Goal: Task Accomplishment & Management: Complete application form

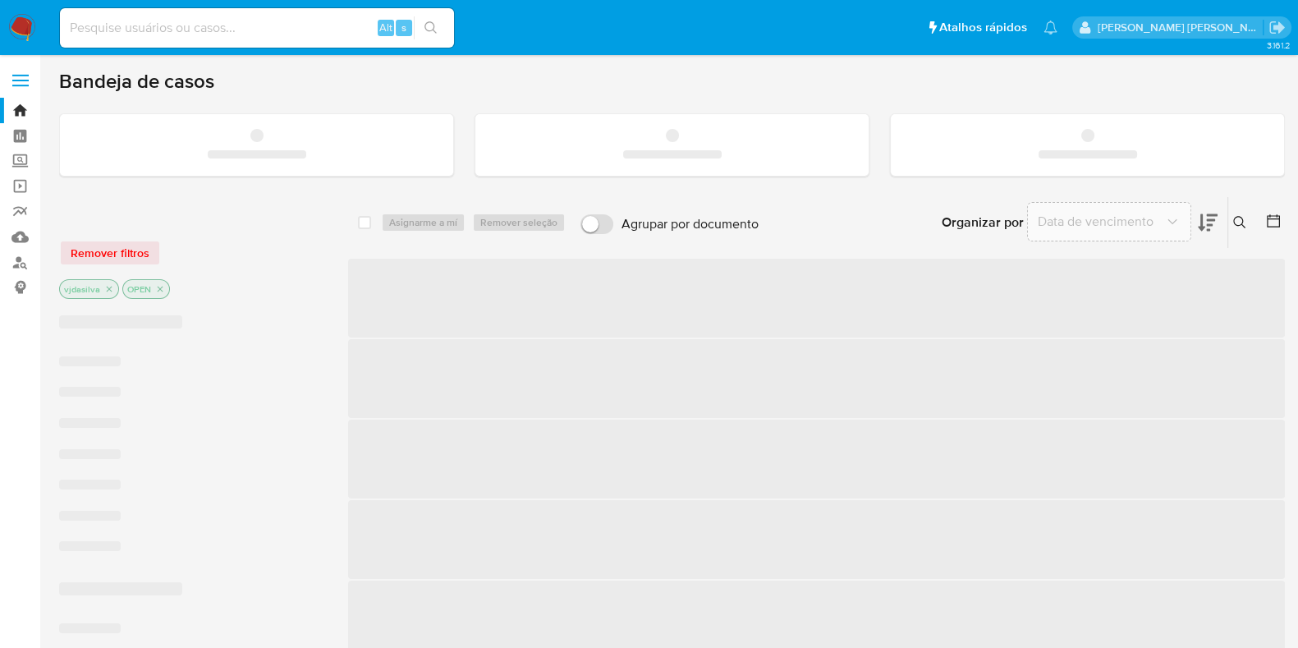
click at [189, 32] on input at bounding box center [257, 27] width 394 height 21
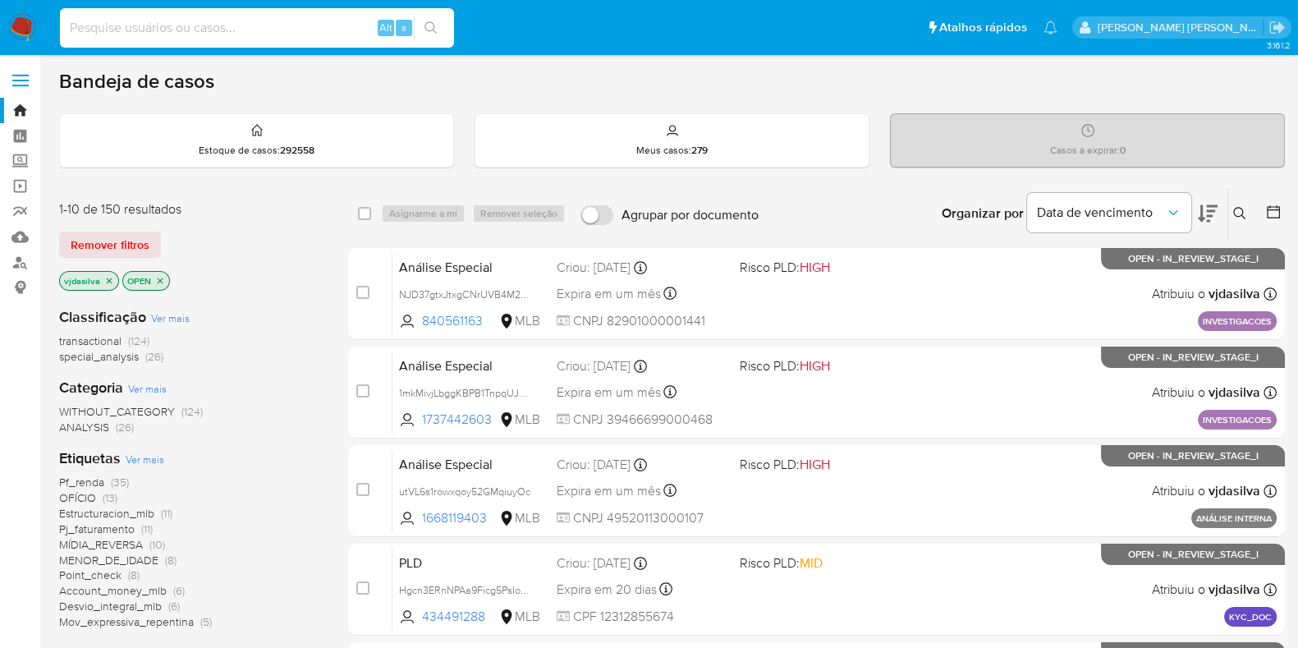
paste input "HBamrvEbIVdq91mY6cdx5Uqs"
type input "HBamrvEbIVdq91mY6cdx5Uqs"
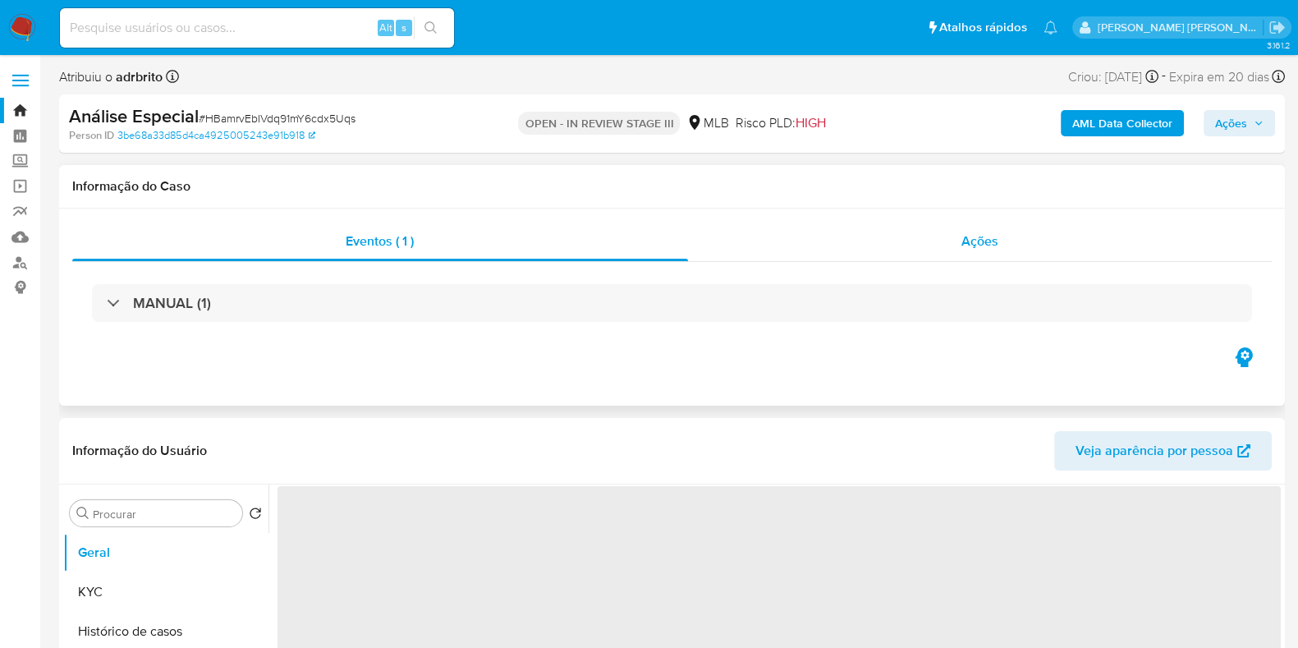
select select "10"
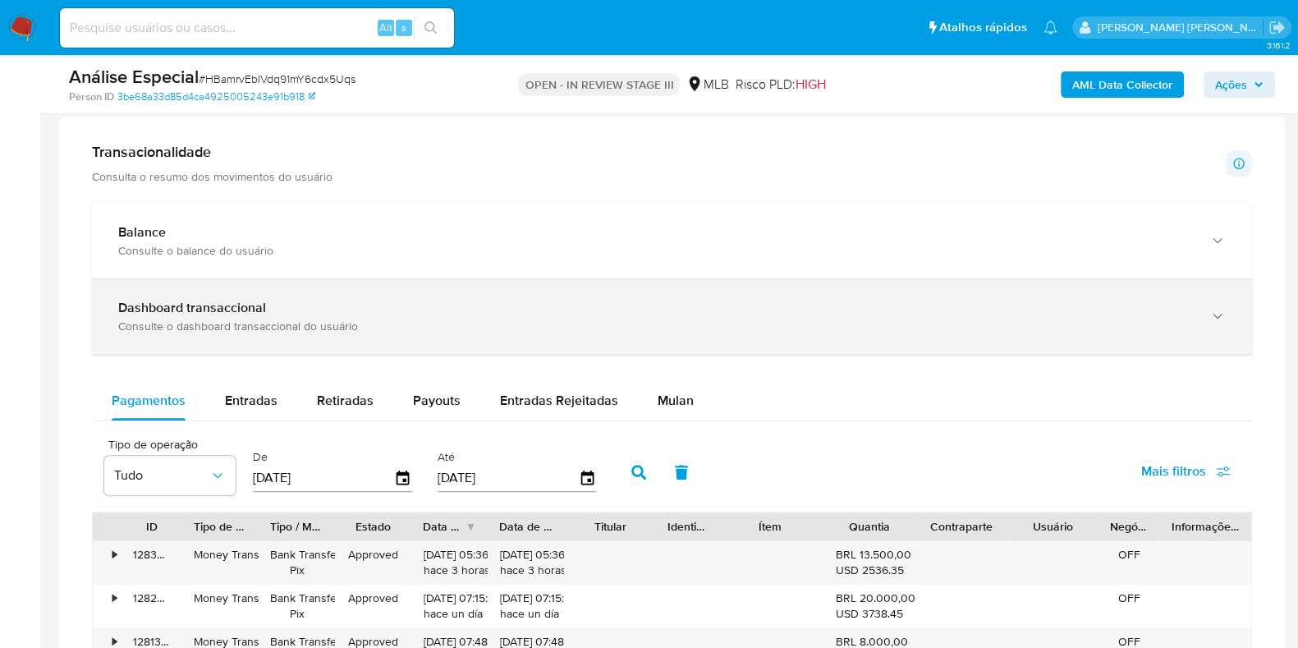
scroll to position [1333, 0]
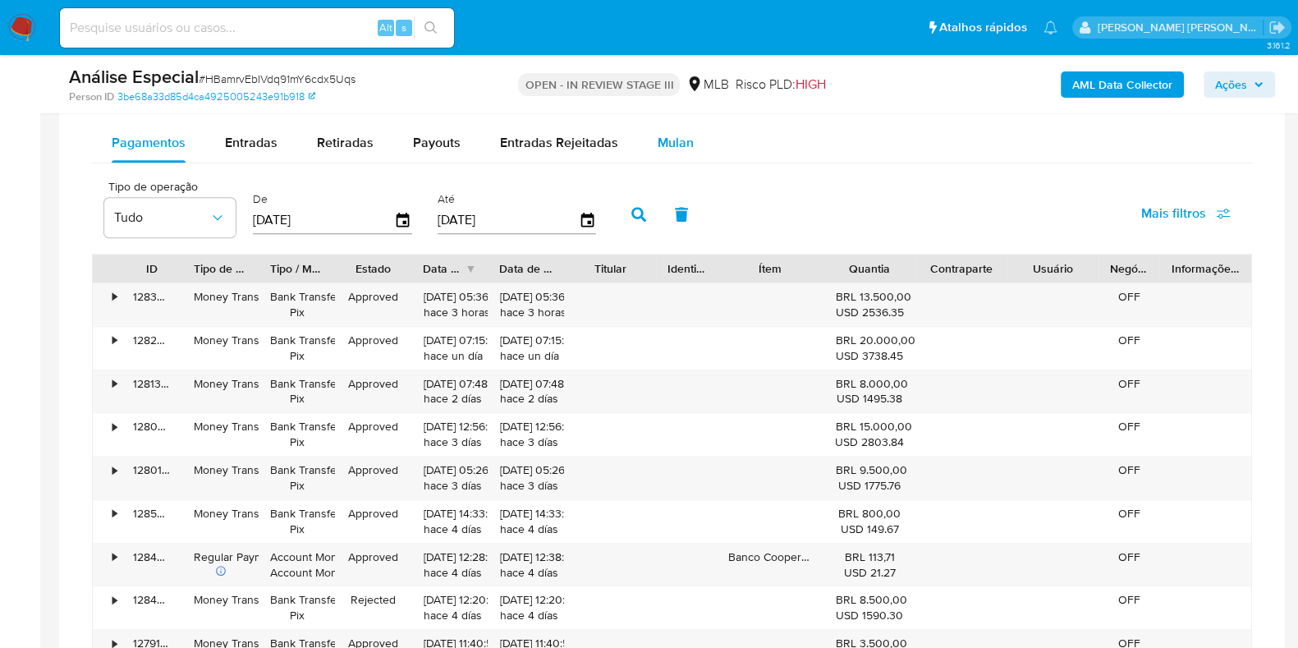
click at [663, 145] on span "Mulan" at bounding box center [676, 142] width 36 height 19
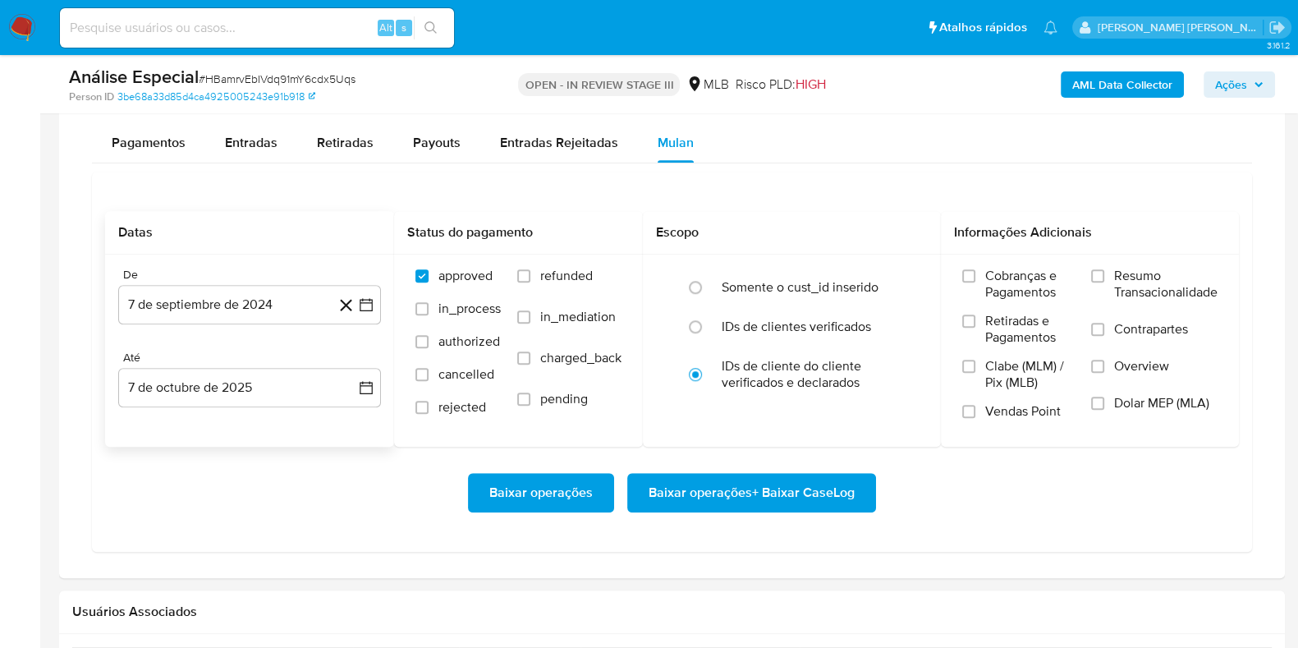
click at [147, 330] on div "De 7 de septiembre de 2024 7-09-2024 Até 7 de octubre de 2025 7-10-2025" at bounding box center [249, 351] width 289 height 192
click at [164, 306] on button "7 de septiembre de 2024" at bounding box center [249, 304] width 263 height 39
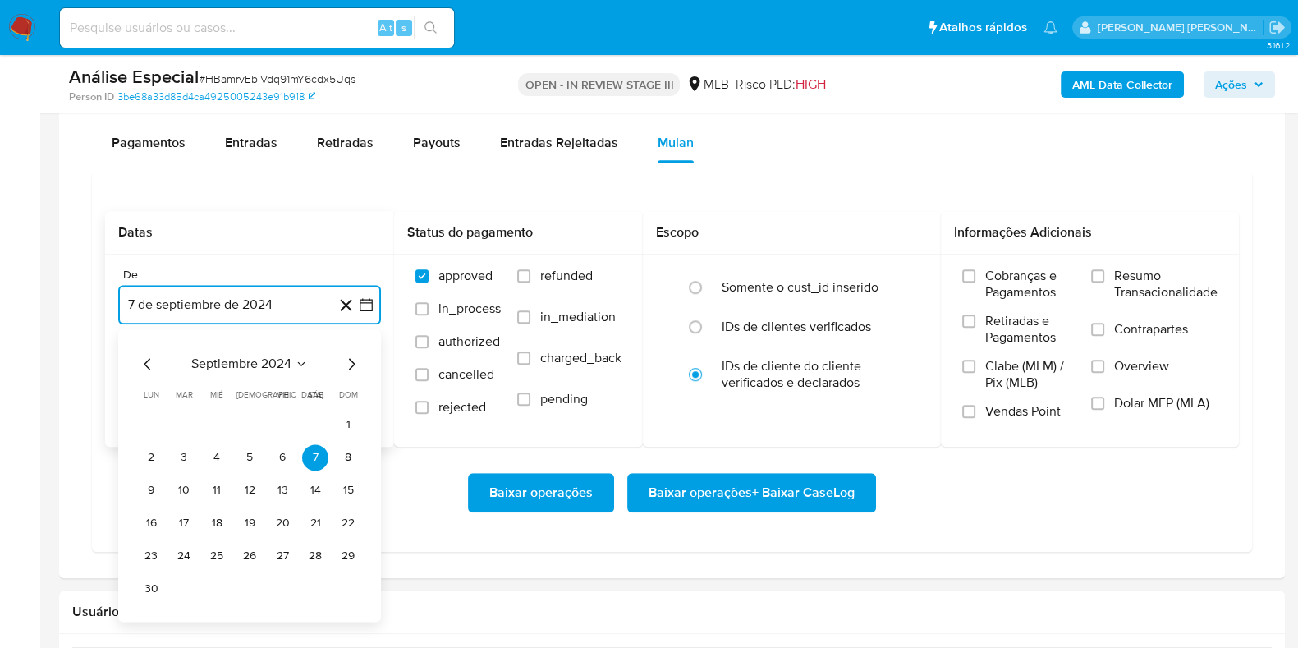
click at [236, 365] on span "septiembre 2024" at bounding box center [241, 364] width 100 height 16
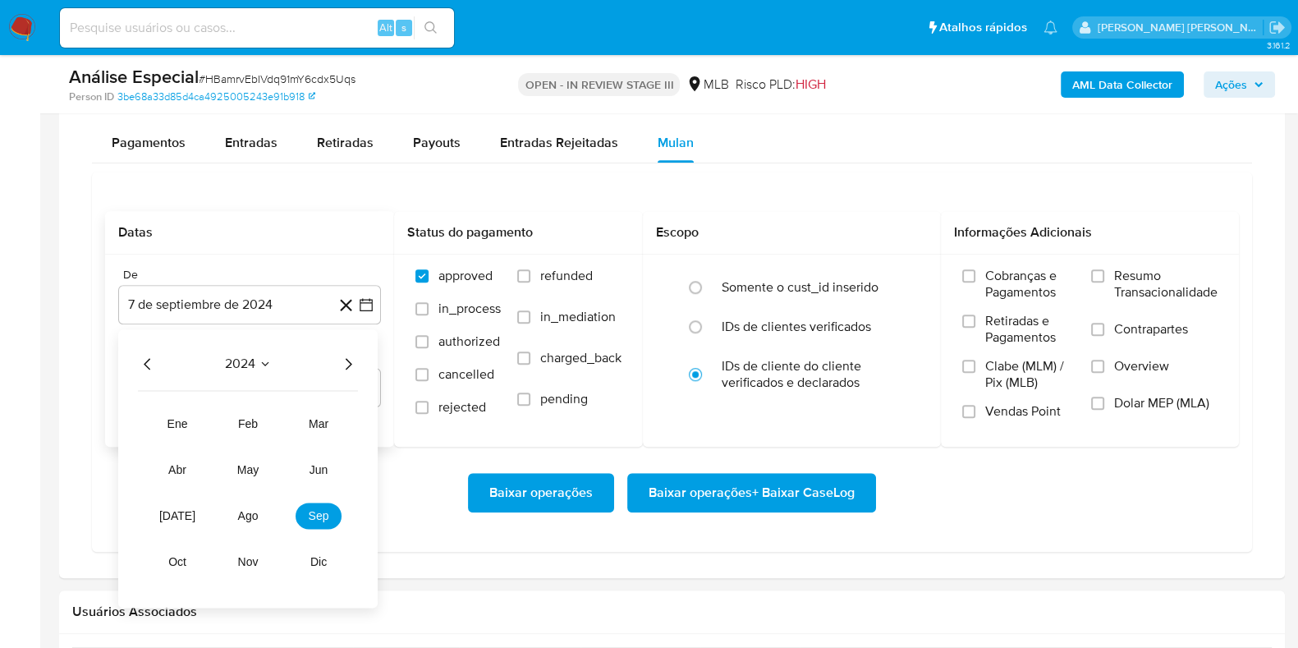
click at [350, 355] on icon "Año siguiente" at bounding box center [348, 364] width 20 height 20
click at [247, 509] on span "ago" at bounding box center [248, 515] width 21 height 13
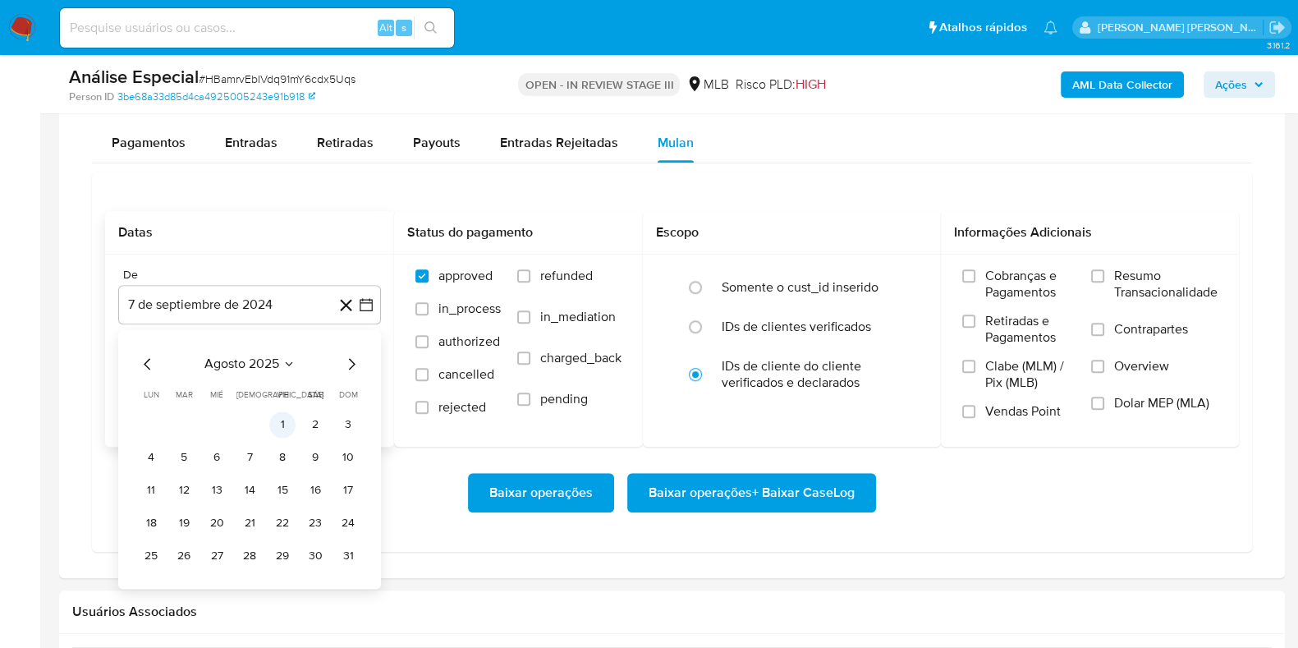
click at [279, 426] on button "1" at bounding box center [282, 424] width 26 height 26
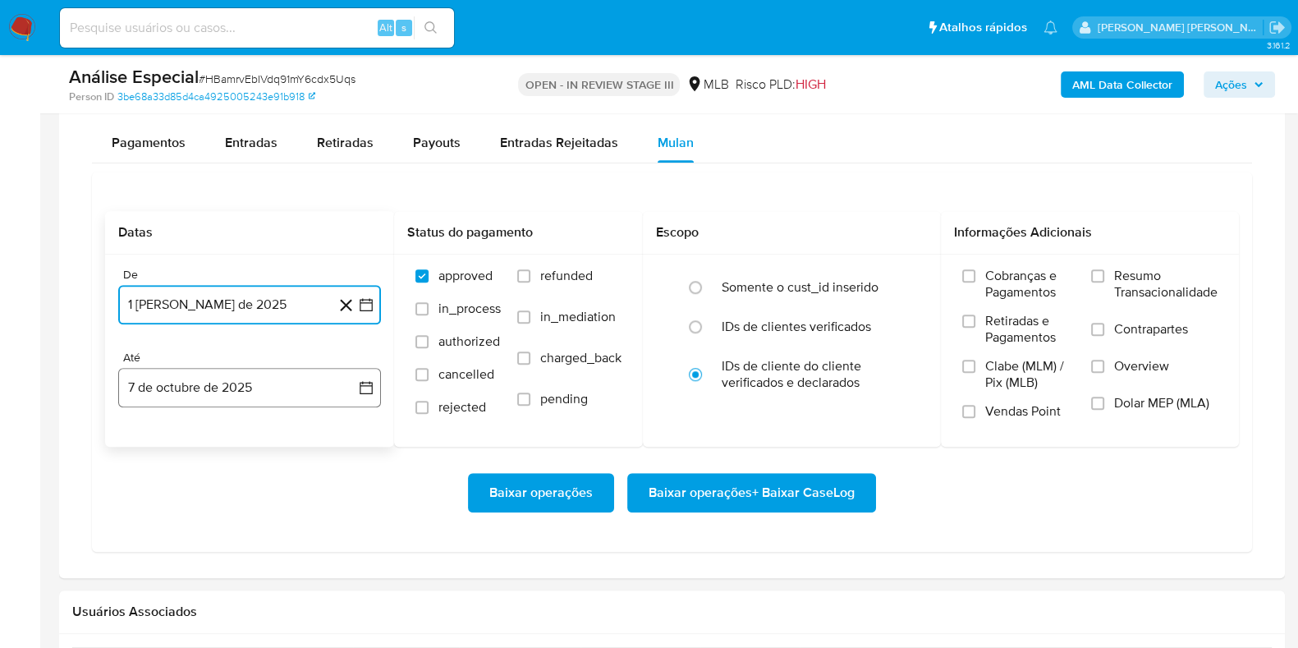
click at [233, 384] on button "7 de octubre de 2025" at bounding box center [249, 387] width 263 height 39
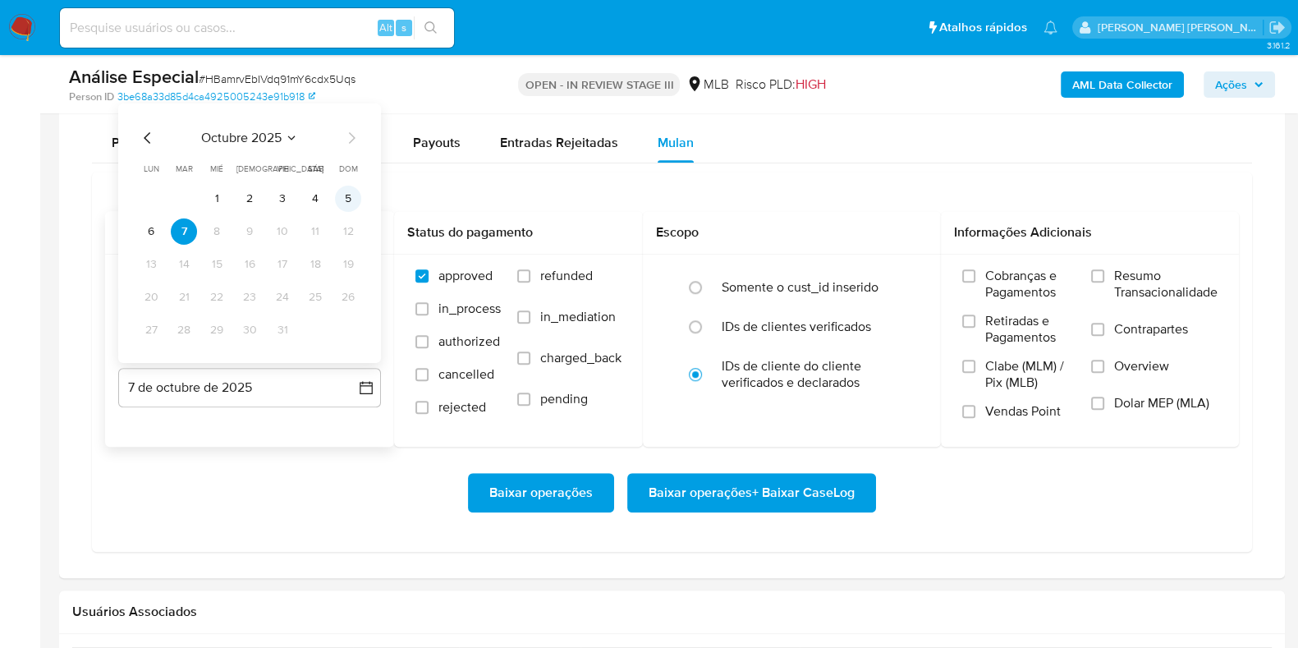
click at [356, 196] on button "5" at bounding box center [348, 199] width 26 height 26
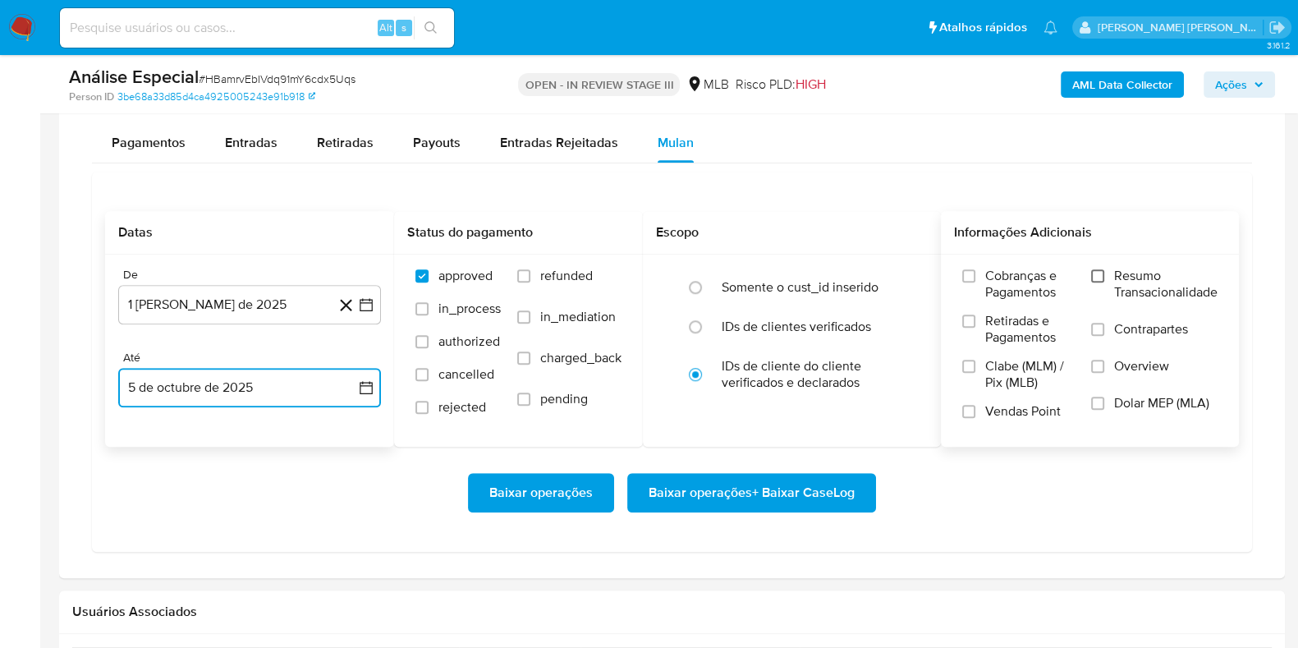
click at [1096, 275] on input "Resumo Transacionalidade" at bounding box center [1097, 275] width 13 height 13
click at [1123, 329] on span "Contrapartes" at bounding box center [1151, 329] width 74 height 16
click at [1104, 329] on input "Contrapartes" at bounding box center [1097, 329] width 13 height 13
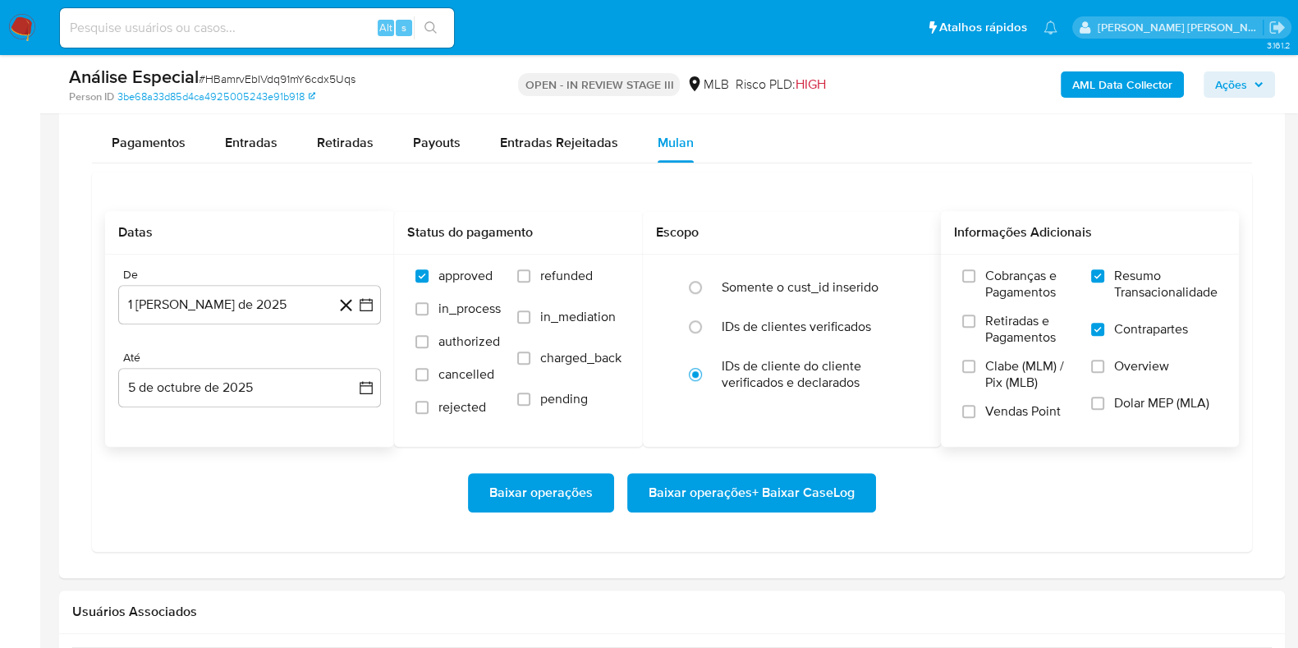
click at [810, 495] on span "Baixar operações + Baixar CaseLog" at bounding box center [752, 493] width 206 height 36
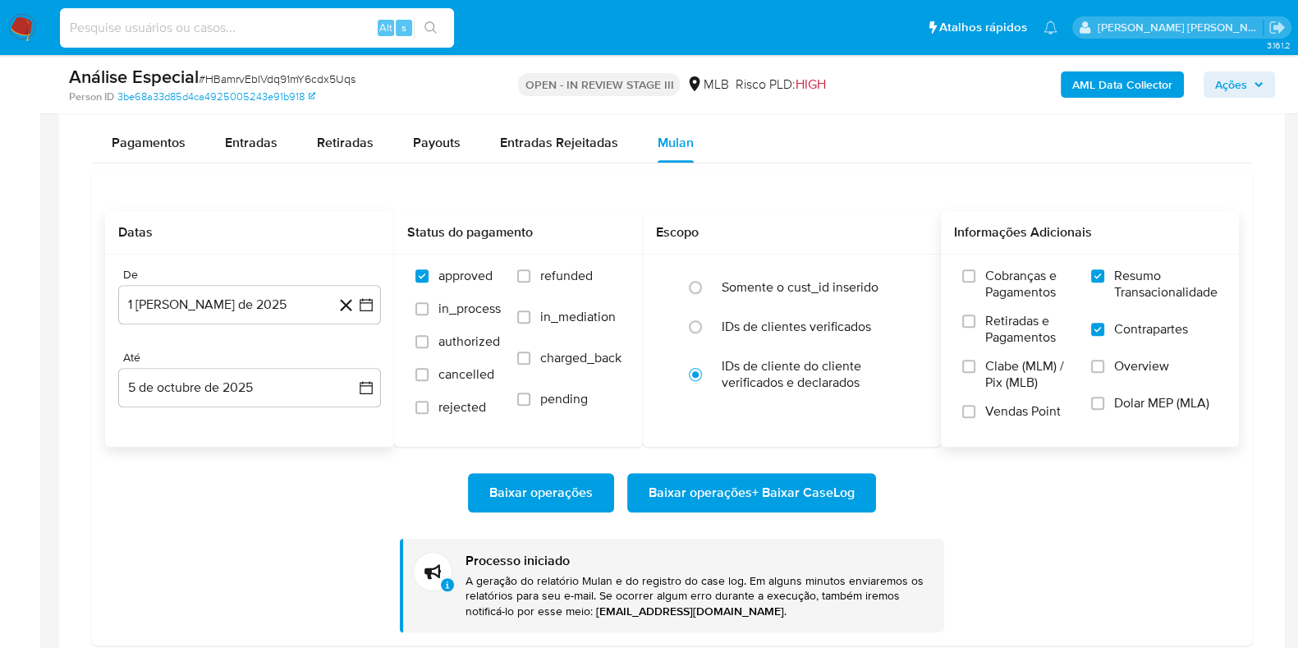
click at [117, 29] on input at bounding box center [257, 27] width 394 height 21
paste input "813876663"
type input "813876663"
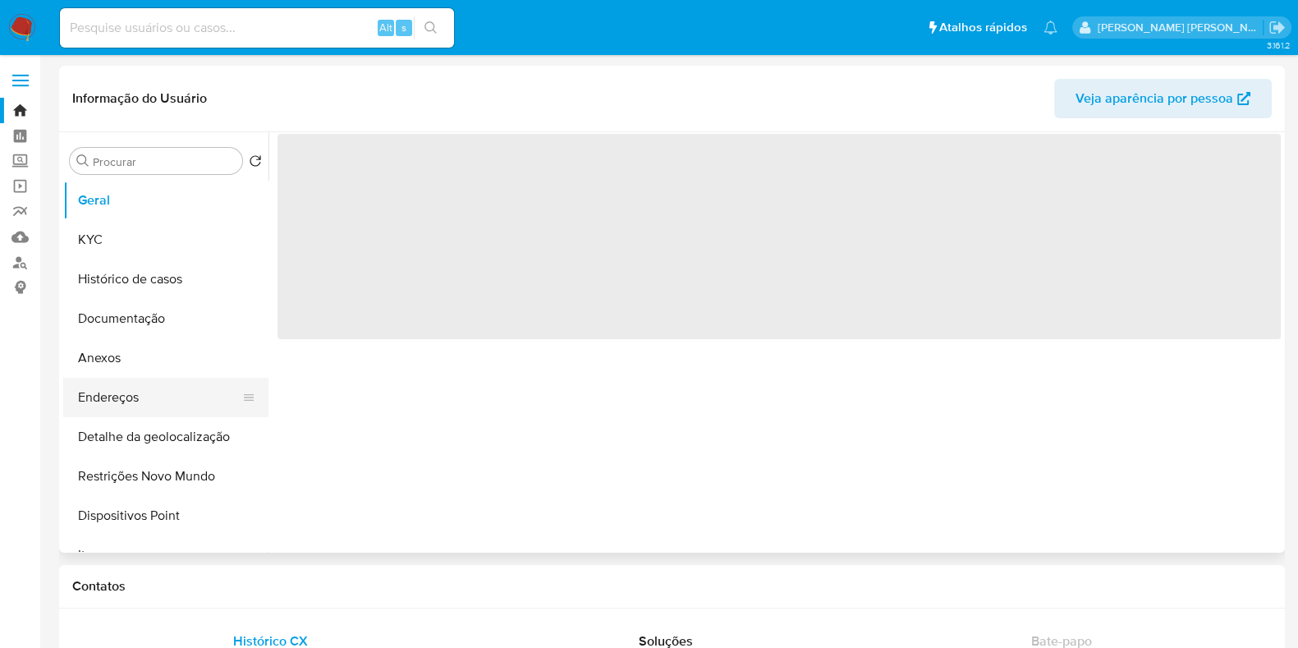
select select "10"
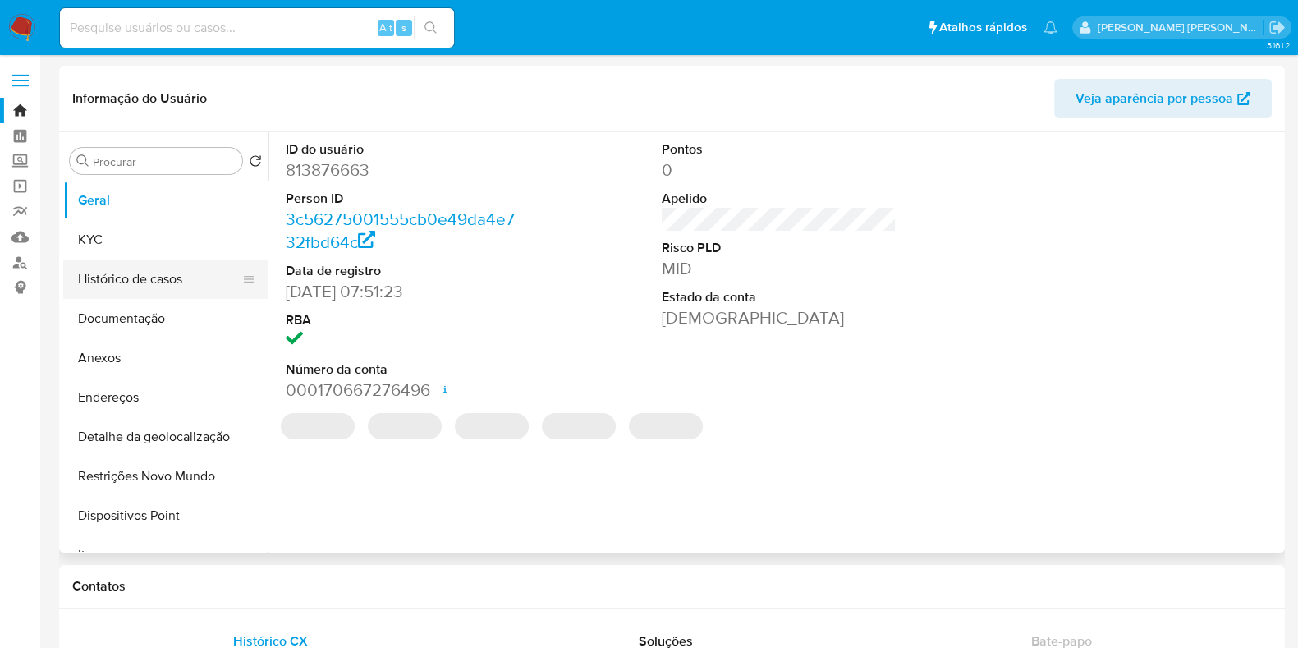
click at [126, 259] on button "Histórico de casos" at bounding box center [159, 278] width 192 height 39
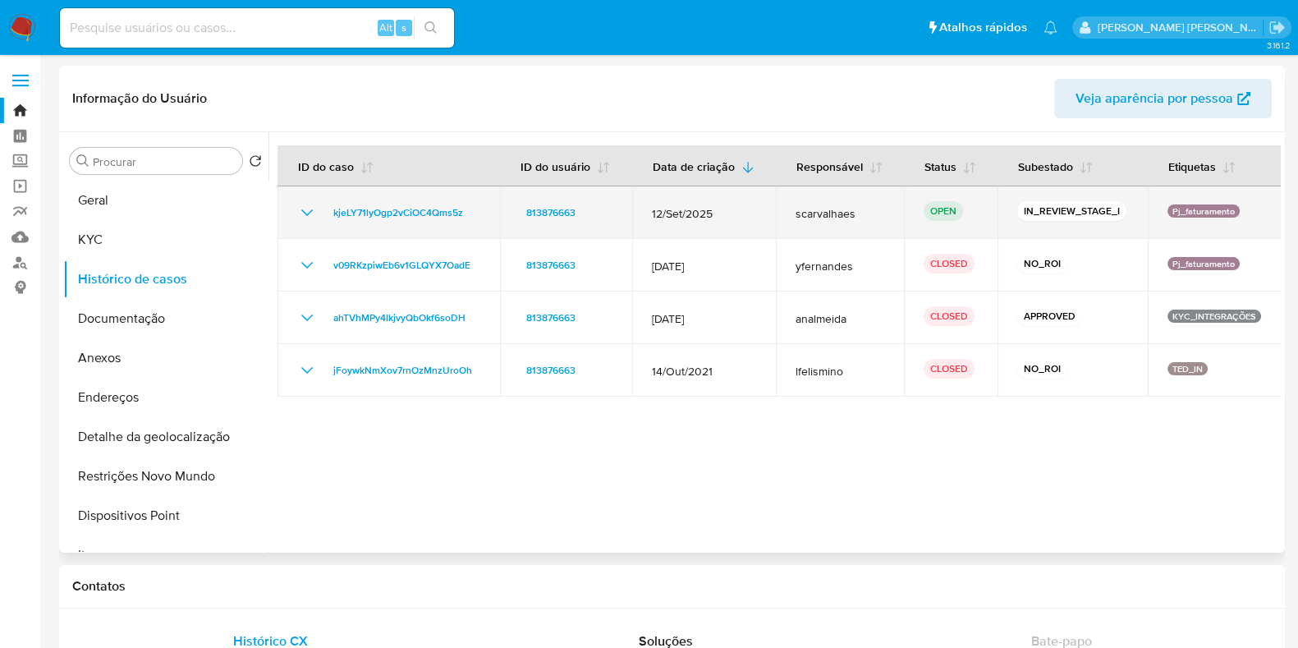
click at [301, 213] on icon "Mostrar/Ocultar" at bounding box center [307, 213] width 20 height 20
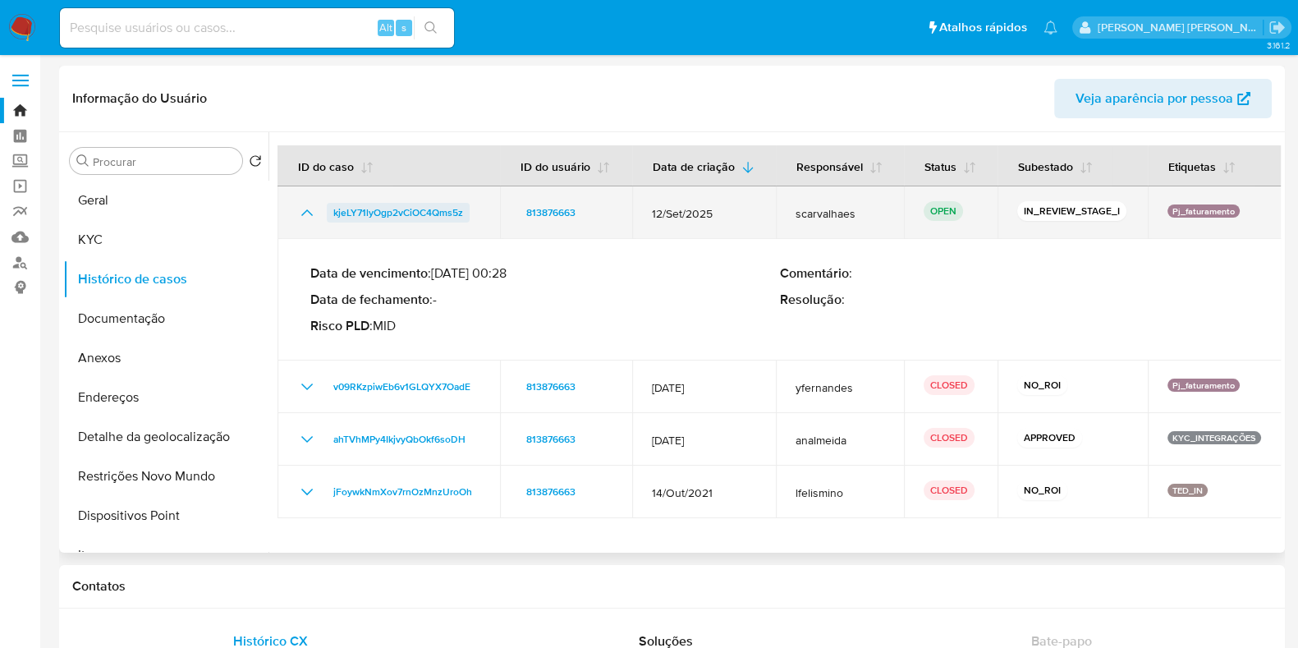
click at [447, 215] on span "kjeLY71lyOgp2vCiOC4Qms5z" at bounding box center [398, 213] width 130 height 20
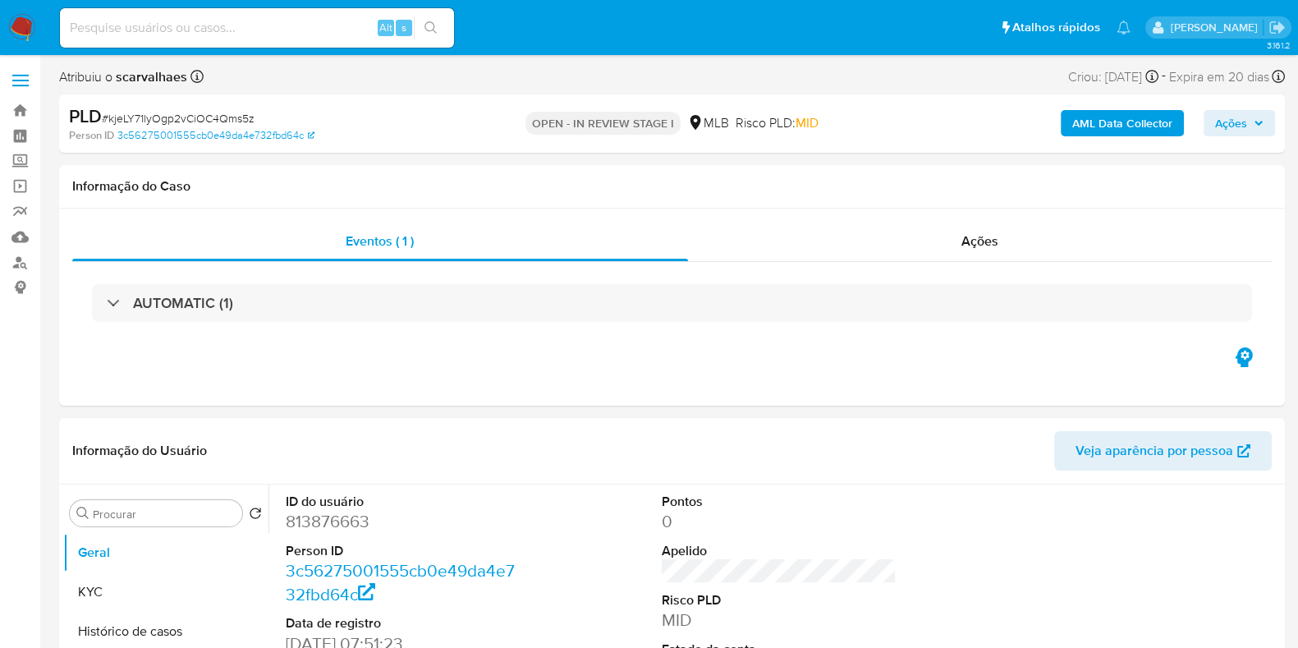
select select "10"
drag, startPoint x: 263, startPoint y: 118, endPoint x: 109, endPoint y: 124, distance: 153.6
click at [109, 124] on div "PLD # kjeLY71lyOgp2vCiOC4Qms5z" at bounding box center [267, 116] width 396 height 25
copy span "kjeLY71lyOgp2vCiOC4Qms5z"
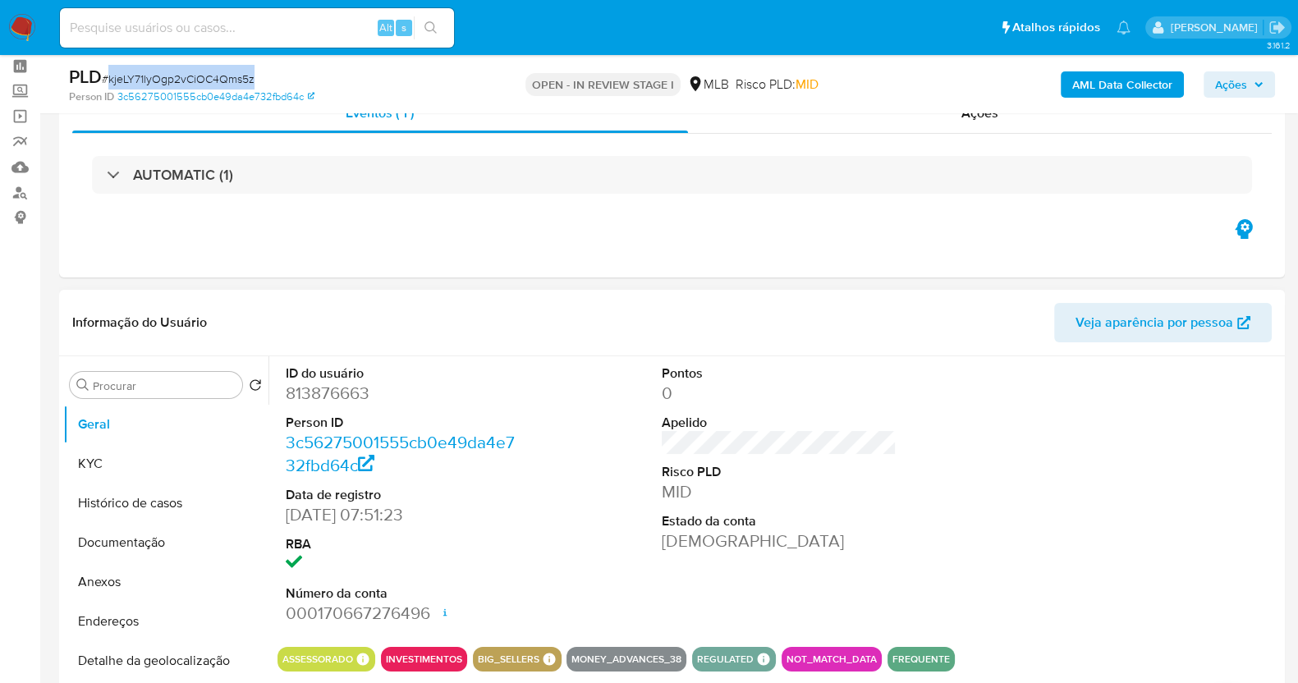
scroll to position [102, 0]
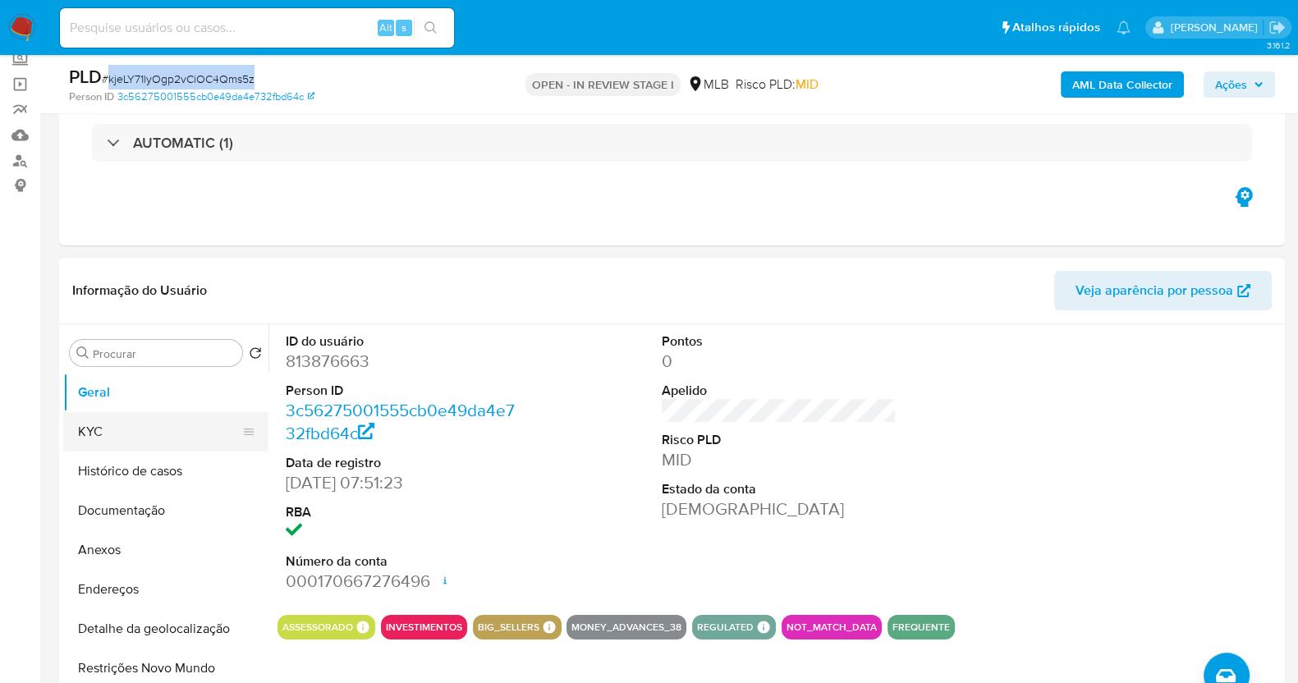
click at [140, 438] on button "KYC" at bounding box center [159, 431] width 192 height 39
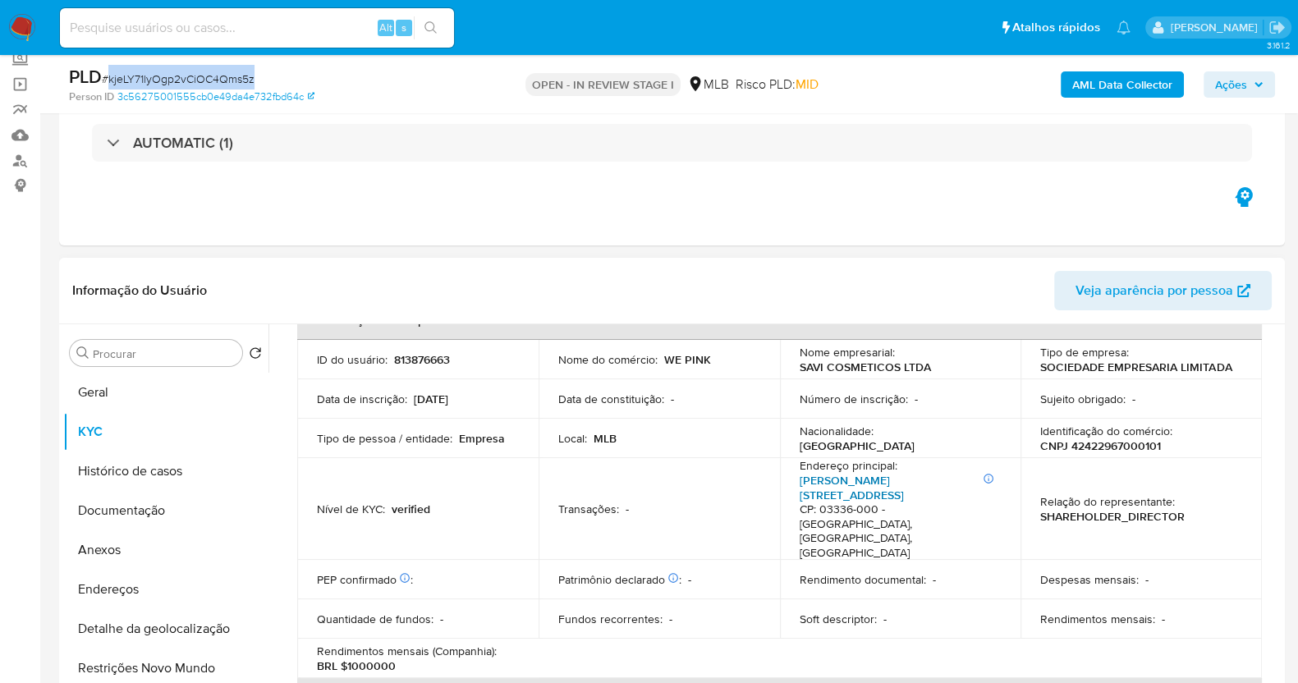
scroll to position [0, 0]
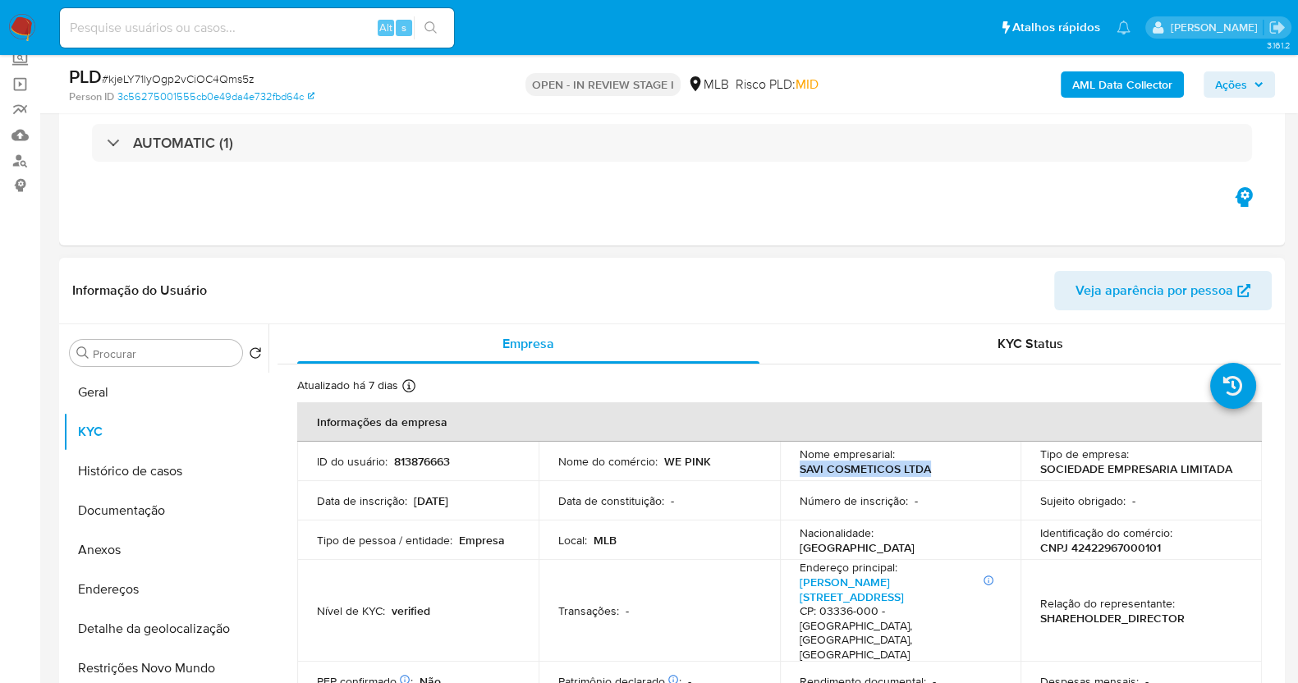
drag, startPoint x: 928, startPoint y: 466, endPoint x: 789, endPoint y: 469, distance: 138.8
click at [789, 469] on td "Nome empresarial : SAVI COSMETICOS LTDA" at bounding box center [900, 461] width 241 height 39
copy p "SAVI COSMETICOS LTDA"
drag, startPoint x: 389, startPoint y: 457, endPoint x: 464, endPoint y: 462, distance: 74.9
click at [468, 462] on div "ID do usuário : 813876663" at bounding box center [418, 461] width 202 height 15
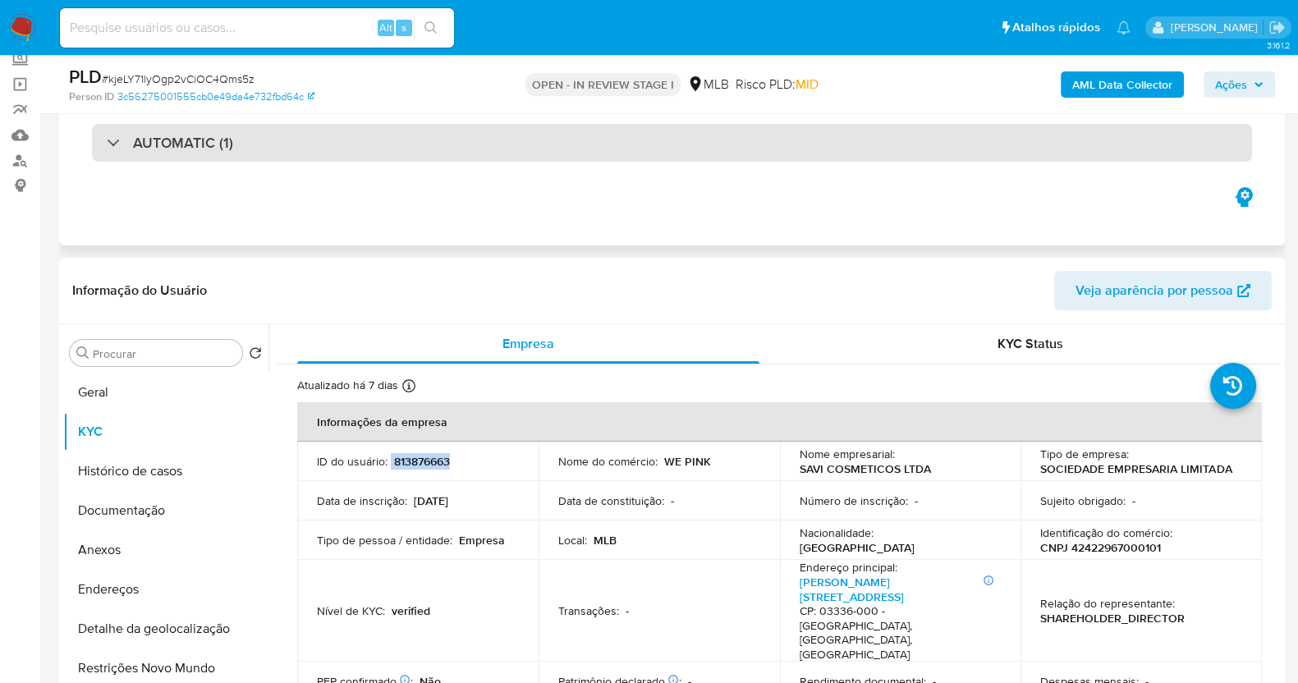
copy div "813876663"
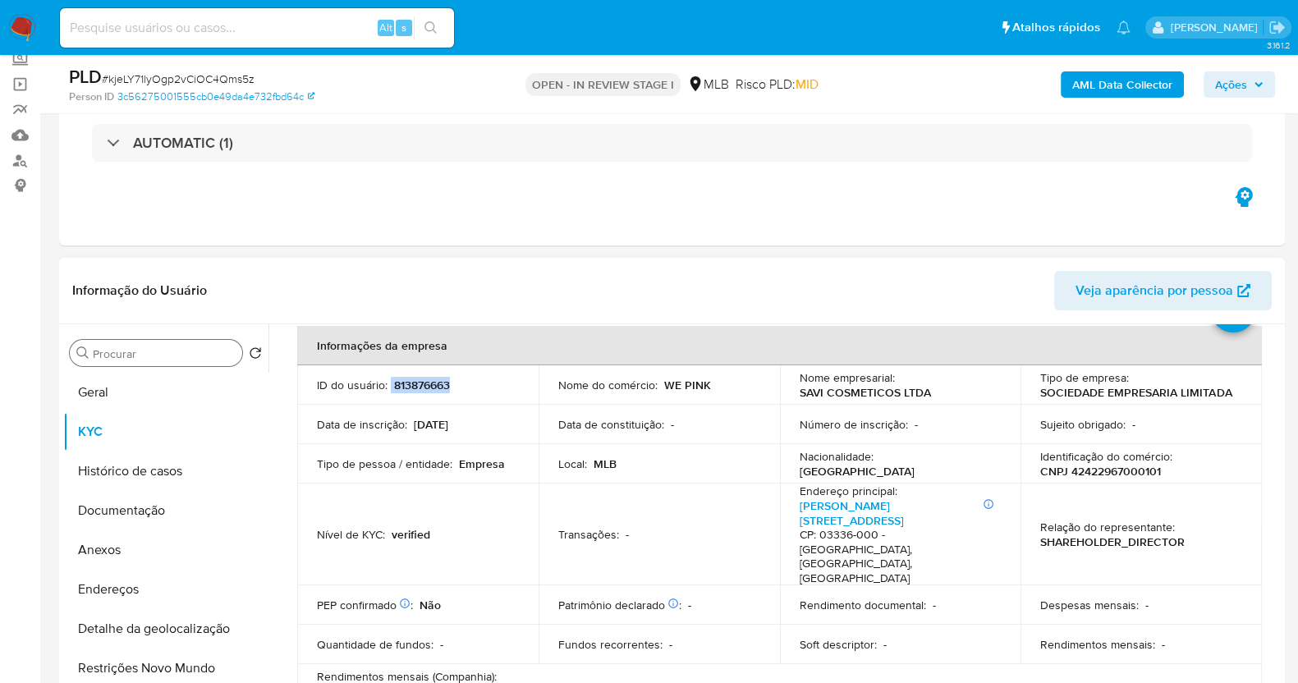
scroll to position [102, 0]
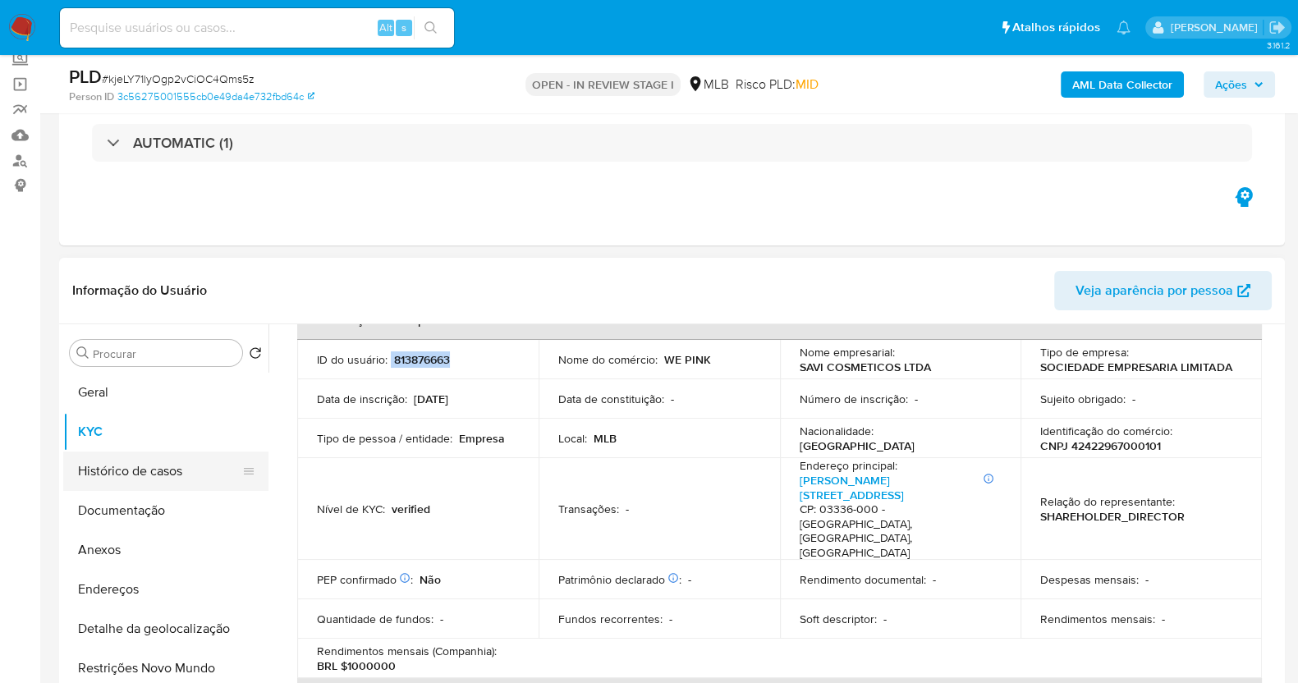
click at [117, 478] on button "Histórico de casos" at bounding box center [159, 471] width 192 height 39
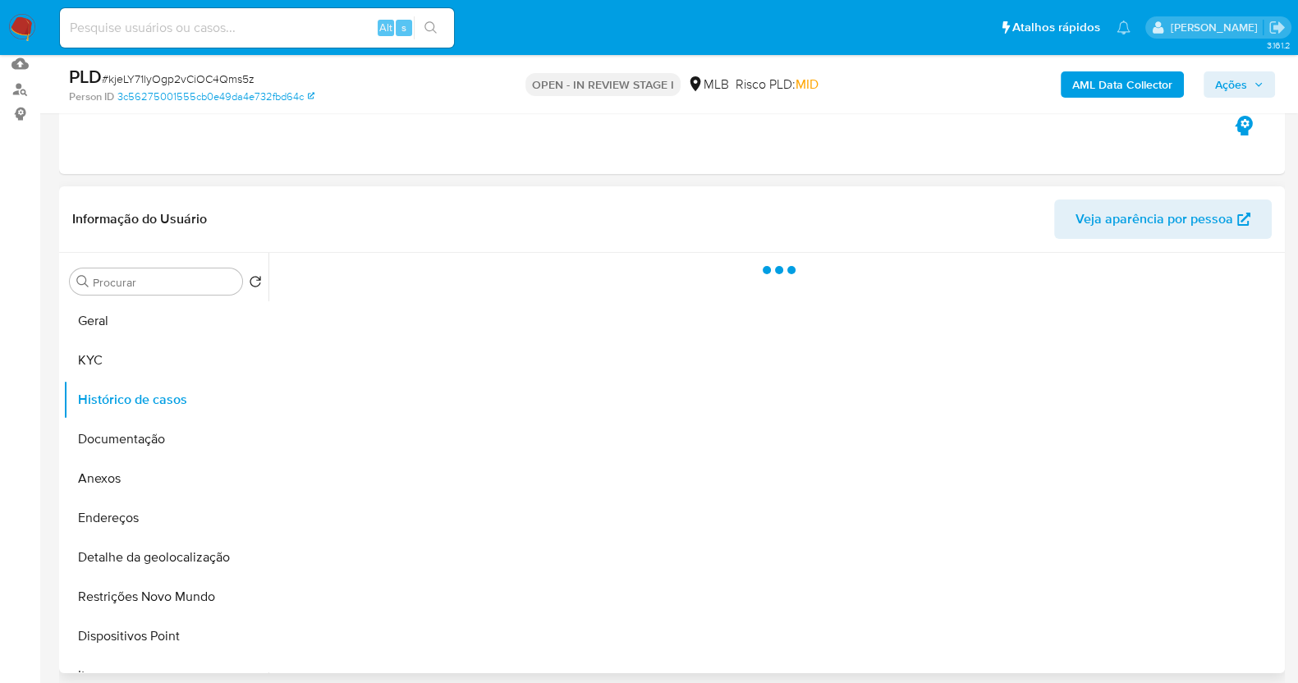
scroll to position [204, 0]
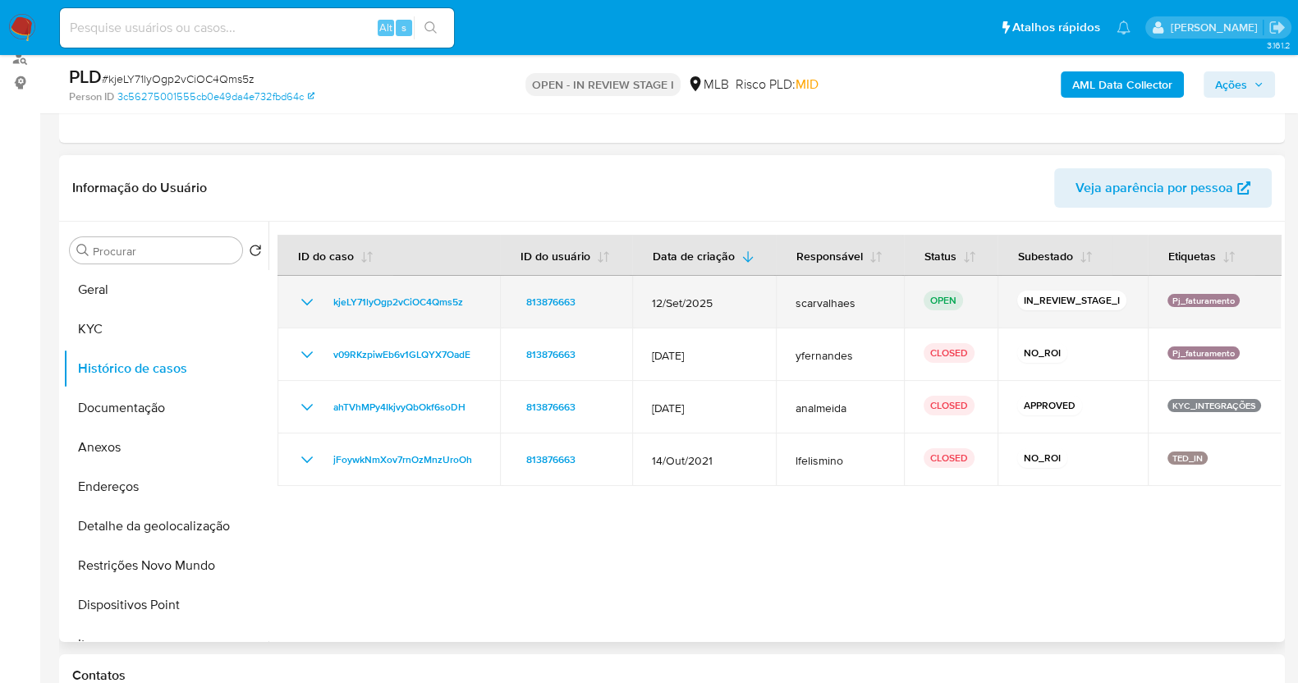
click at [840, 301] on span "scarvalhaes" at bounding box center [840, 303] width 89 height 15
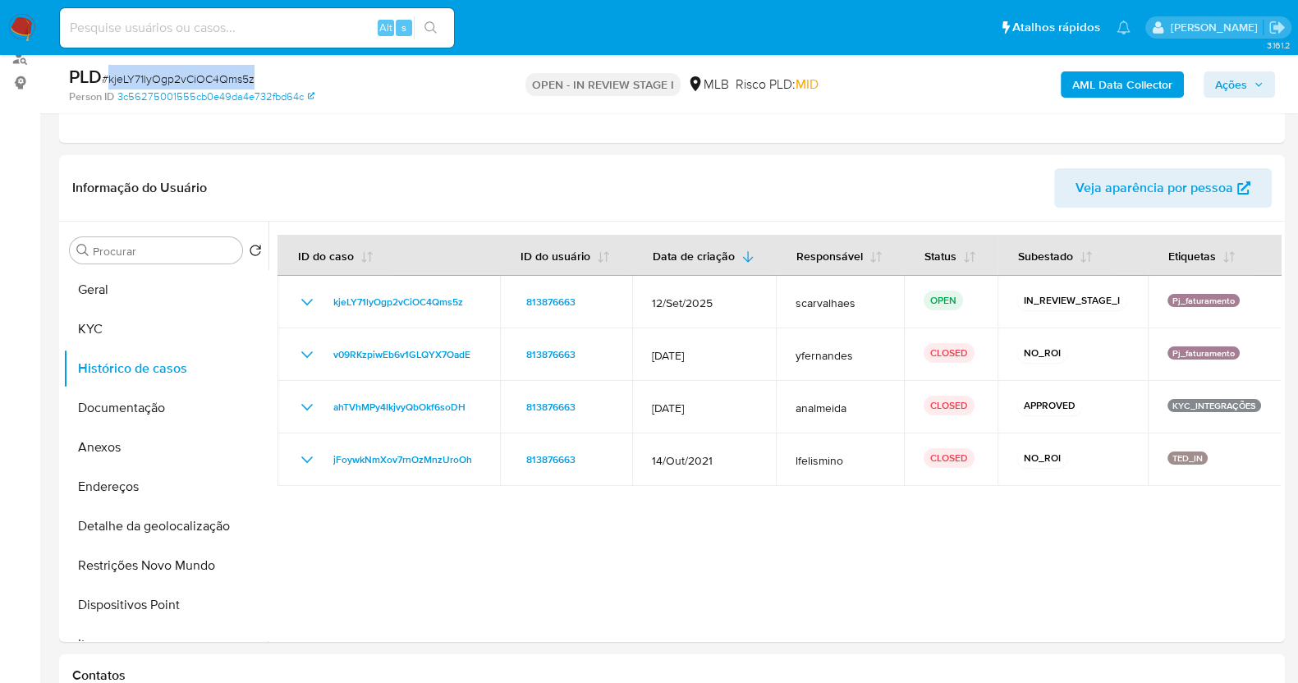
drag, startPoint x: 259, startPoint y: 85, endPoint x: 106, endPoint y: 87, distance: 153.5
click at [106, 87] on div "PLD # kjeLY71lyOgp2vCiOC4Qms5z" at bounding box center [267, 77] width 396 height 25
copy span "kjeLY71lyOgp2vCiOC4Qms5z"
click at [182, 26] on input at bounding box center [257, 27] width 394 height 21
paste input "424909125"
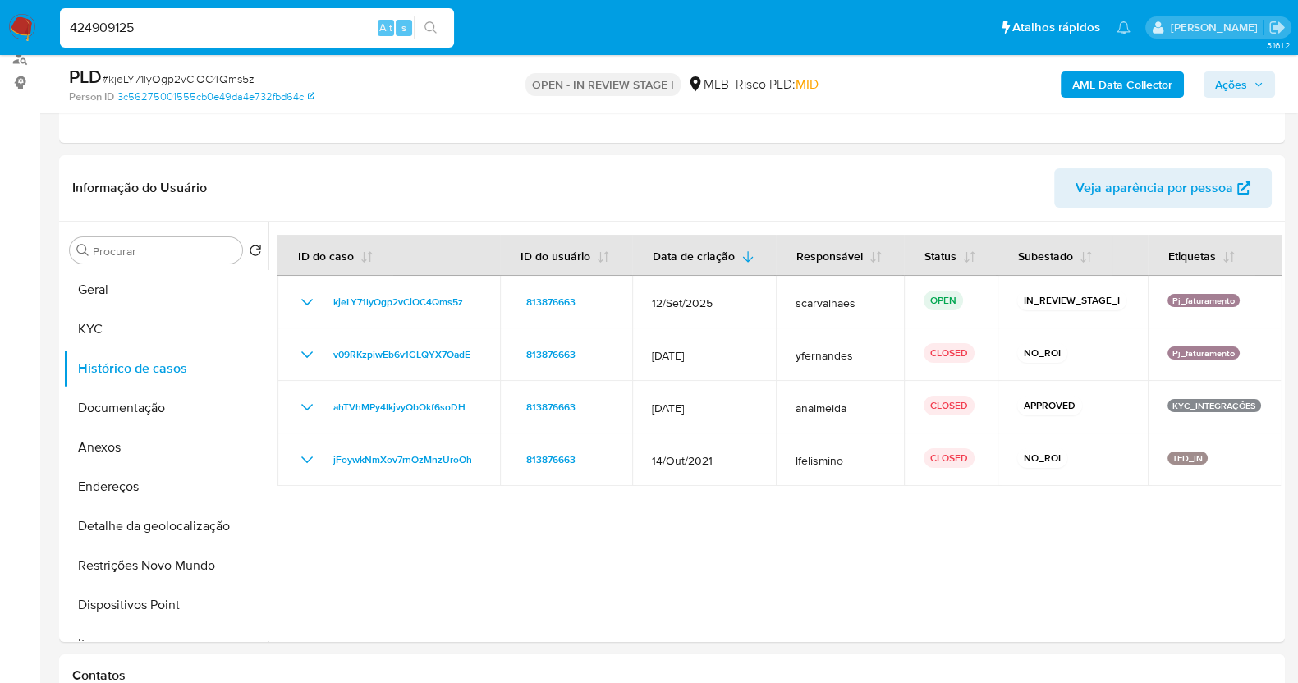
type input "424909125"
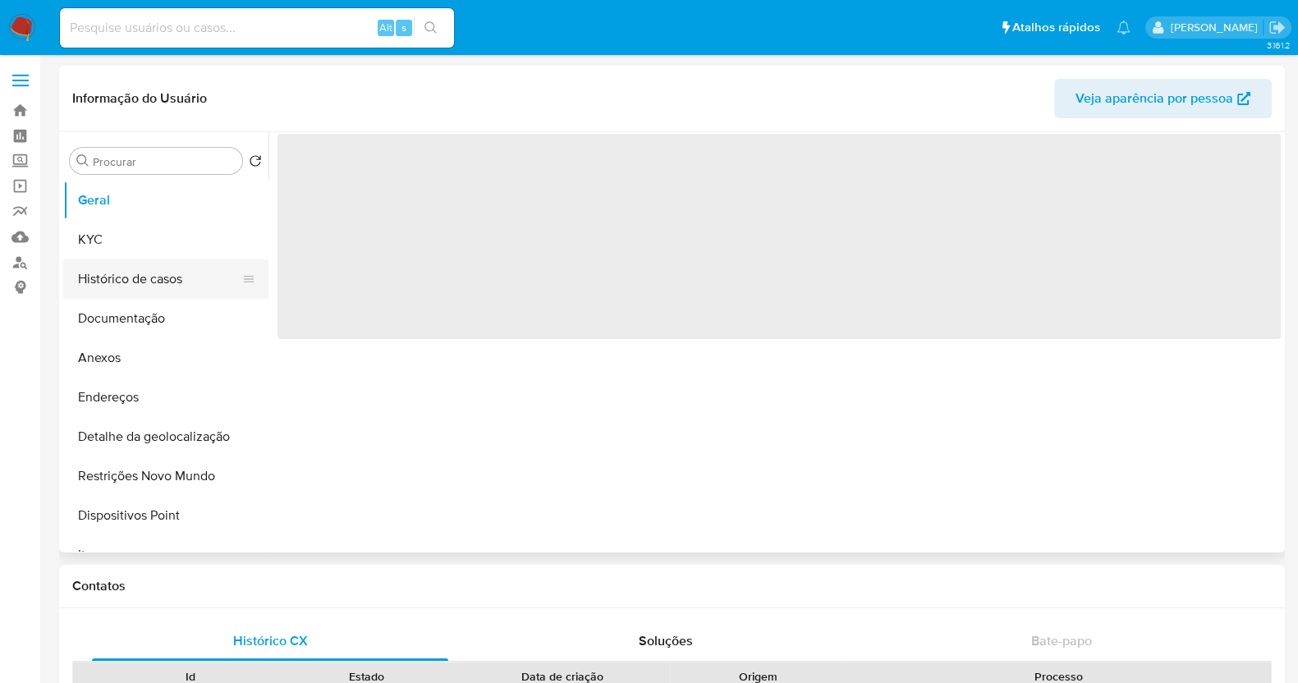
click at [144, 273] on button "Histórico de casos" at bounding box center [159, 278] width 192 height 39
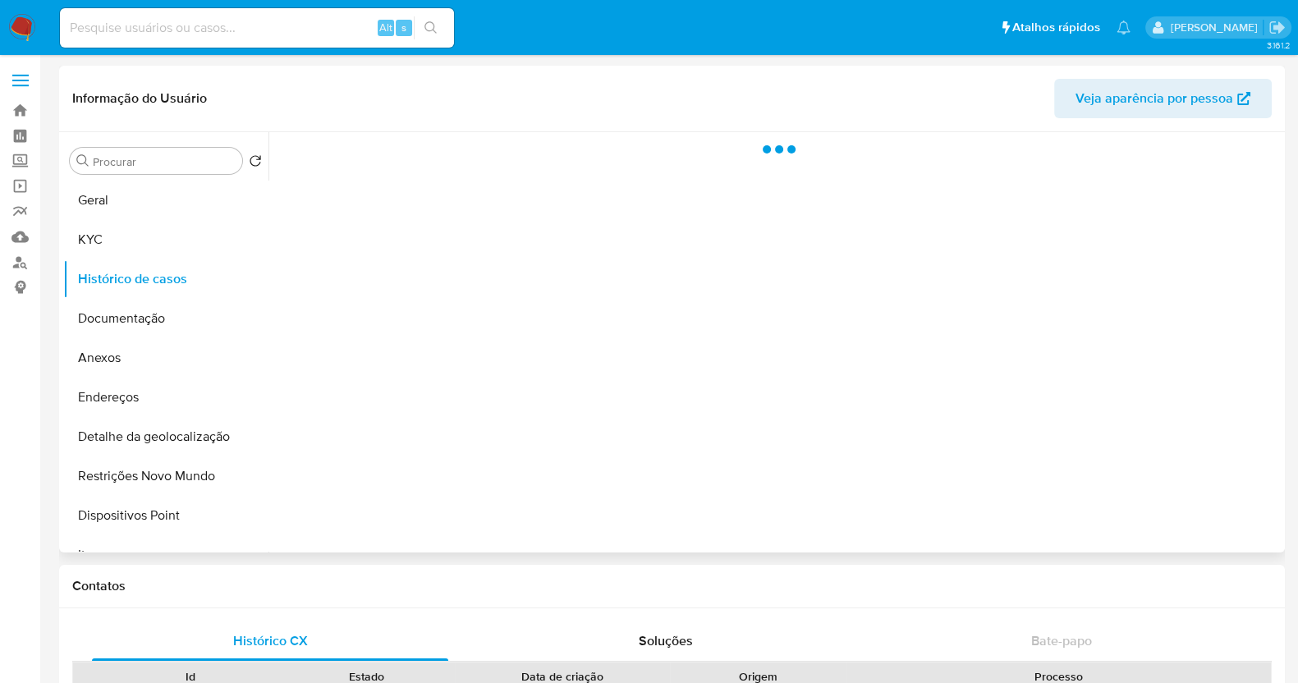
select select "10"
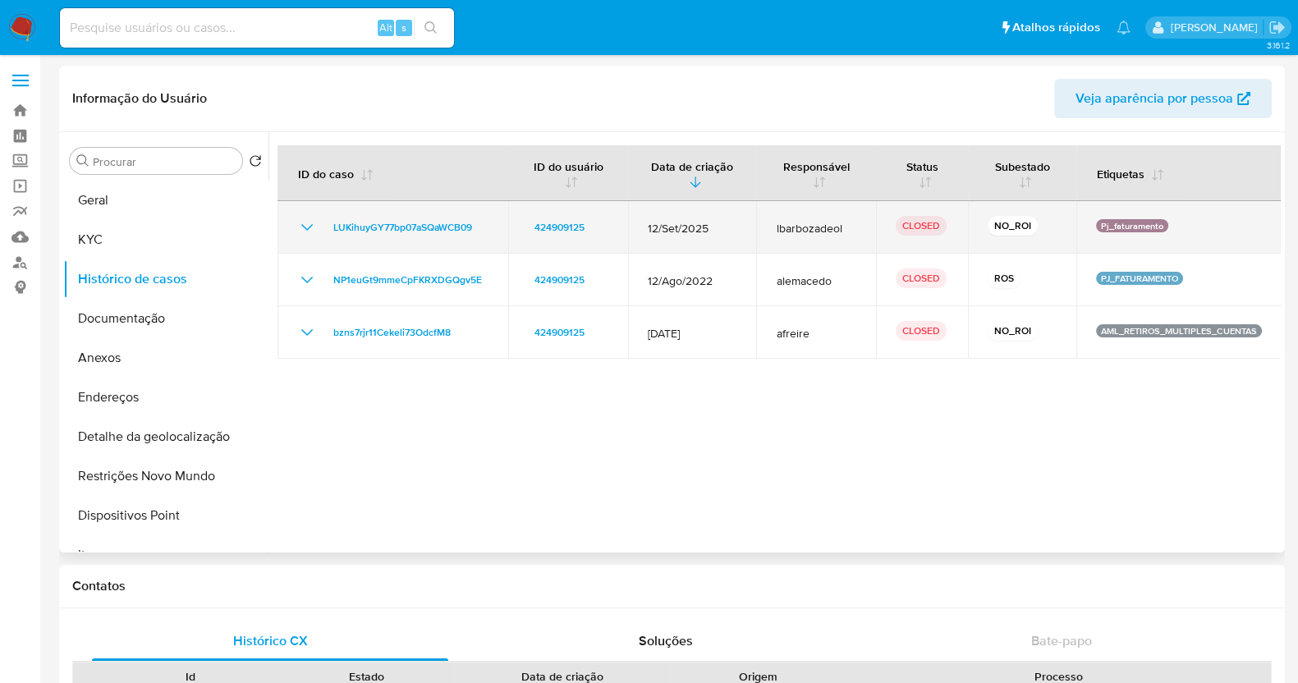
click at [308, 232] on icon "Mostrar/Ocultar" at bounding box center [307, 228] width 20 height 20
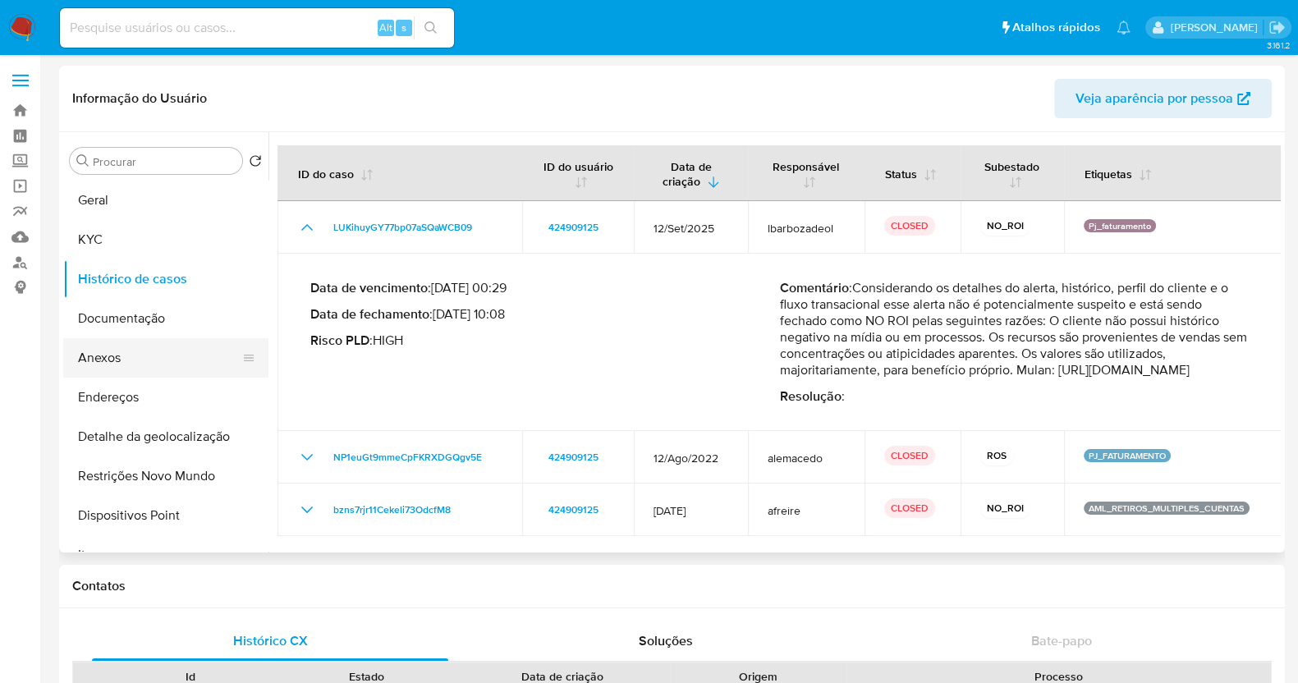
click at [150, 359] on button "Anexos" at bounding box center [159, 357] width 192 height 39
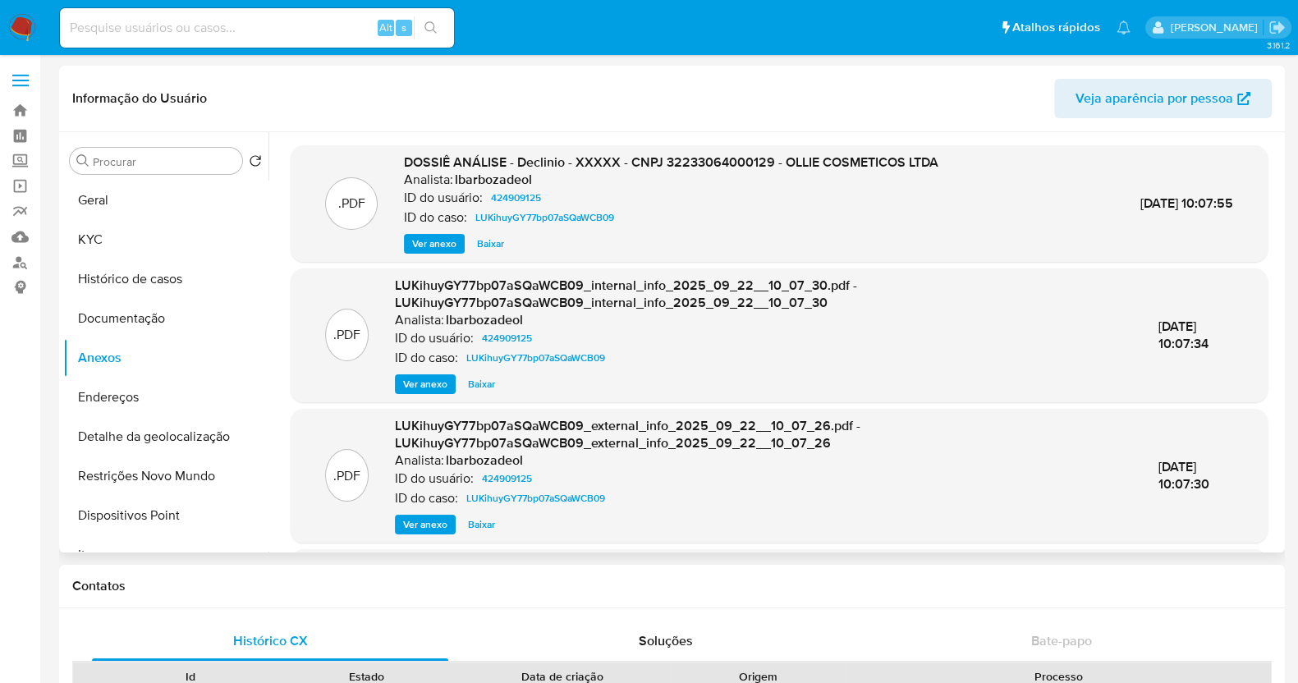
scroll to position [102, 0]
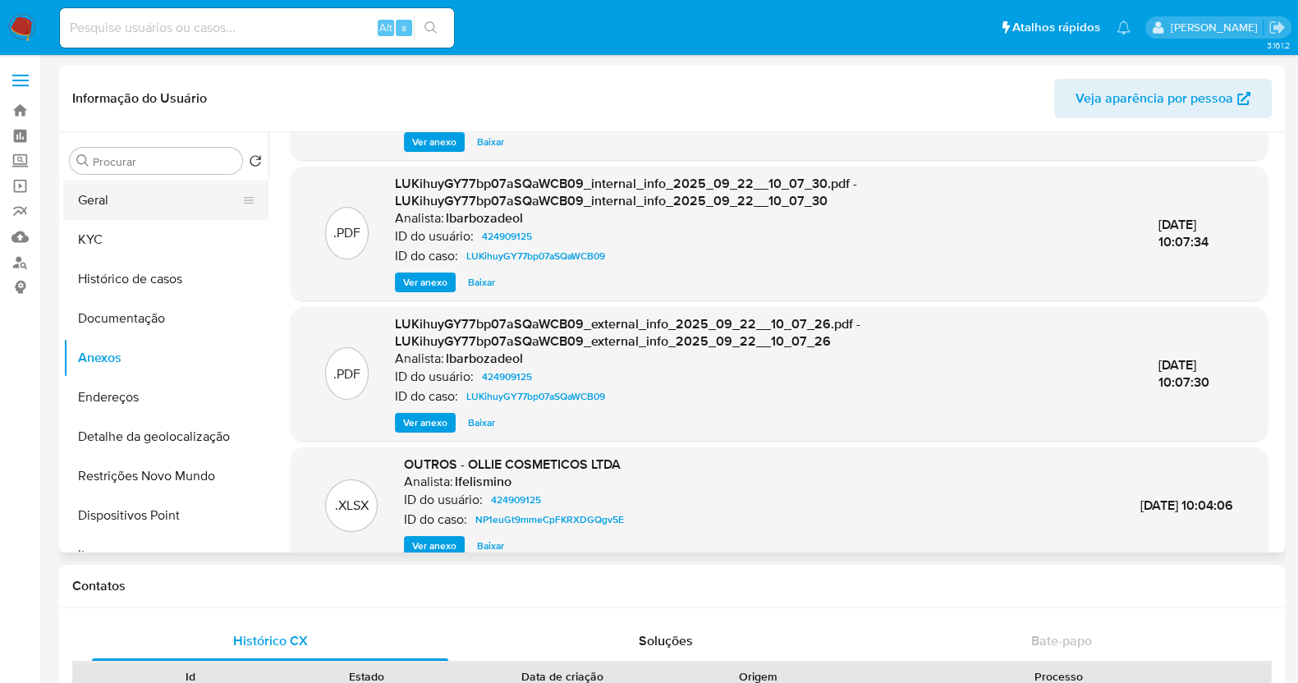
click at [197, 190] on button "Geral" at bounding box center [159, 200] width 192 height 39
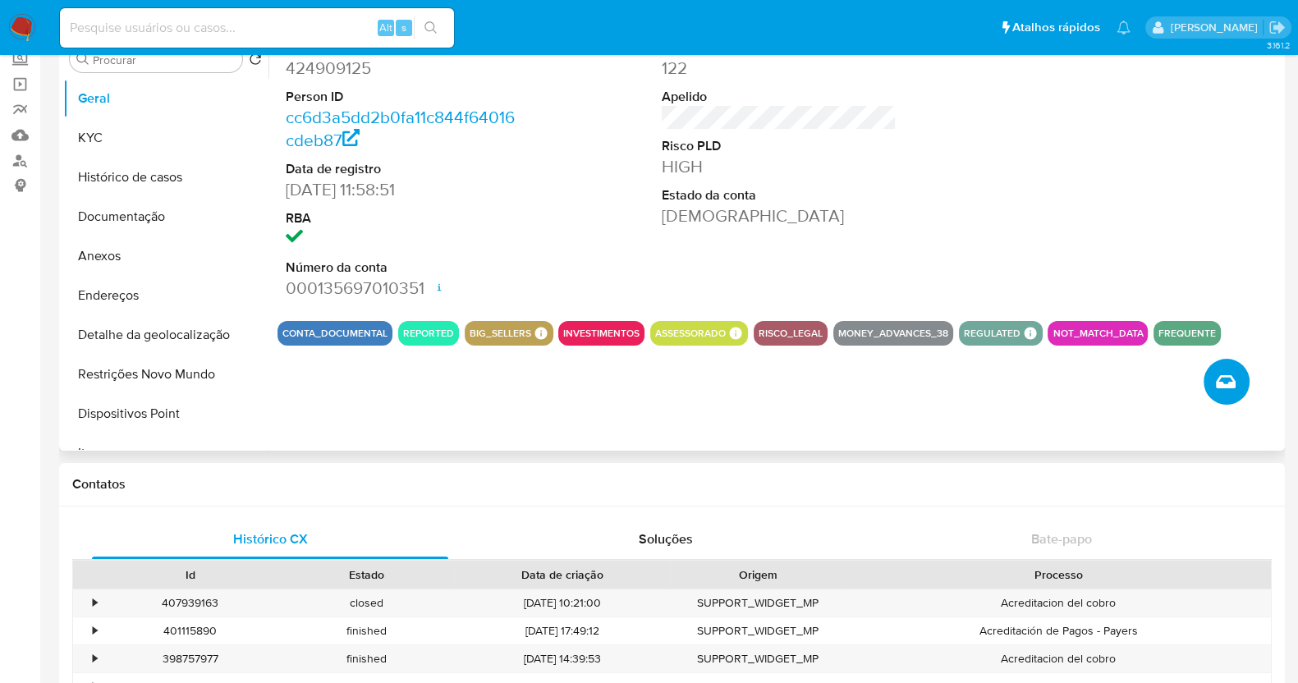
click at [1232, 388] on span "Criar caso manual" at bounding box center [1226, 382] width 20 height 20
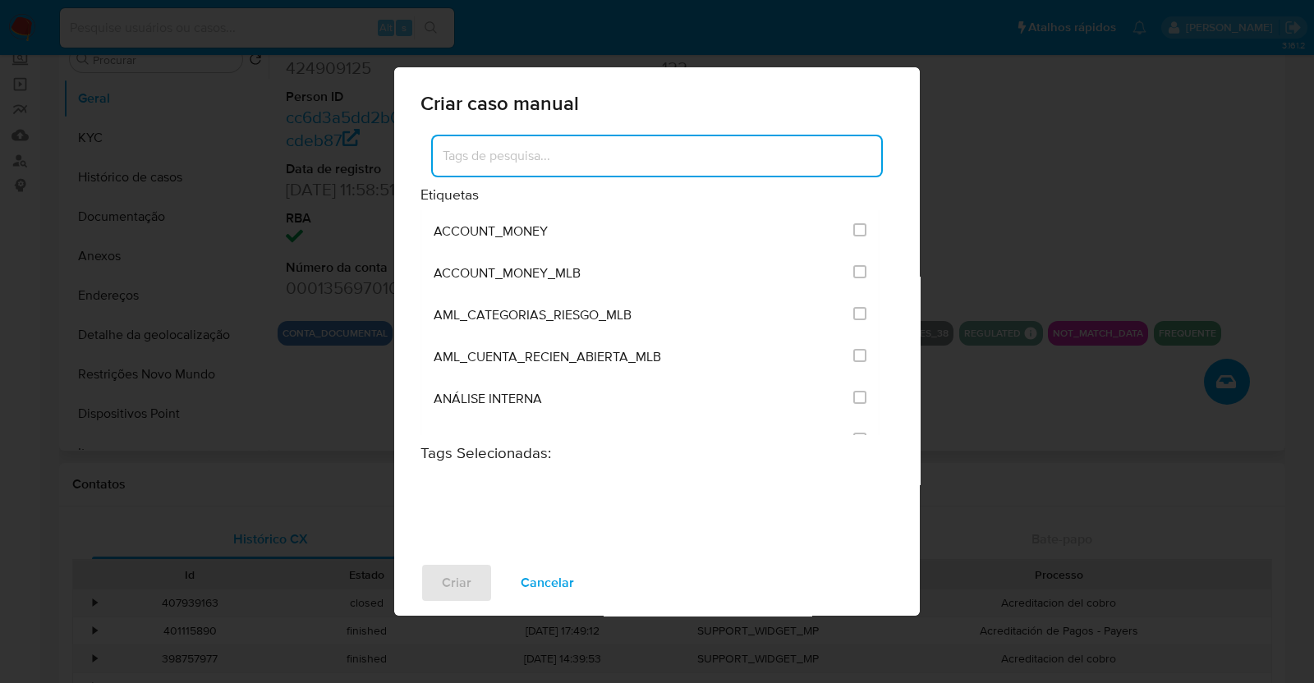
click at [632, 150] on input at bounding box center [657, 155] width 448 height 21
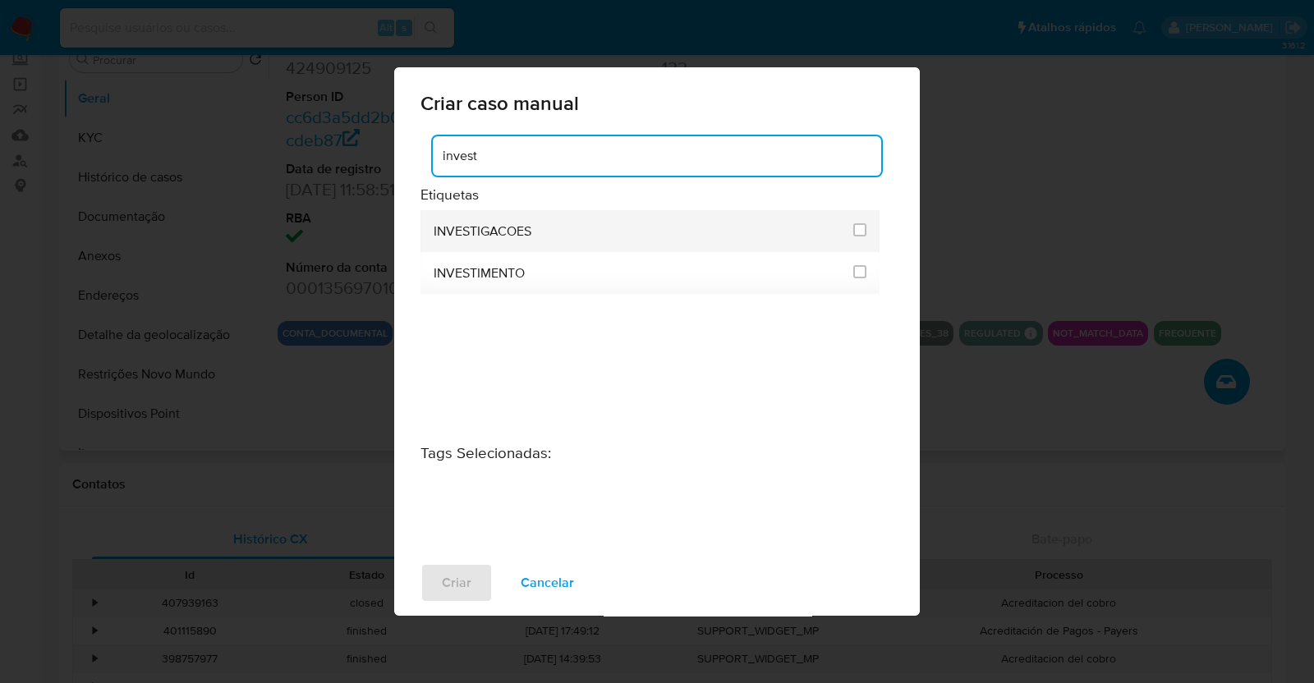
type input "invest"
click at [846, 223] on li "INVESTIGACOES" at bounding box center [649, 231] width 459 height 42
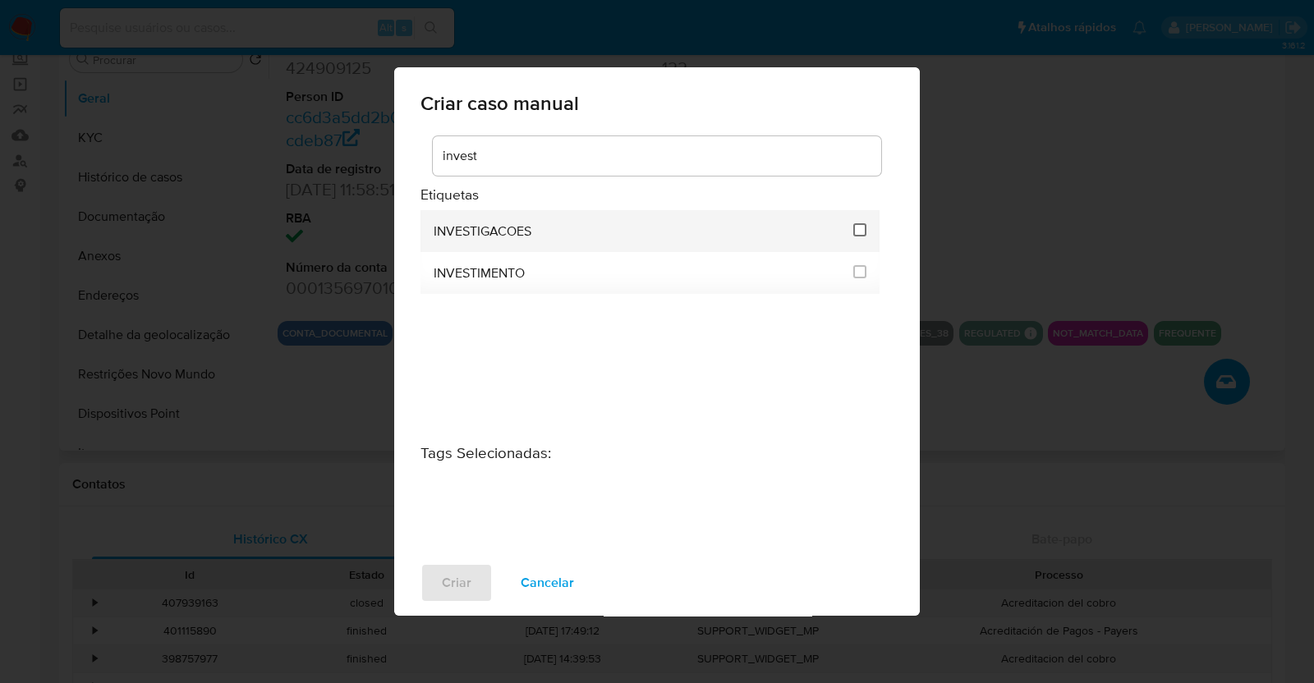
click at [862, 231] on input "2067" at bounding box center [859, 229] width 13 height 13
checkbox input "true"
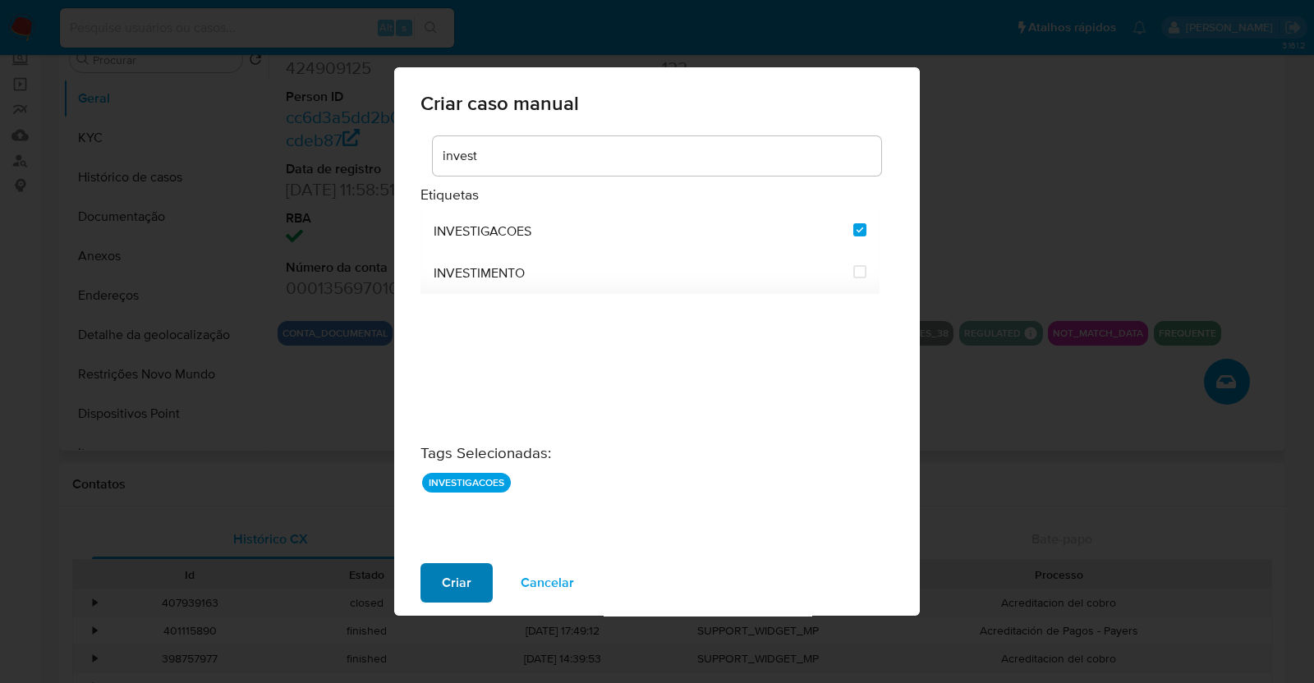
click at [447, 591] on span "Criar" at bounding box center [457, 583] width 30 height 36
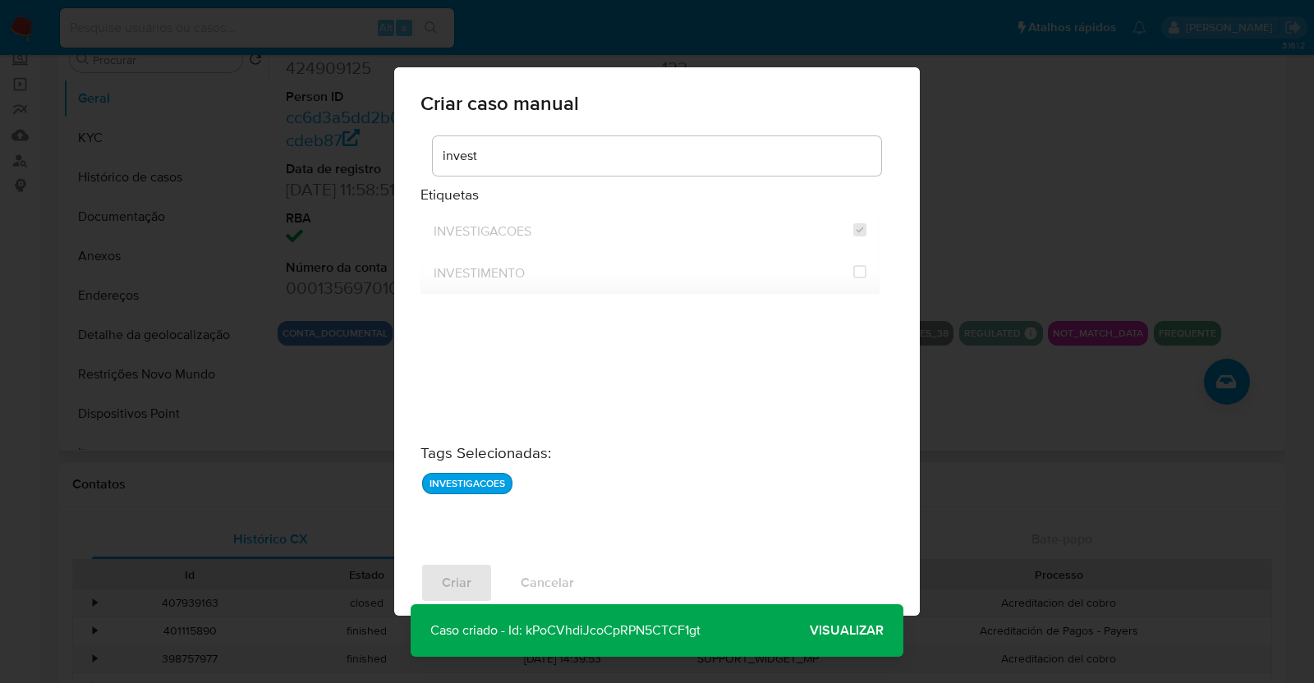
click at [876, 631] on span "Visualizar" at bounding box center [847, 631] width 74 height 0
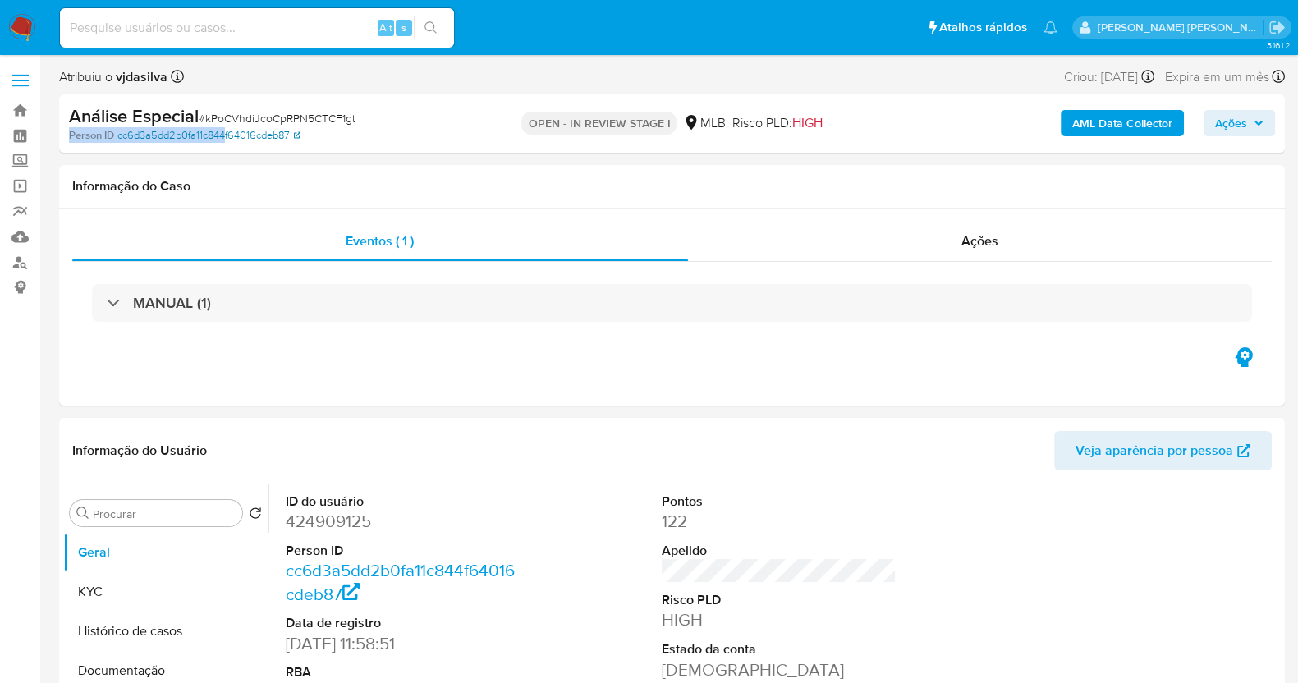
select select "10"
drag, startPoint x: 342, startPoint y: 118, endPoint x: 205, endPoint y: 121, distance: 137.1
click at [205, 121] on div "Análise Especial # kPoCVhdiJcoCpRPN5CTCF1gt" at bounding box center [267, 116] width 396 height 25
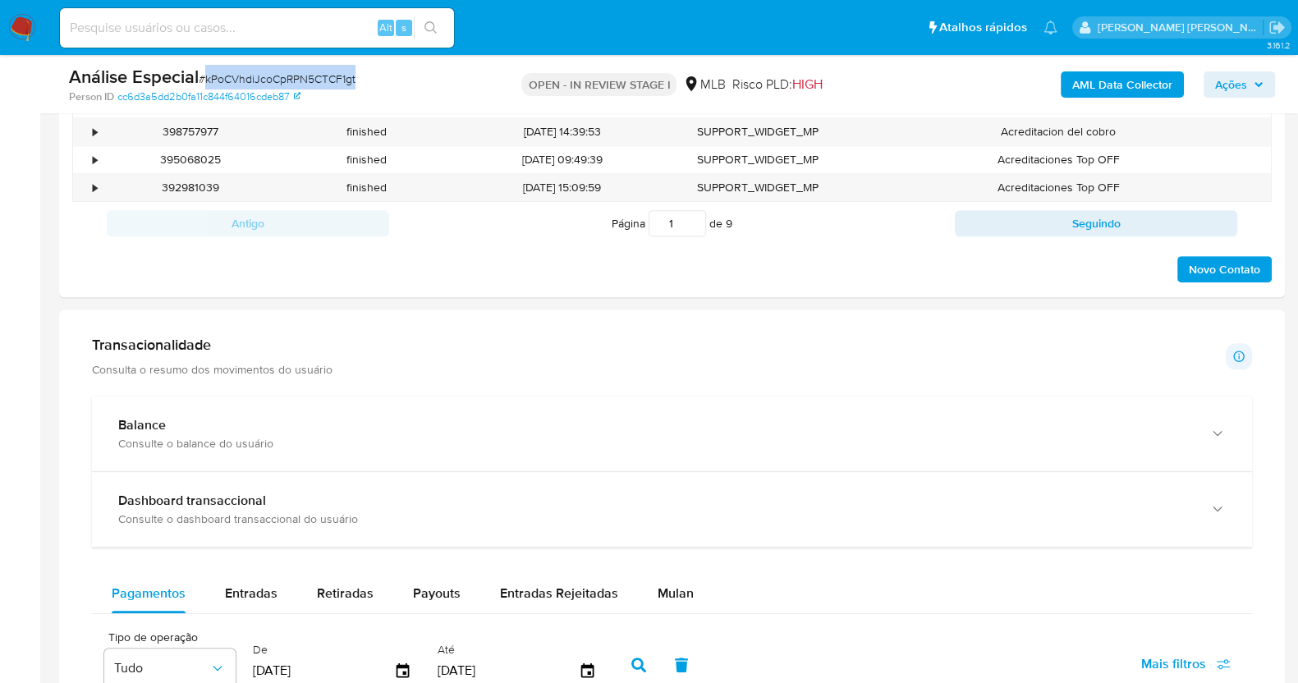
scroll to position [924, 0]
click at [670, 593] on span "Mulan" at bounding box center [676, 591] width 36 height 19
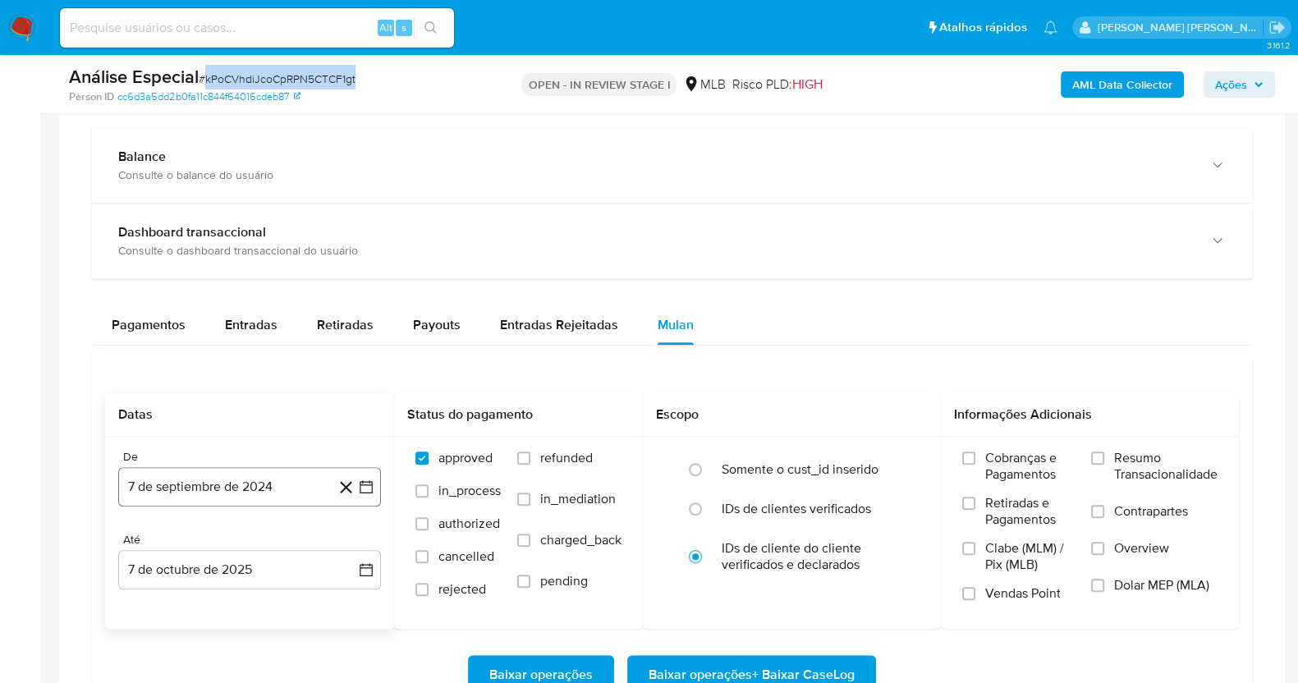
scroll to position [1232, 0]
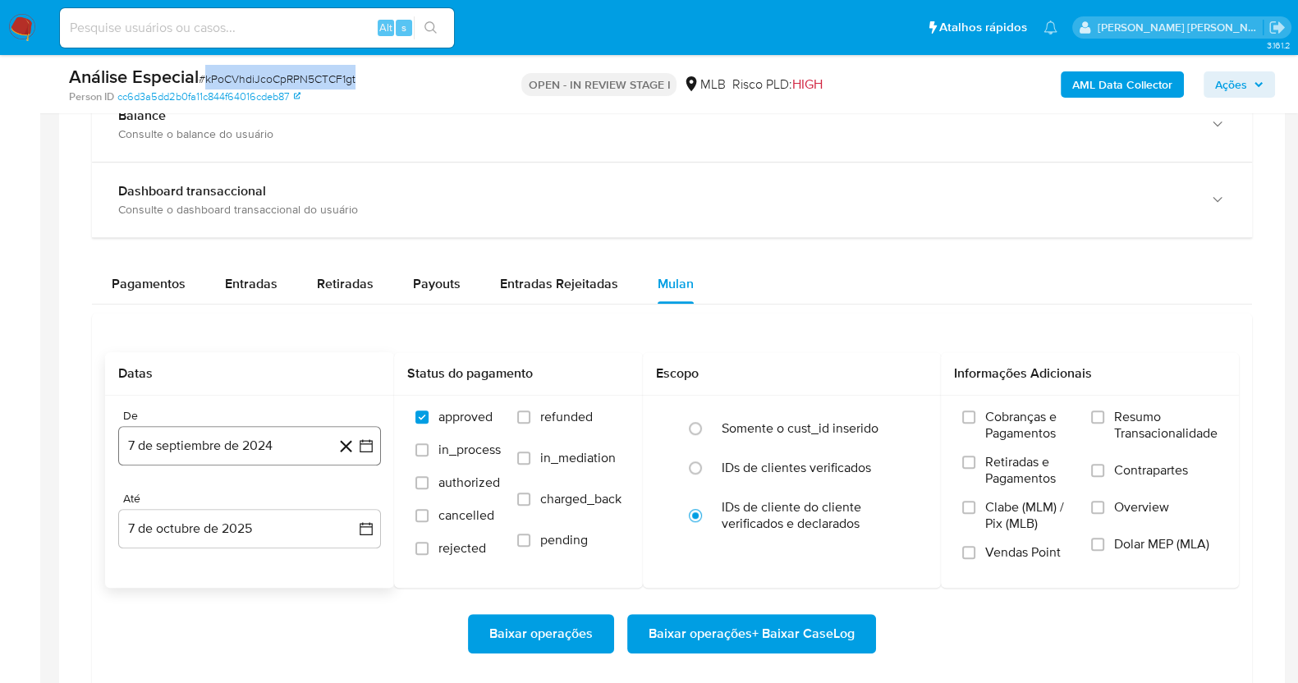
click at [263, 448] on button "7 de septiembre de 2024" at bounding box center [249, 445] width 263 height 39
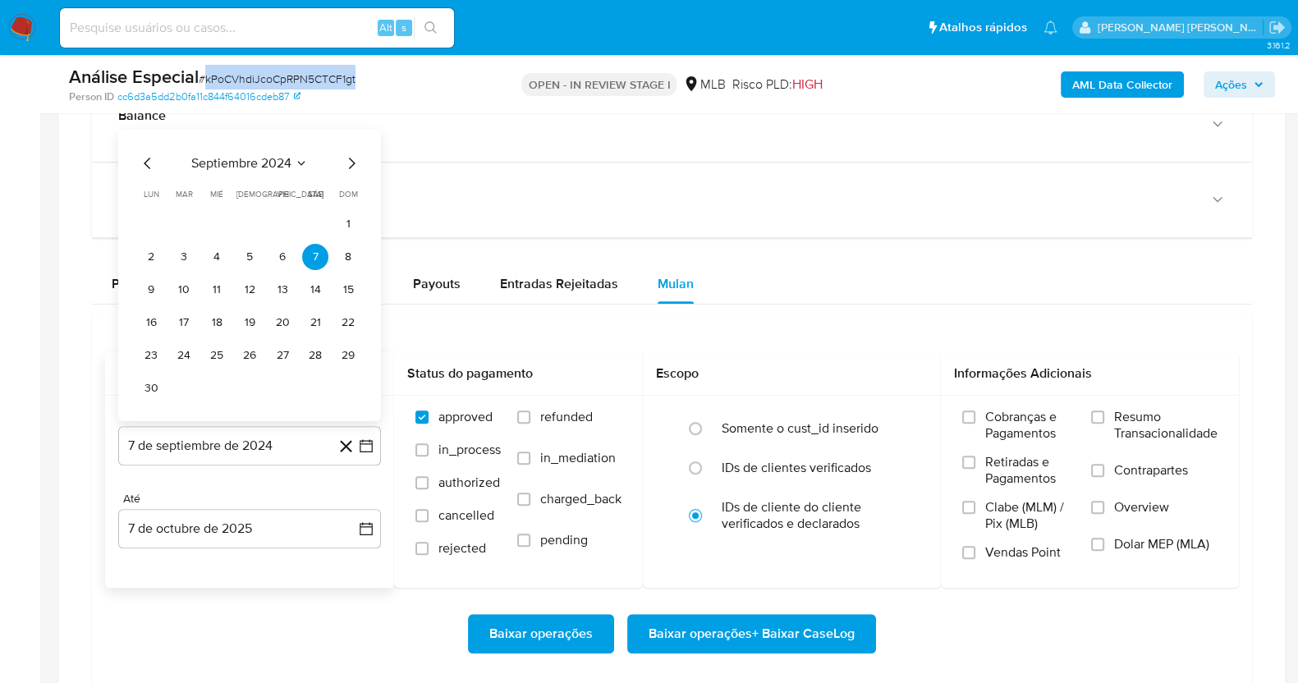
click at [278, 157] on span "septiembre 2024" at bounding box center [241, 163] width 100 height 16
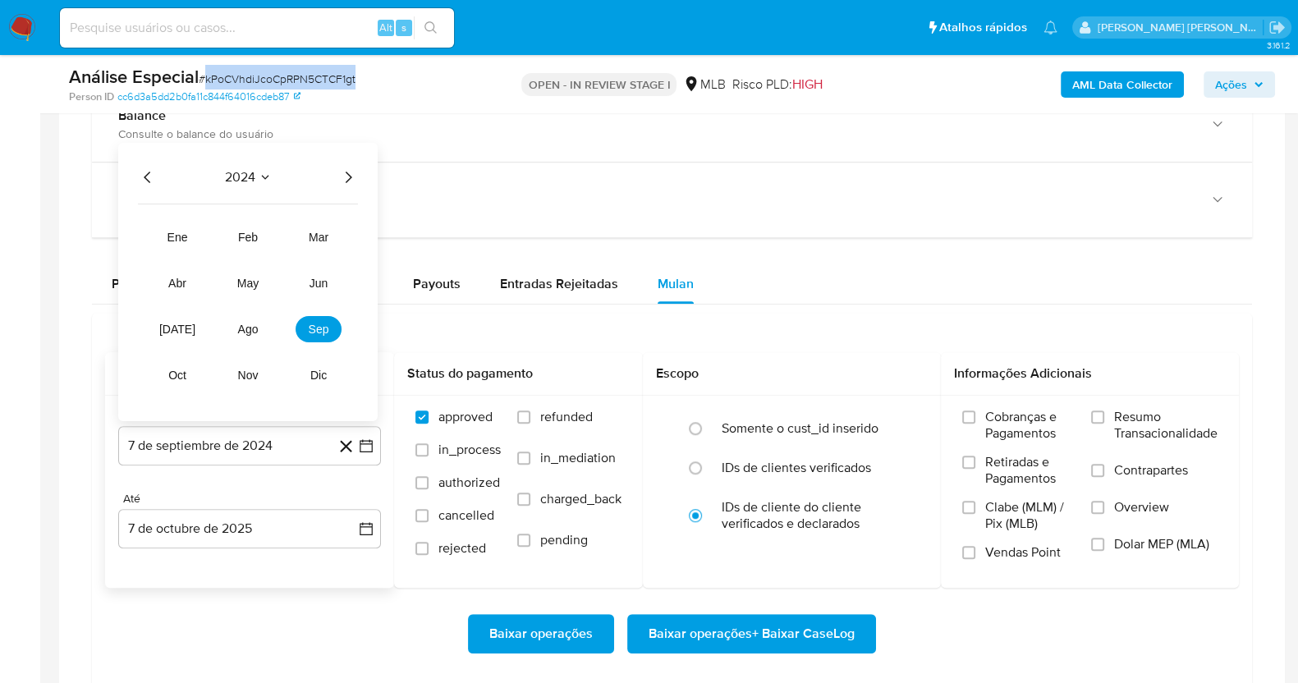
click at [340, 172] on icon "Año siguiente" at bounding box center [348, 177] width 20 height 20
click at [238, 331] on span "ago" at bounding box center [248, 329] width 21 height 13
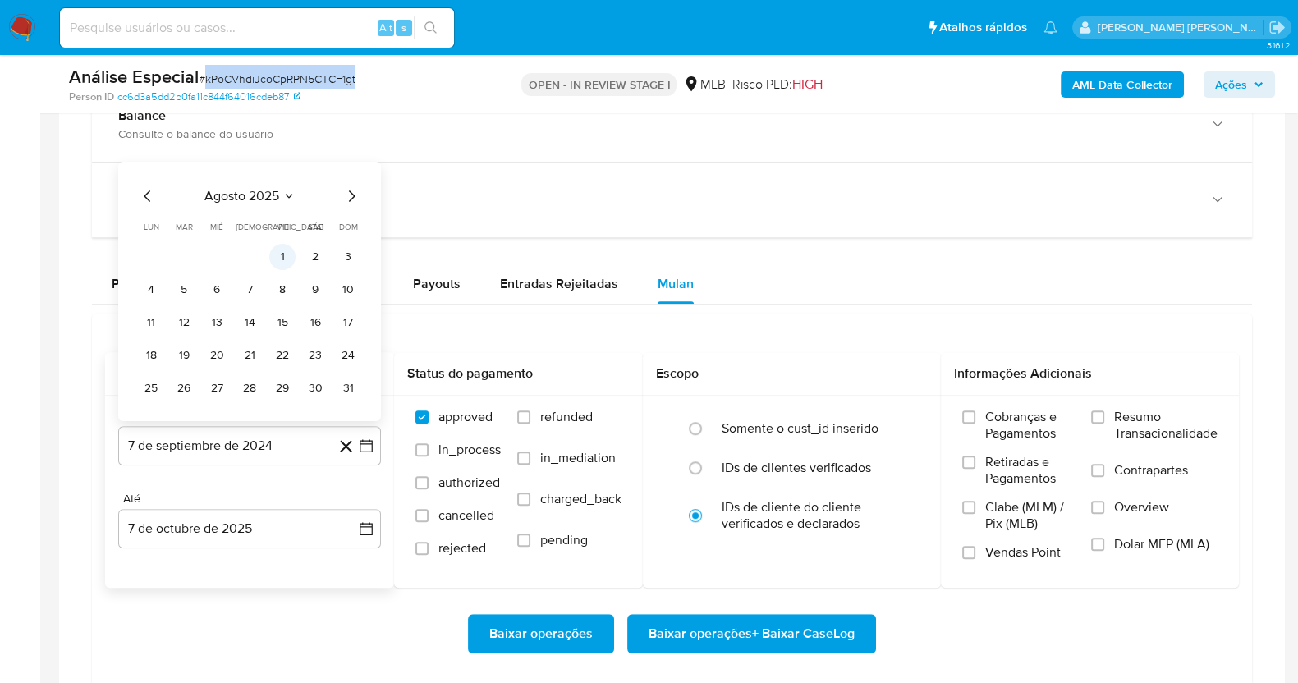
click at [283, 250] on button "1" at bounding box center [282, 257] width 26 height 26
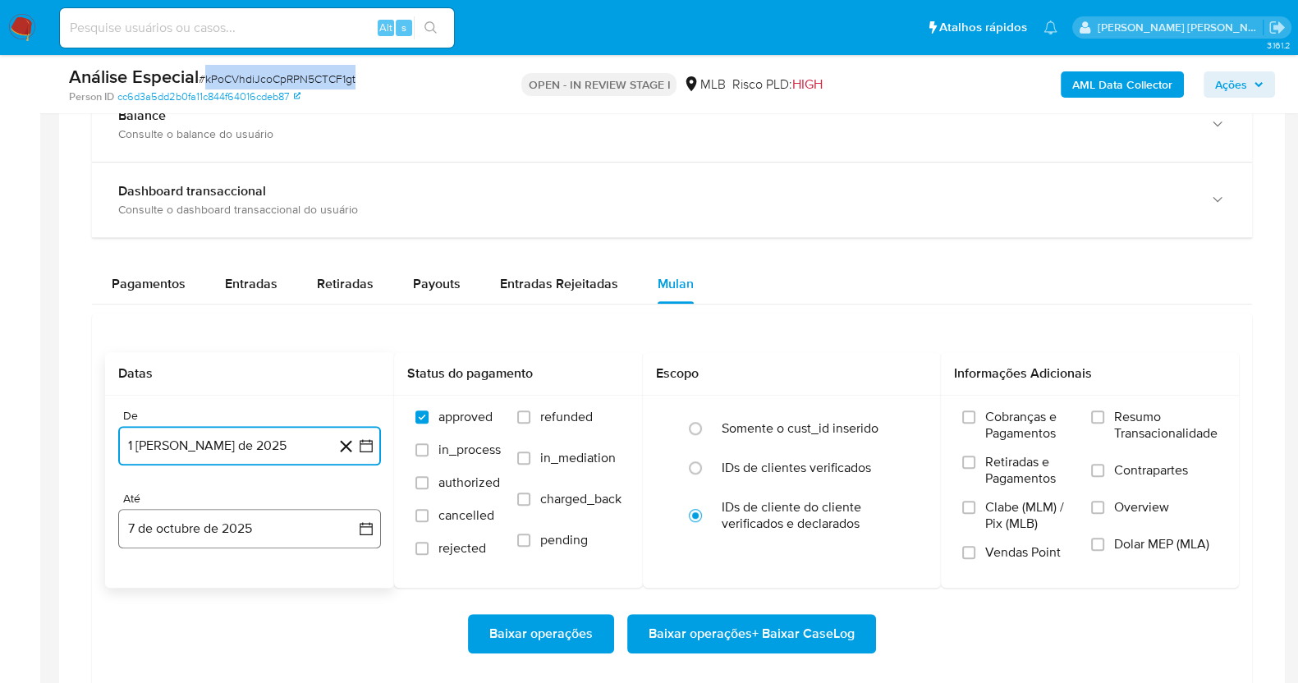
click at [302, 526] on button "7 de octubre de 2025" at bounding box center [249, 528] width 263 height 39
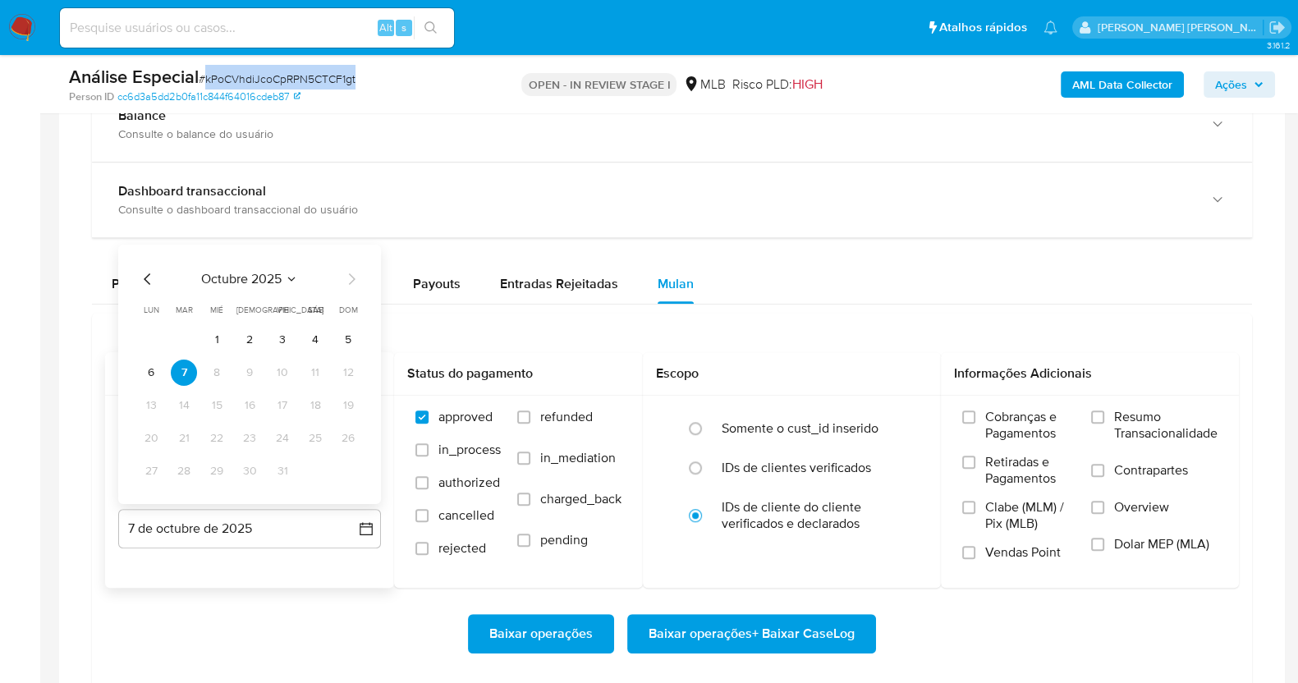
click at [147, 369] on button "6" at bounding box center [151, 373] width 26 height 26
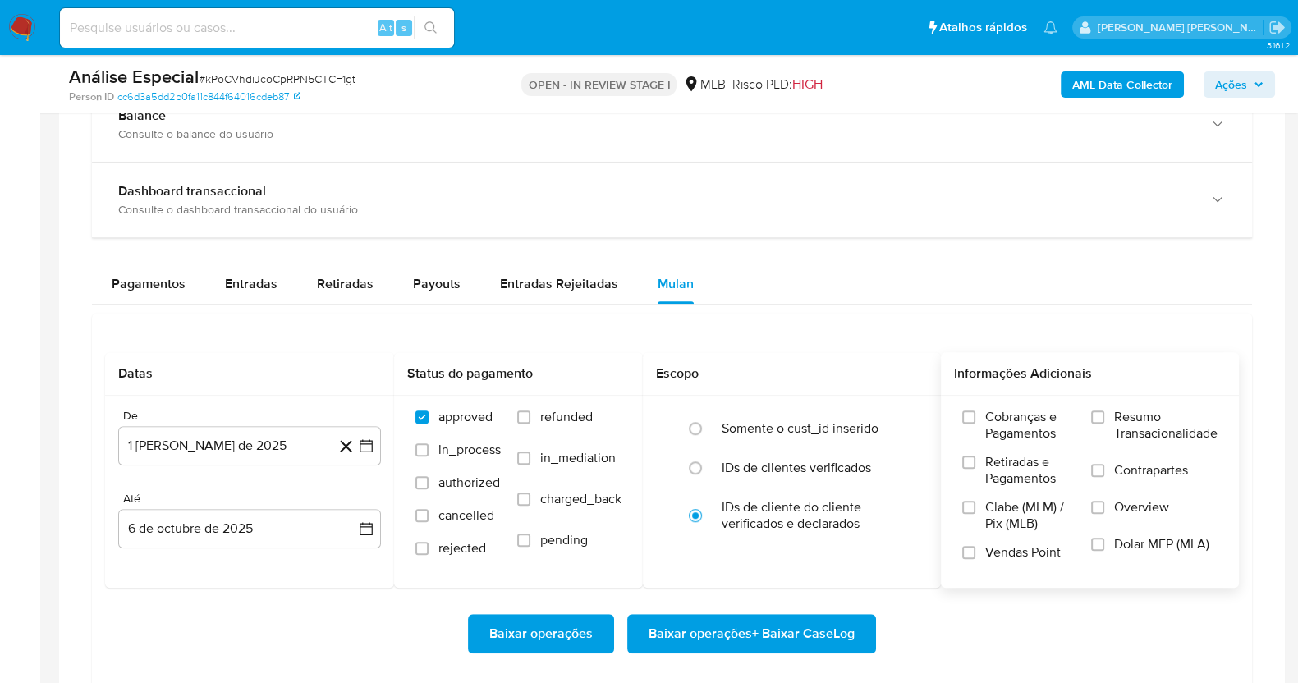
click at [1114, 415] on span "Resumo Transacionalidade" at bounding box center [1165, 425] width 103 height 33
click at [1104, 415] on input "Resumo Transacionalidade" at bounding box center [1097, 417] width 13 height 13
click at [1108, 464] on label "Contrapartes" at bounding box center [1154, 480] width 126 height 37
click at [1104, 464] on input "Contrapartes" at bounding box center [1097, 470] width 13 height 13
click at [755, 647] on span "Baixar operações + Baixar CaseLog" at bounding box center [752, 634] width 206 height 36
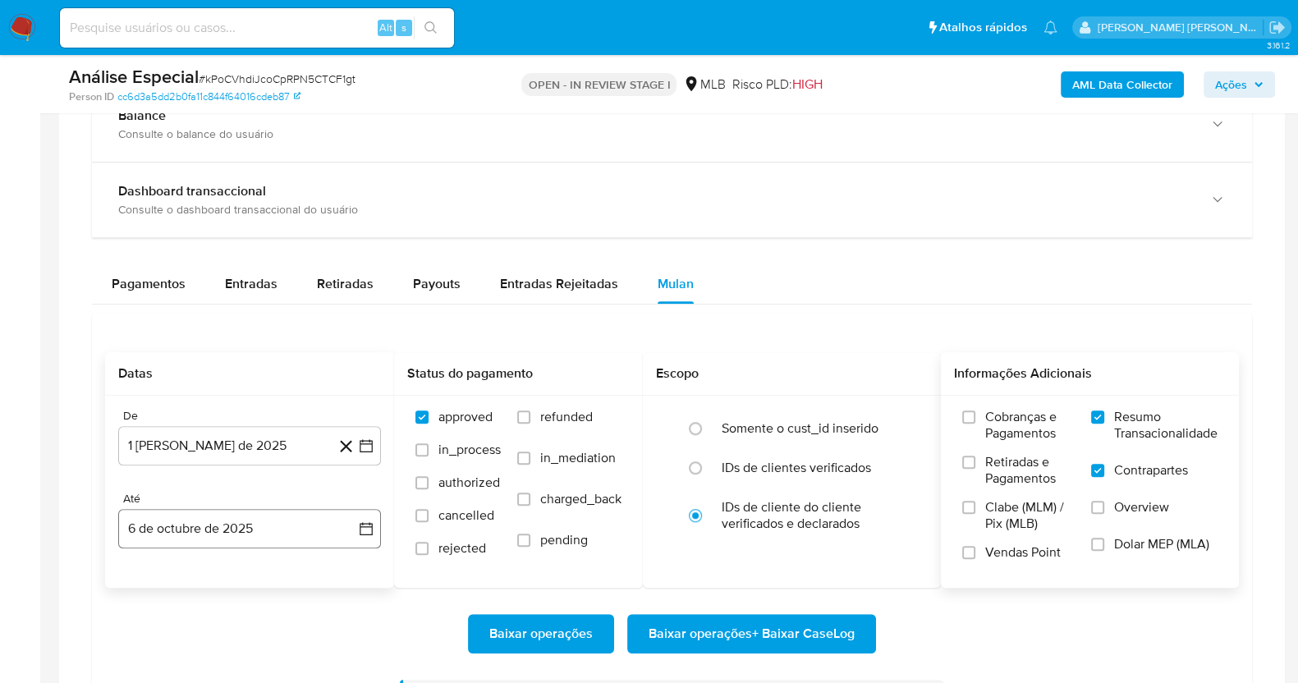
click at [192, 526] on button "6 de octubre de 2025" at bounding box center [249, 528] width 263 height 39
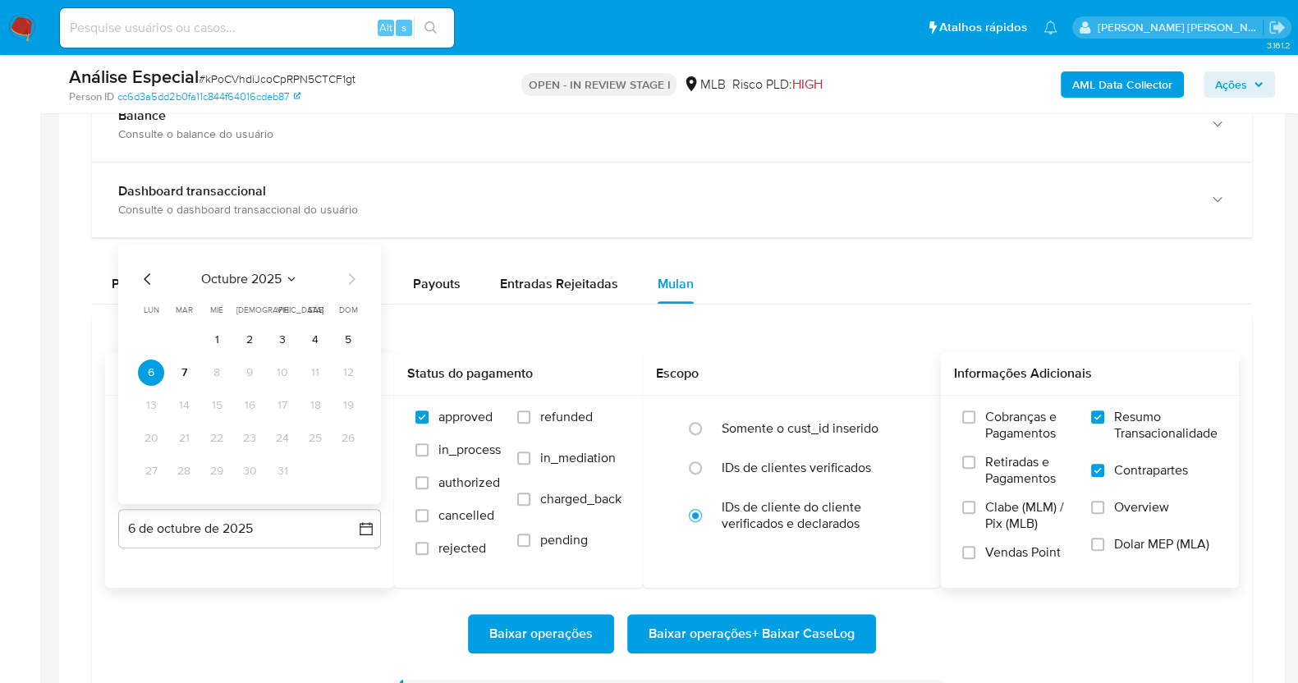
click at [142, 275] on icon "Mes anterior" at bounding box center [148, 279] width 20 height 20
click at [148, 289] on div "septiembre 2025 septiembre 2025 lun lunes mar martes mié miércoles jue jueves v…" at bounding box center [249, 376] width 223 height 215
click at [149, 285] on icon "Mes anterior" at bounding box center [148, 279] width 20 height 20
click at [281, 408] on button "15" at bounding box center [282, 405] width 26 height 26
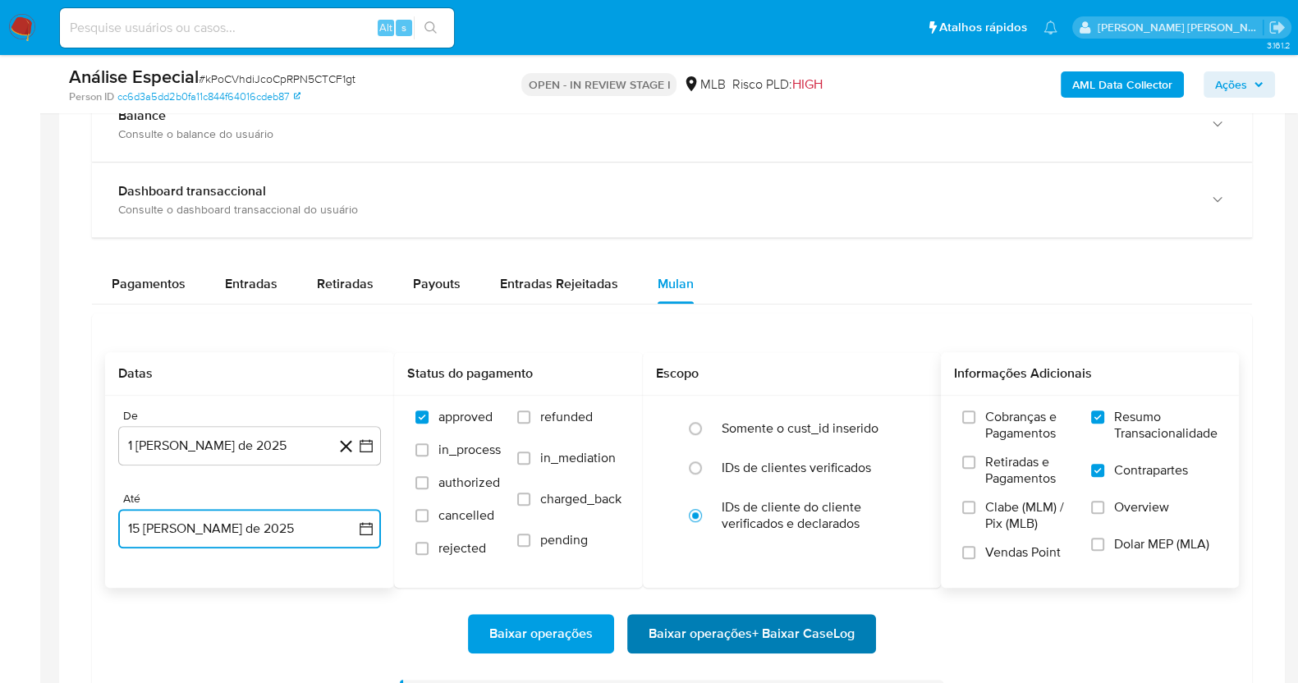
click at [771, 636] on span "Baixar operações + Baixar CaseLog" at bounding box center [752, 634] width 206 height 36
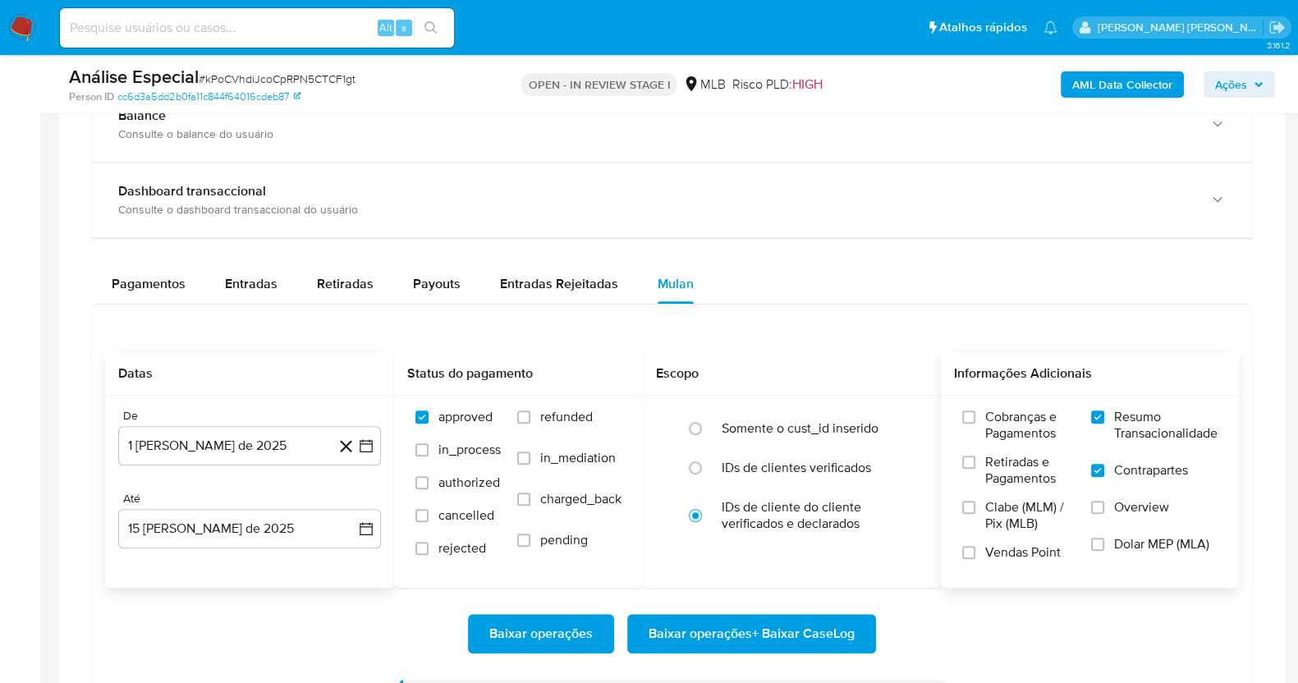
click at [251, 14] on div "Alt s" at bounding box center [257, 27] width 394 height 39
click at [250, 28] on input at bounding box center [257, 27] width 394 height 21
paste input "324113635"
type input "324113635"
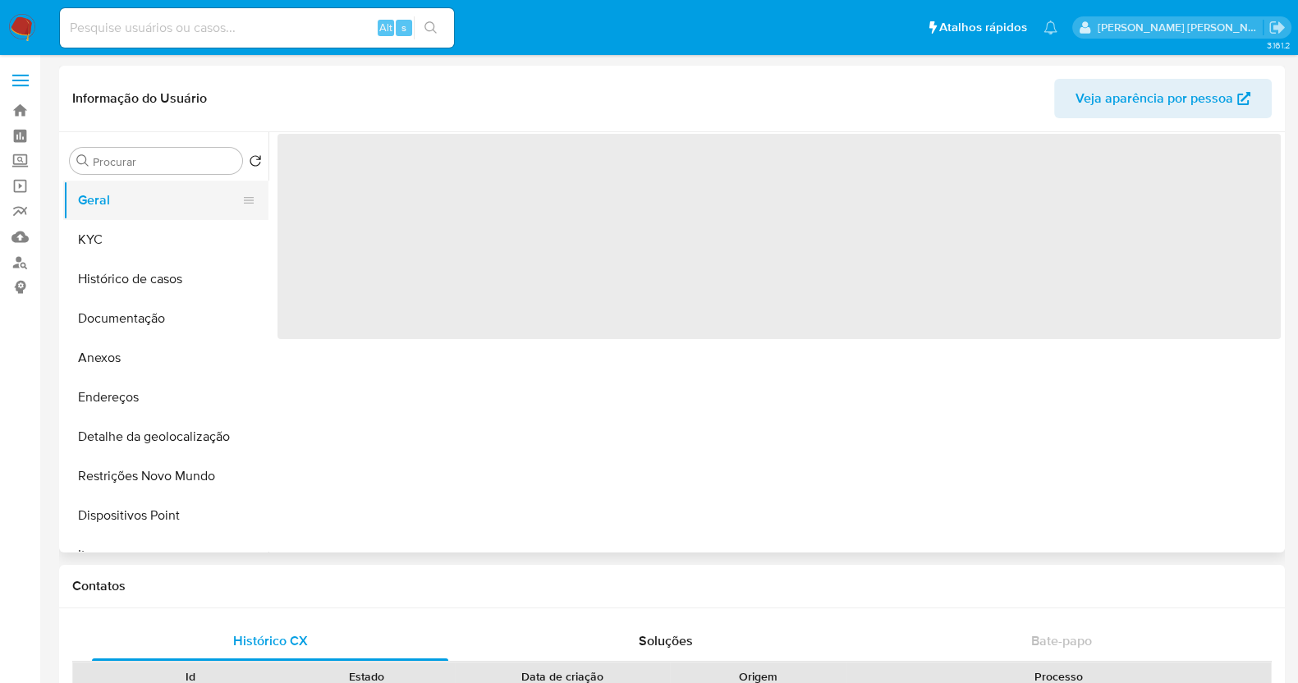
select select "10"
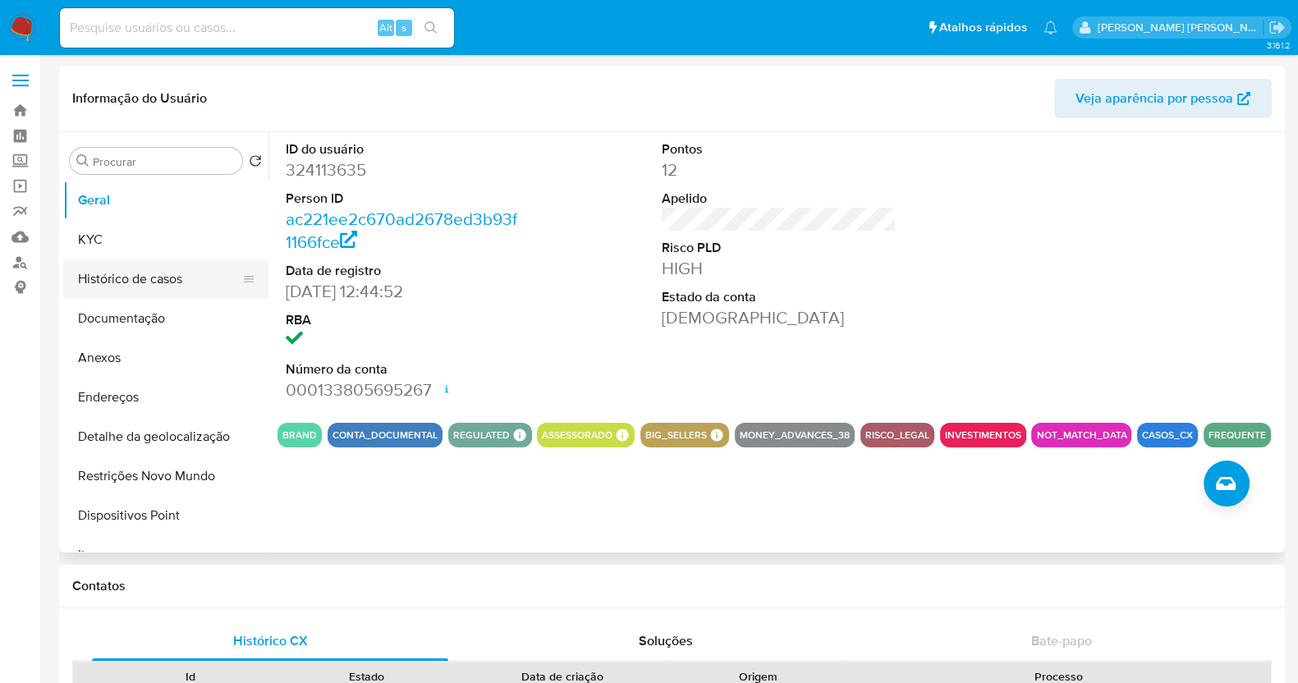
click at [140, 282] on button "Histórico de casos" at bounding box center [159, 278] width 192 height 39
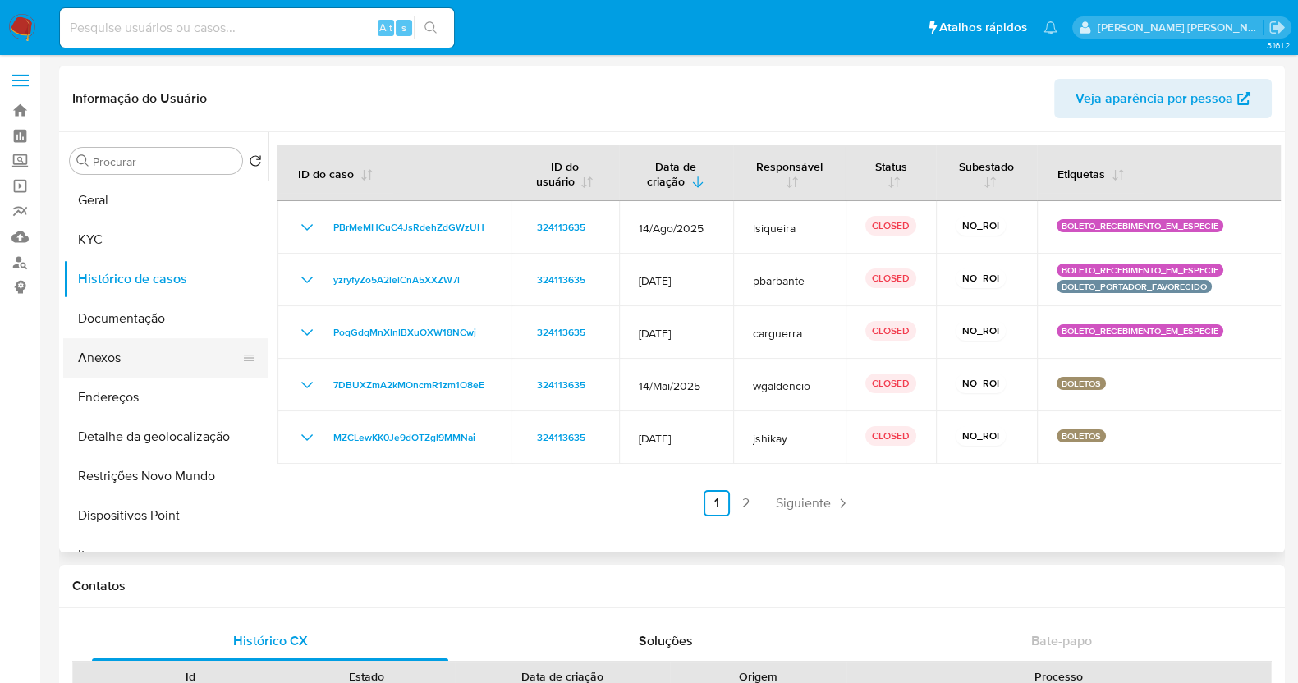
click at [125, 359] on button "Anexos" at bounding box center [159, 357] width 192 height 39
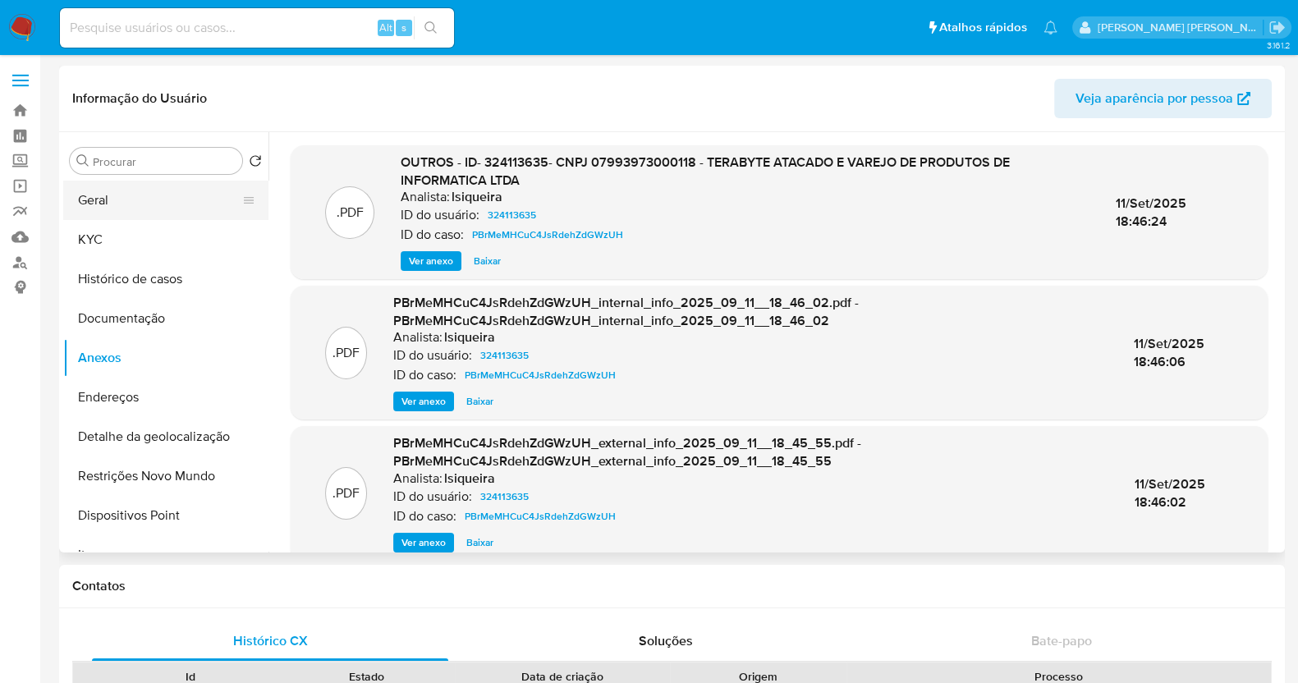
click at [140, 197] on button "Geral" at bounding box center [159, 200] width 192 height 39
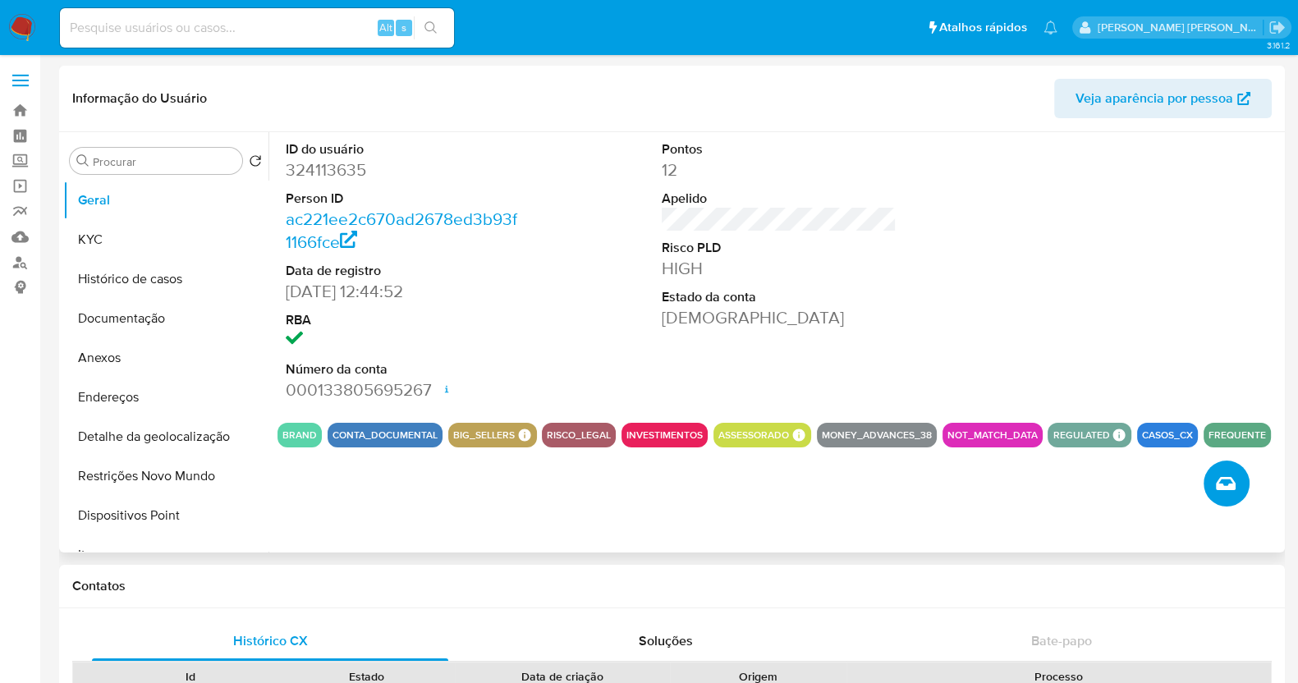
click at [1239, 493] on button "Criar caso manual" at bounding box center [1227, 484] width 46 height 46
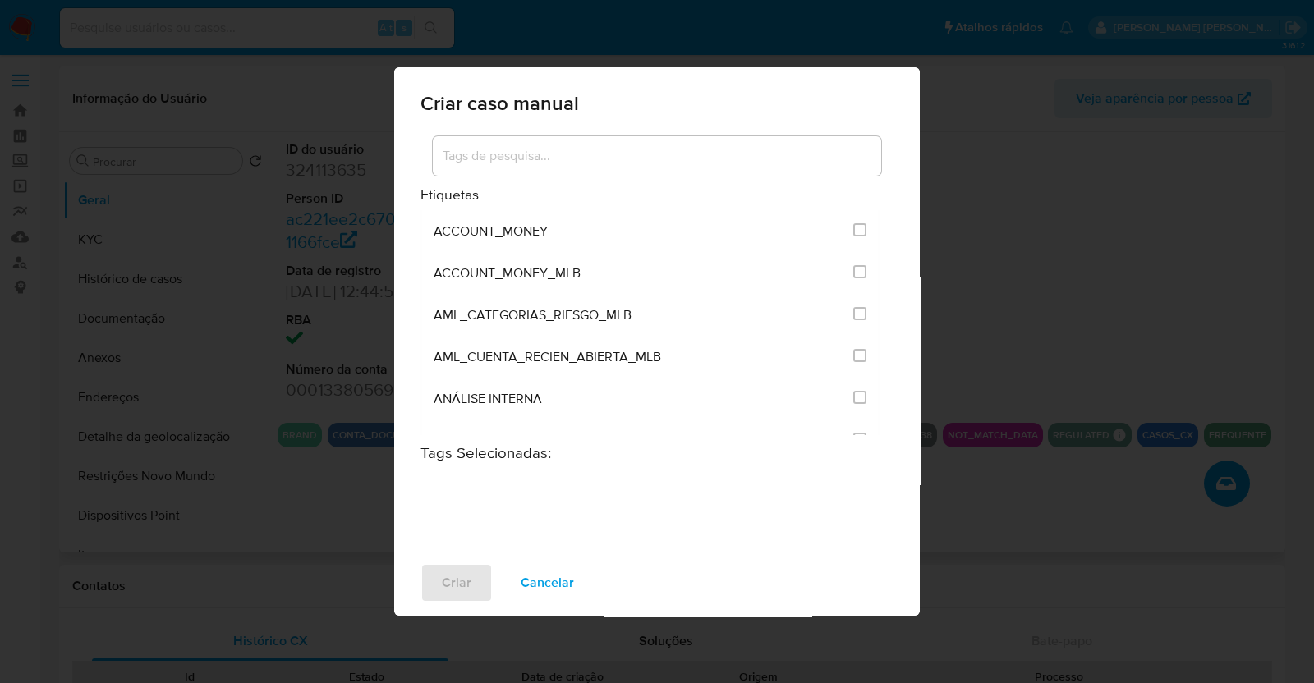
click at [651, 158] on input at bounding box center [657, 155] width 448 height 21
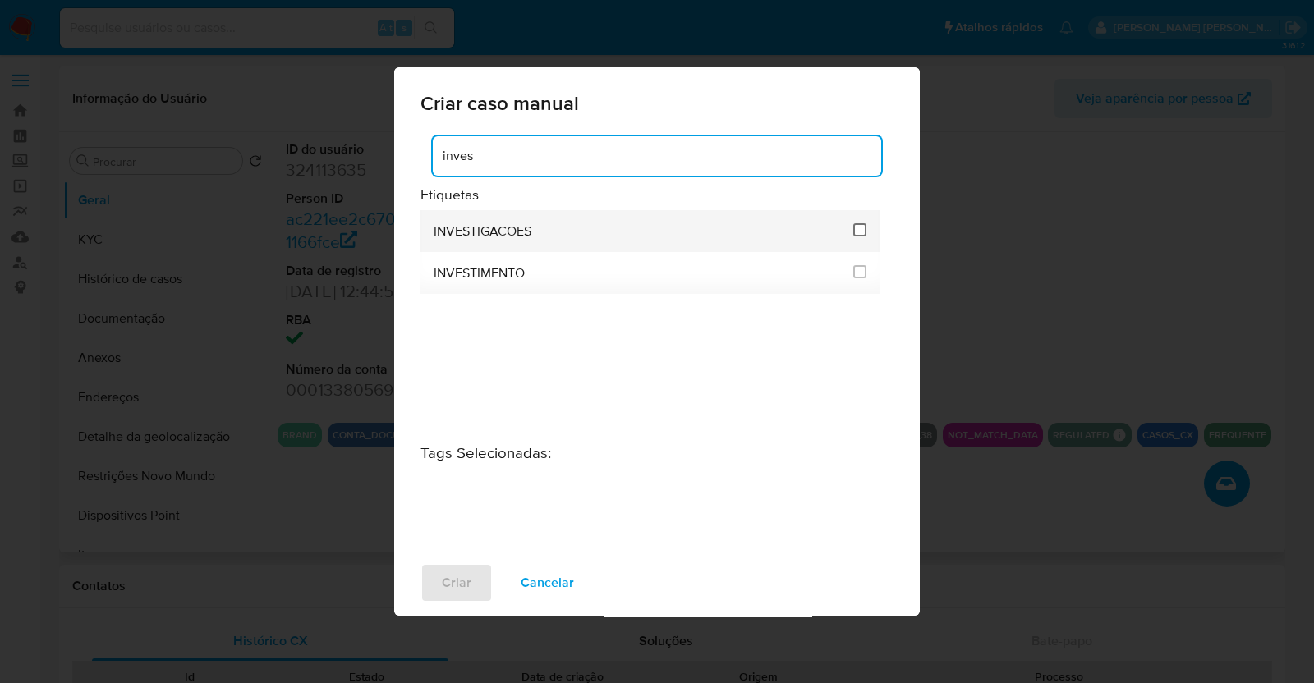
type input "inves"
drag, startPoint x: 860, startPoint y: 225, endPoint x: 854, endPoint y: 245, distance: 21.3
click at [861, 225] on input "2067" at bounding box center [859, 229] width 13 height 13
checkbox input "true"
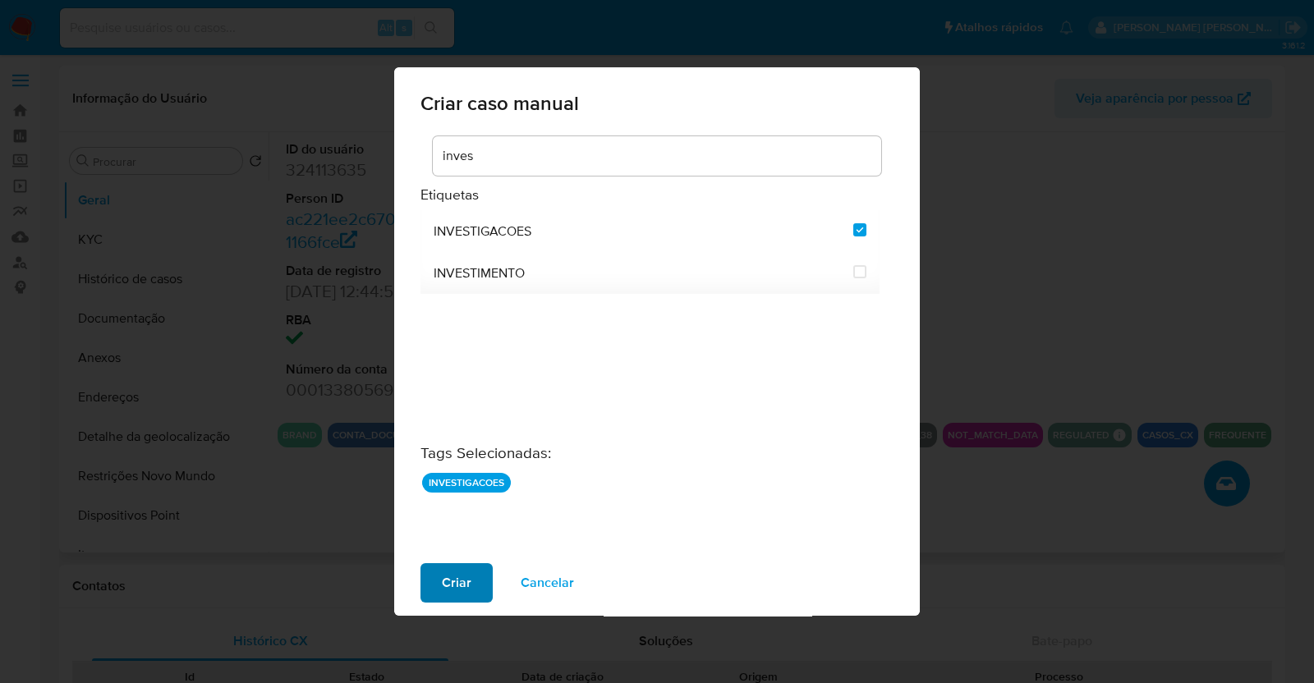
click at [435, 596] on button "Criar" at bounding box center [456, 582] width 72 height 39
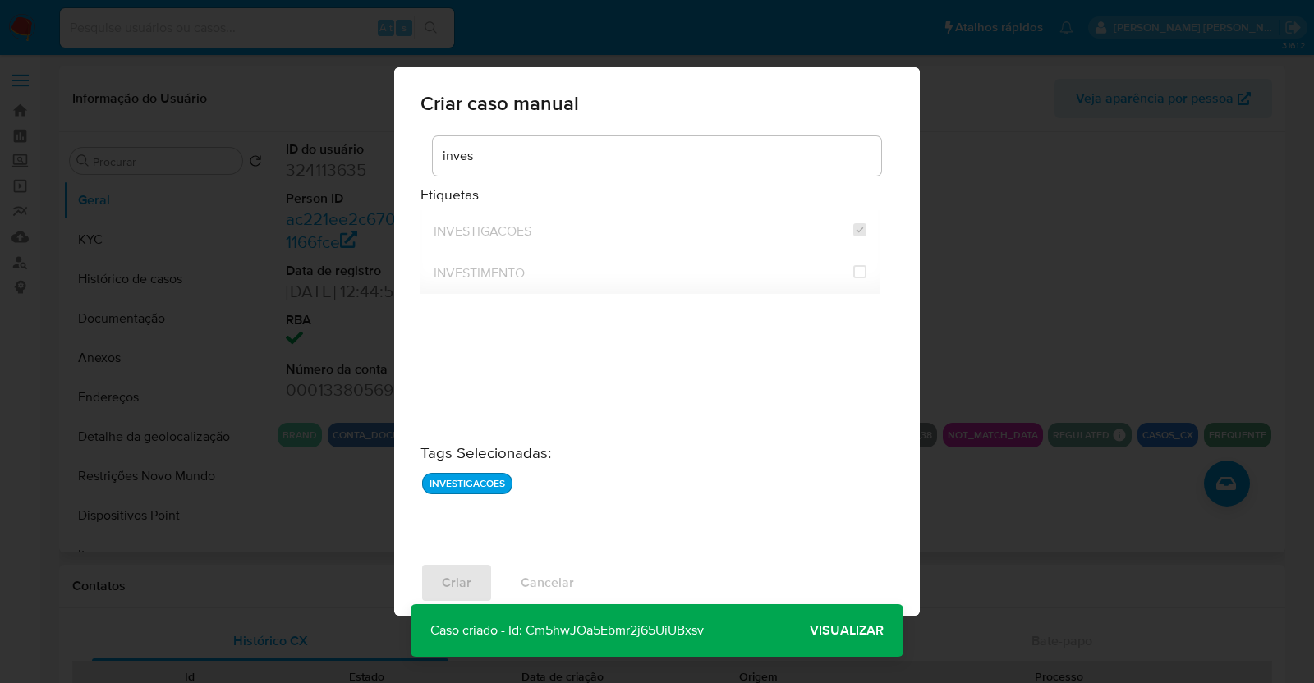
click at [849, 631] on span "Visualizar" at bounding box center [847, 631] width 74 height 0
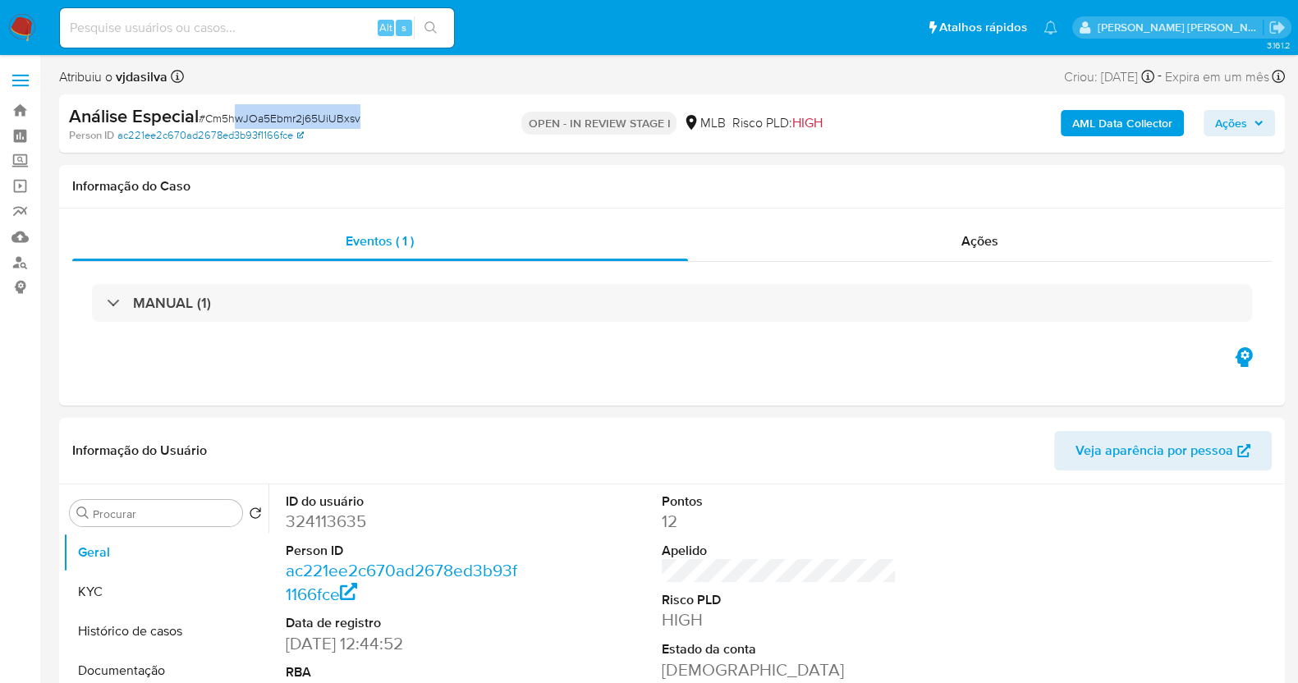
select select "10"
drag, startPoint x: 364, startPoint y: 121, endPoint x: 207, endPoint y: 128, distance: 157.0
click at [207, 128] on div "Análise Especial # Cm5hwJOa5Ebmr2j65UiUBxsv Person ID ac221ee2c670ad2678ed3b93f…" at bounding box center [267, 123] width 397 height 39
copy span "Cm5hwJOa5Ebmr2j65UiUBxsv"
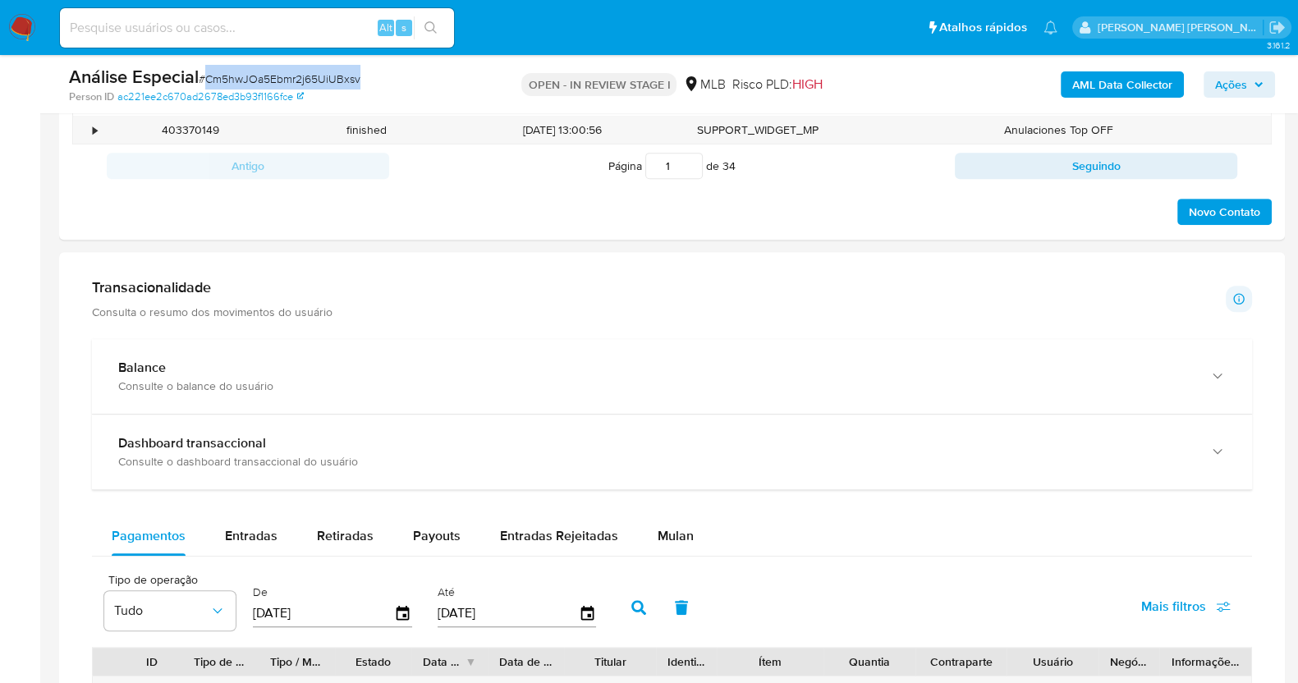
scroll to position [1129, 0]
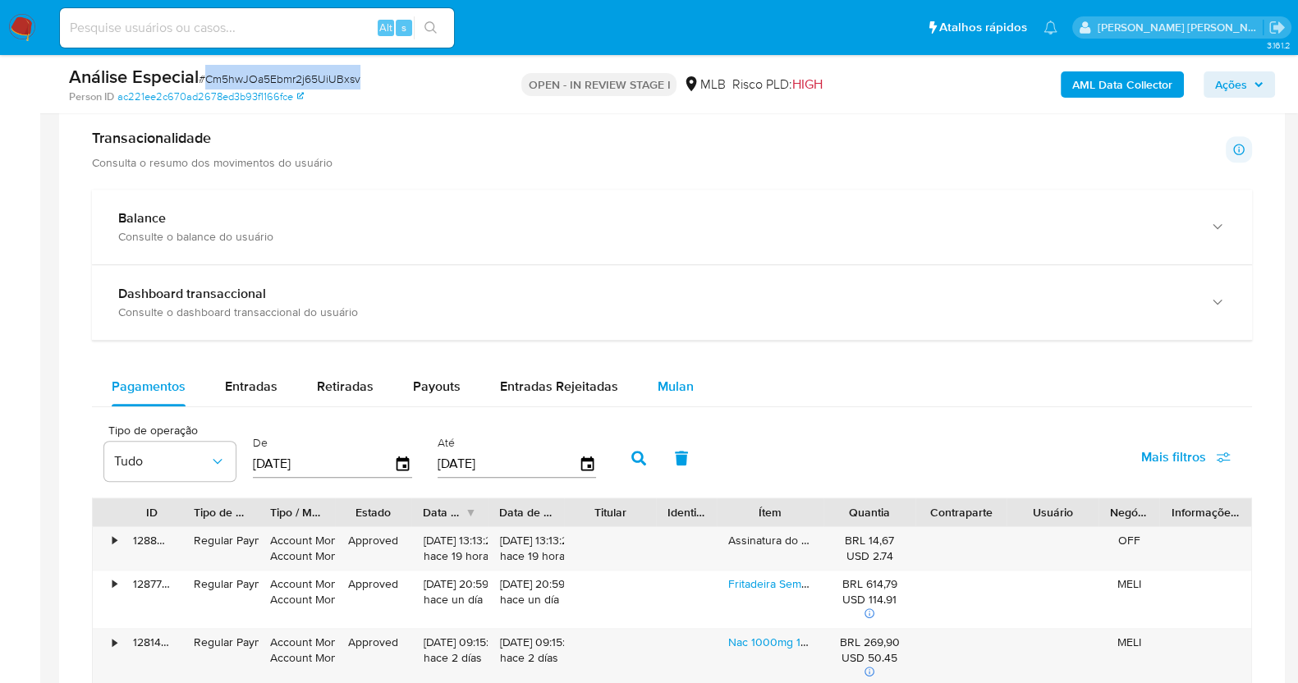
click at [649, 379] on button "Mulan" at bounding box center [676, 386] width 76 height 39
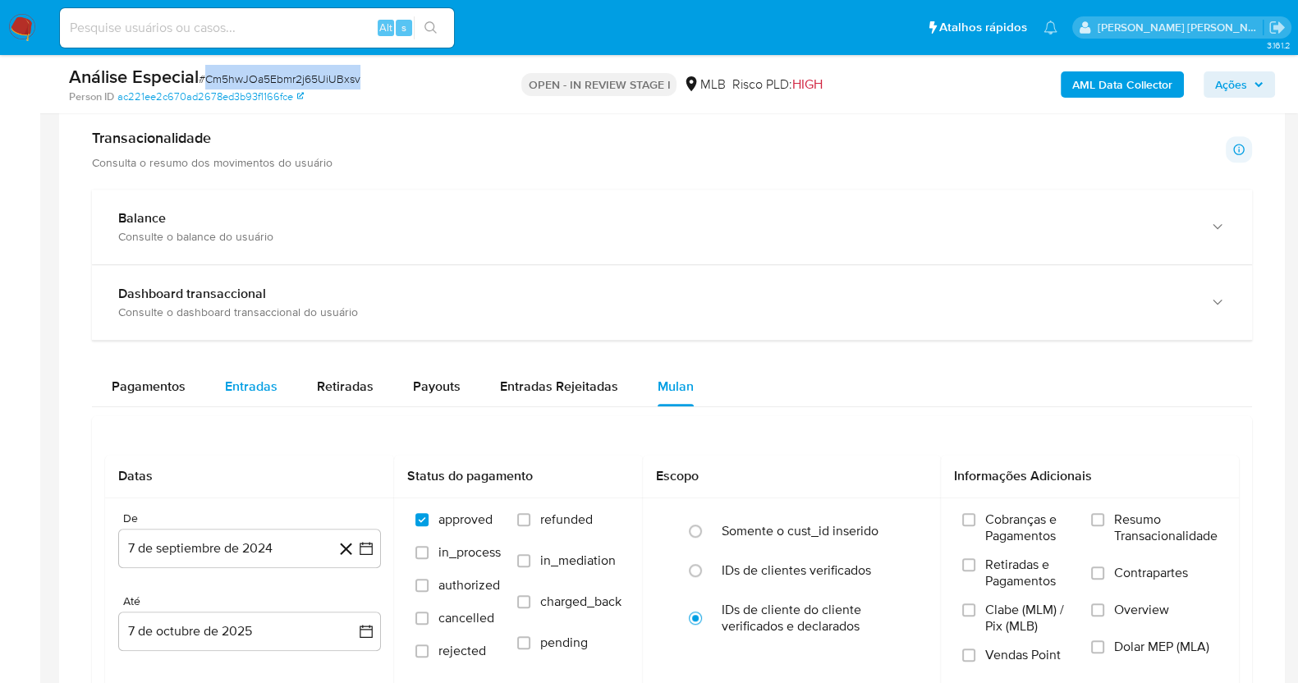
scroll to position [1333, 0]
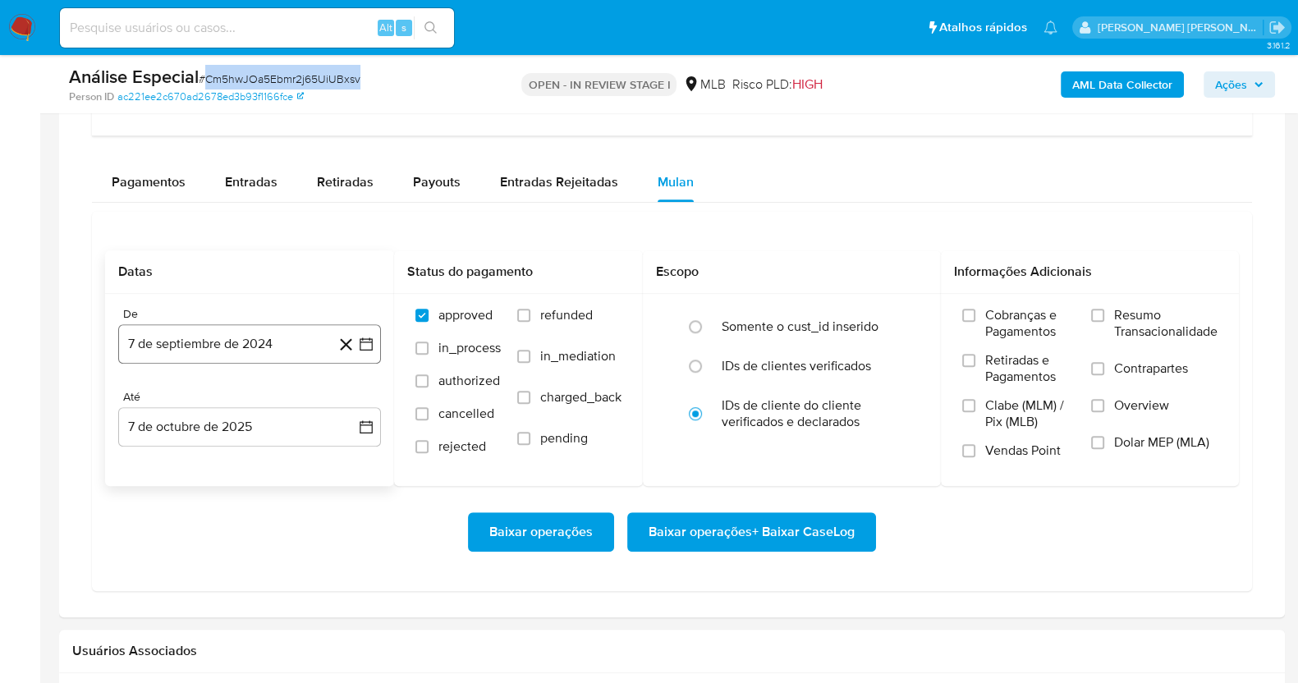
click at [246, 349] on button "7 de septiembre de 2024" at bounding box center [249, 343] width 263 height 39
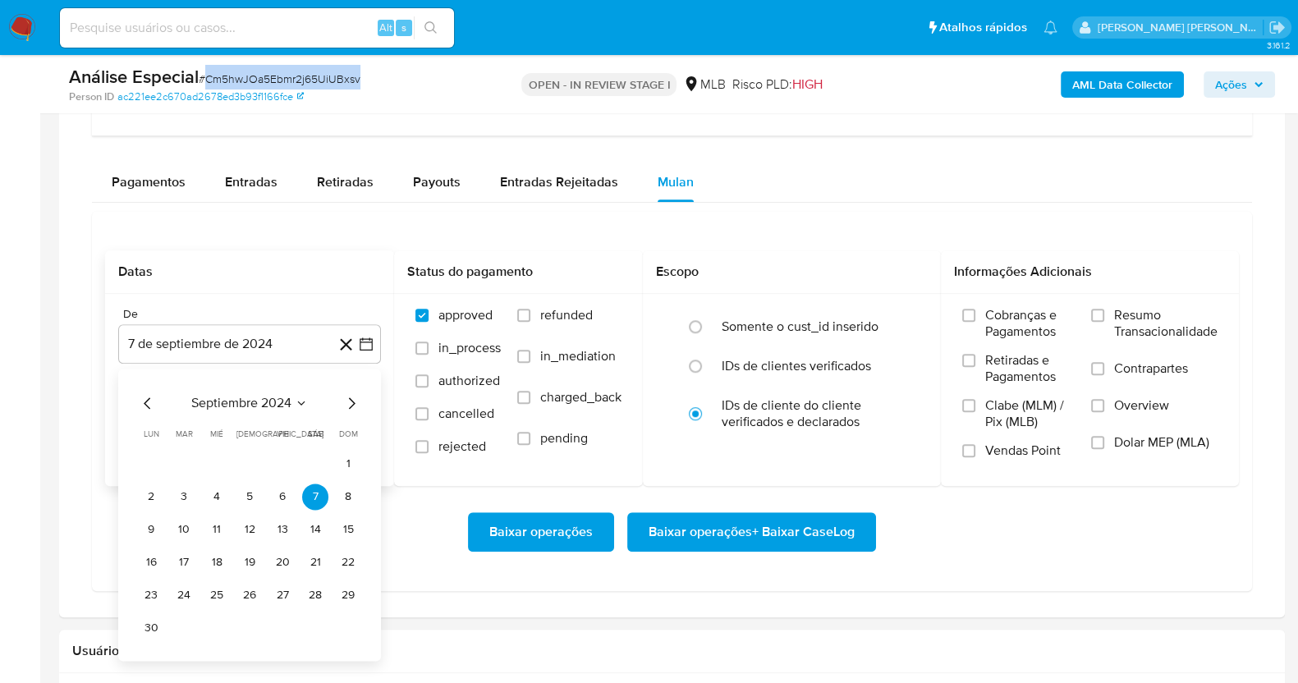
click at [246, 401] on span "septiembre 2024" at bounding box center [241, 403] width 100 height 16
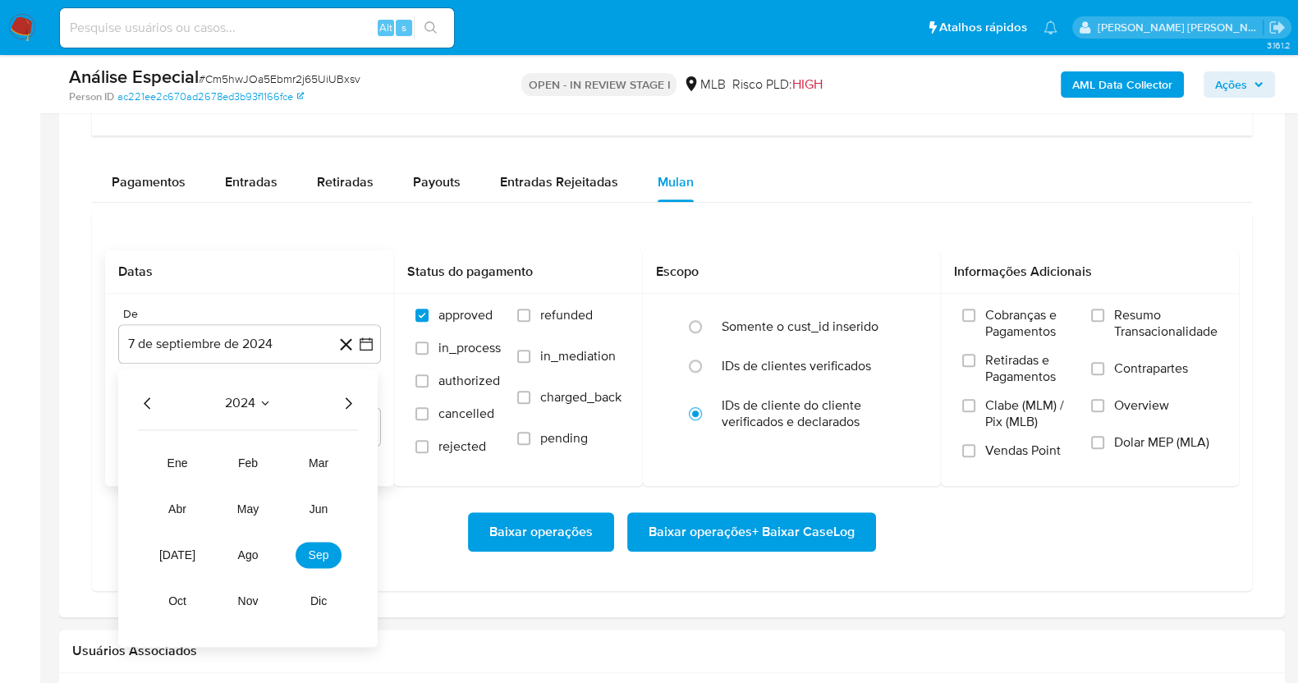
click at [331, 396] on div "2024" at bounding box center [248, 403] width 220 height 20
click at [345, 403] on icon "Año siguiente" at bounding box center [348, 403] width 20 height 20
click at [245, 553] on span "ago" at bounding box center [248, 554] width 21 height 13
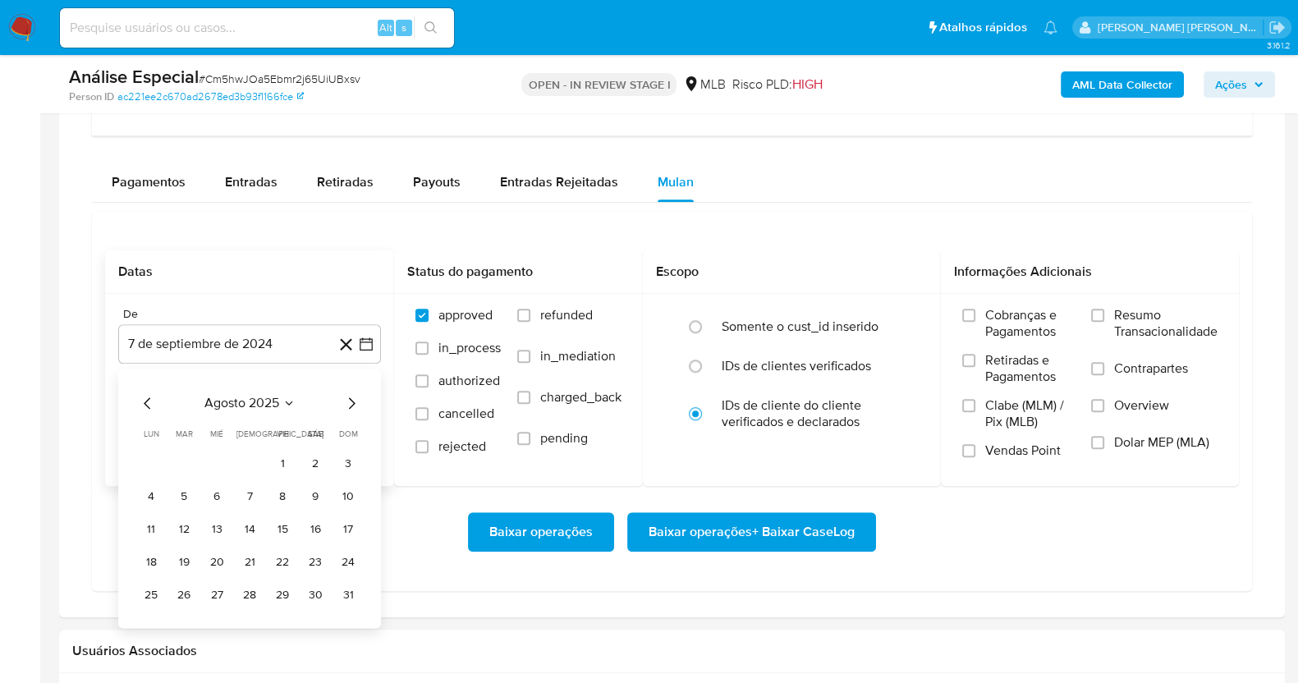
click at [278, 452] on button "1" at bounding box center [282, 464] width 26 height 26
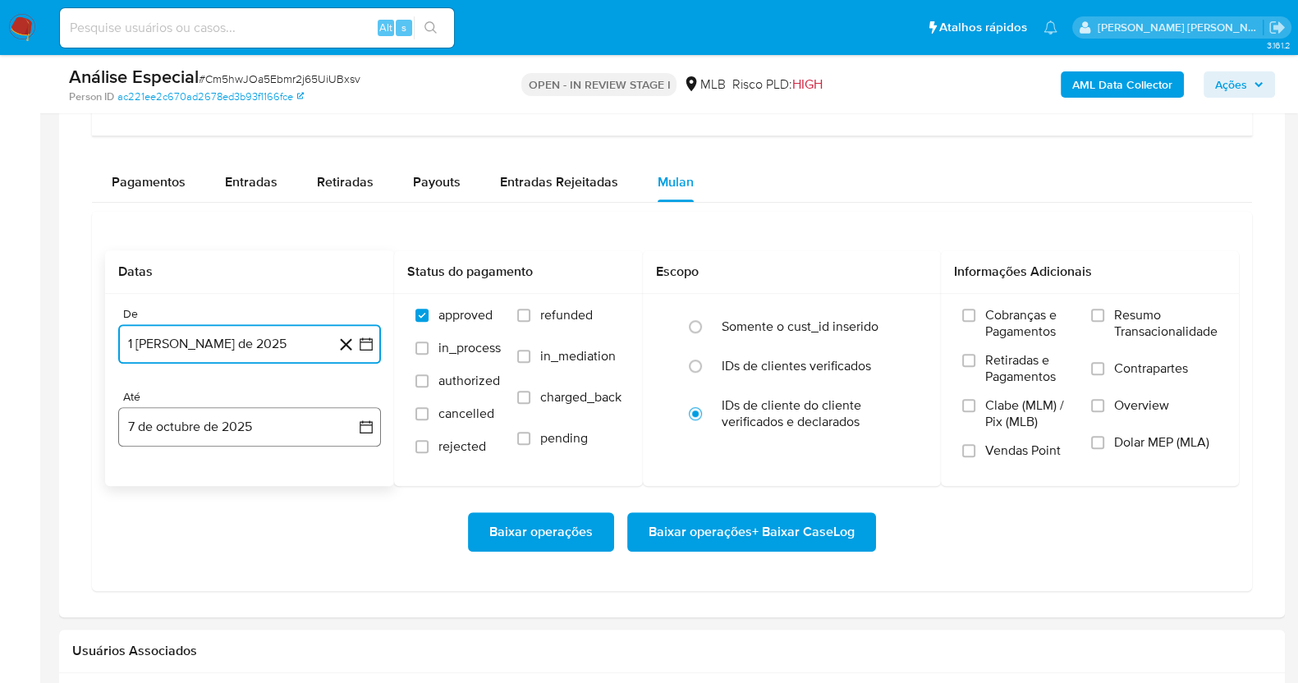
click at [267, 424] on button "7 de octubre de 2025" at bounding box center [249, 426] width 263 height 39
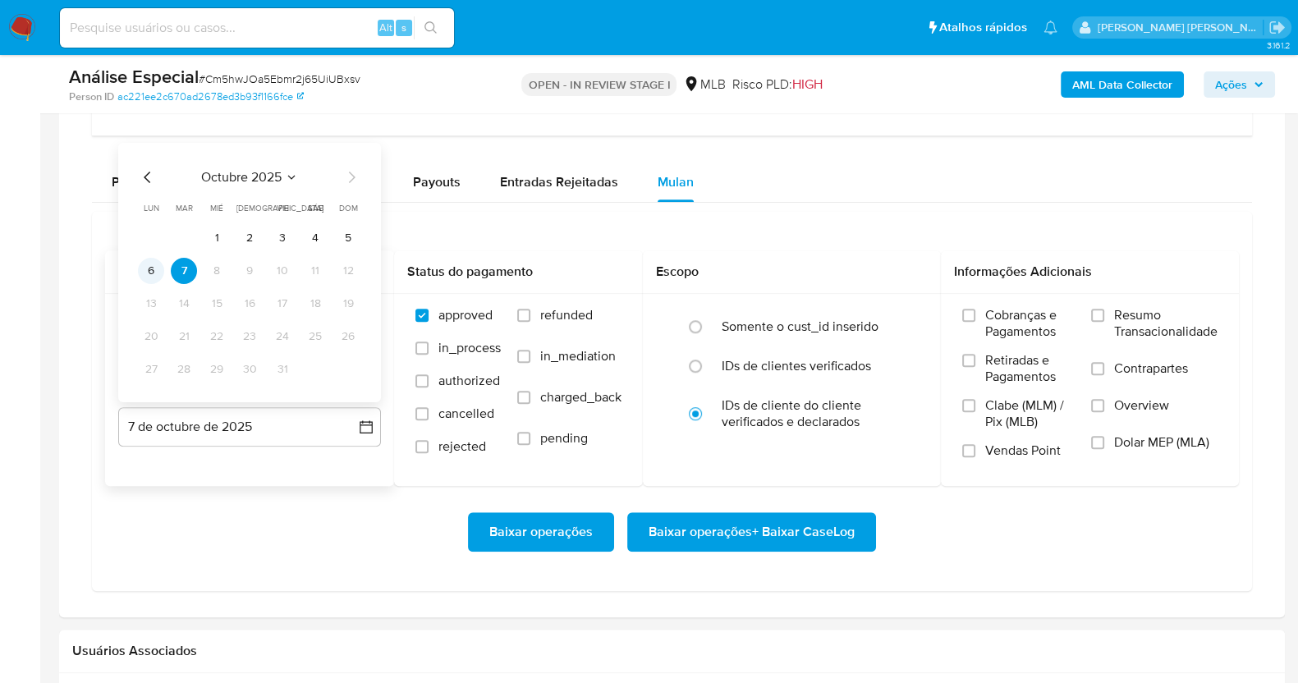
click at [154, 264] on button "6" at bounding box center [151, 271] width 26 height 26
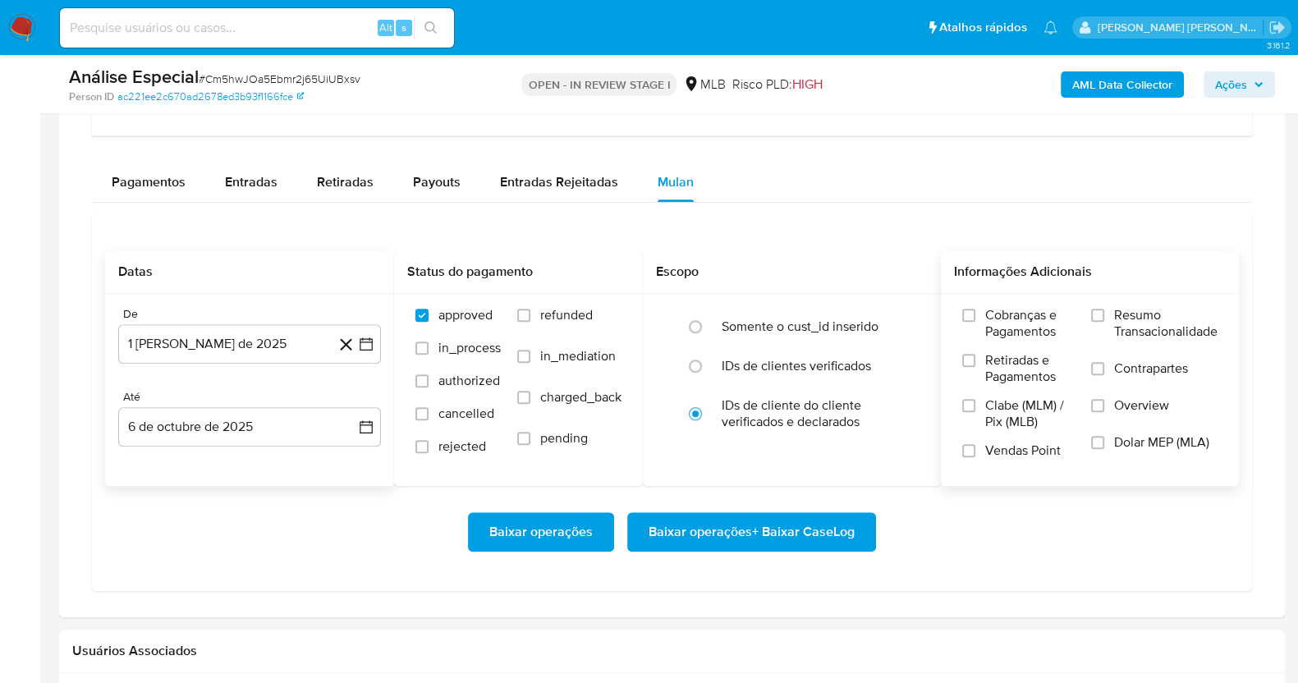
click at [1112, 323] on label "Resumo Transacionalidade" at bounding box center [1154, 333] width 126 height 53
click at [1104, 322] on input "Resumo Transacionalidade" at bounding box center [1097, 315] width 13 height 13
click at [1105, 364] on label "Contrapartes" at bounding box center [1154, 378] width 126 height 37
click at [1104, 364] on input "Contrapartes" at bounding box center [1097, 368] width 13 height 13
click at [742, 541] on span "Baixar operações + Baixar CaseLog" at bounding box center [752, 532] width 206 height 36
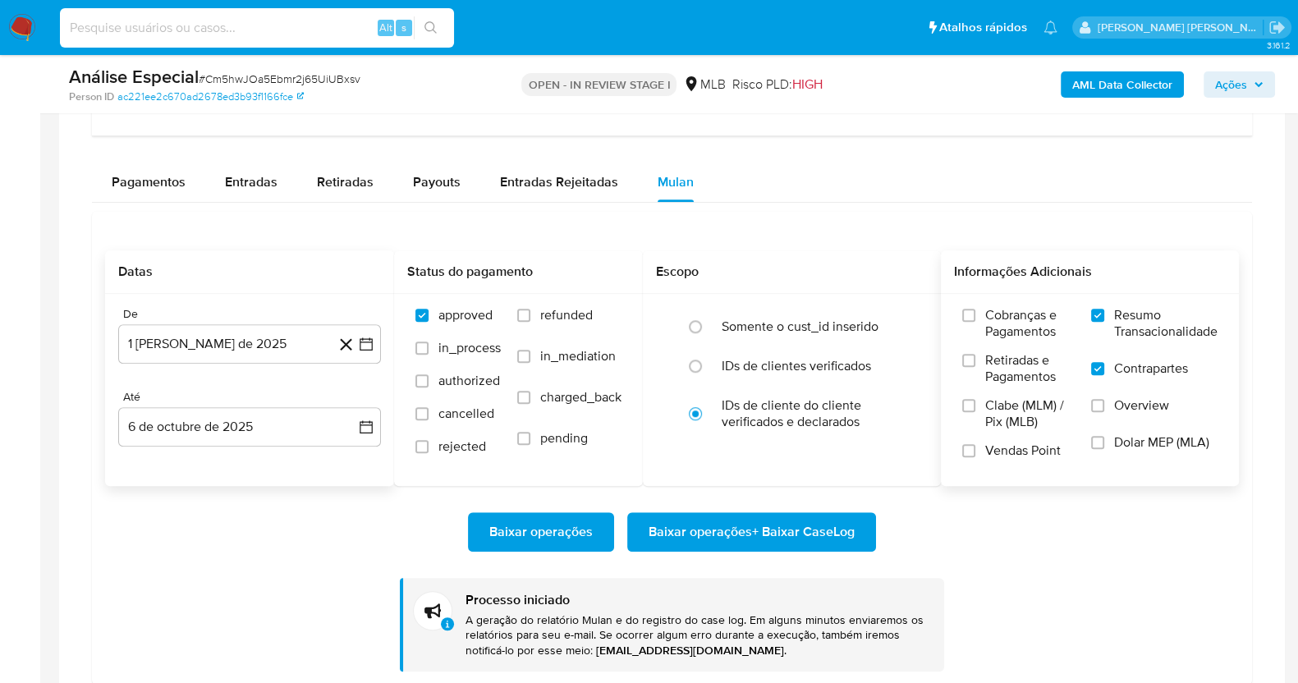
click at [183, 18] on input at bounding box center [257, 27] width 394 height 21
paste input "419721672"
type input "419721672"
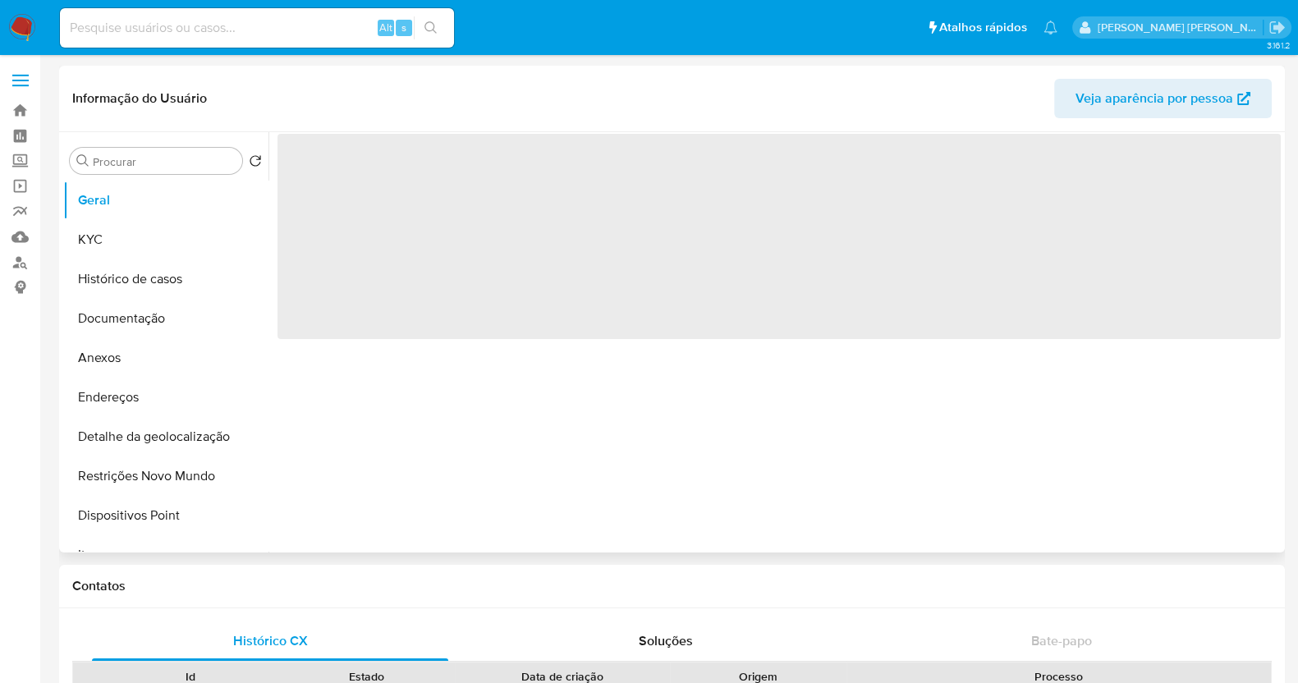
select select "10"
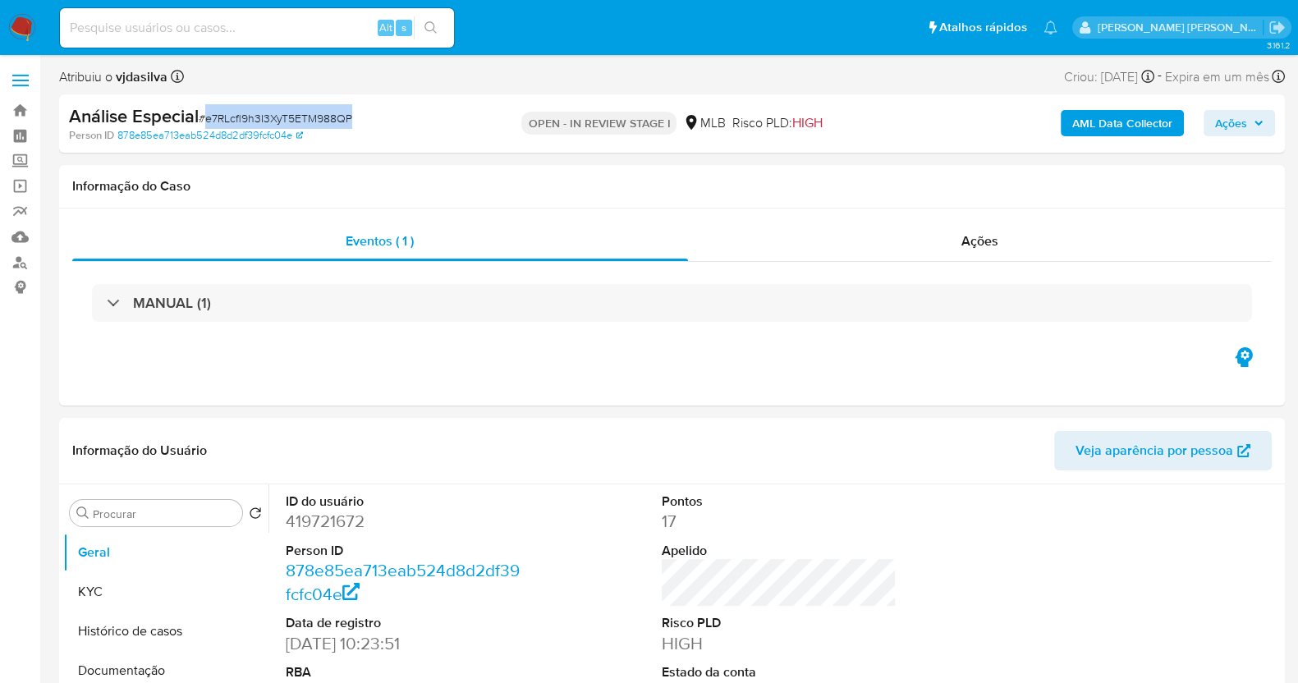
select select "10"
drag, startPoint x: 354, startPoint y: 119, endPoint x: 207, endPoint y: 126, distance: 147.2
click at [207, 126] on div "Análise Especial # e7RLcfl9h3I3XyT5ETM988QP" at bounding box center [267, 116] width 396 height 25
copy span "e7RLcfl9h3I3XyT5ETM988QP"
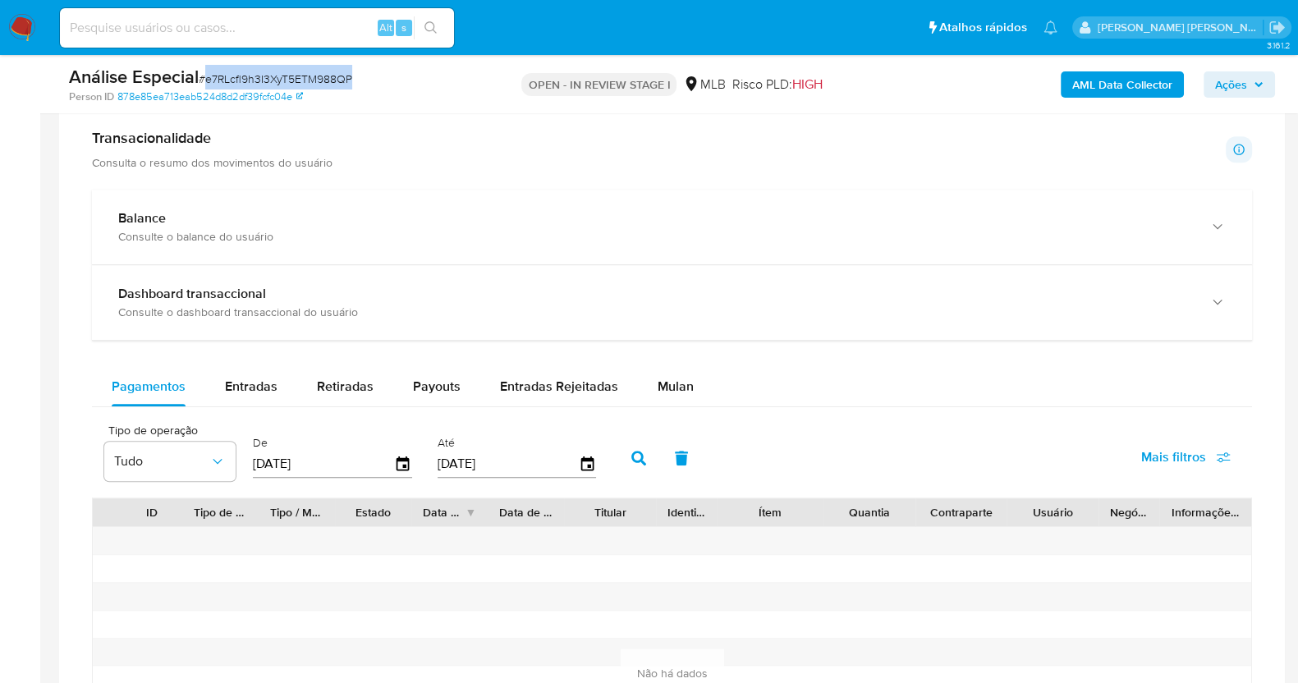
scroll to position [1232, 0]
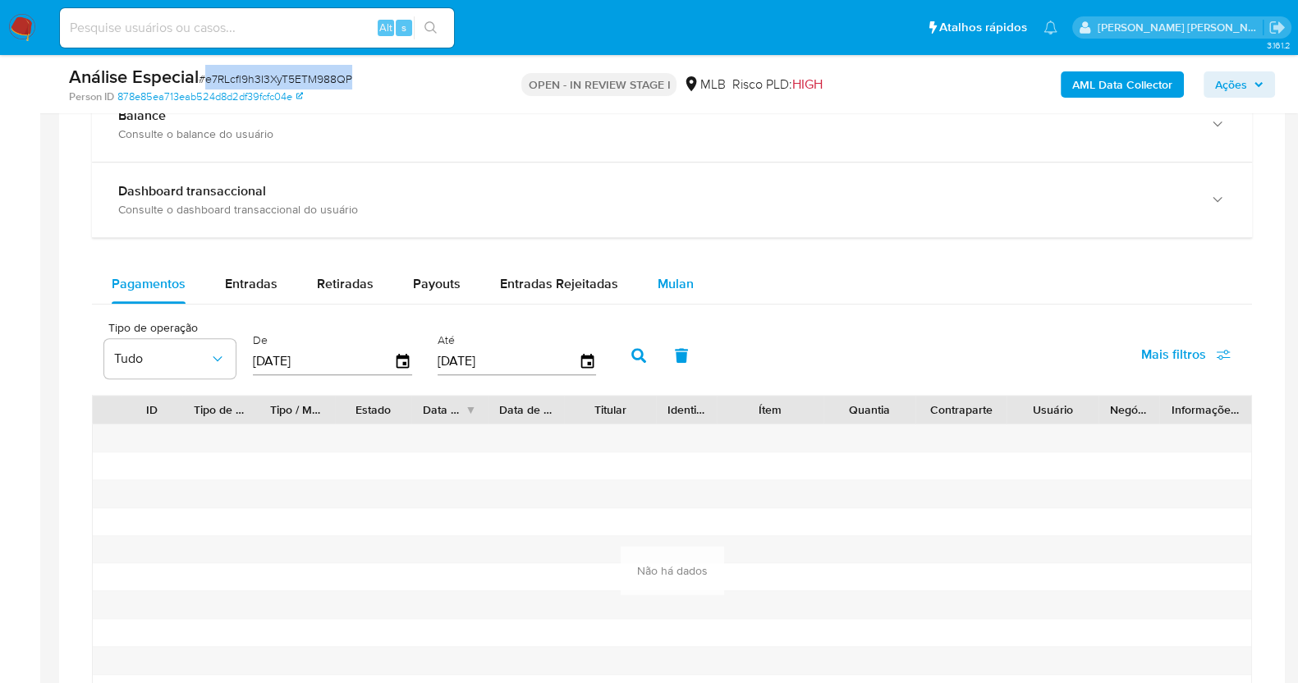
click at [686, 286] on span "Mulan" at bounding box center [676, 283] width 36 height 19
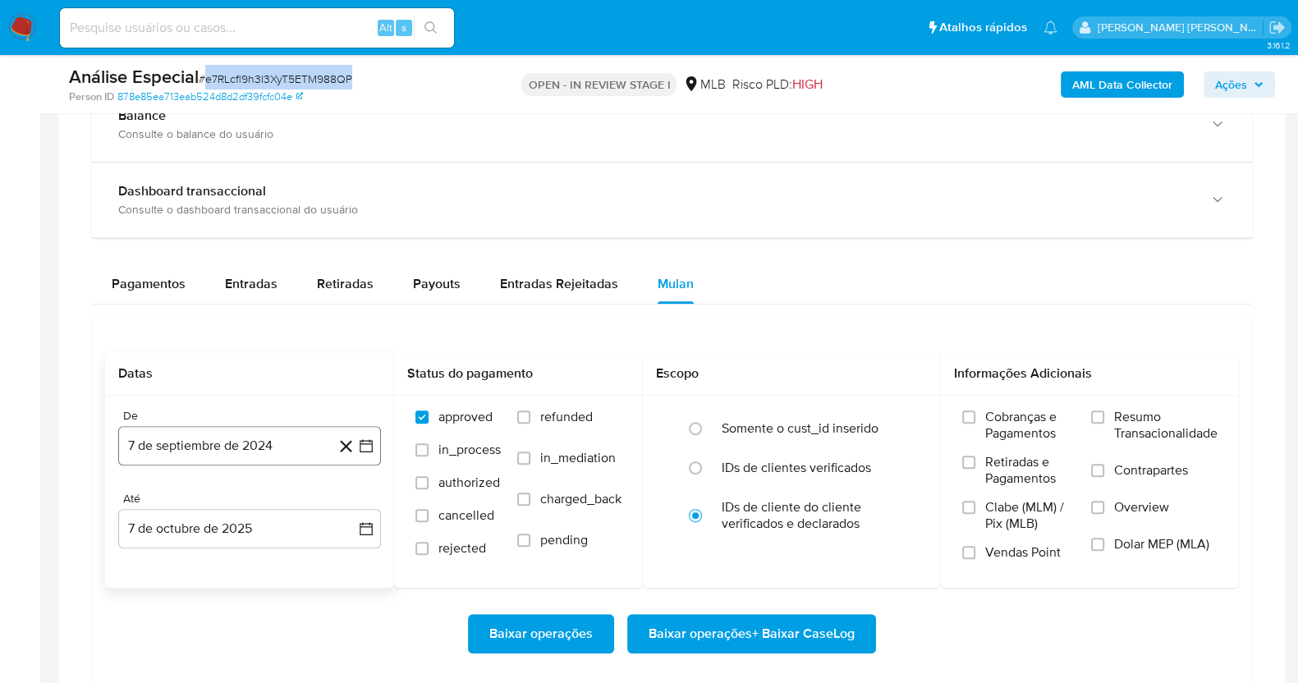
click at [209, 452] on button "7 de septiembre de 2024" at bounding box center [249, 445] width 263 height 39
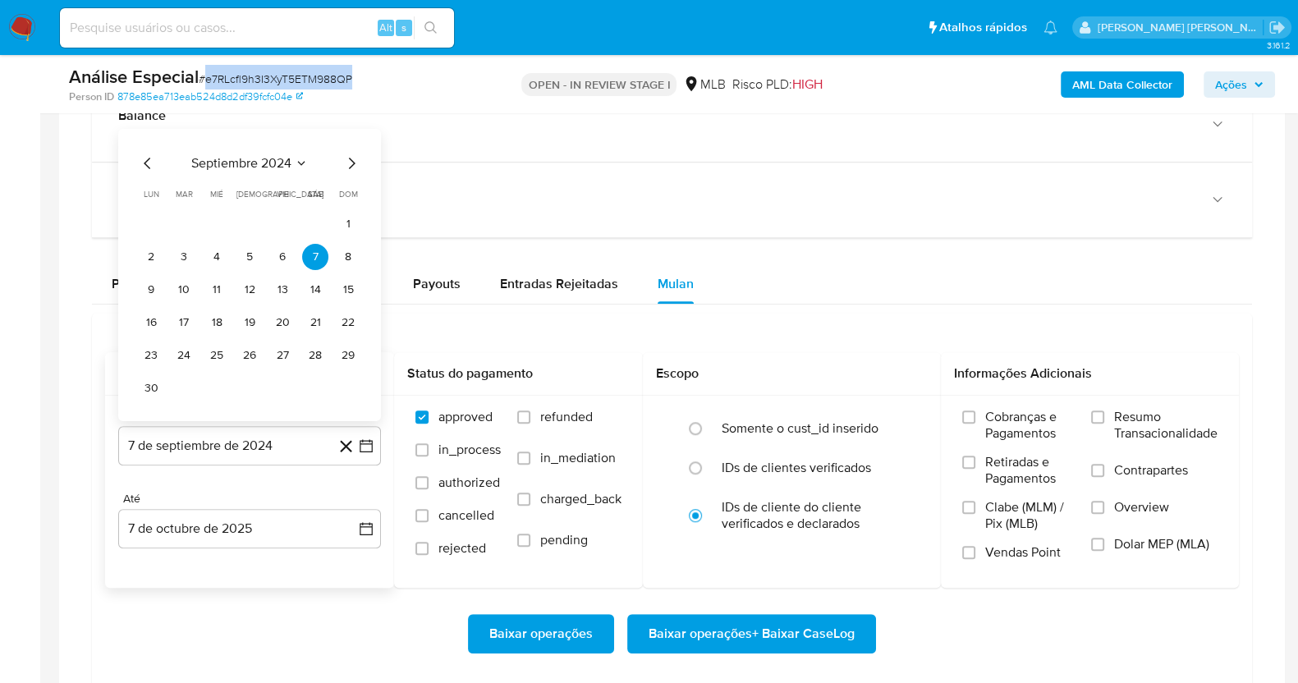
click at [259, 163] on span "septiembre 2024" at bounding box center [241, 163] width 100 height 16
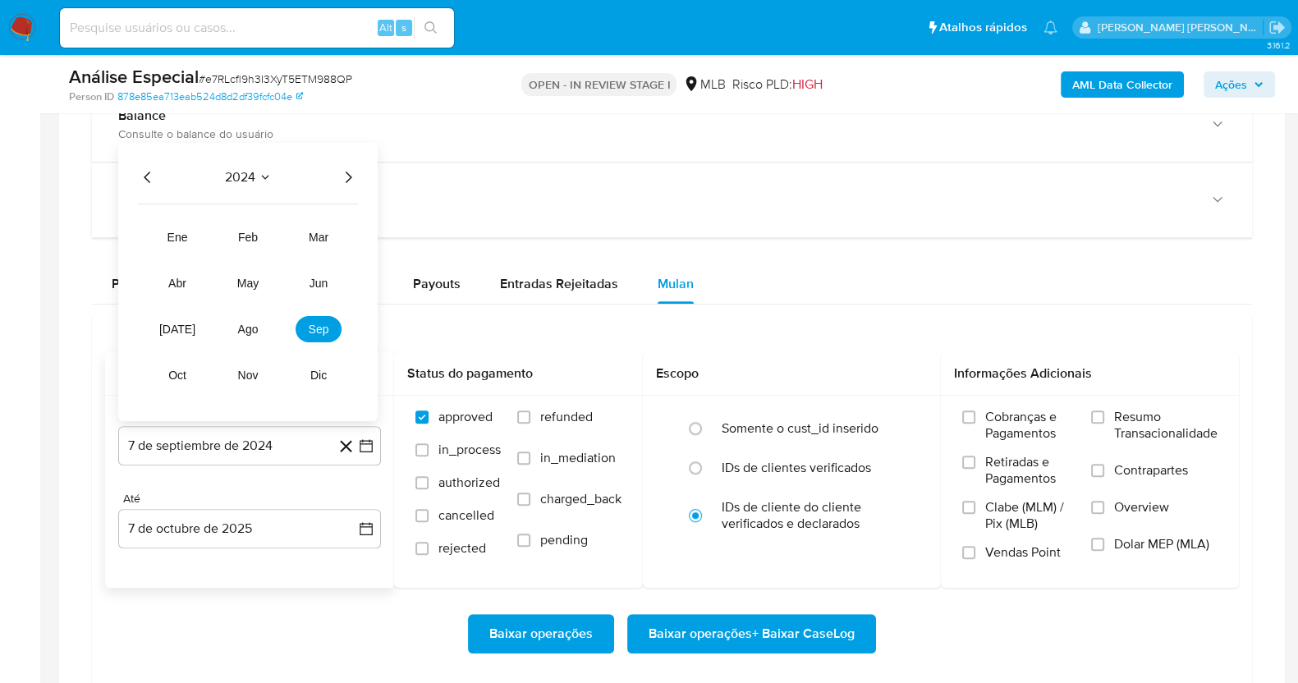
click at [361, 166] on div "2024 2024 ene feb mar abr may jun jul ago sep oct nov dic" at bounding box center [247, 282] width 259 height 278
click at [344, 179] on icon "Año siguiente" at bounding box center [348, 177] width 20 height 20
click at [246, 332] on span "ago" at bounding box center [248, 329] width 21 height 13
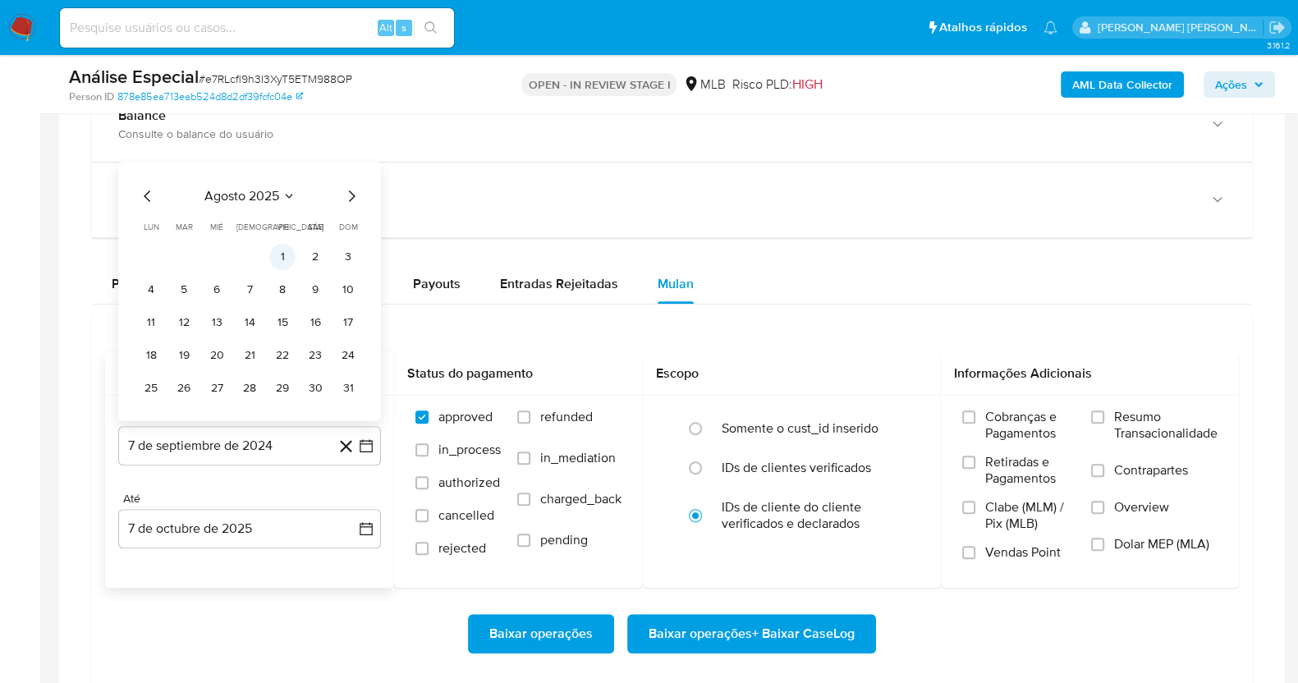
click at [285, 245] on button "1" at bounding box center [282, 257] width 26 height 26
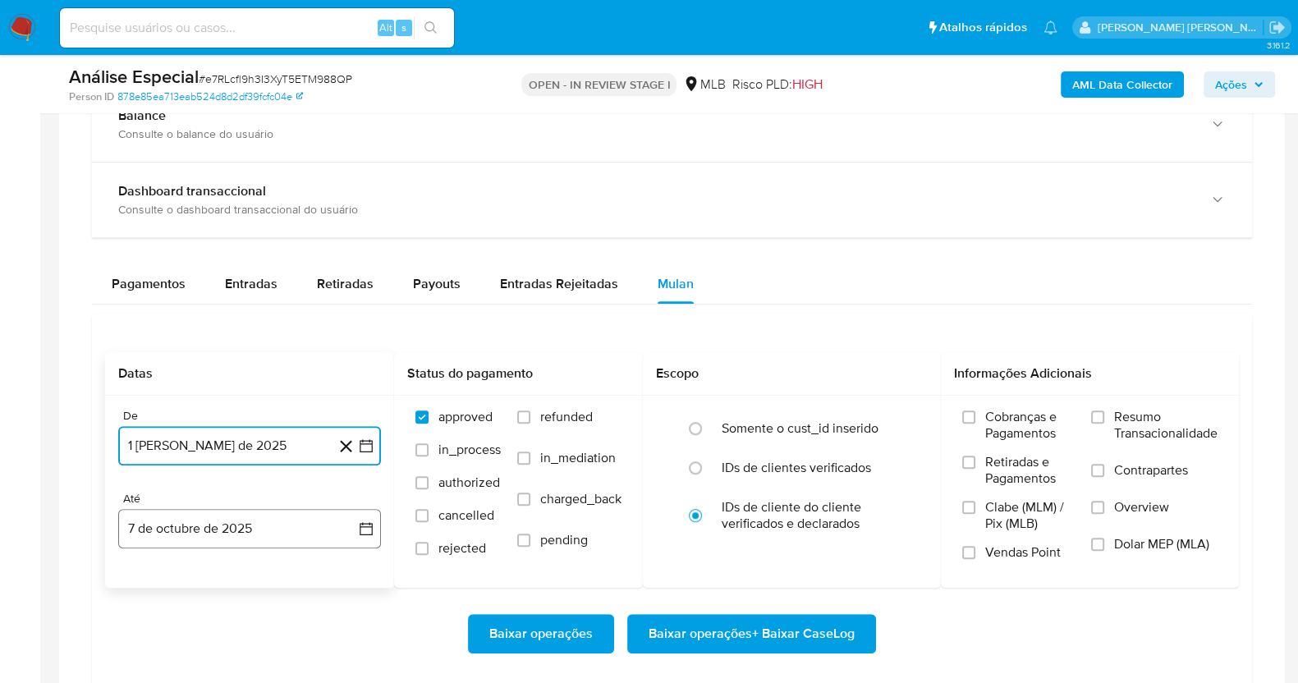
click at [201, 515] on button "7 de octubre de 2025" at bounding box center [249, 528] width 263 height 39
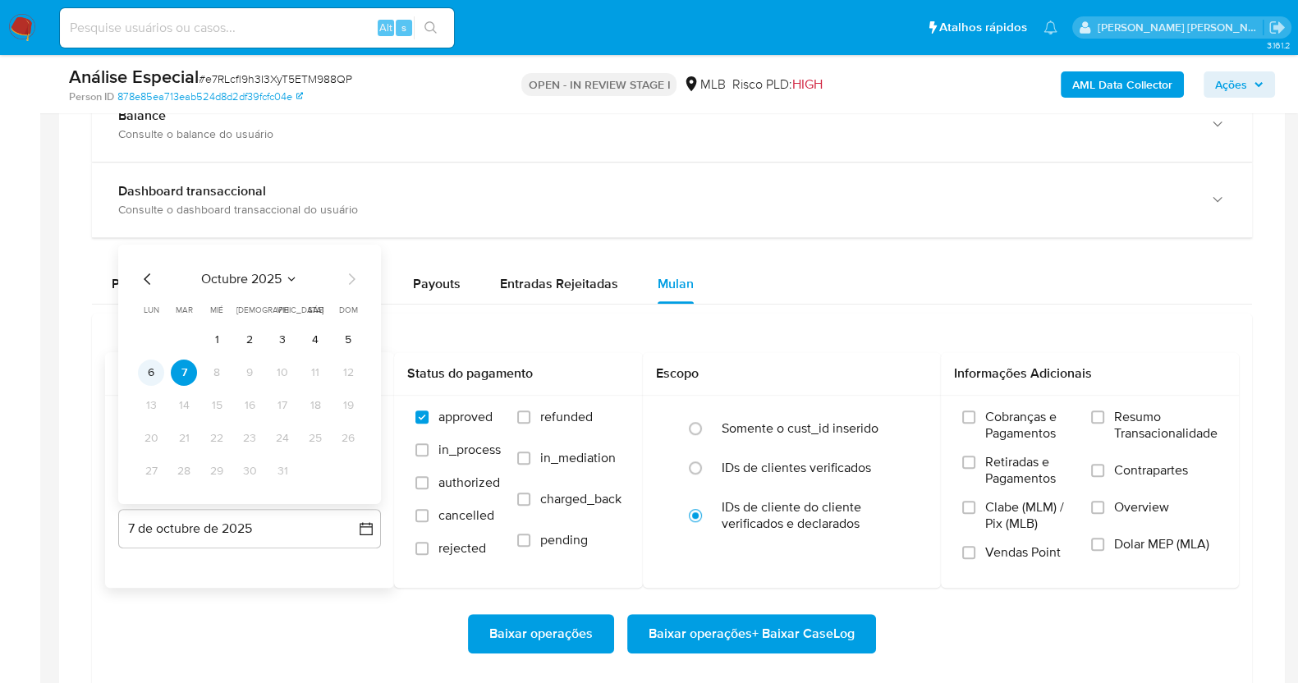
click at [151, 372] on button "6" at bounding box center [151, 373] width 26 height 26
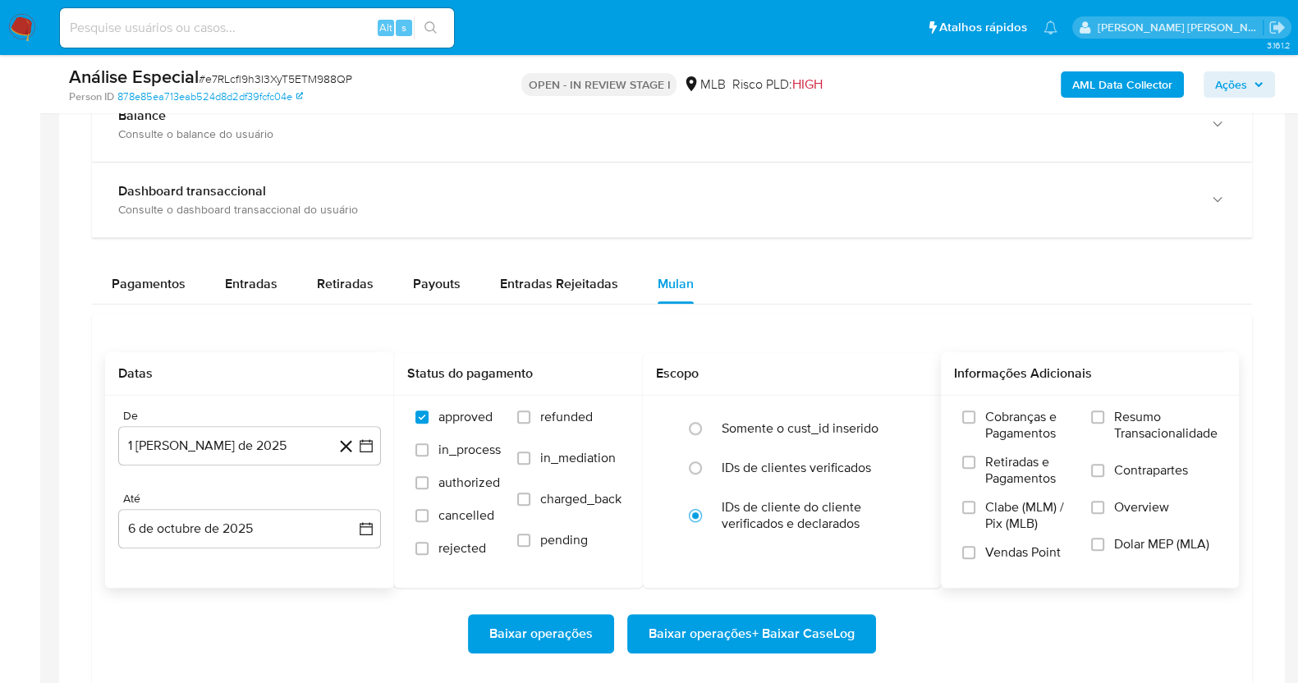
click at [1150, 432] on span "Resumo Transacionalidade" at bounding box center [1165, 425] width 103 height 33
click at [1104, 424] on input "Resumo Transacionalidade" at bounding box center [1097, 417] width 13 height 13
click at [1123, 462] on span "Contrapartes" at bounding box center [1151, 470] width 74 height 16
click at [1104, 464] on input "Contrapartes" at bounding box center [1097, 470] width 13 height 13
click at [768, 630] on span "Baixar operações + Baixar CaseLog" at bounding box center [752, 634] width 206 height 36
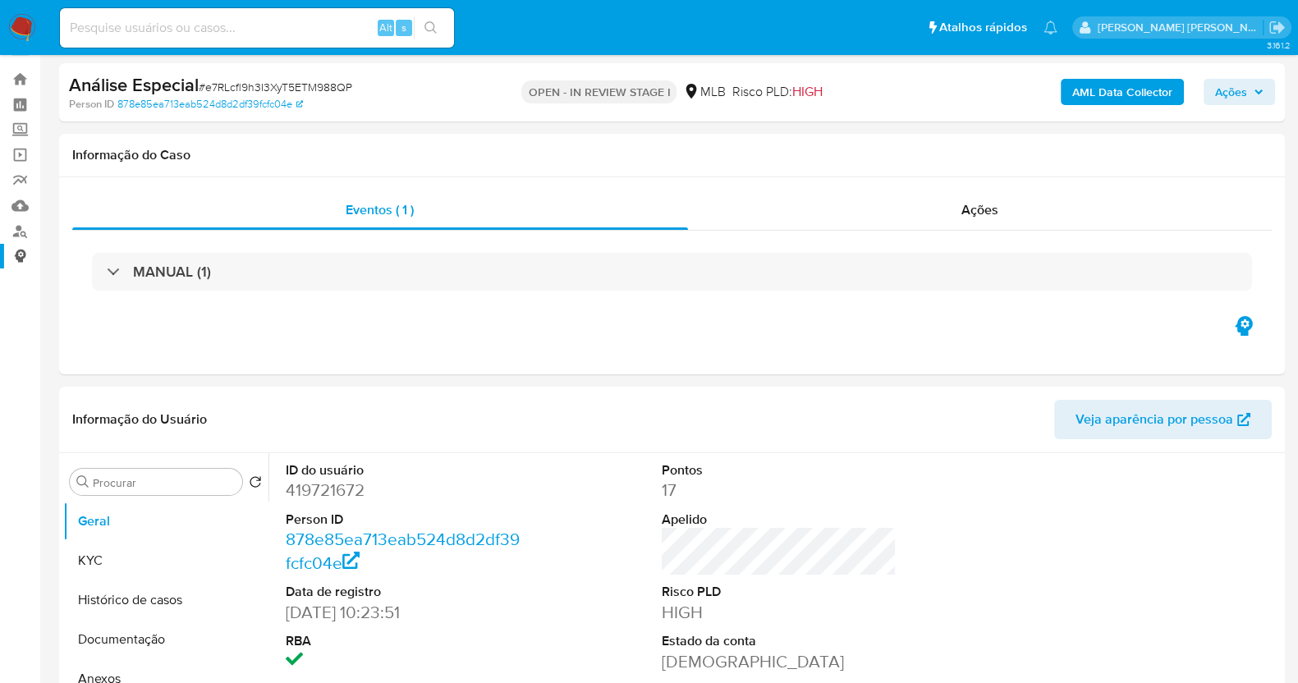
scroll to position [0, 0]
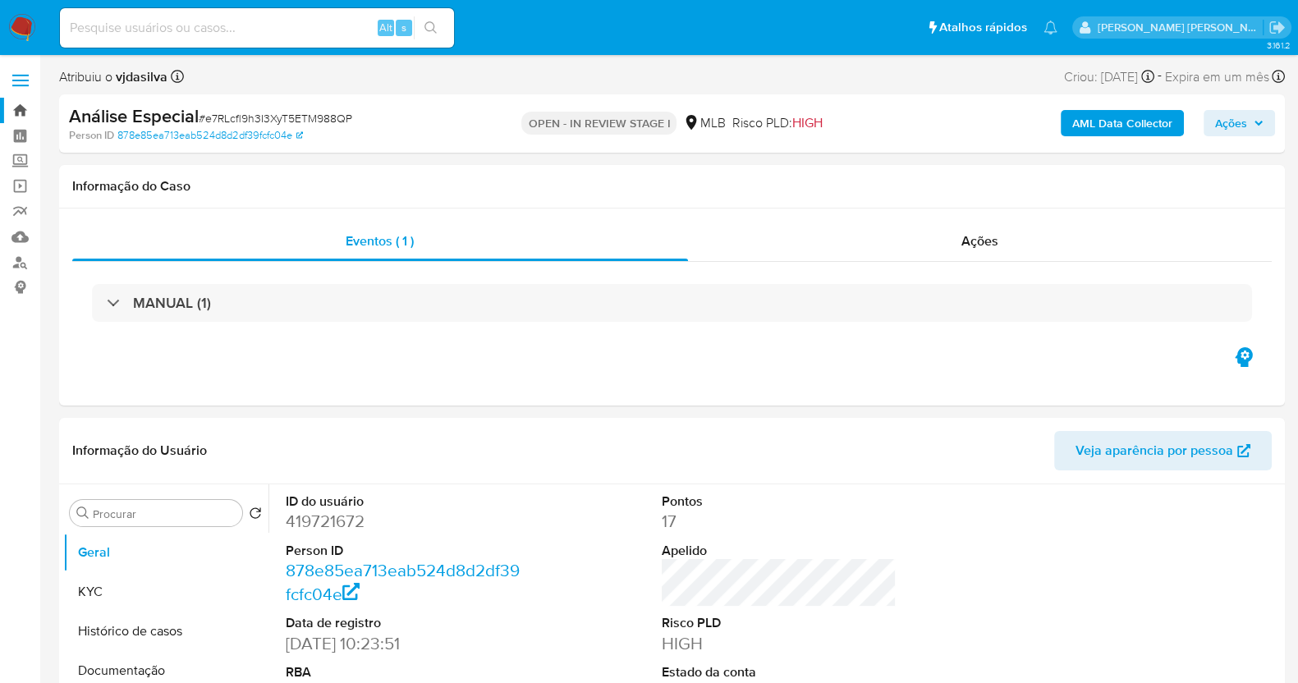
click at [21, 112] on link "Bandeja" at bounding box center [97, 110] width 195 height 25
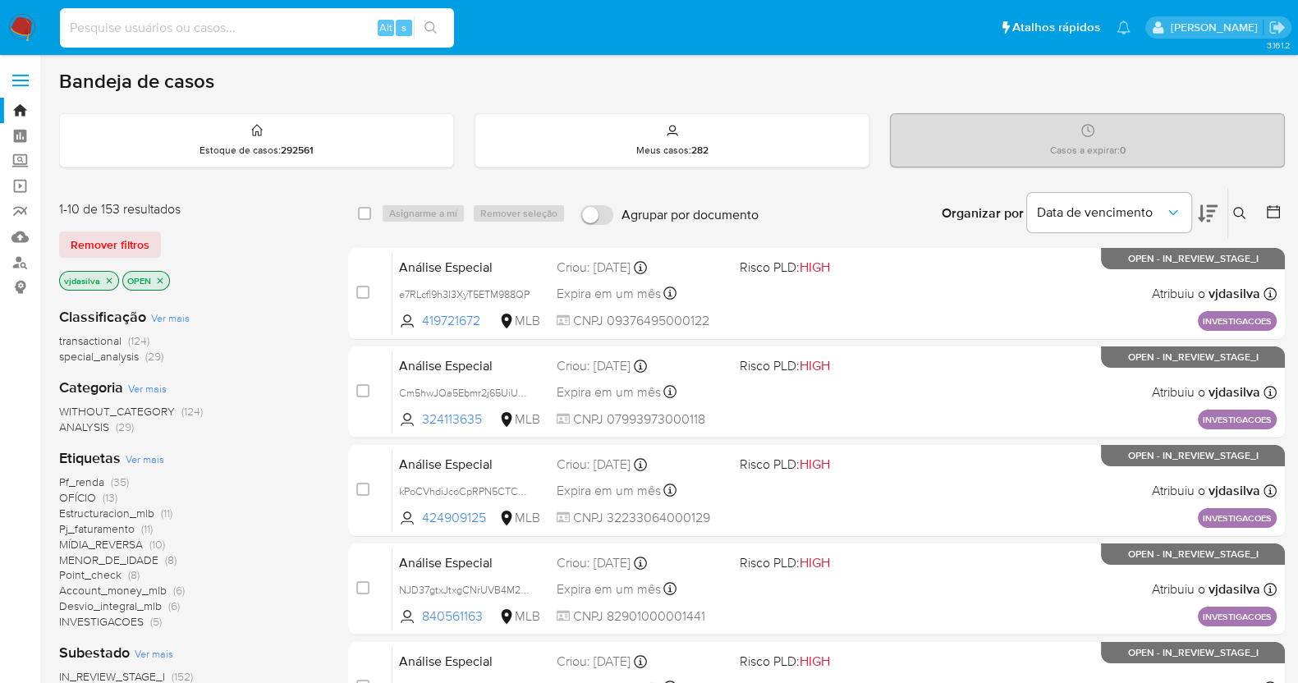
click at [200, 34] on input at bounding box center [257, 27] width 394 height 21
click at [1241, 211] on icon at bounding box center [1239, 213] width 13 height 13
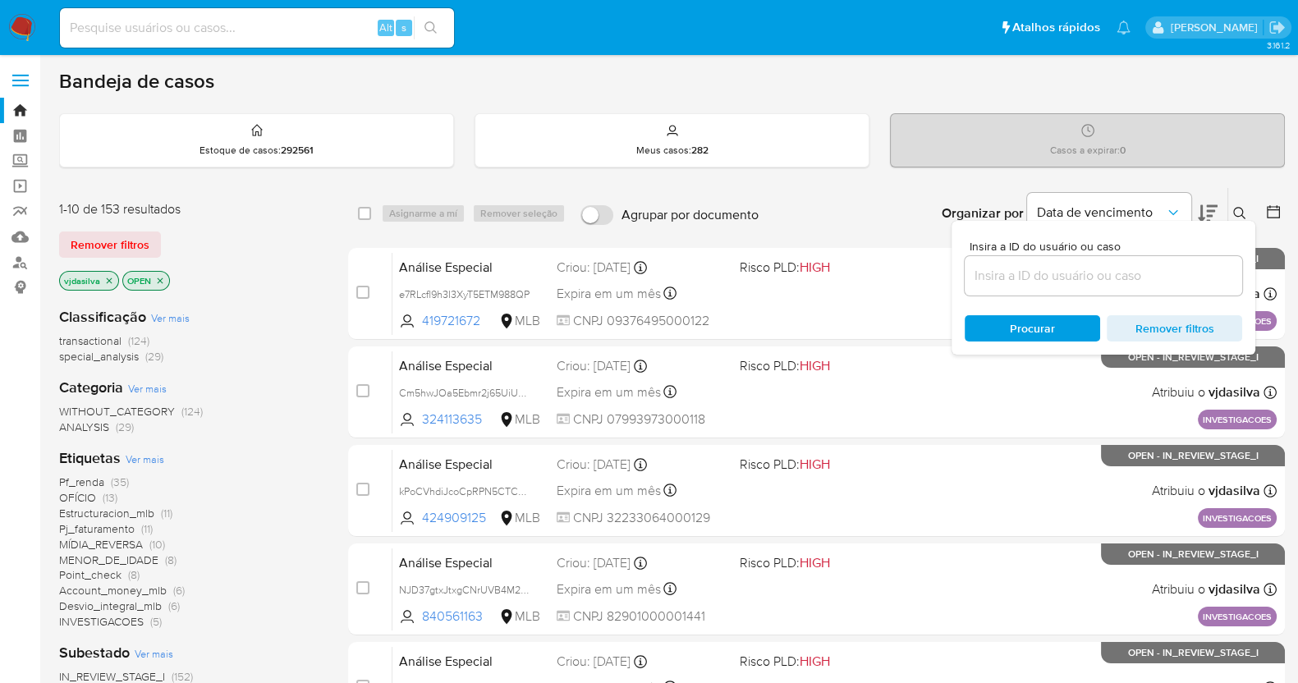
click at [1028, 280] on input at bounding box center [1104, 275] width 278 height 21
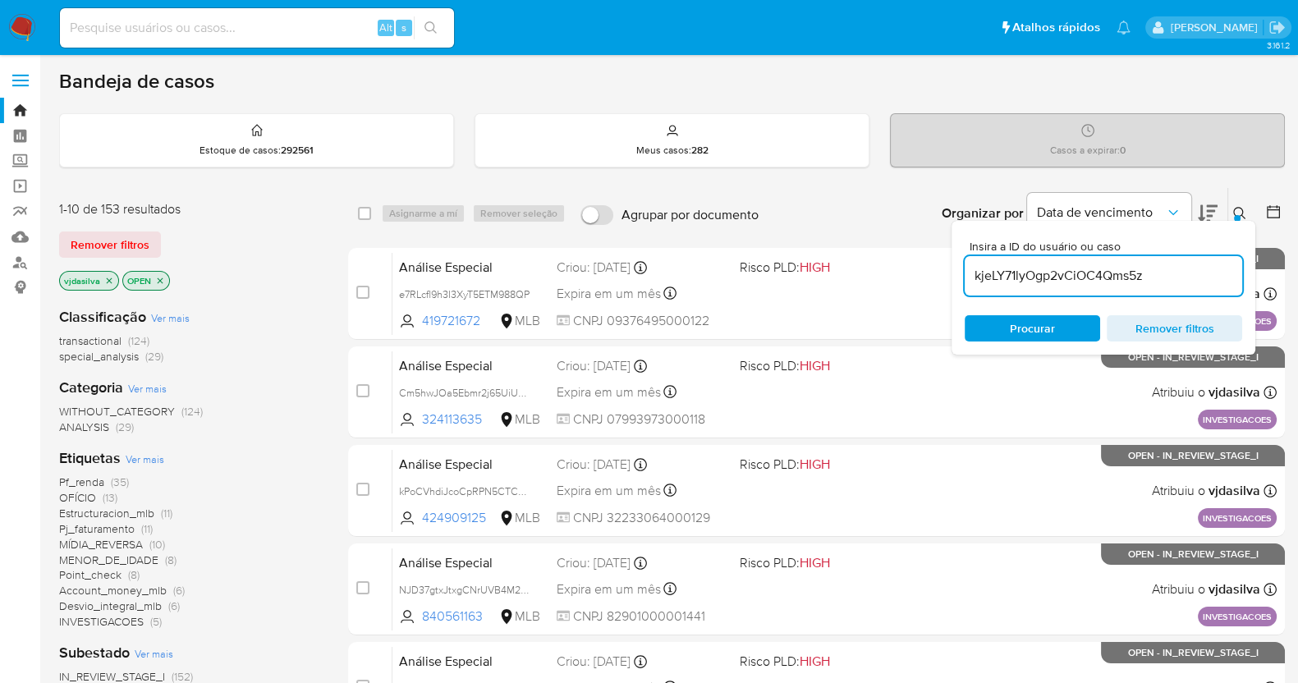
type input "kjeLY71lyOgp2vCiOC4Qms5z"
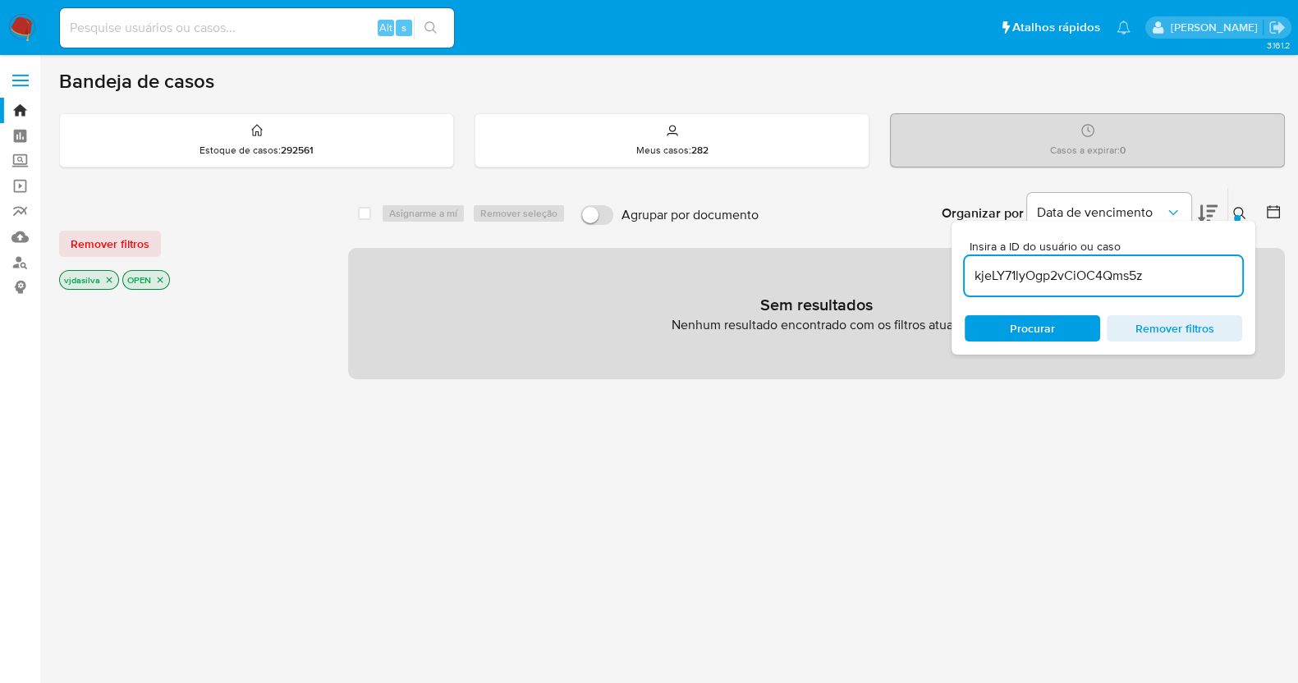
click at [109, 276] on icon "close-filter" at bounding box center [109, 280] width 10 height 10
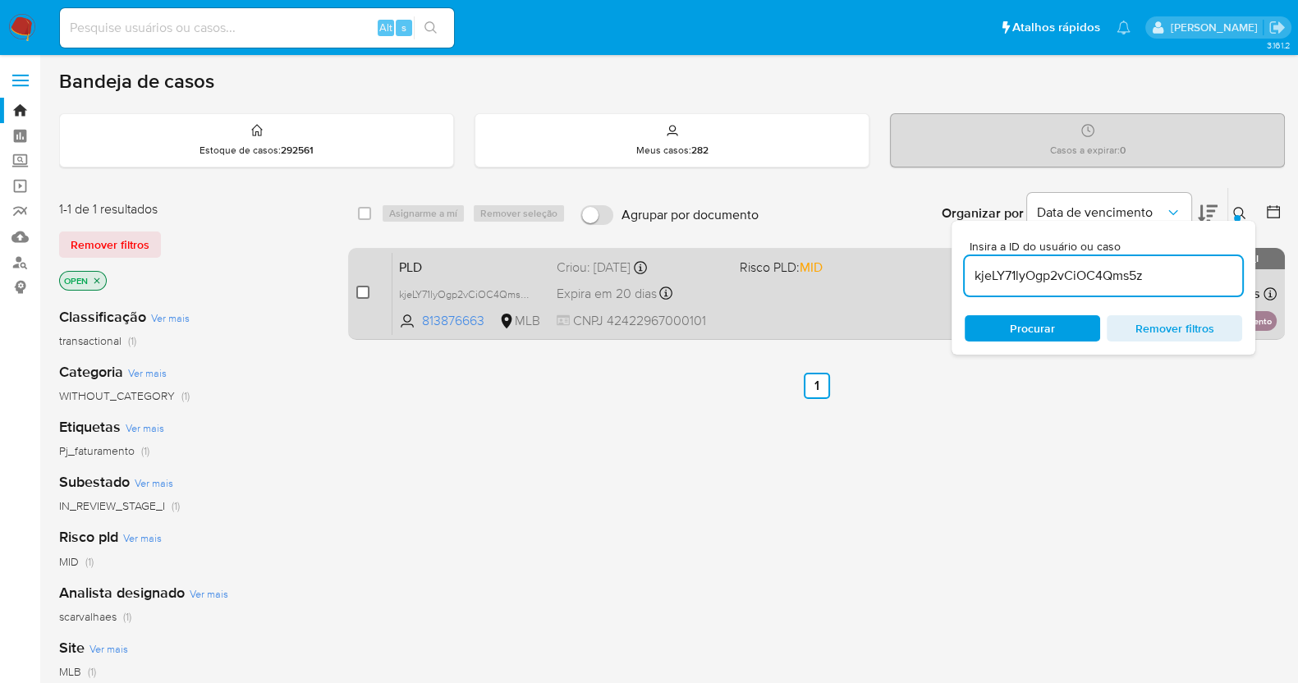
click at [360, 296] on input "checkbox" at bounding box center [362, 292] width 13 height 13
checkbox input "true"
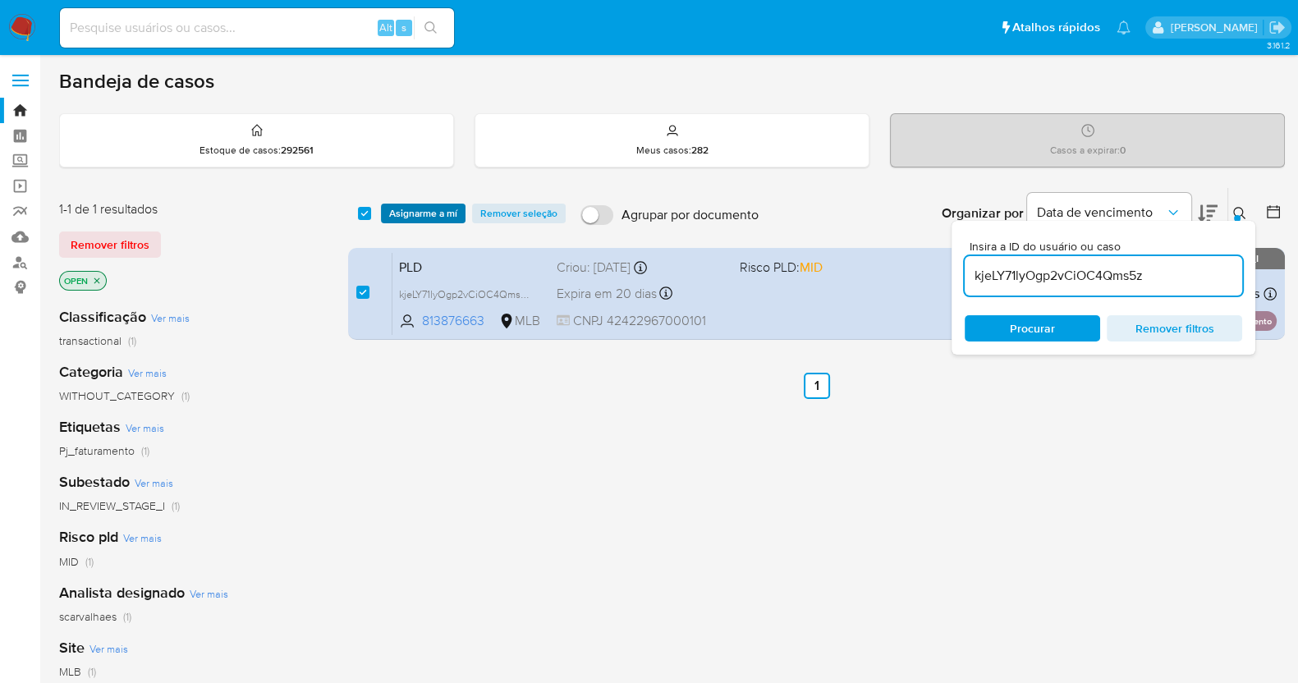
click at [423, 215] on span "Asignarme a mí" at bounding box center [423, 213] width 68 height 16
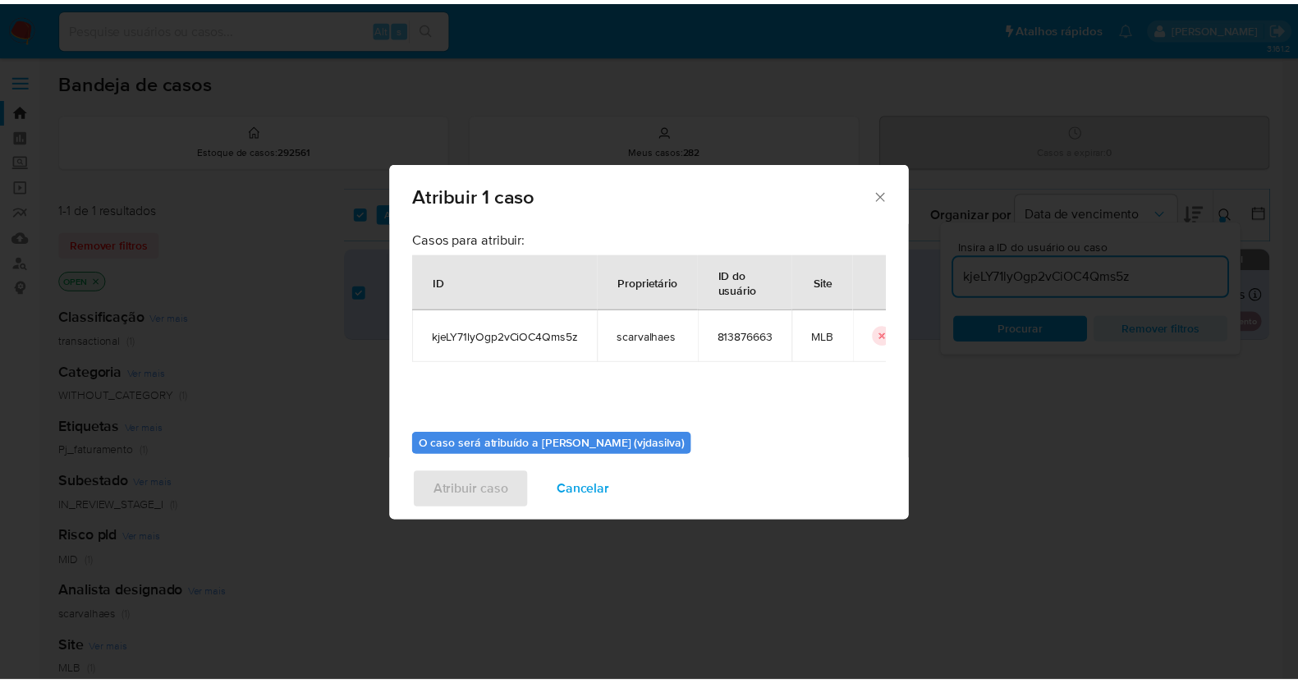
scroll to position [85, 0]
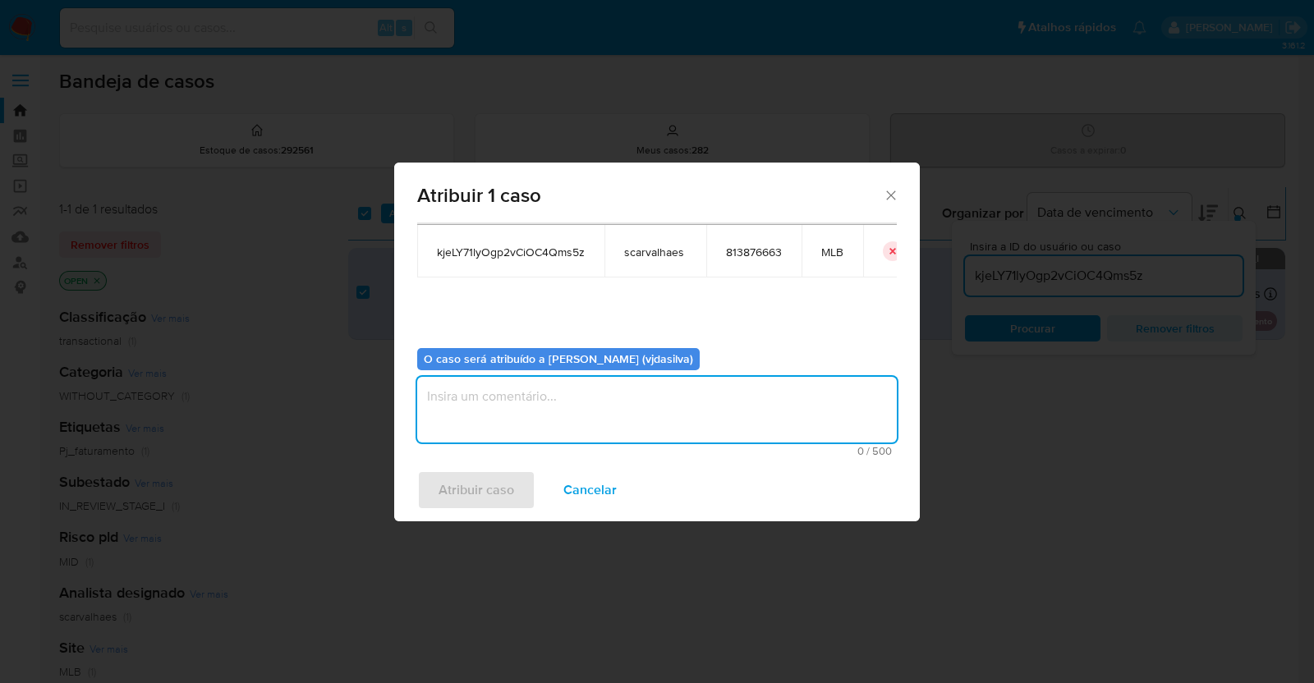
click at [504, 412] on textarea "assign-modal" at bounding box center [656, 410] width 479 height 66
click at [485, 498] on span "Atribuir caso" at bounding box center [476, 490] width 76 height 36
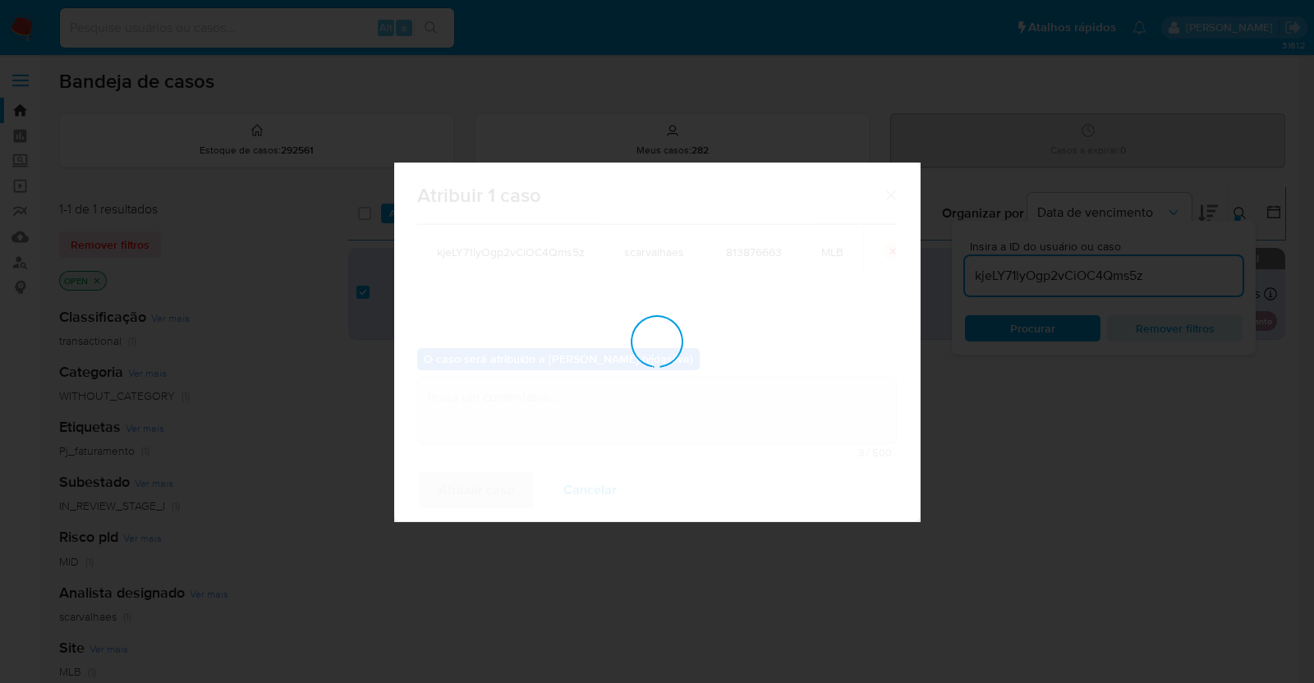
checkbox input "false"
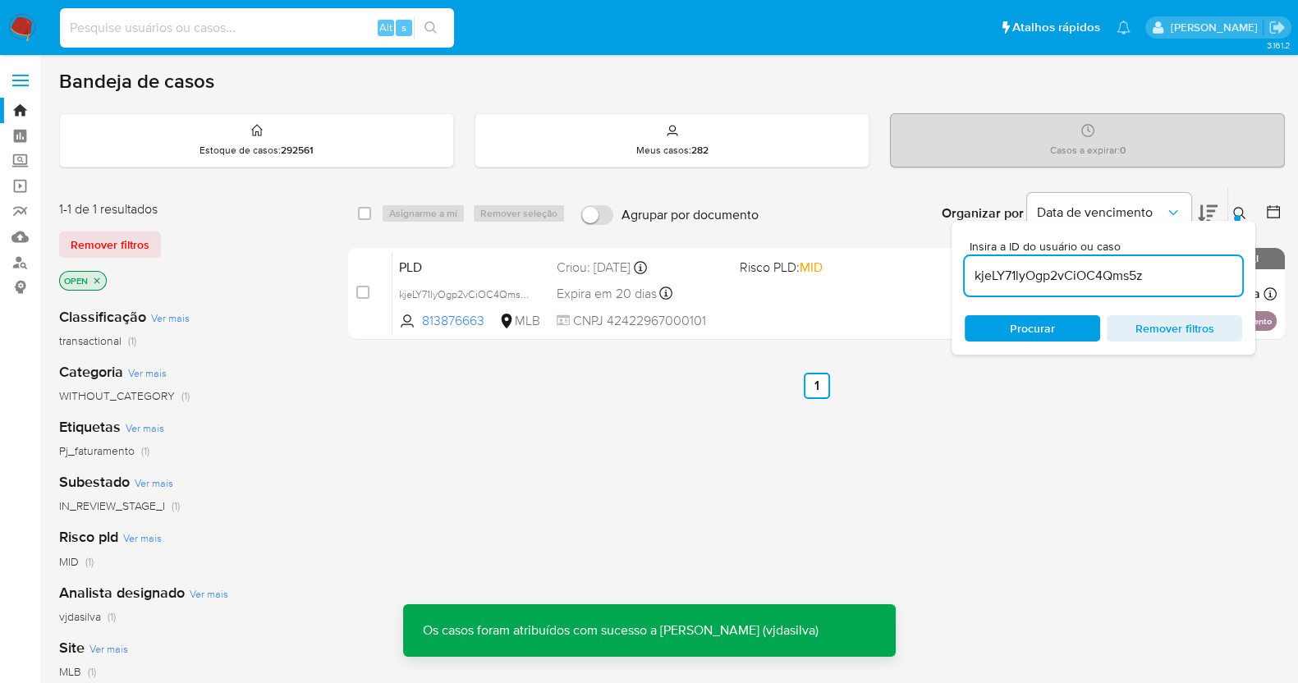
click at [128, 25] on input at bounding box center [257, 27] width 394 height 21
paste input "kjeLY71lyOgp2vCiOC4Qms5z"
type input "kjeLY71lyOgp2vCiOC4Qms5z"
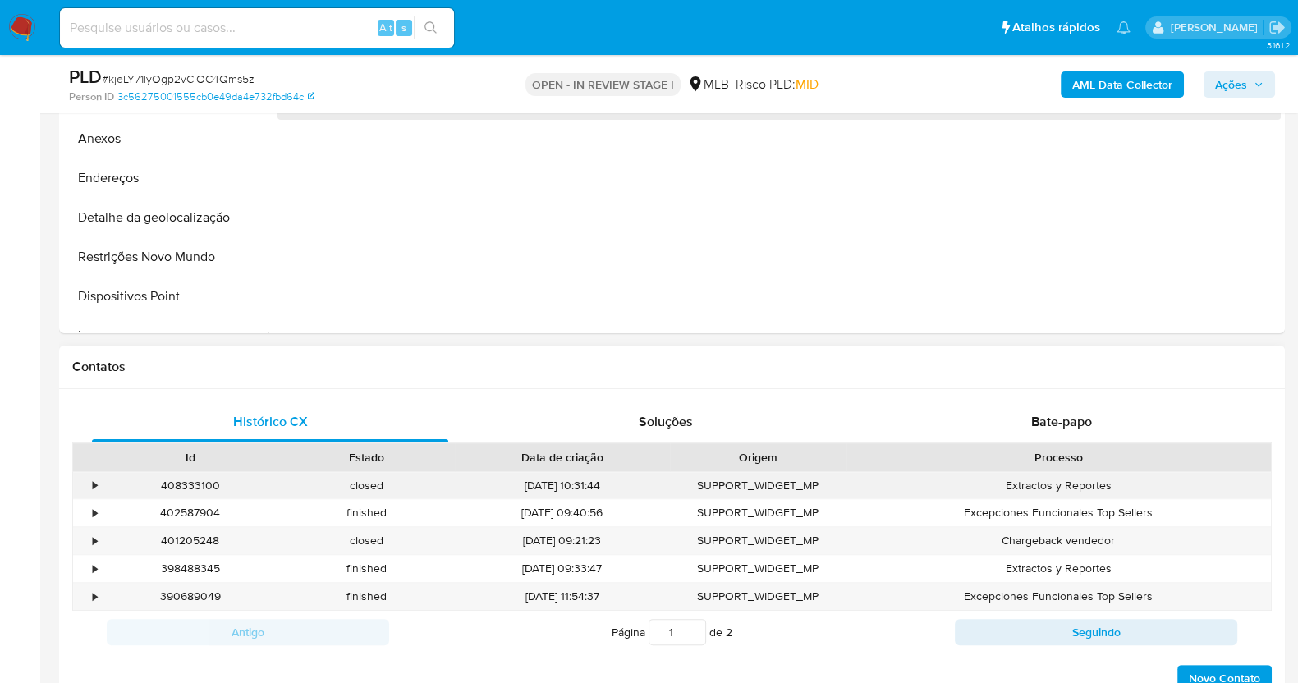
select select "10"
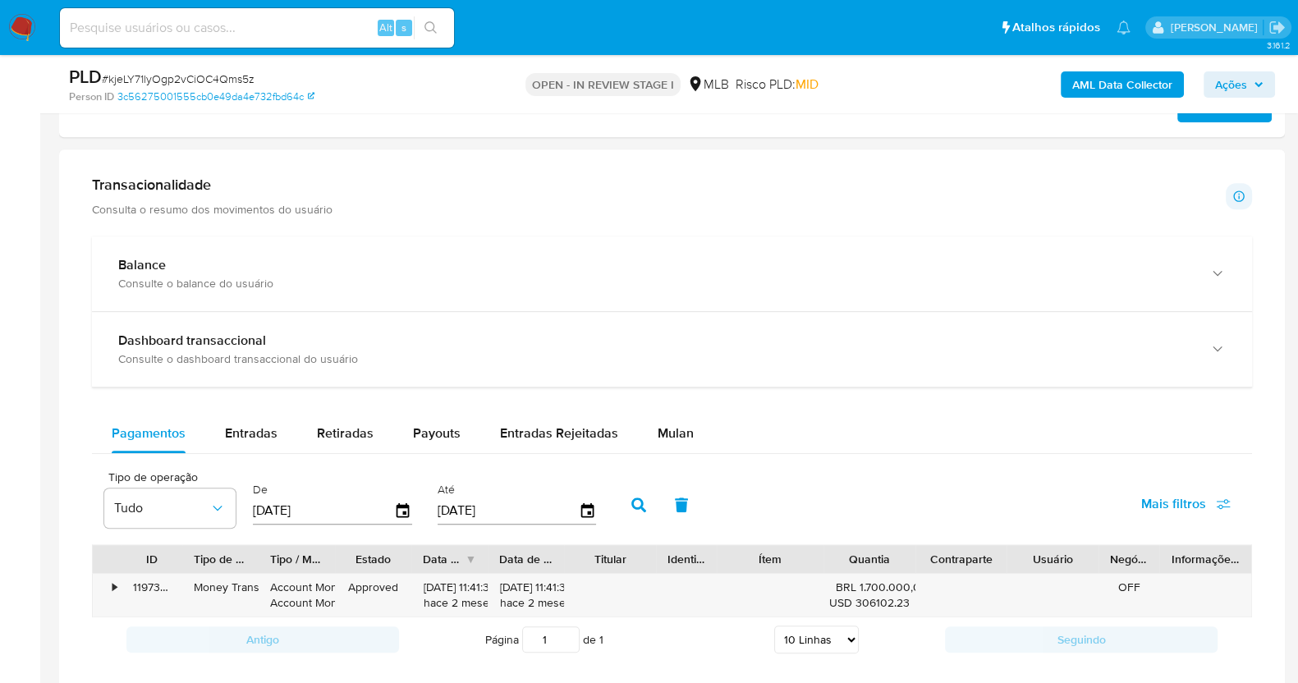
scroll to position [1129, 0]
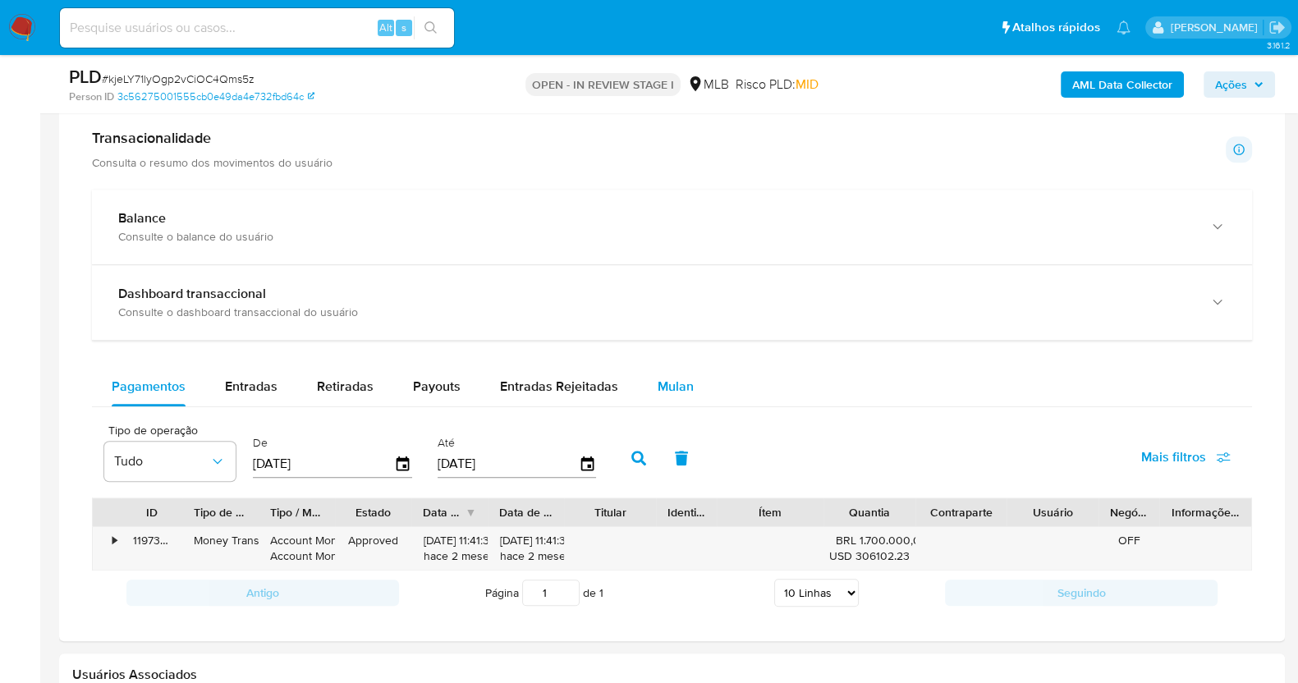
click at [668, 377] on span "Mulan" at bounding box center [676, 386] width 36 height 19
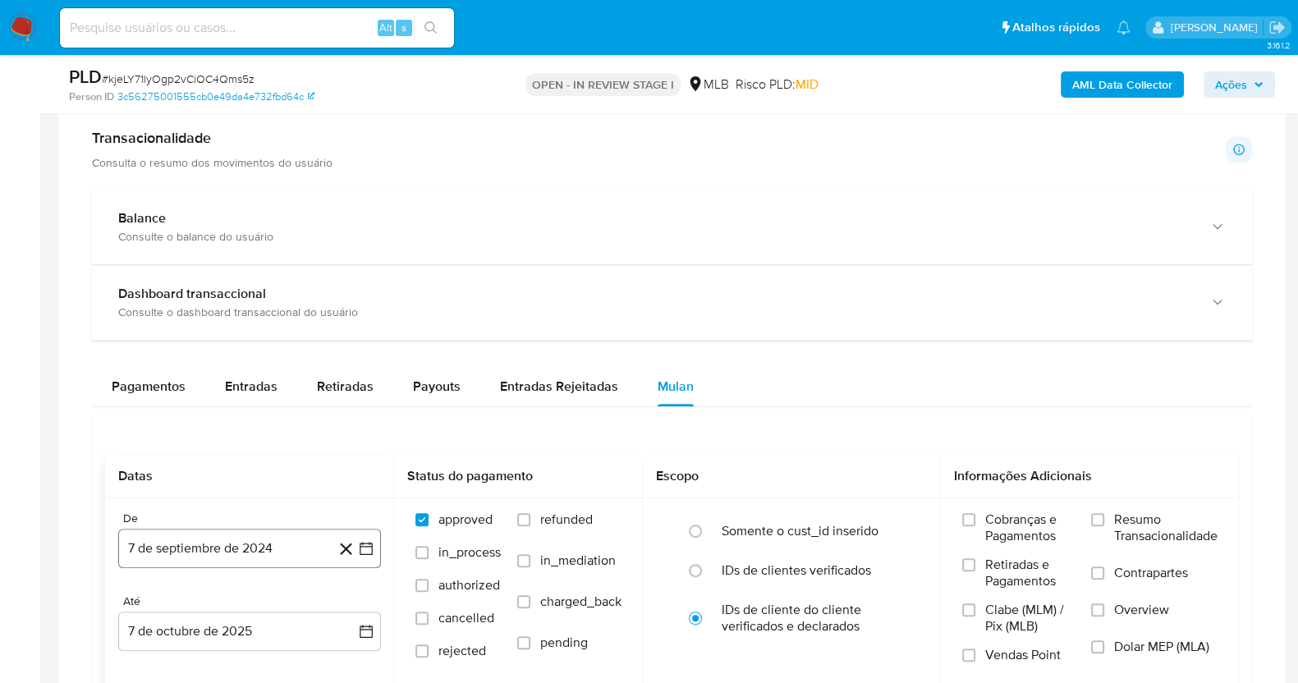
click at [207, 539] on button "7 de septiembre de 2024" at bounding box center [249, 548] width 263 height 39
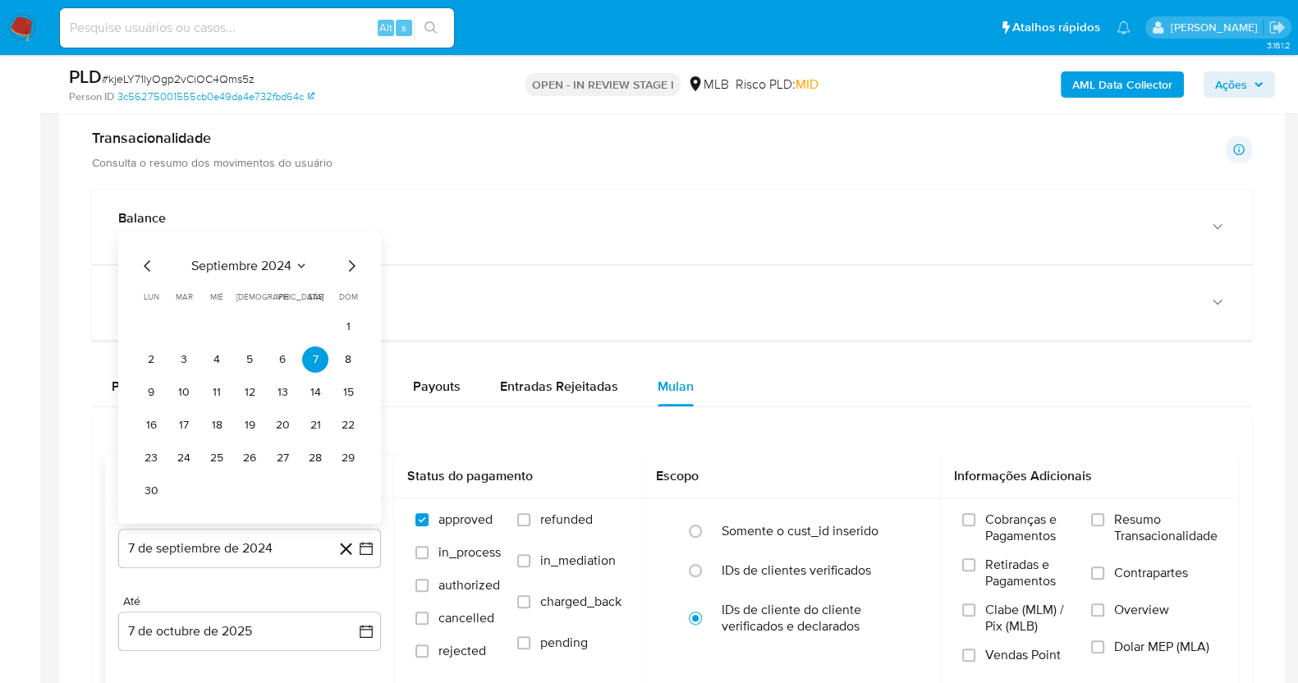
click at [351, 264] on icon "Mes siguiente" at bounding box center [352, 266] width 20 height 20
click at [184, 356] on button "1" at bounding box center [184, 359] width 26 height 26
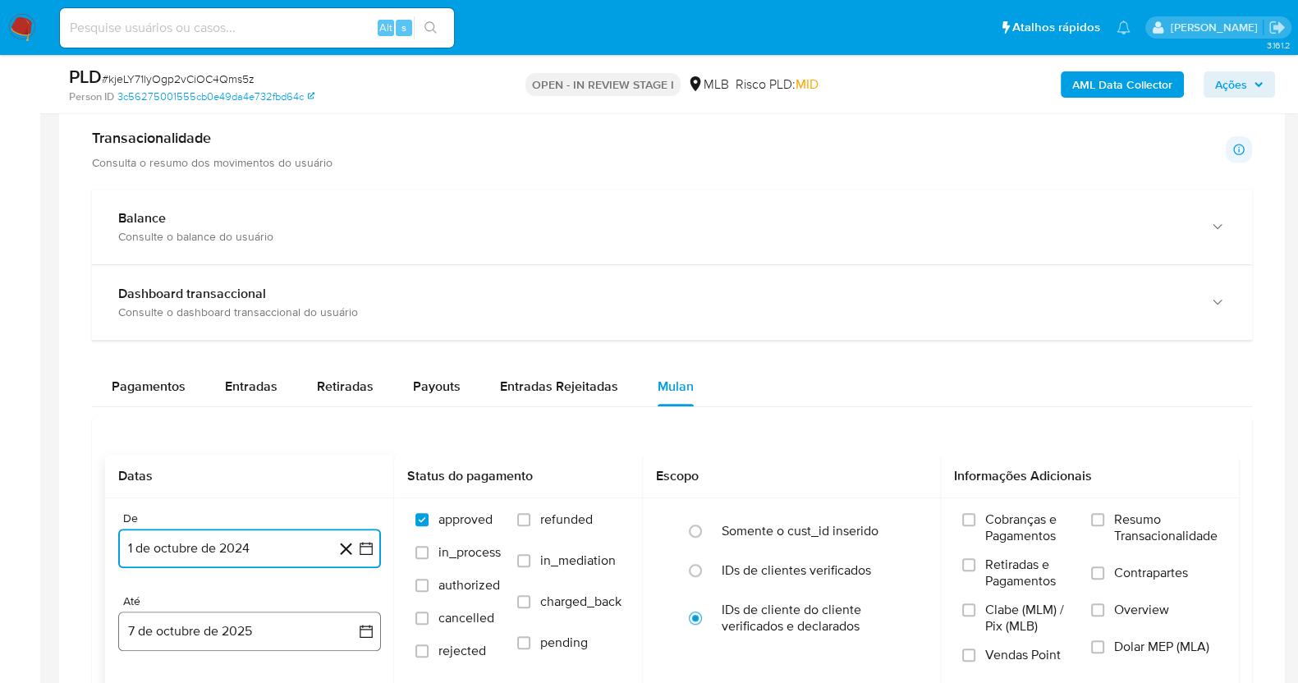
click at [198, 632] on button "7 de octubre de 2025" at bounding box center [249, 631] width 263 height 39
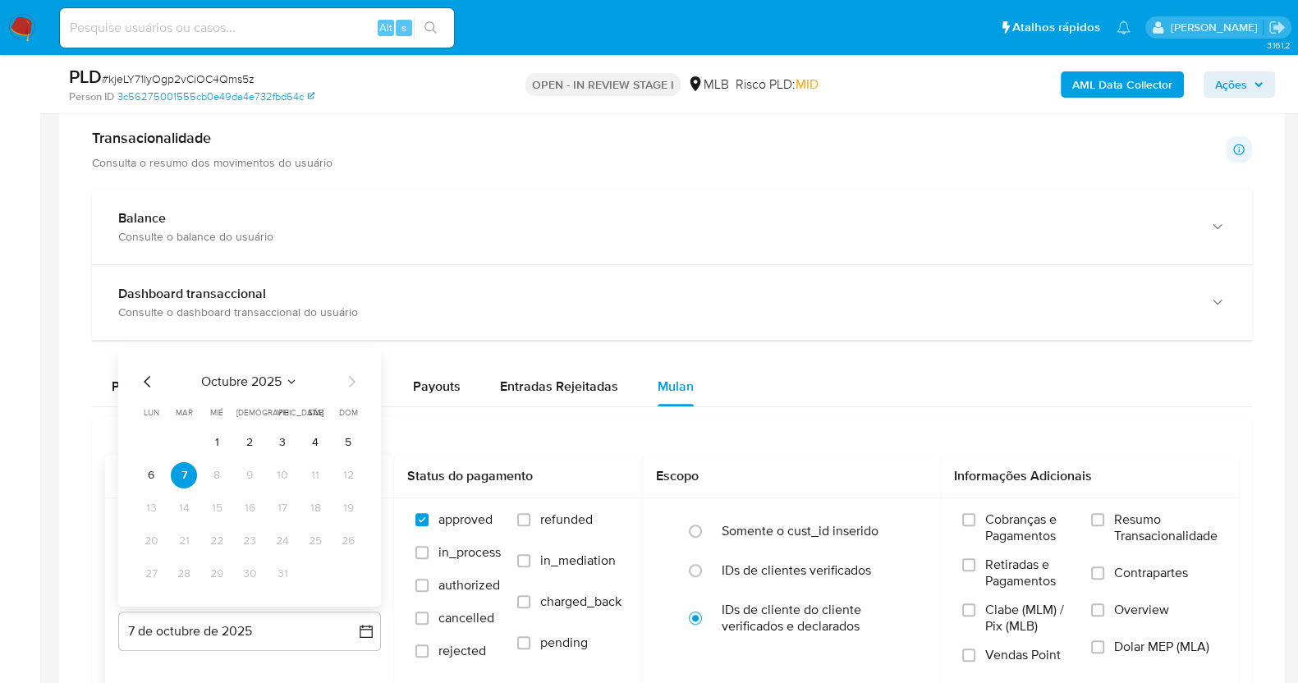
click at [154, 471] on button "6" at bounding box center [151, 475] width 26 height 26
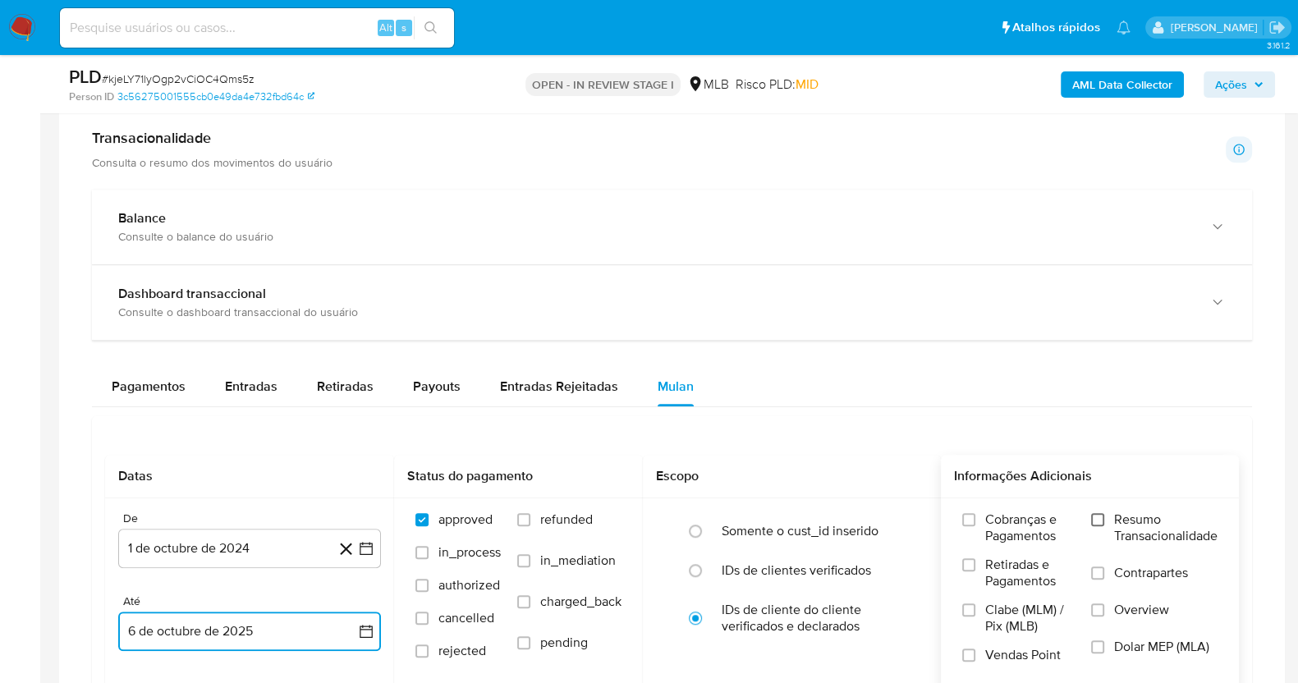
click at [1096, 517] on input "Resumo Transacionalidade" at bounding box center [1097, 519] width 13 height 13
click at [1099, 576] on input "Contrapartes" at bounding box center [1097, 573] width 13 height 13
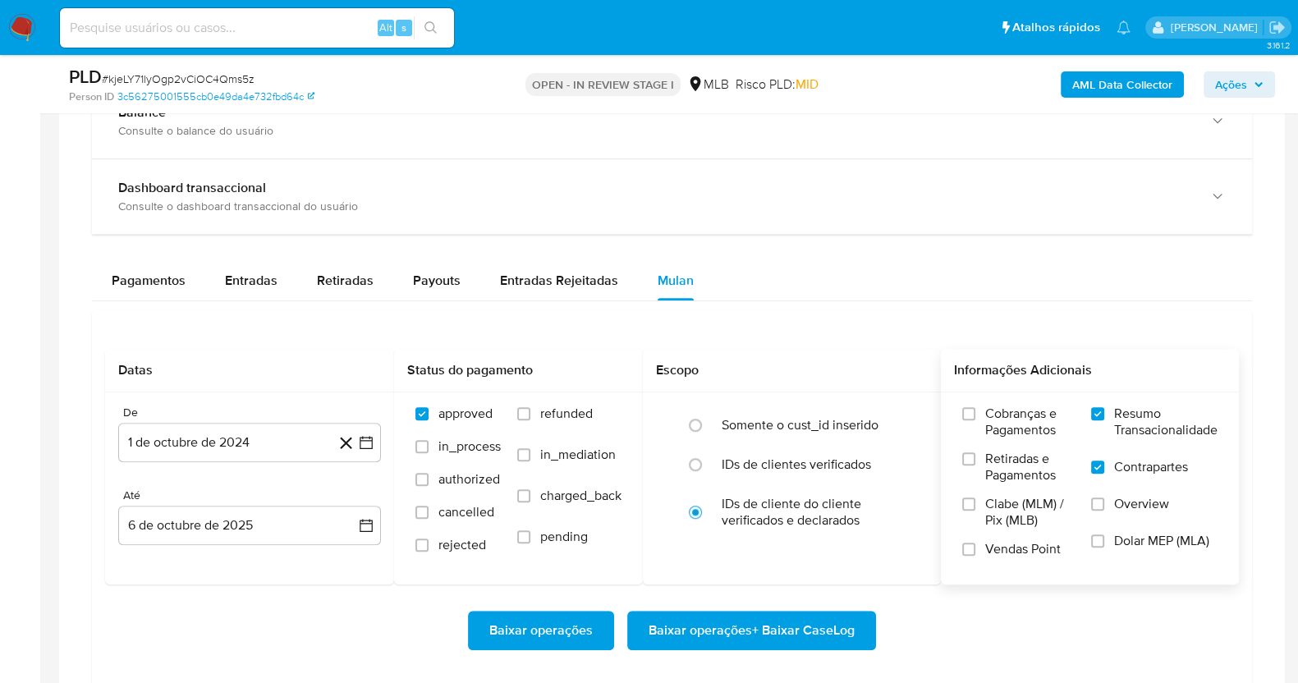
scroll to position [1436, 0]
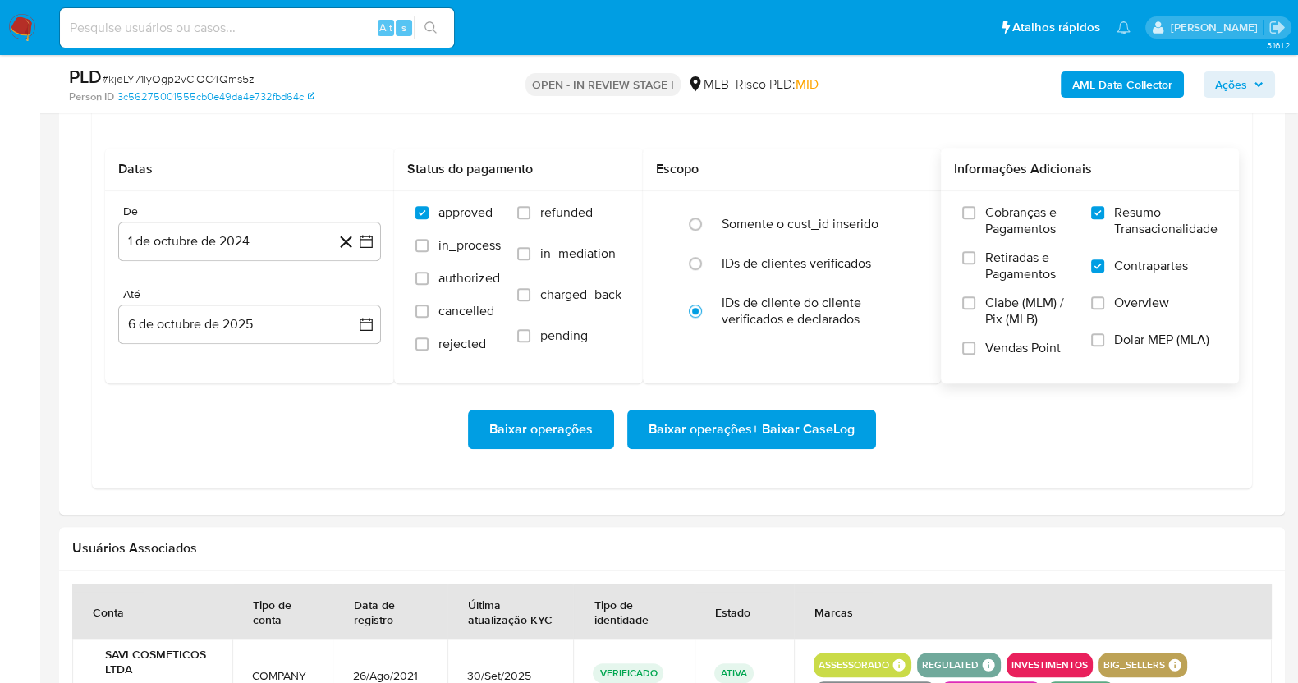
click at [783, 424] on span "Baixar operações + Baixar CaseLog" at bounding box center [752, 429] width 206 height 36
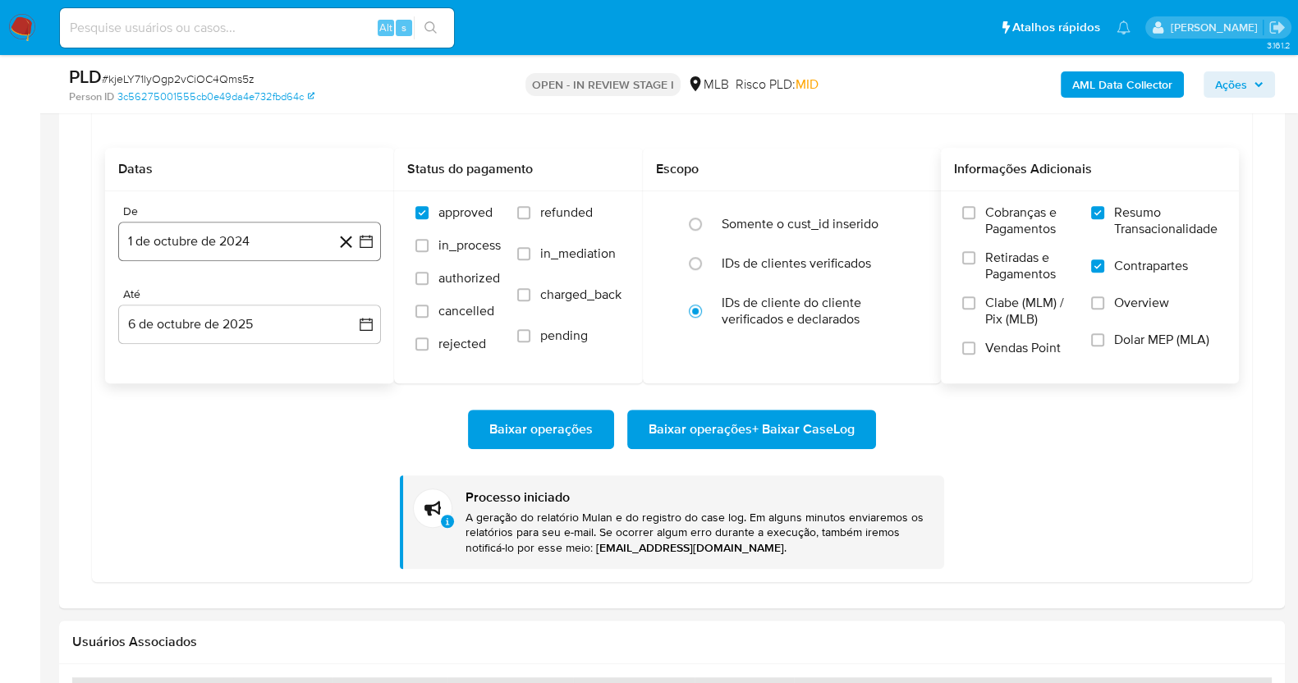
click at [213, 236] on button "1 de octubre de 2024" at bounding box center [249, 241] width 263 height 39
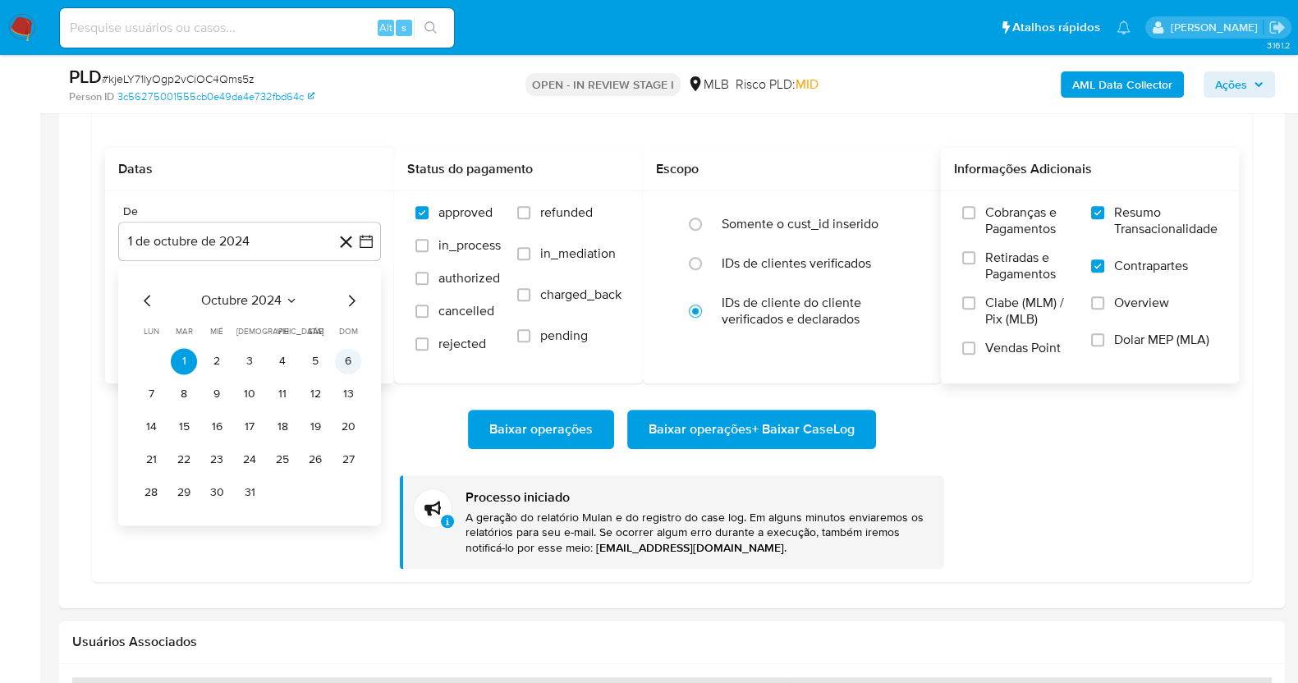
click at [342, 363] on button "6" at bounding box center [348, 361] width 26 height 26
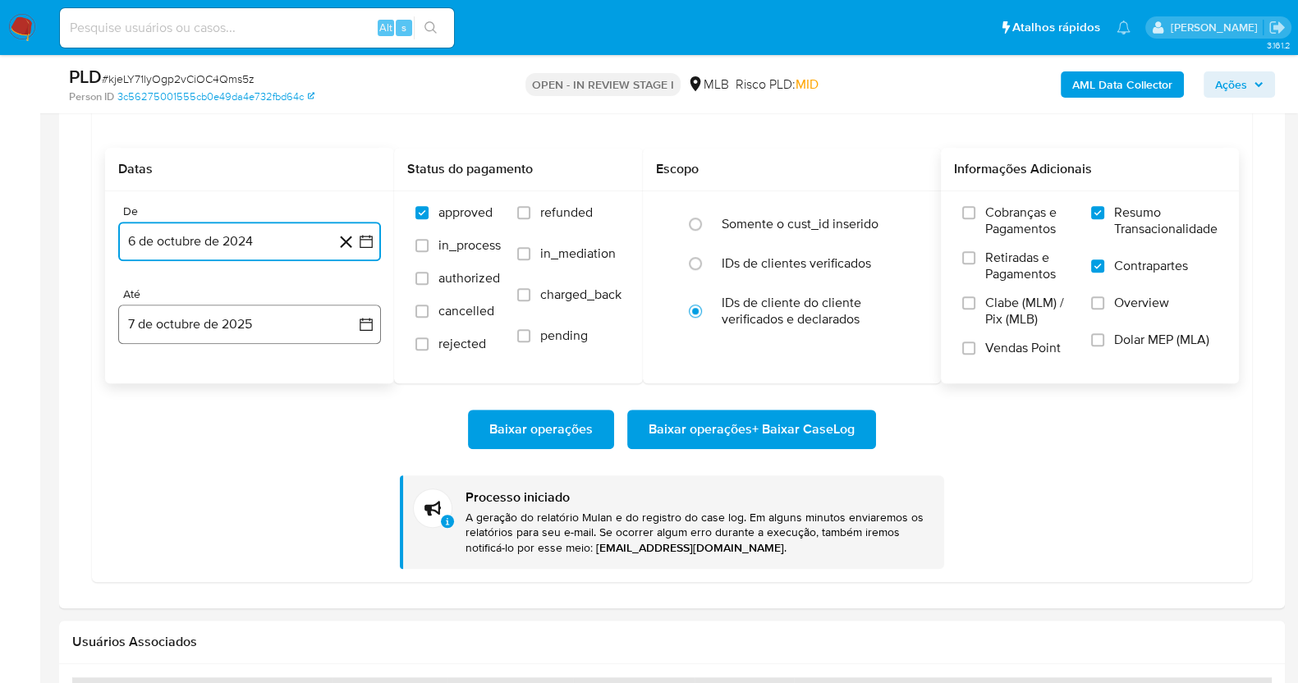
click at [214, 321] on button "7 de octubre de 2025" at bounding box center [249, 324] width 263 height 39
click at [154, 470] on button "6" at bounding box center [151, 477] width 26 height 26
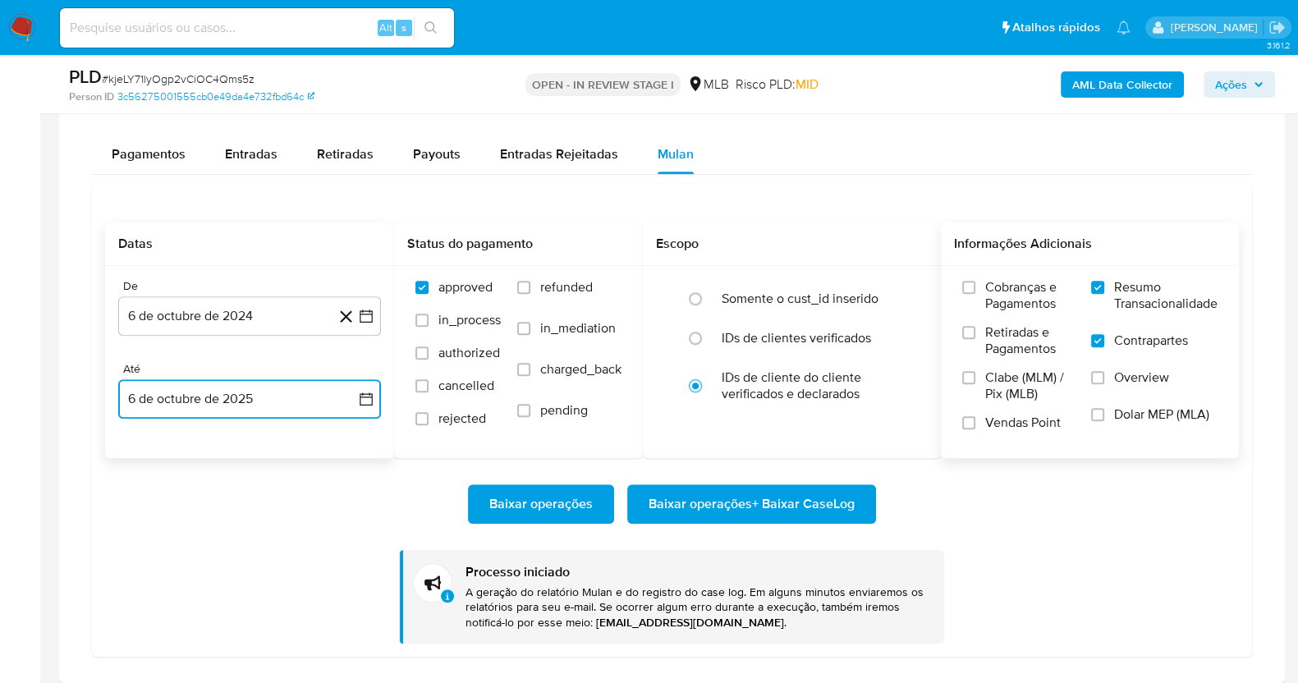
scroll to position [1333, 0]
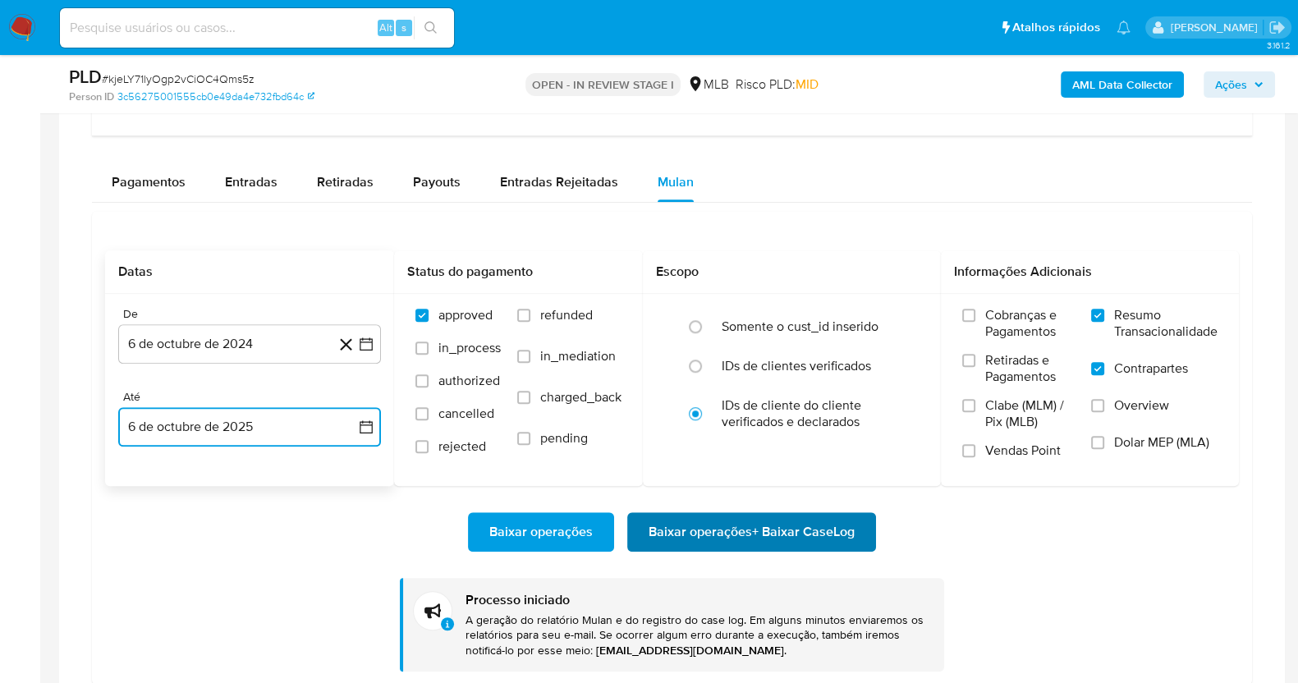
click at [811, 519] on span "Baixar operações + Baixar CaseLog" at bounding box center [752, 532] width 206 height 36
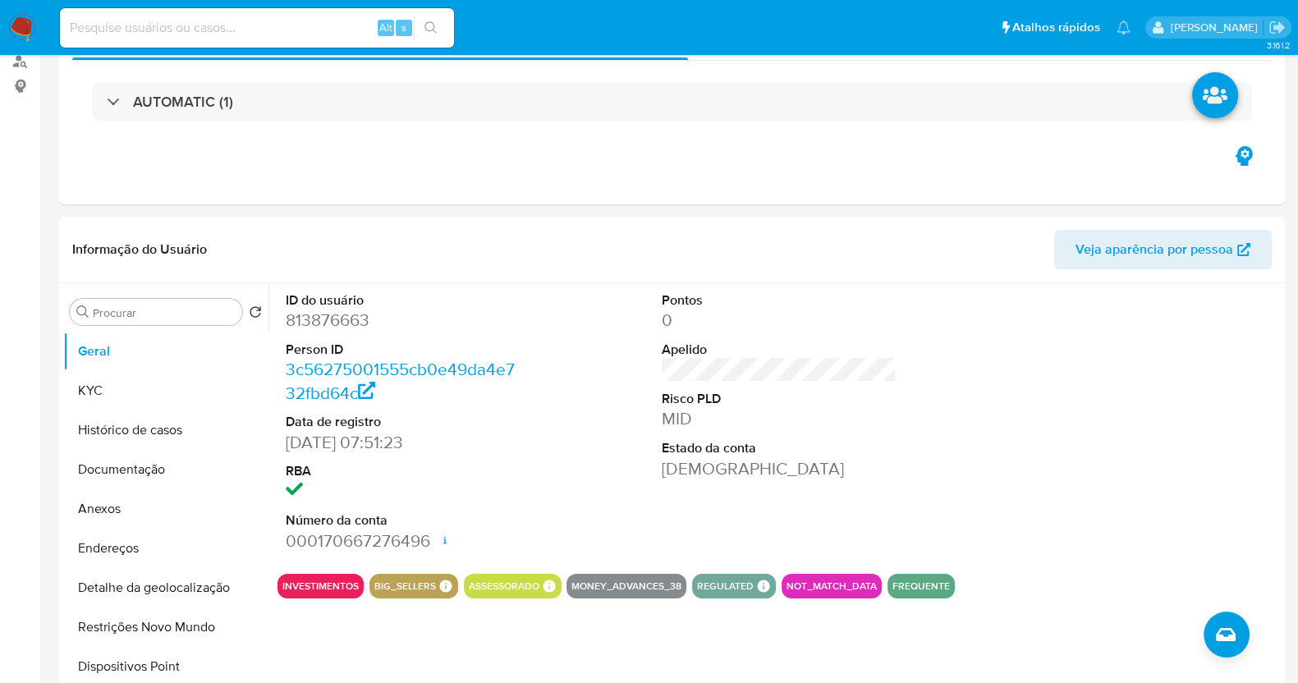
scroll to position [0, 0]
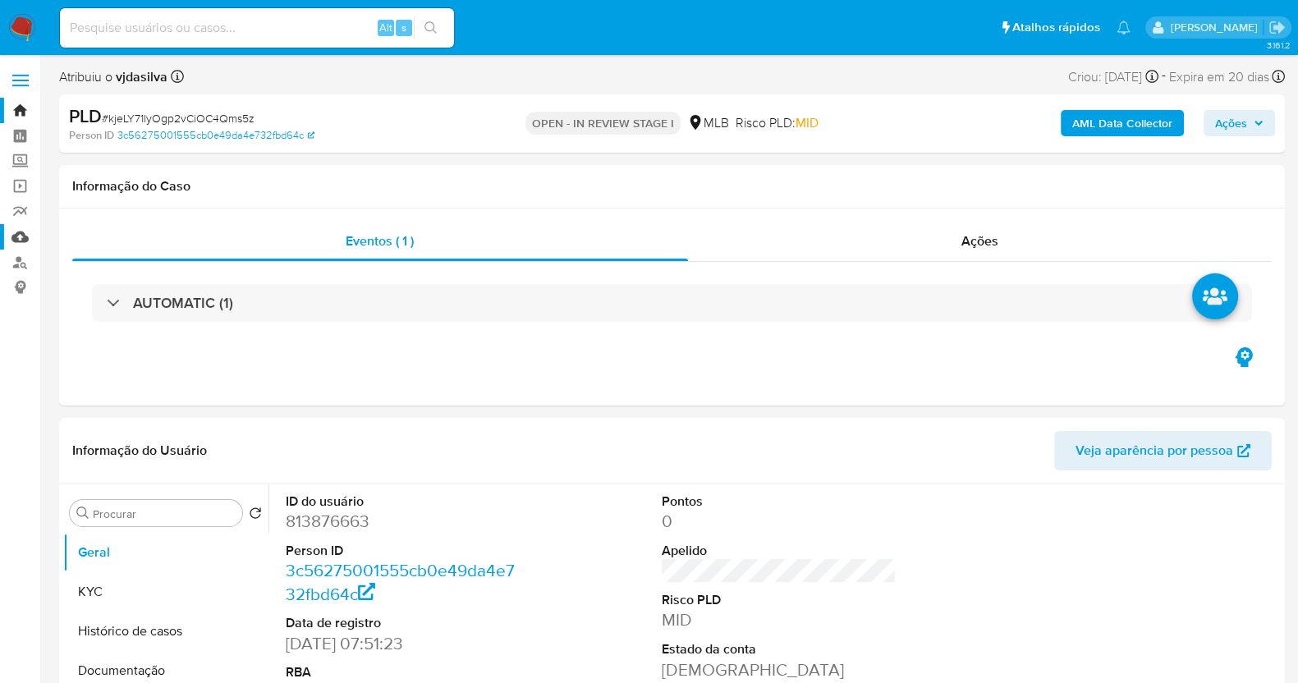
click at [24, 237] on link "Mulan" at bounding box center [97, 236] width 195 height 25
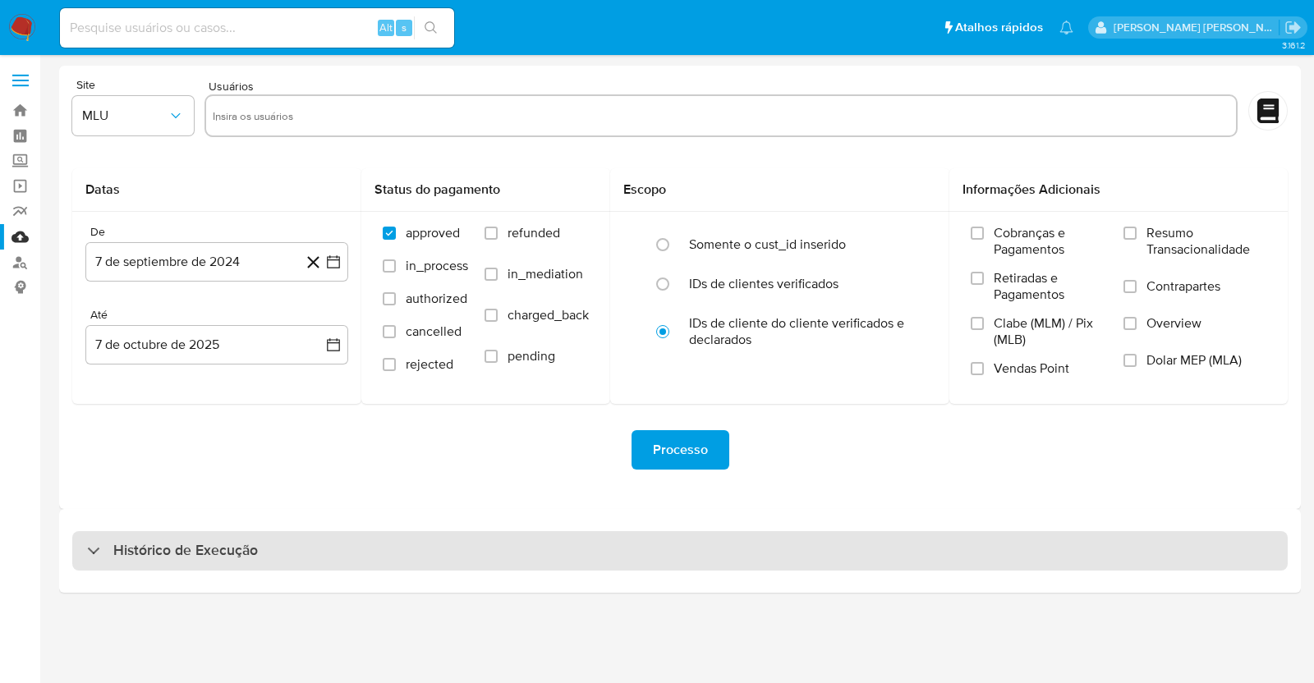
click at [233, 544] on h3 "Histórico de Execução" at bounding box center [185, 551] width 145 height 20
select select "10"
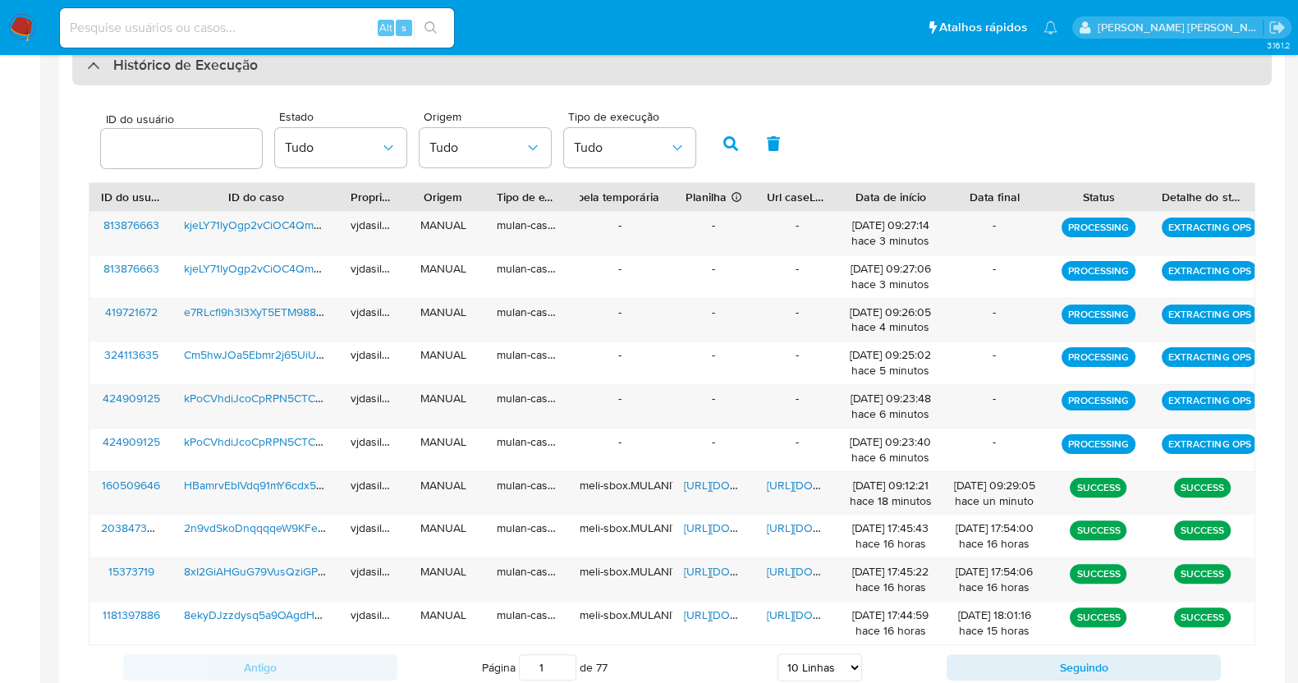
scroll to position [513, 0]
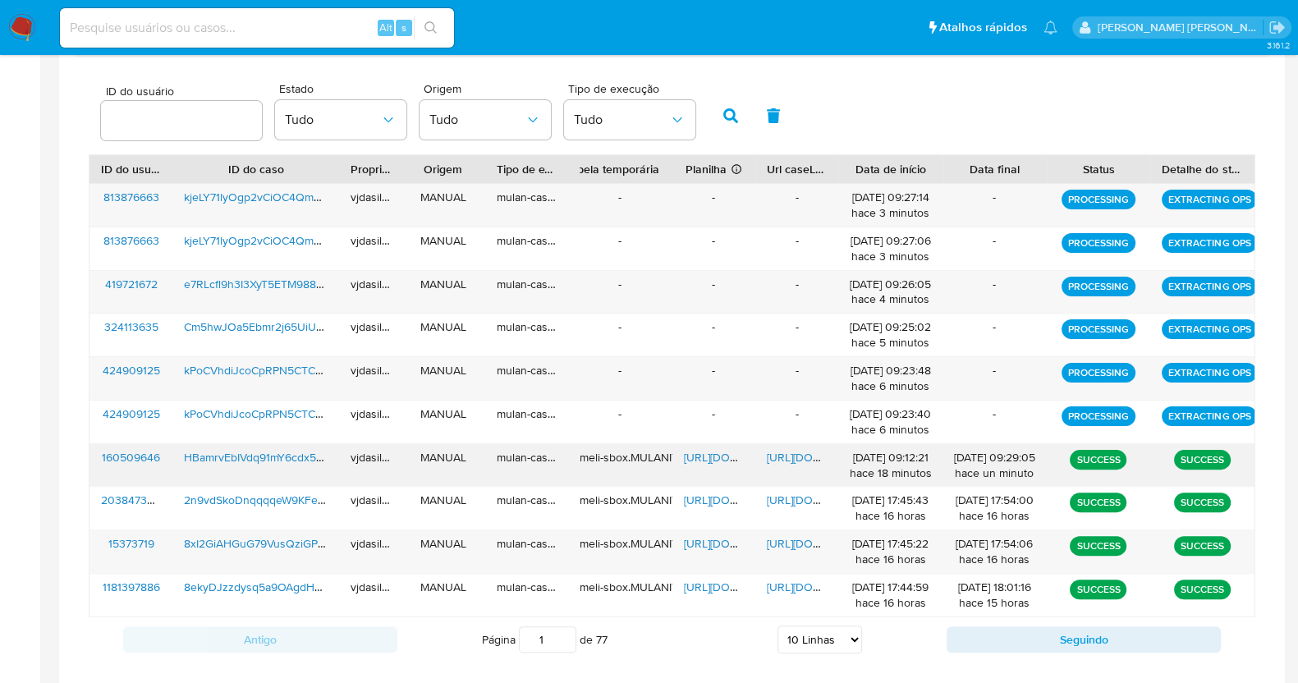
click at [775, 453] on span "[URL][DOMAIN_NAME]" at bounding box center [823, 457] width 113 height 16
click at [226, 453] on span "HBamrvEbIVdq91mY6cdx5Uqs" at bounding box center [260, 457] width 153 height 16
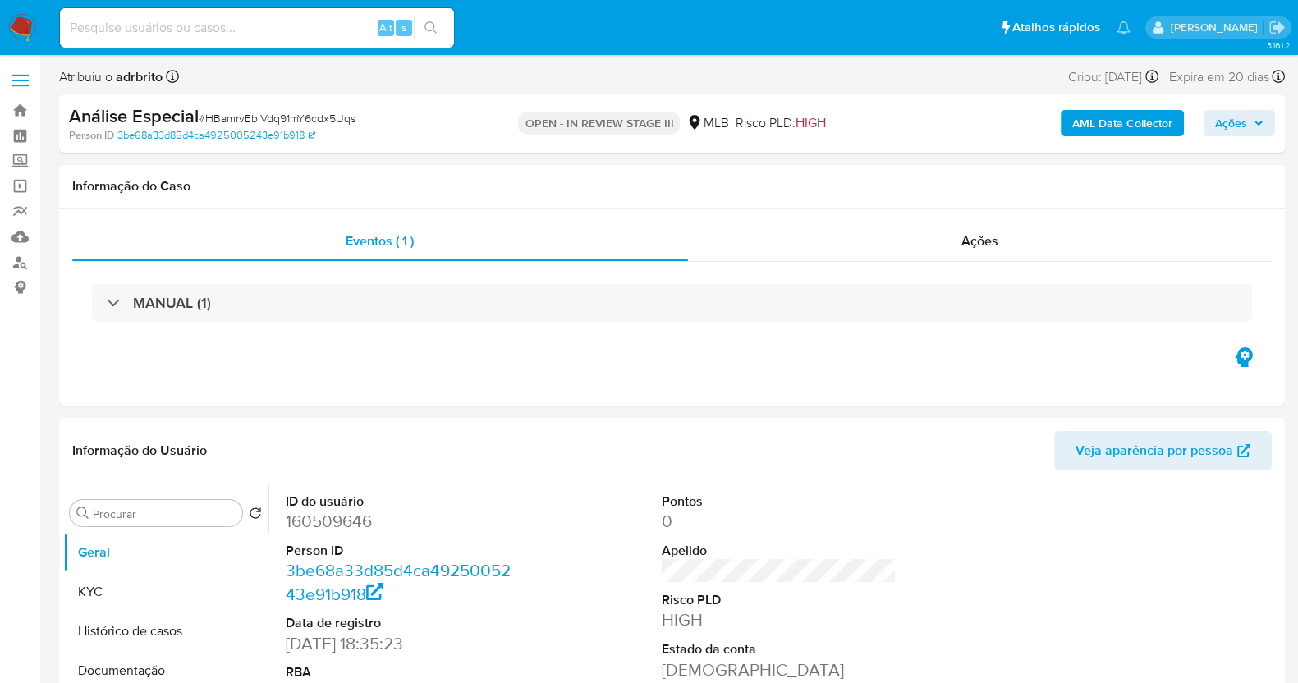
select select "10"
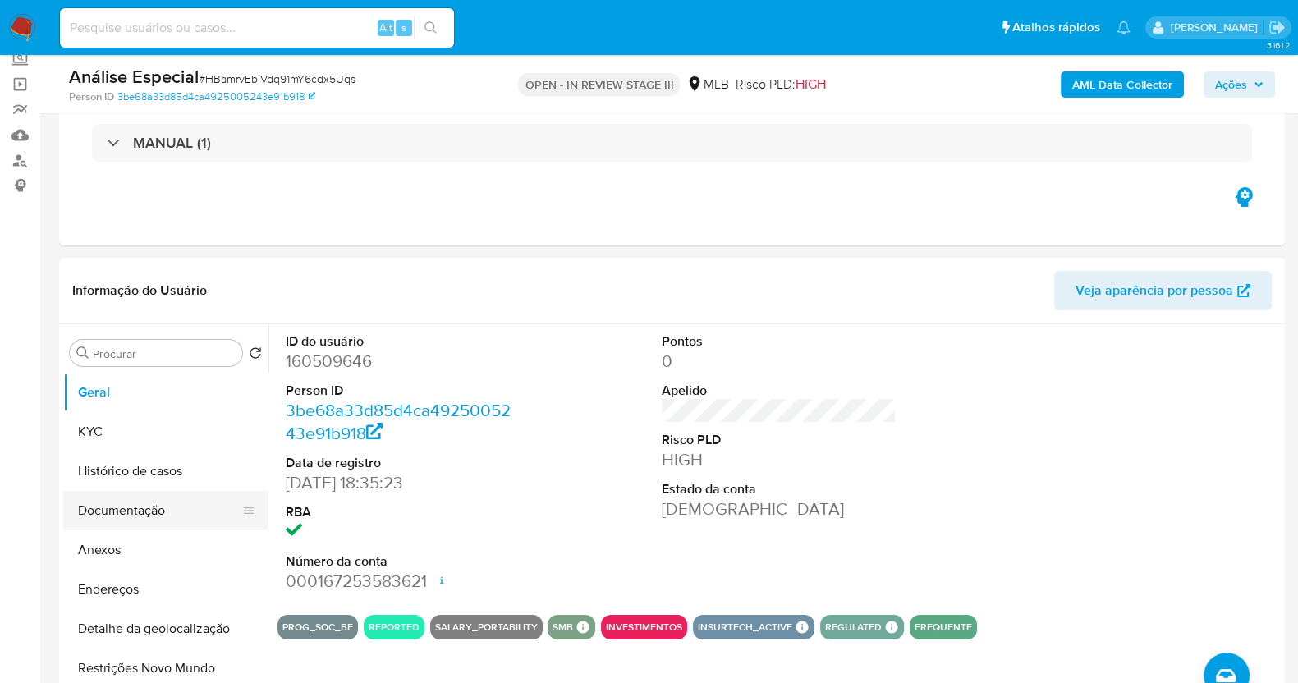
scroll to position [102, 0]
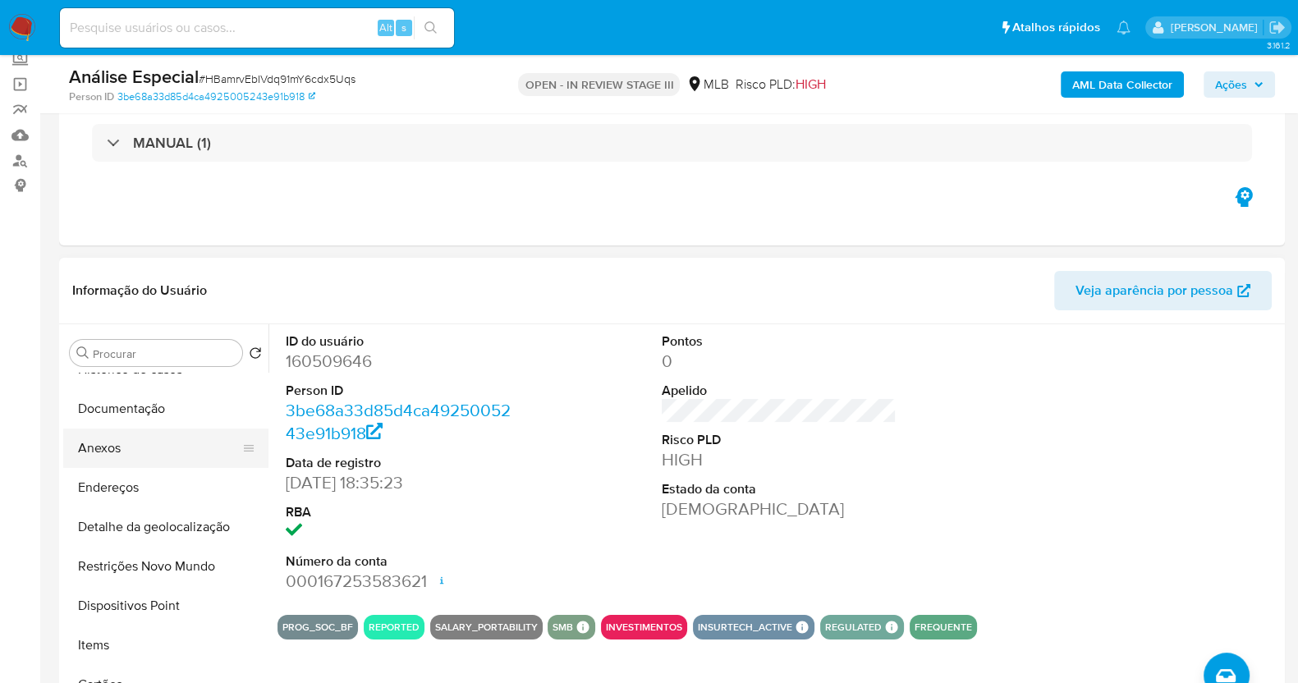
click at [135, 443] on button "Anexos" at bounding box center [159, 448] width 192 height 39
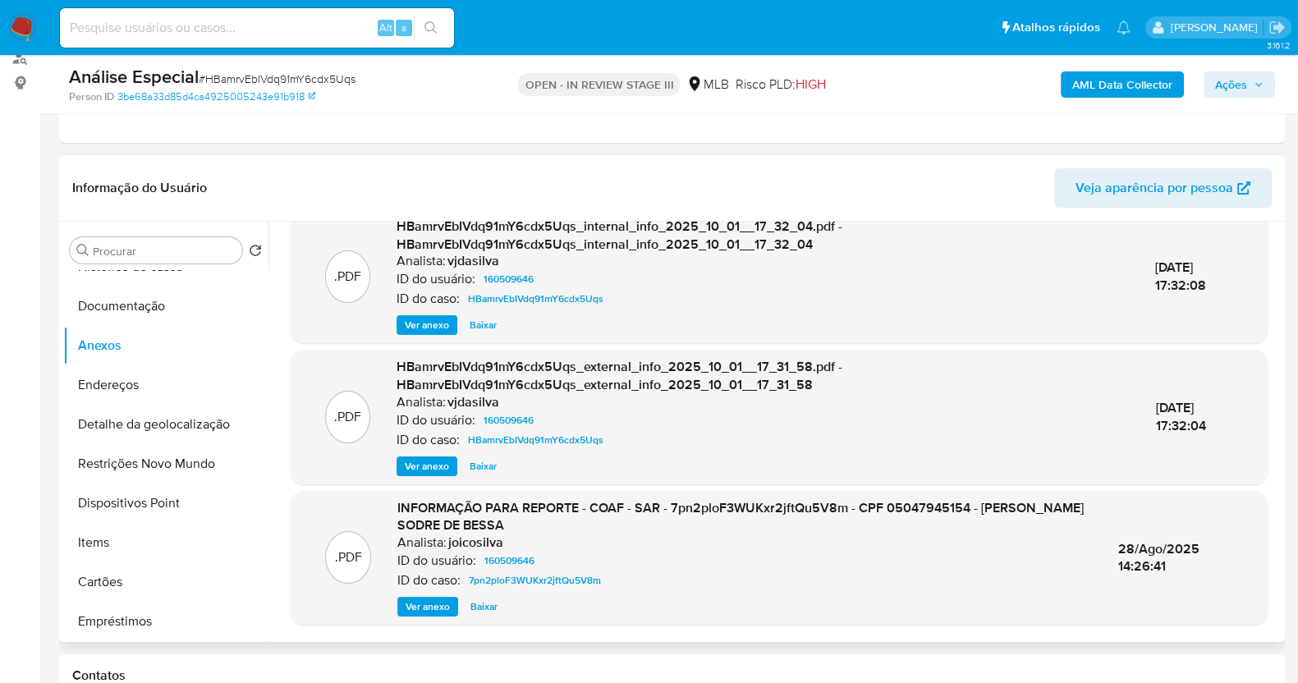
scroll to position [191, 0]
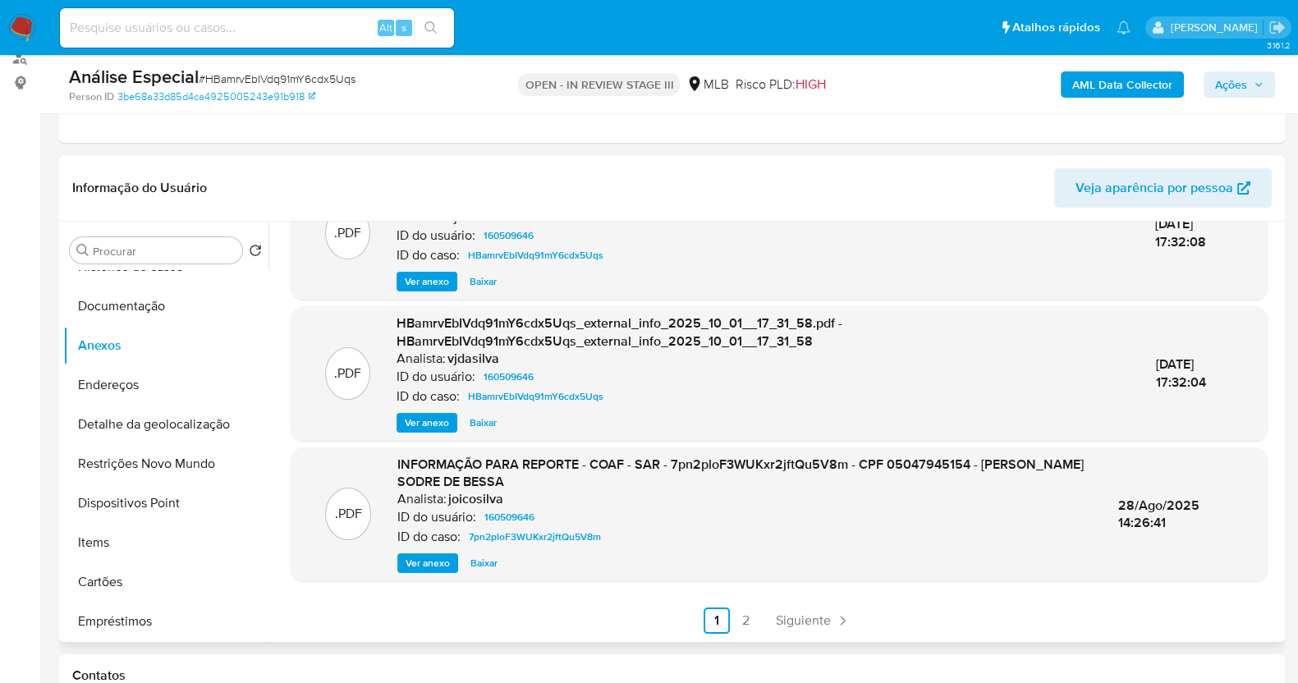
click at [439, 556] on span "Ver anexo" at bounding box center [428, 563] width 44 height 16
drag, startPoint x: 95, startPoint y: 6, endPoint x: 0, endPoint y: 291, distance: 301.2
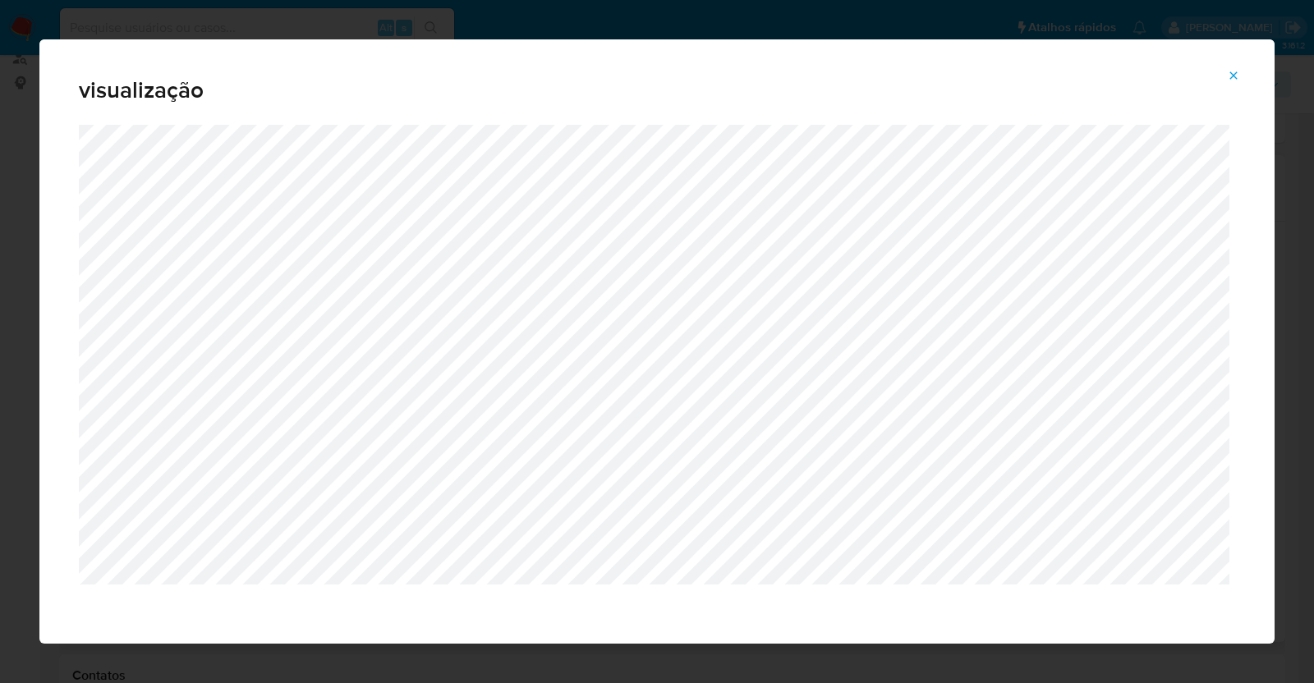
click at [1240, 71] on icon "Attachment preview" at bounding box center [1233, 75] width 13 height 13
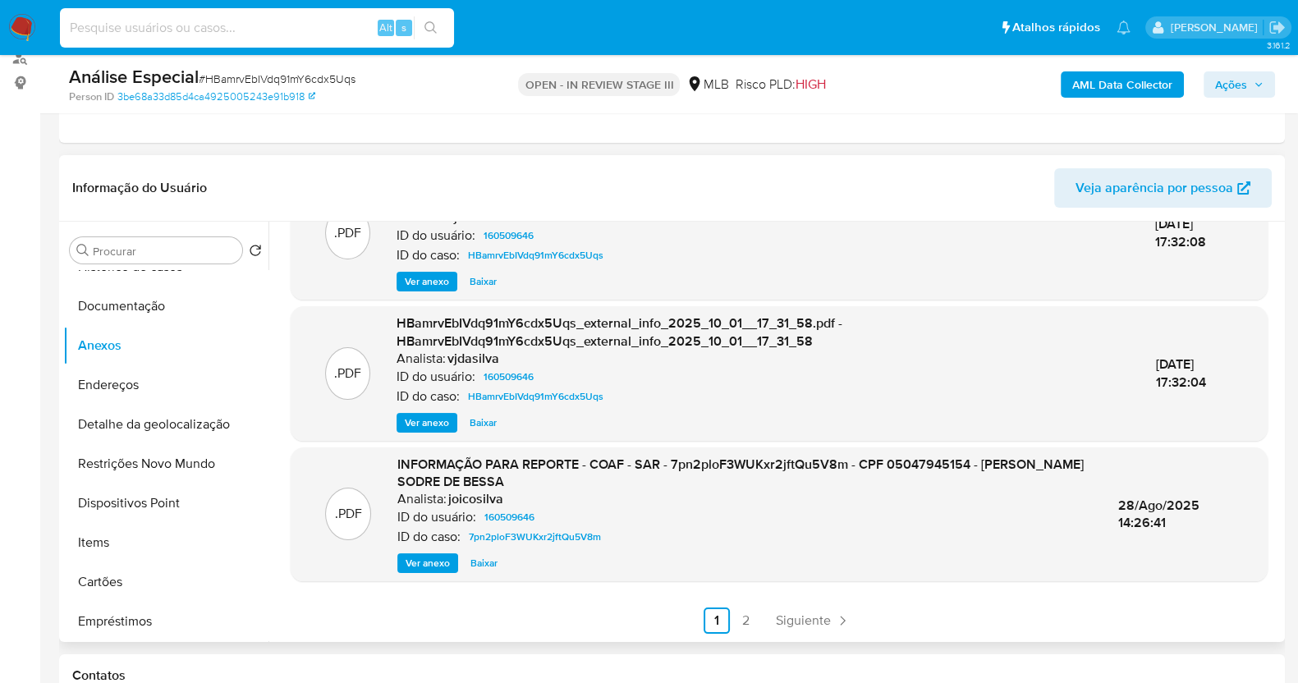
click at [210, 33] on input at bounding box center [257, 27] width 394 height 21
paste input "NJD37gtxJtxgCNrUVB4M2cO6"
type input "NJD37gtxJtxgCNrUVB4M2cO6"
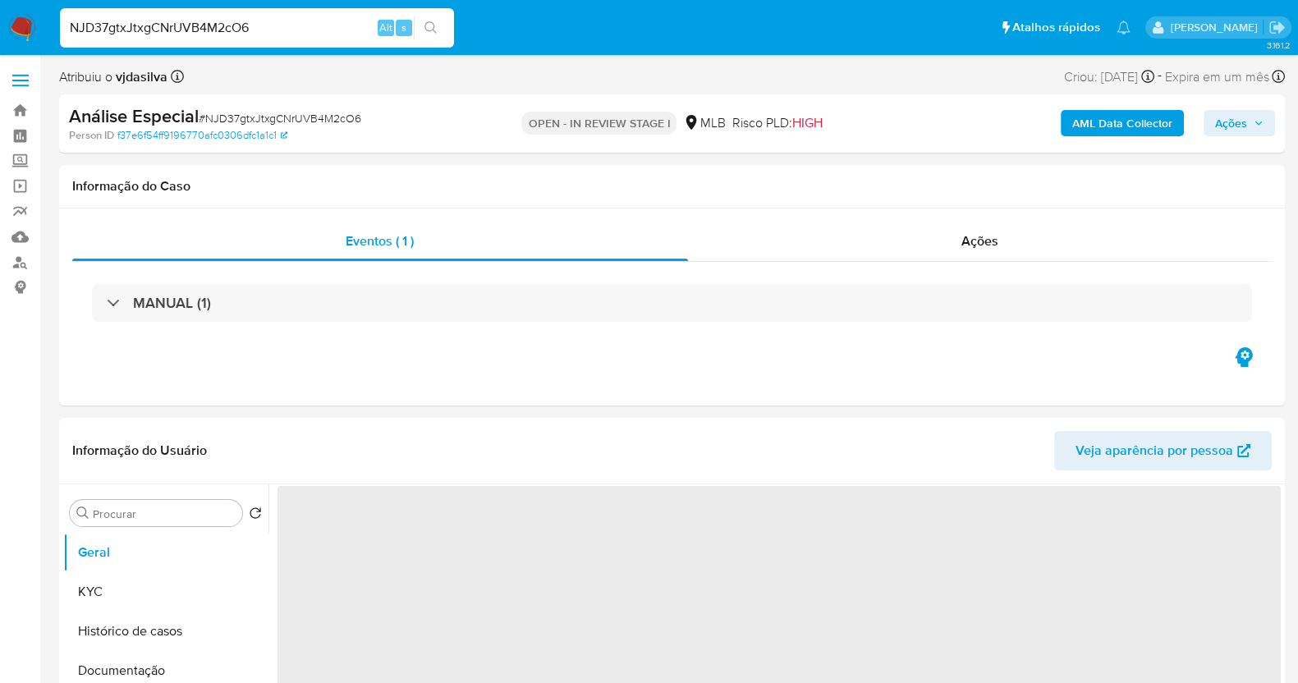
select select "10"
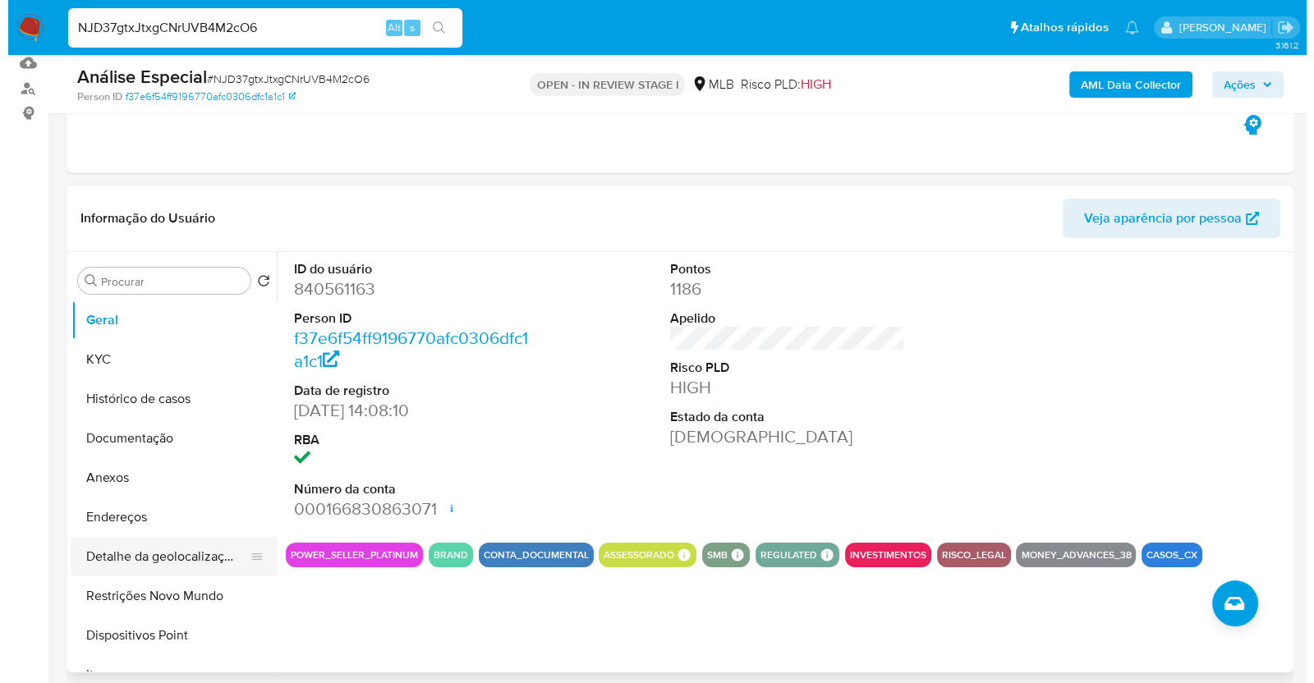
scroll to position [204, 0]
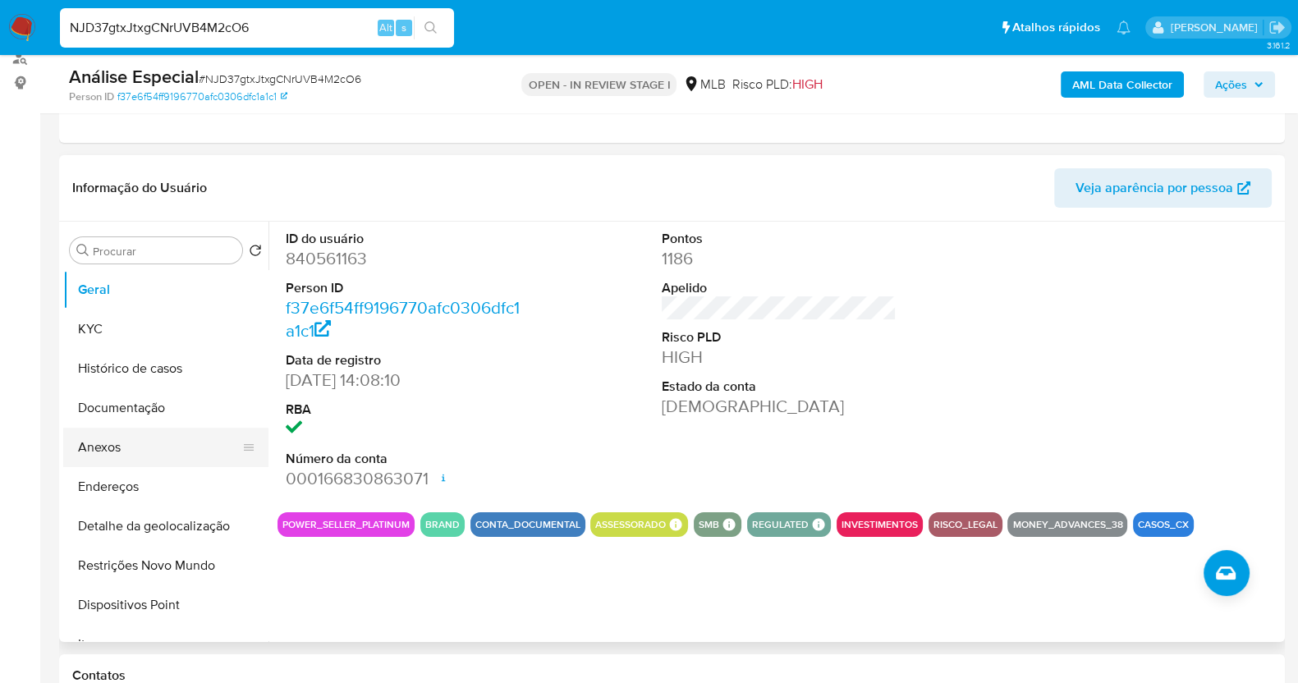
click at [165, 449] on button "Anexos" at bounding box center [159, 447] width 192 height 39
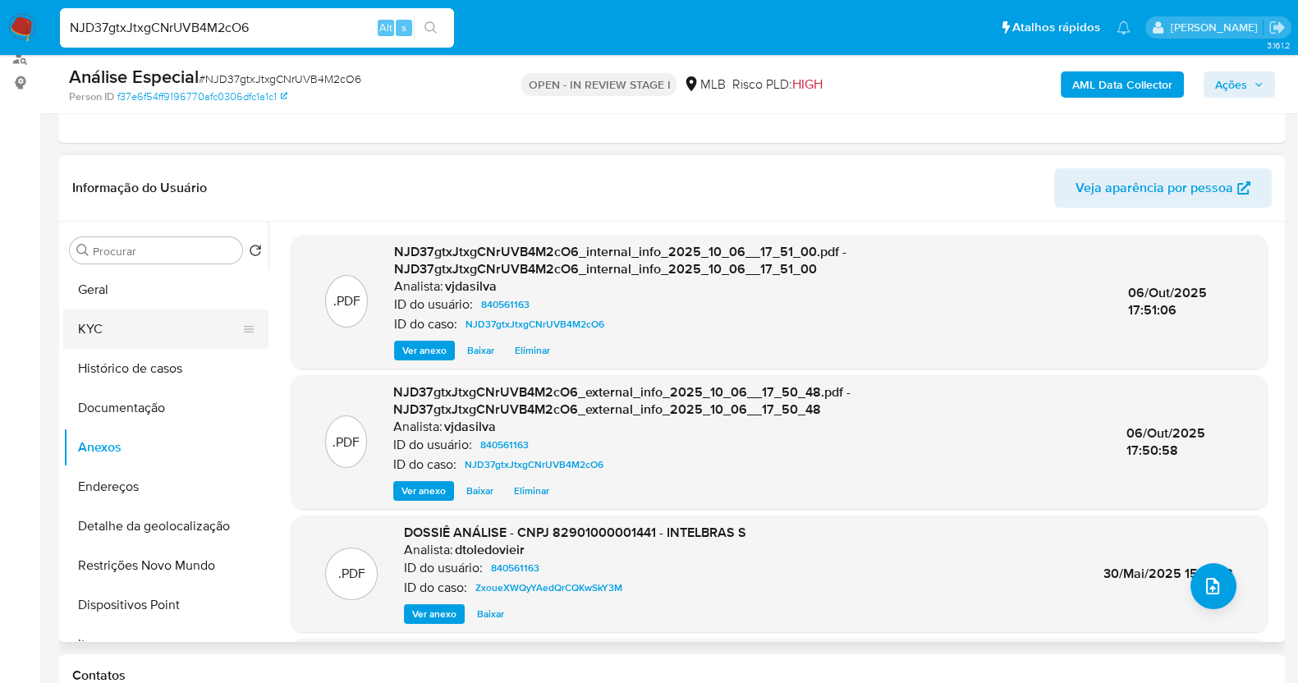
click at [108, 318] on button "KYC" at bounding box center [159, 329] width 192 height 39
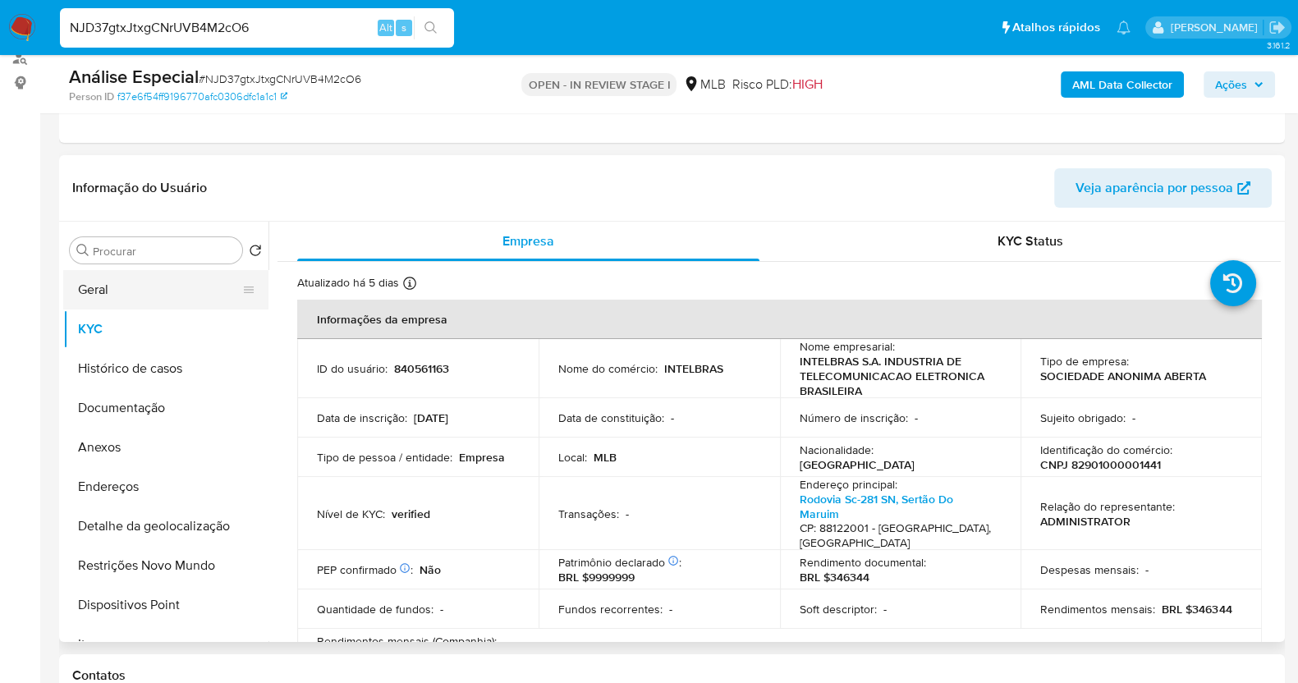
click at [160, 295] on button "Geral" at bounding box center [159, 289] width 192 height 39
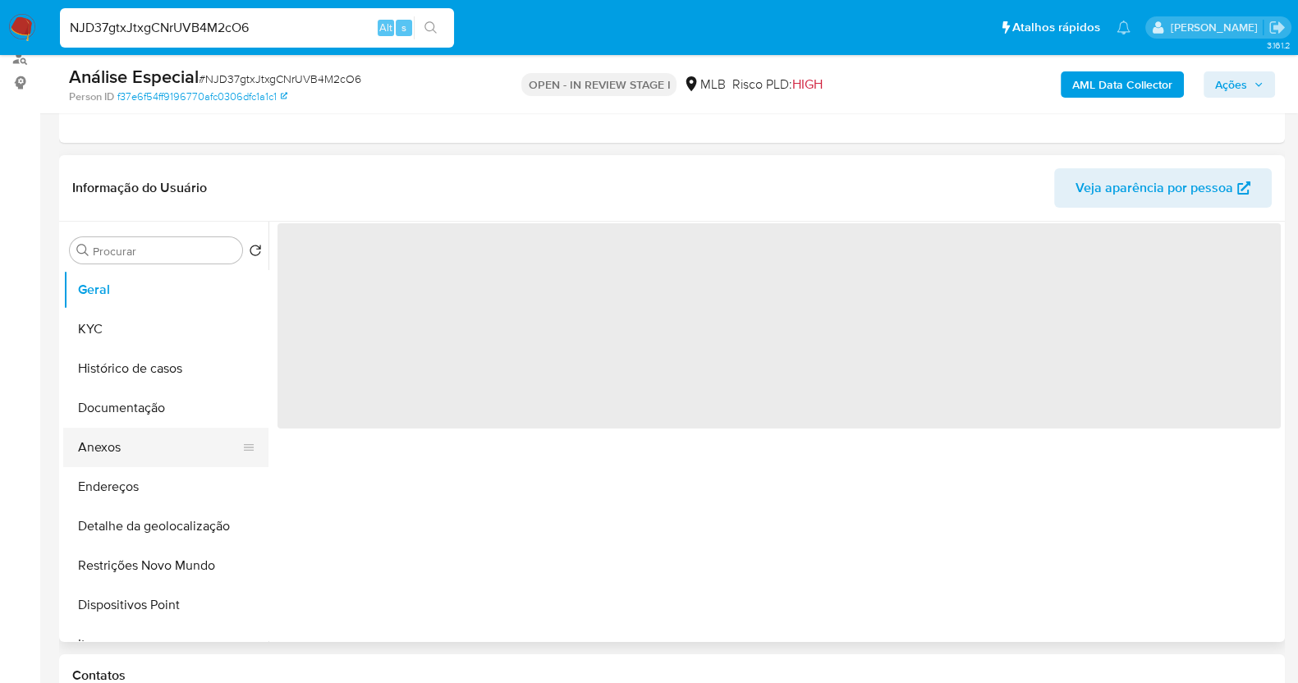
click at [157, 441] on button "Anexos" at bounding box center [159, 447] width 192 height 39
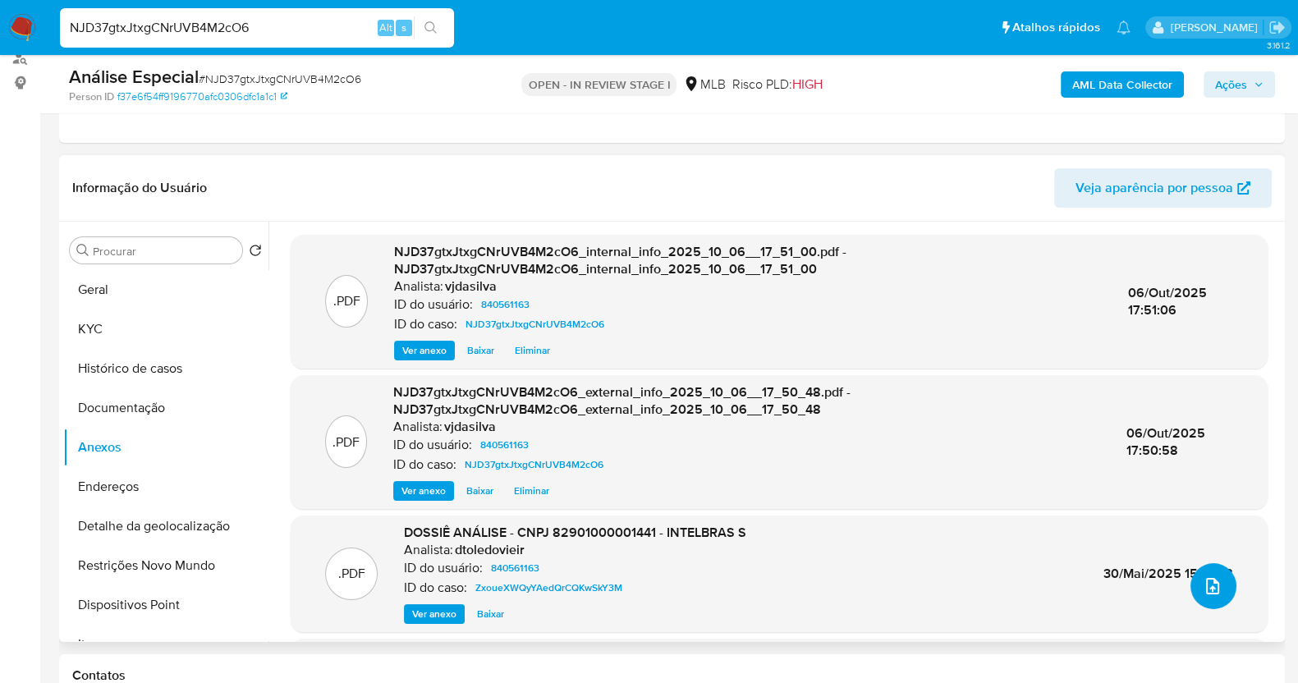
click at [1203, 582] on icon "upload-file" at bounding box center [1213, 586] width 20 height 20
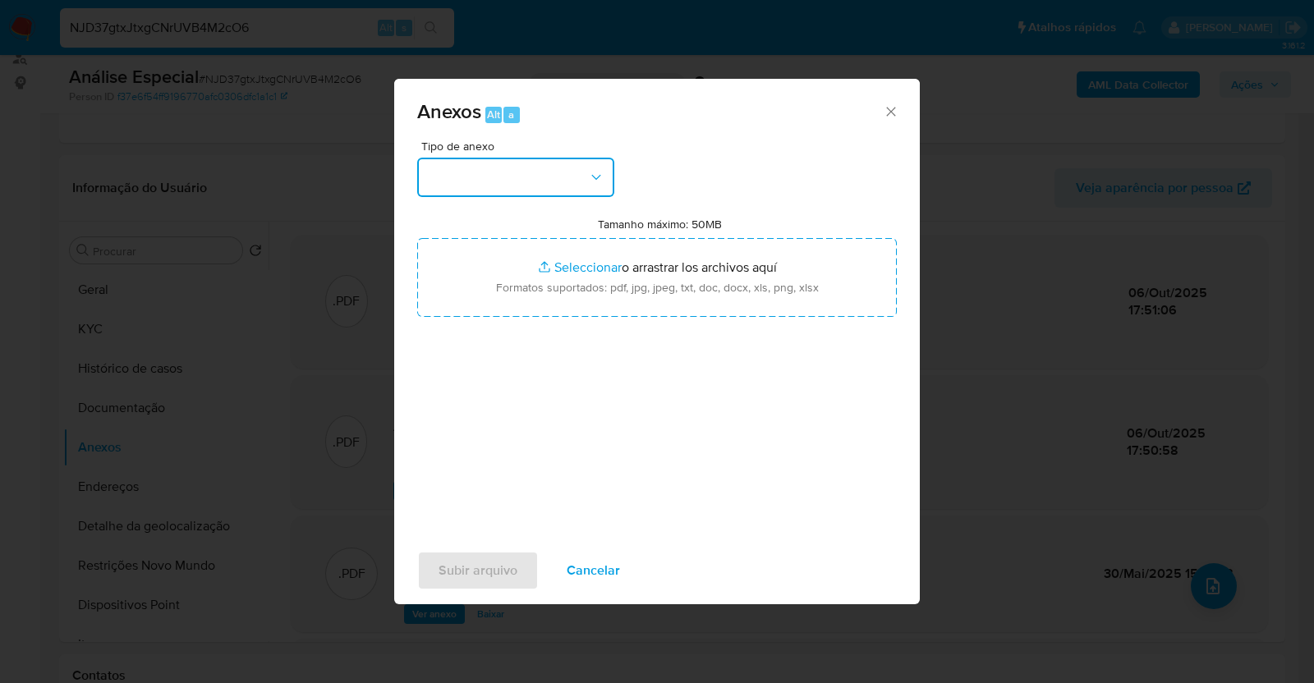
click at [599, 182] on icon "button" at bounding box center [596, 177] width 16 height 16
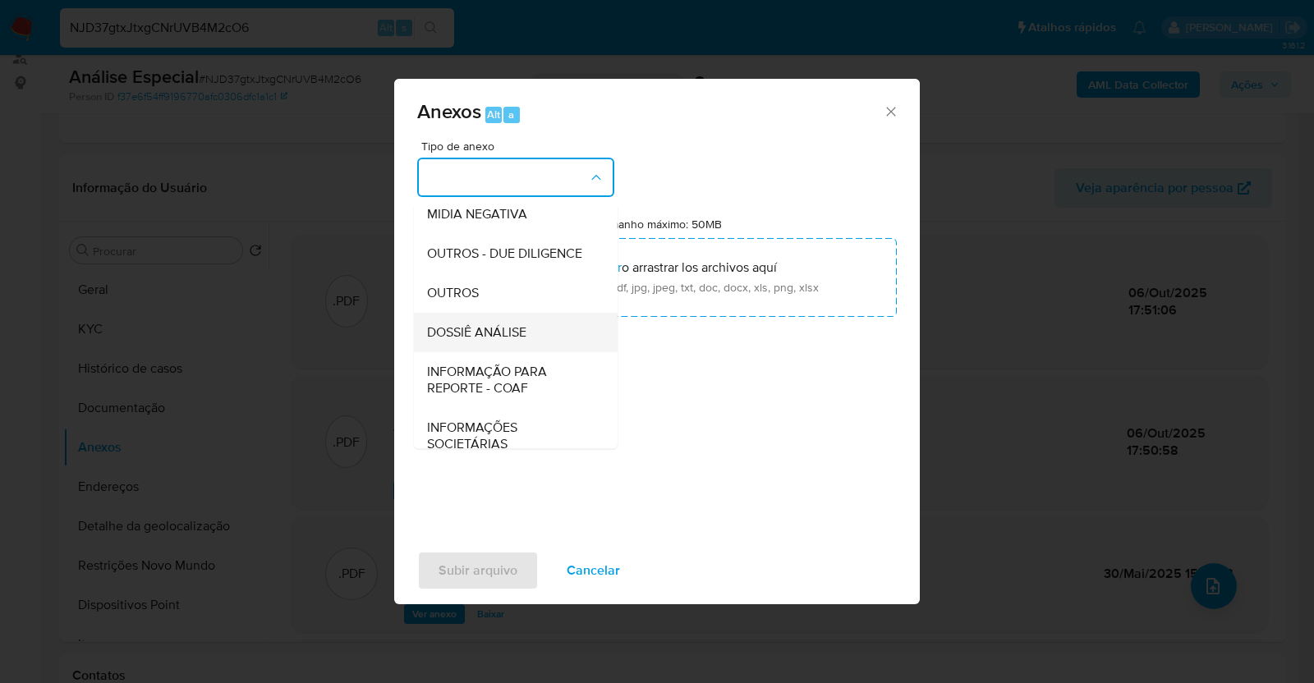
click at [534, 352] on div "DOSSIÊ ANÁLISE" at bounding box center [510, 332] width 167 height 39
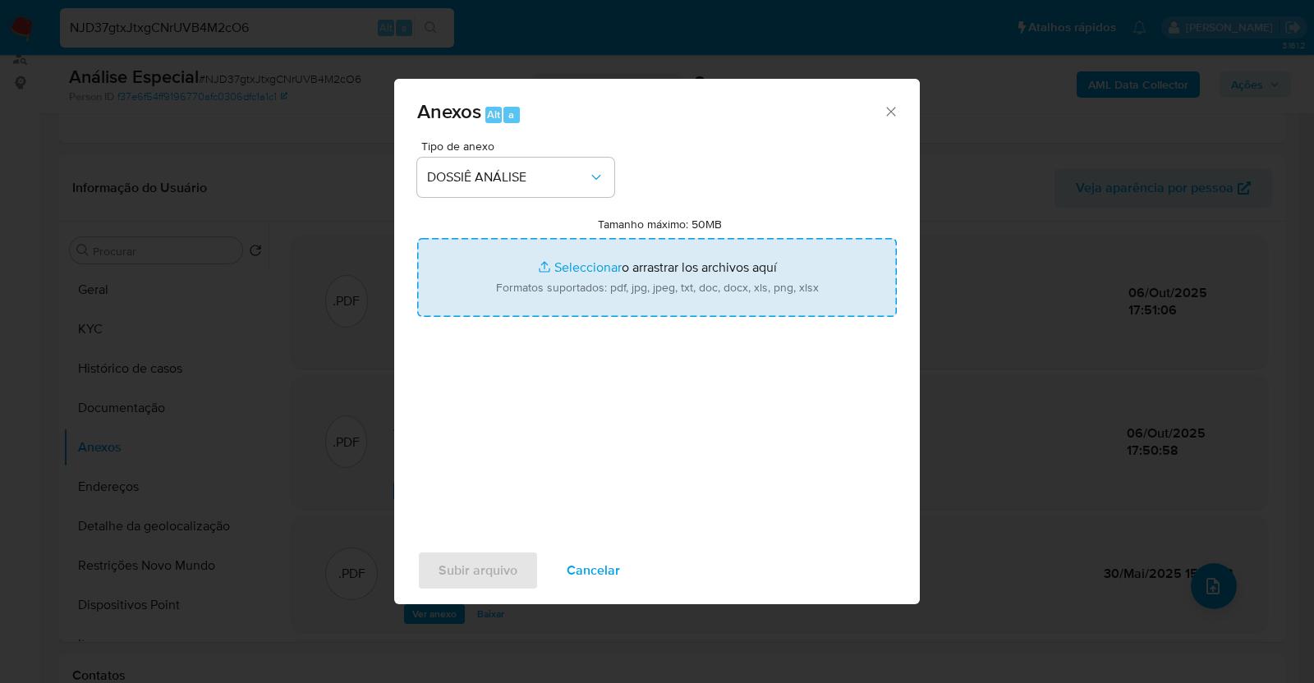
click at [554, 271] on input "Tamanho máximo: 50MB Seleccionar archivos" at bounding box center [656, 277] width 479 height 79
type input "C:\fakepath\4° DECLÍNIO - NJD37gtxJtxgCNrUVB4M2cO6 - CNPJ 82901000001441 - INTE…"
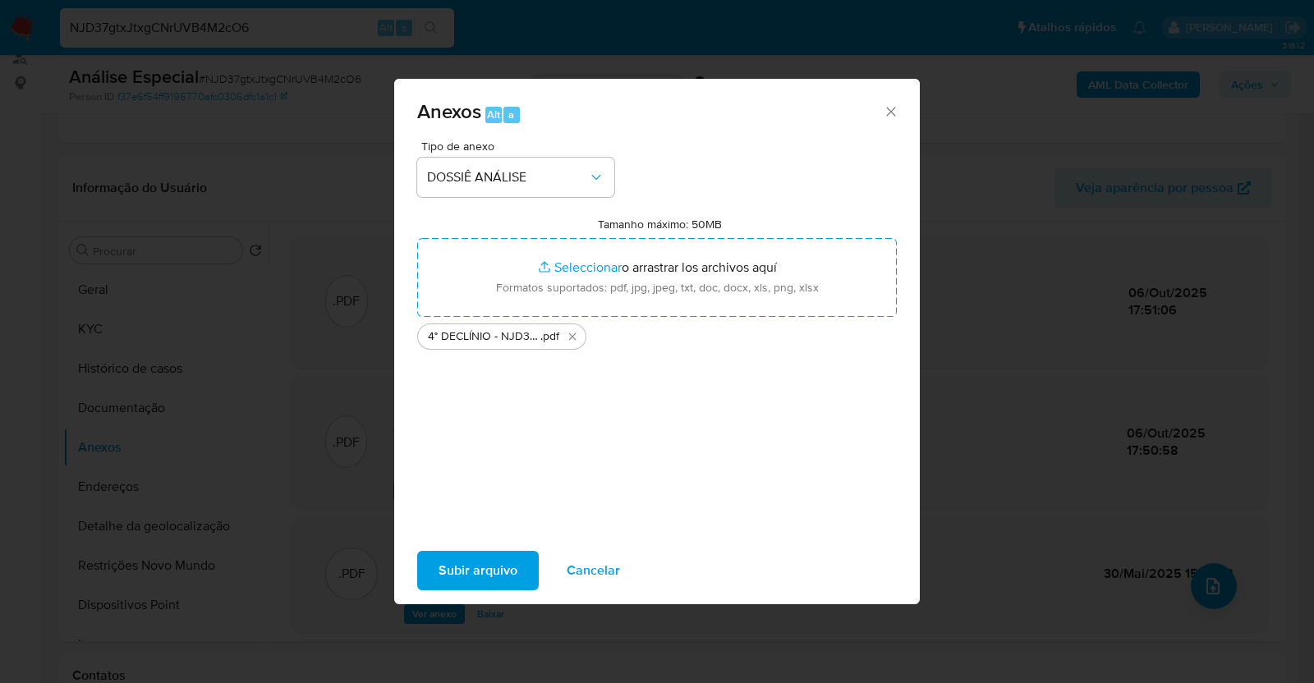
click at [464, 567] on span "Subir arquivo" at bounding box center [477, 571] width 79 height 36
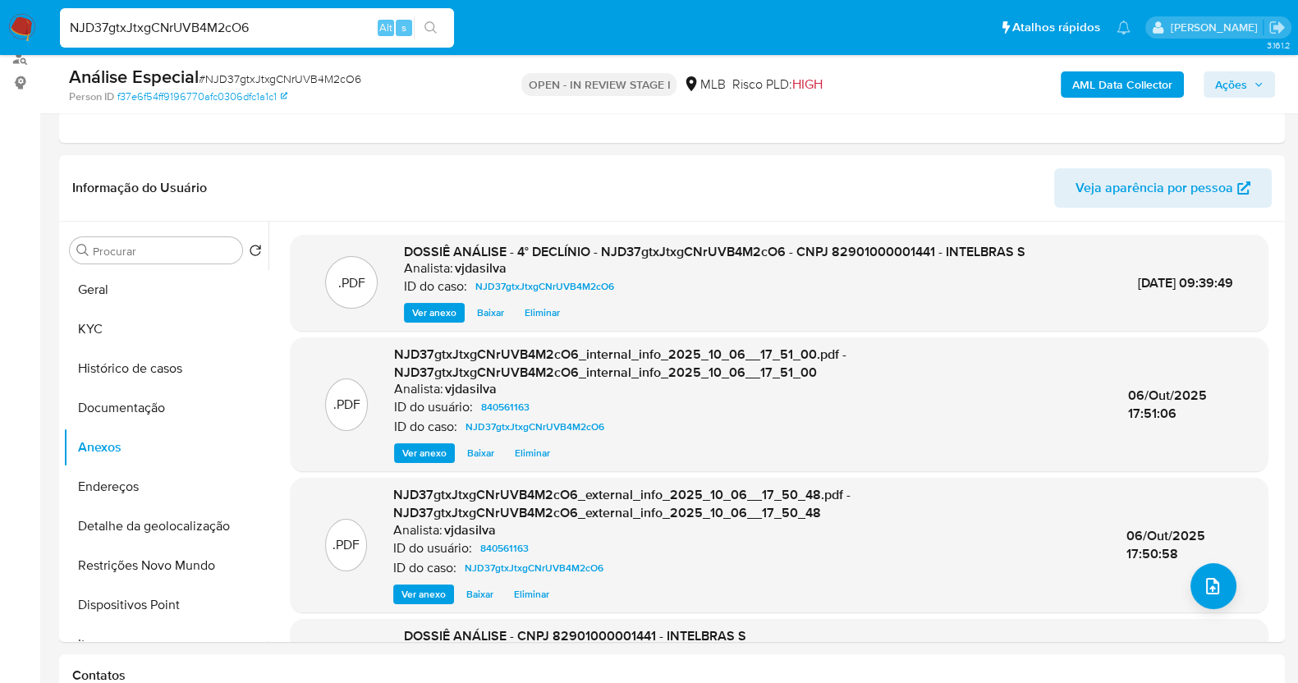
click at [1219, 89] on span "Ações" at bounding box center [1231, 84] width 32 height 26
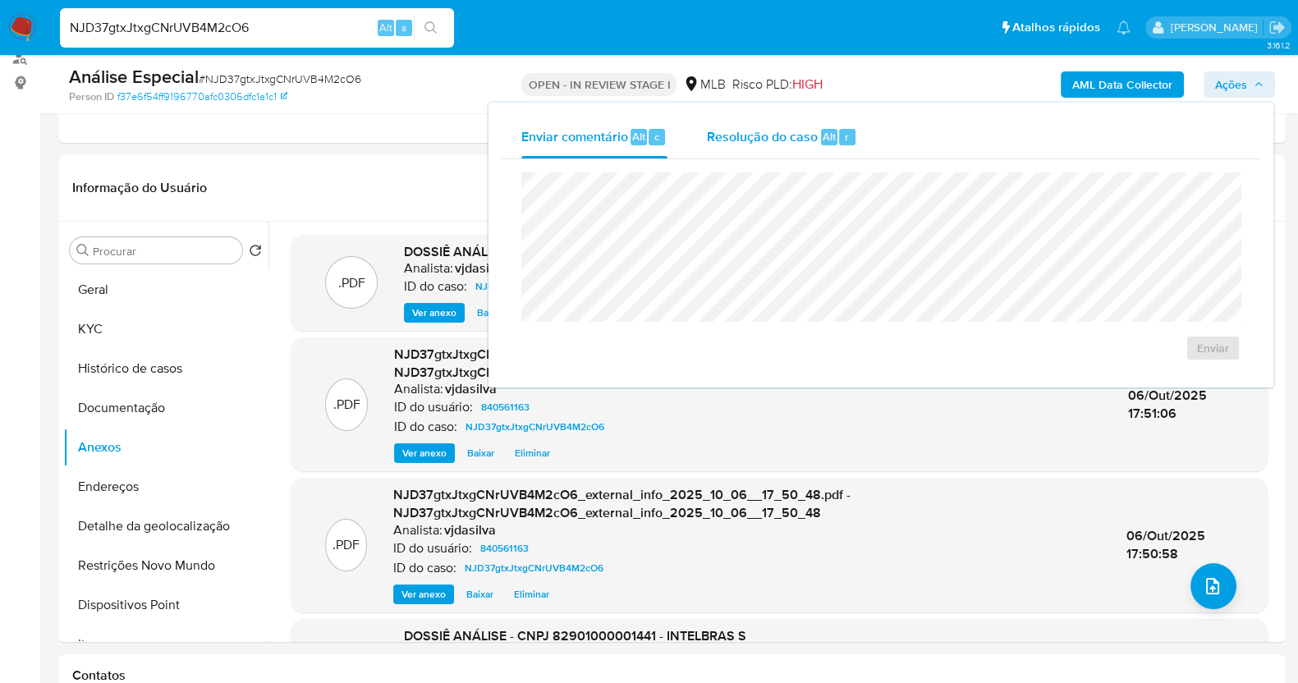
click at [786, 134] on span "Resolução do caso" at bounding box center [762, 135] width 111 height 19
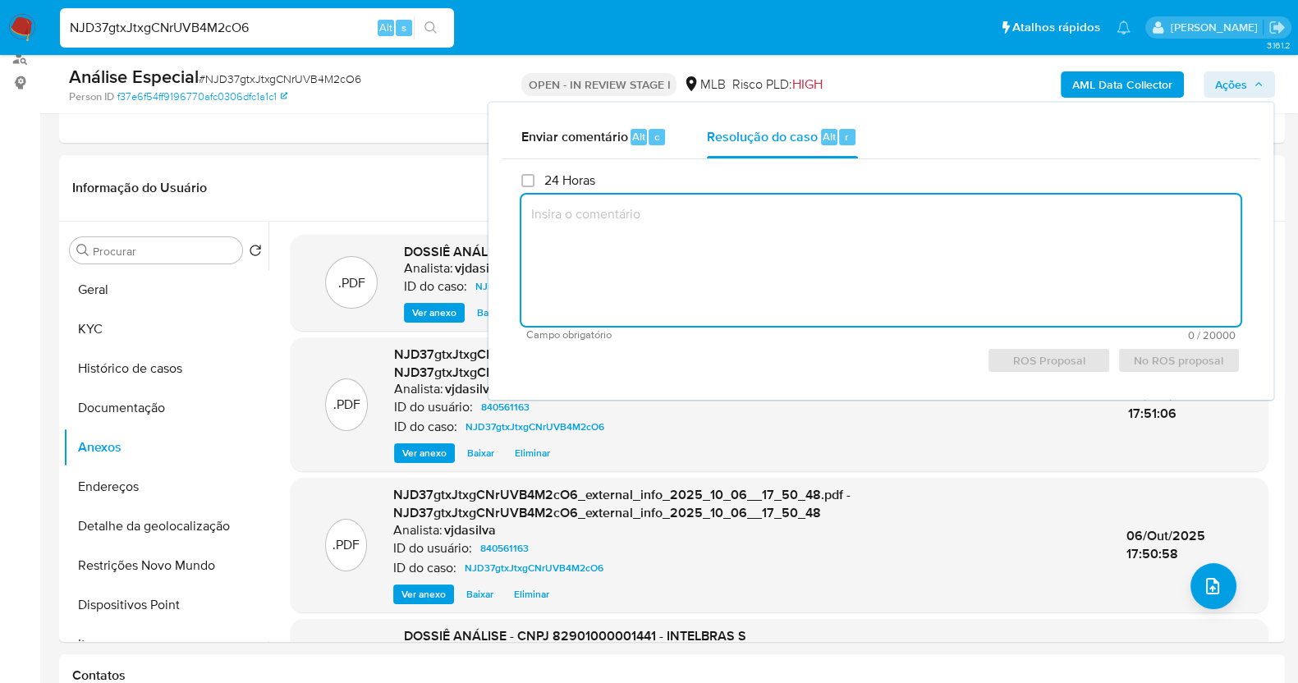
click at [727, 259] on textarea at bounding box center [880, 260] width 719 height 131
paste textarea "Movimentação aparentemente dentro da capacidade financeira e compatível com per…"
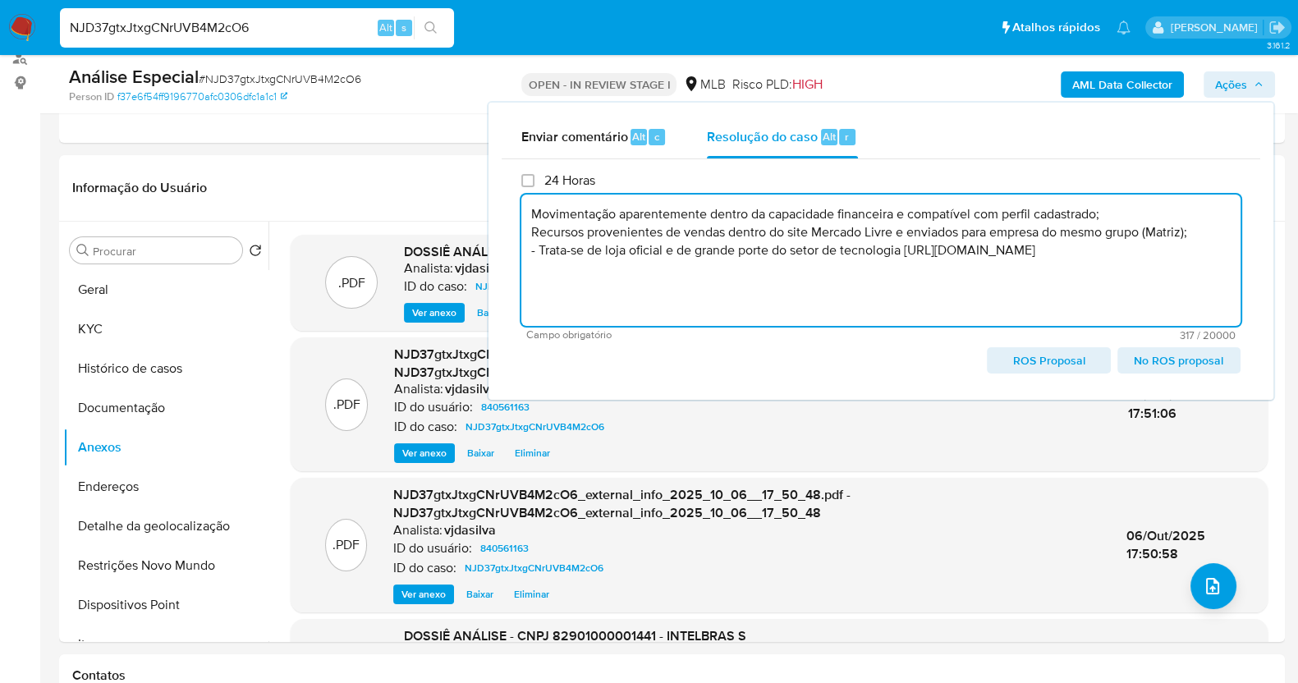
click at [1181, 264] on textarea "Movimentação aparentemente dentro da capacidade financeira e compatível com per…" at bounding box center [880, 260] width 719 height 131
paste textarea "- Não comunicar ao COAF - Manutenção do relacionamento com a instituição"
click at [1046, 365] on span "ROS Proposal" at bounding box center [1048, 360] width 100 height 23
type textarea "Movimentação aparentemente dentro da capacidade financeira e compatível com per…"
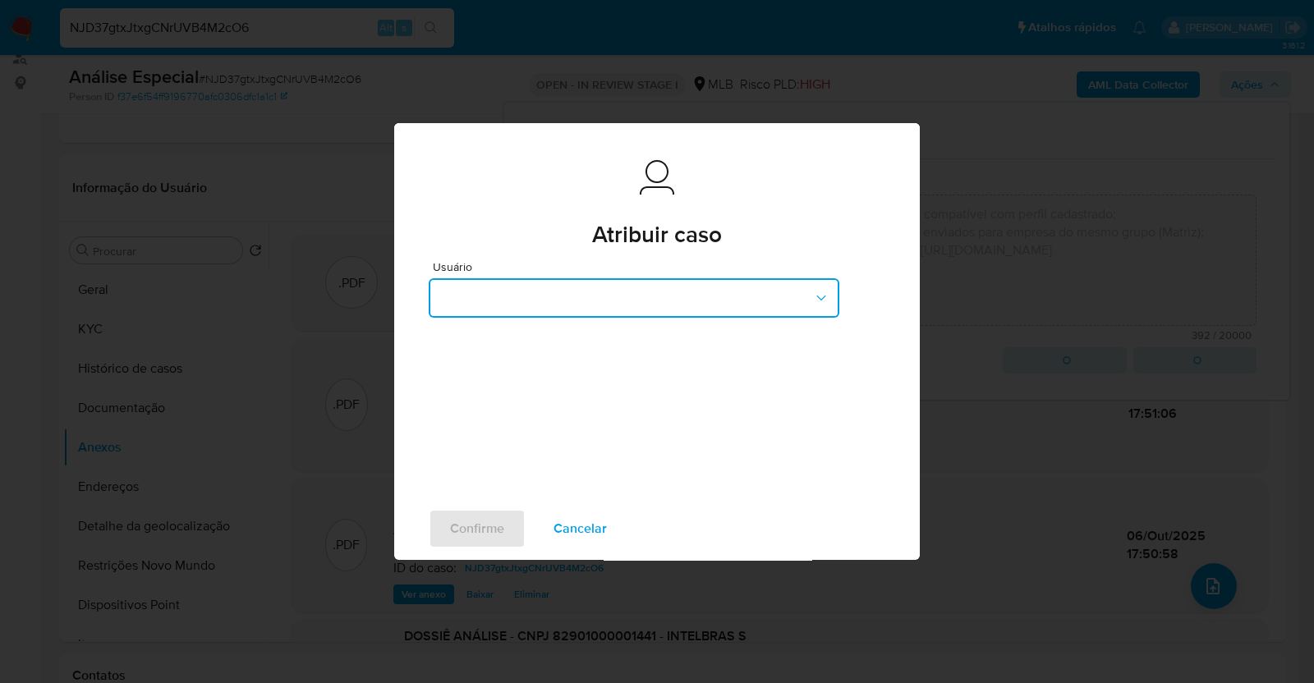
click at [703, 291] on button "button" at bounding box center [634, 297] width 411 height 39
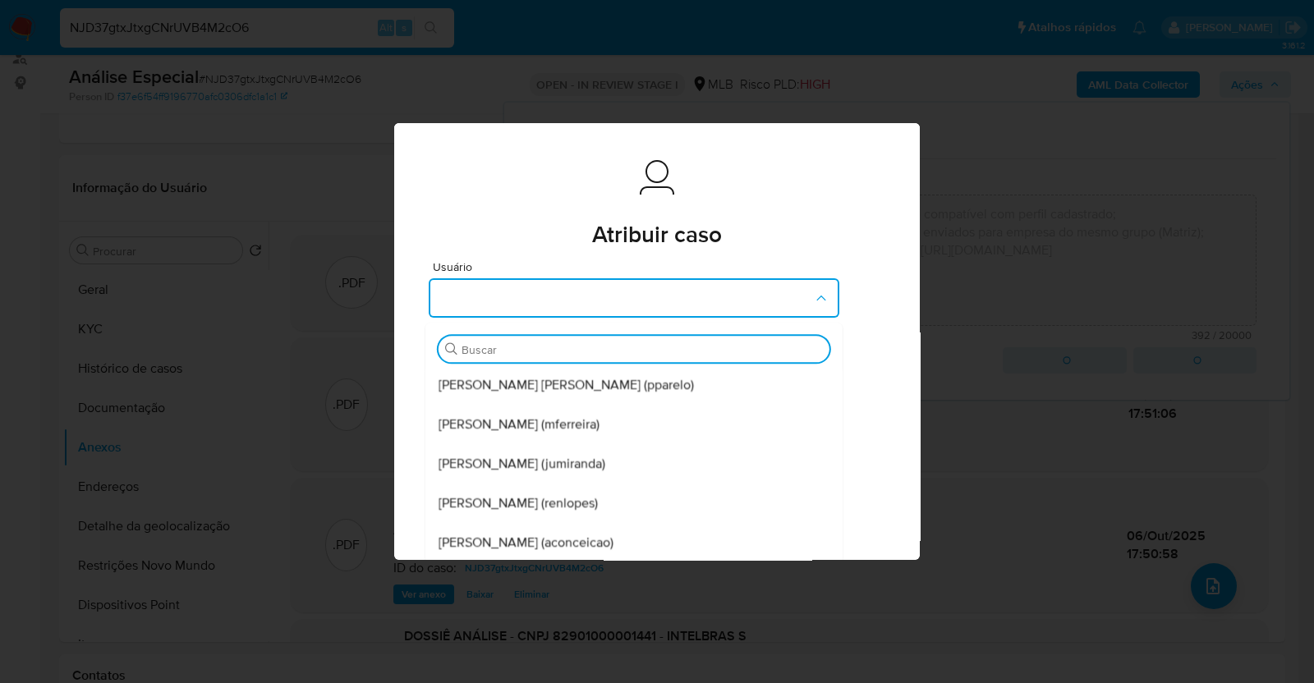
click at [608, 361] on div "Buscar" at bounding box center [633, 349] width 391 height 26
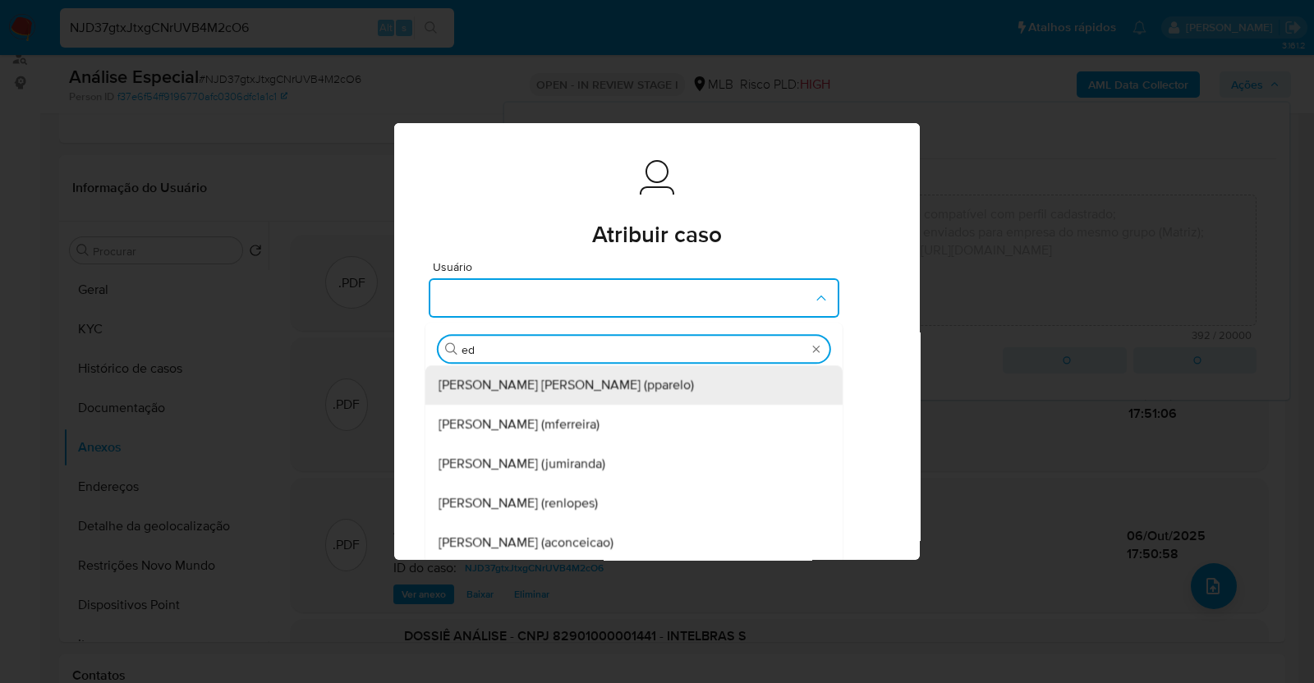
type input "edu"
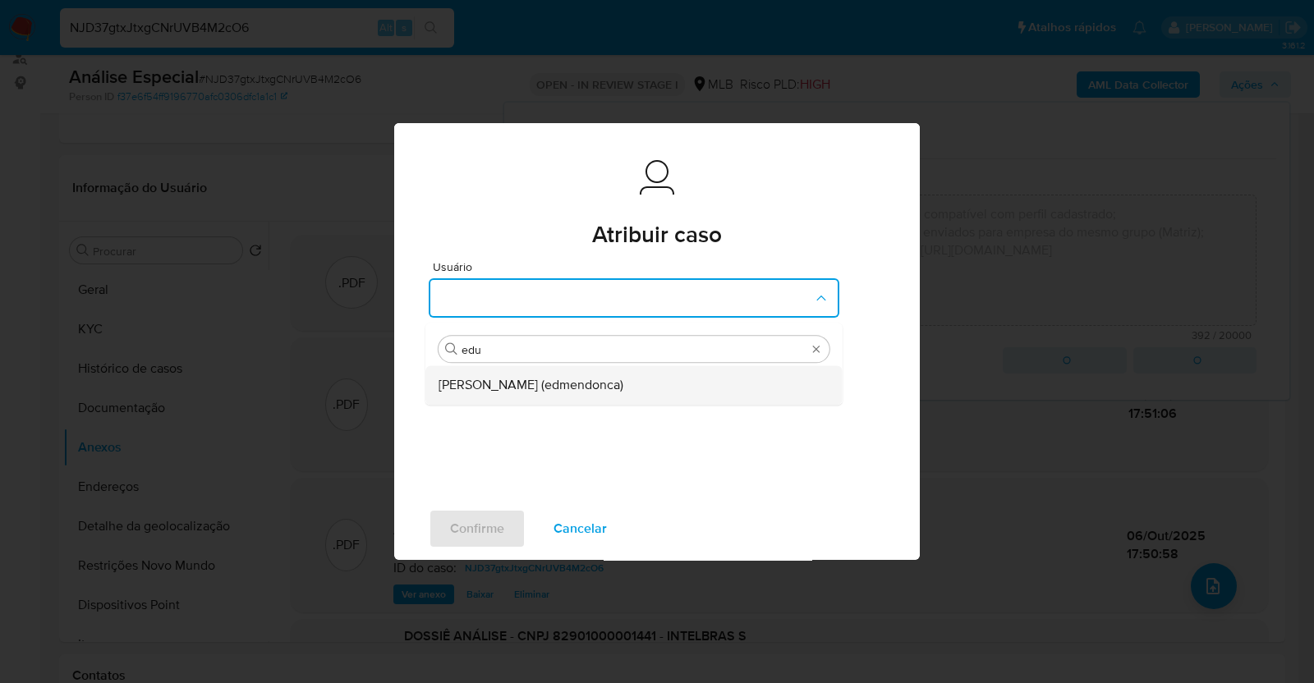
click at [591, 386] on span "Eduardo Mendonca Dutra (edmendonca)" at bounding box center [530, 385] width 185 height 16
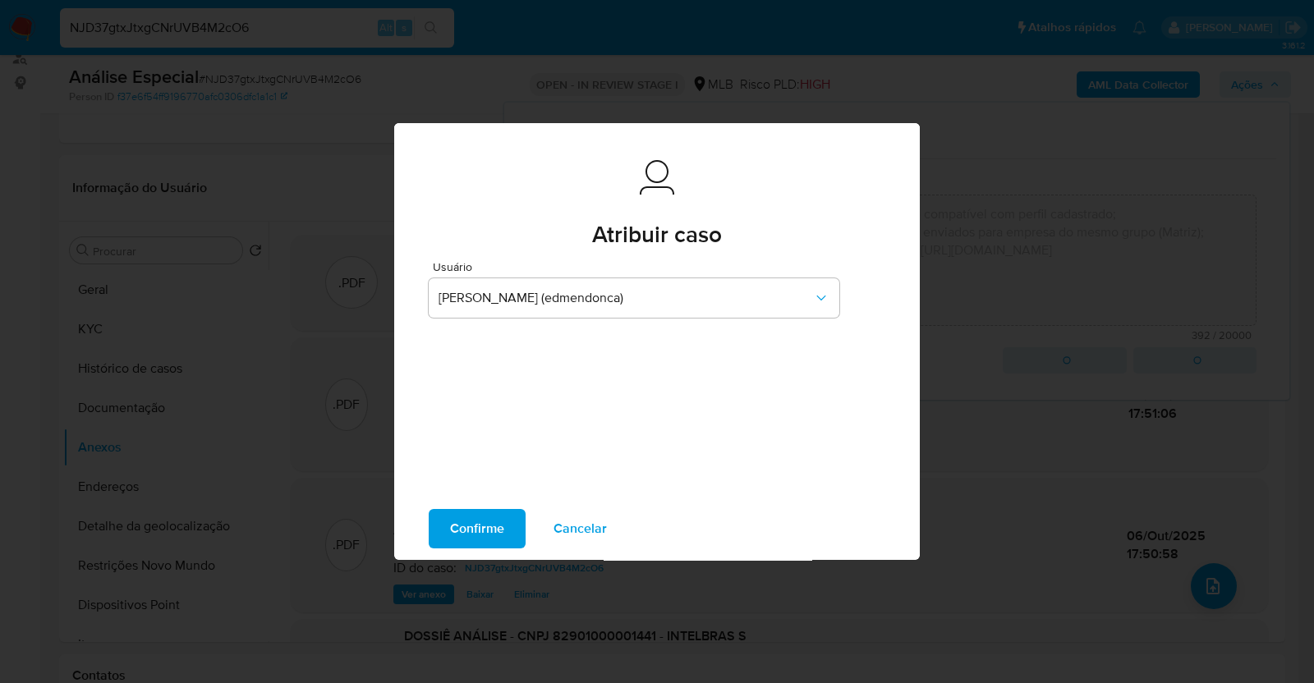
click at [454, 539] on span "Confirme" at bounding box center [477, 529] width 54 height 36
type textarea "Movimentação aparentemente dentro da capacidade financeira e compatível com per…"
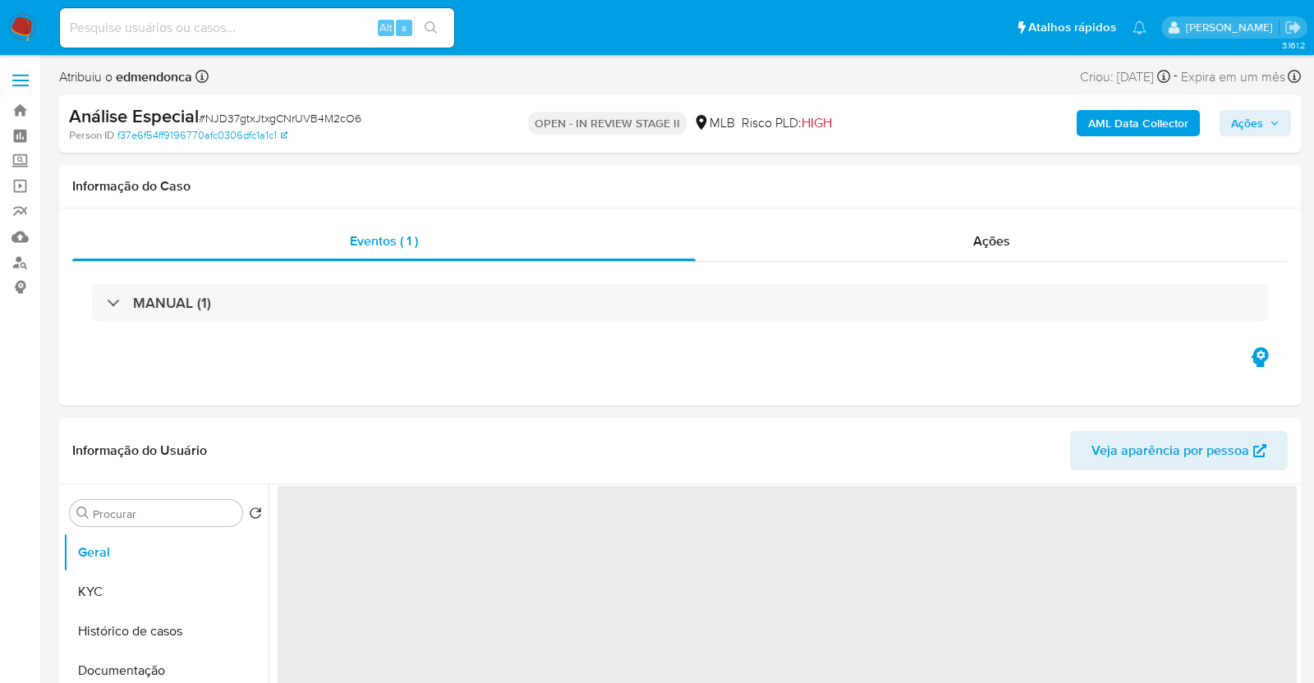
select select "10"
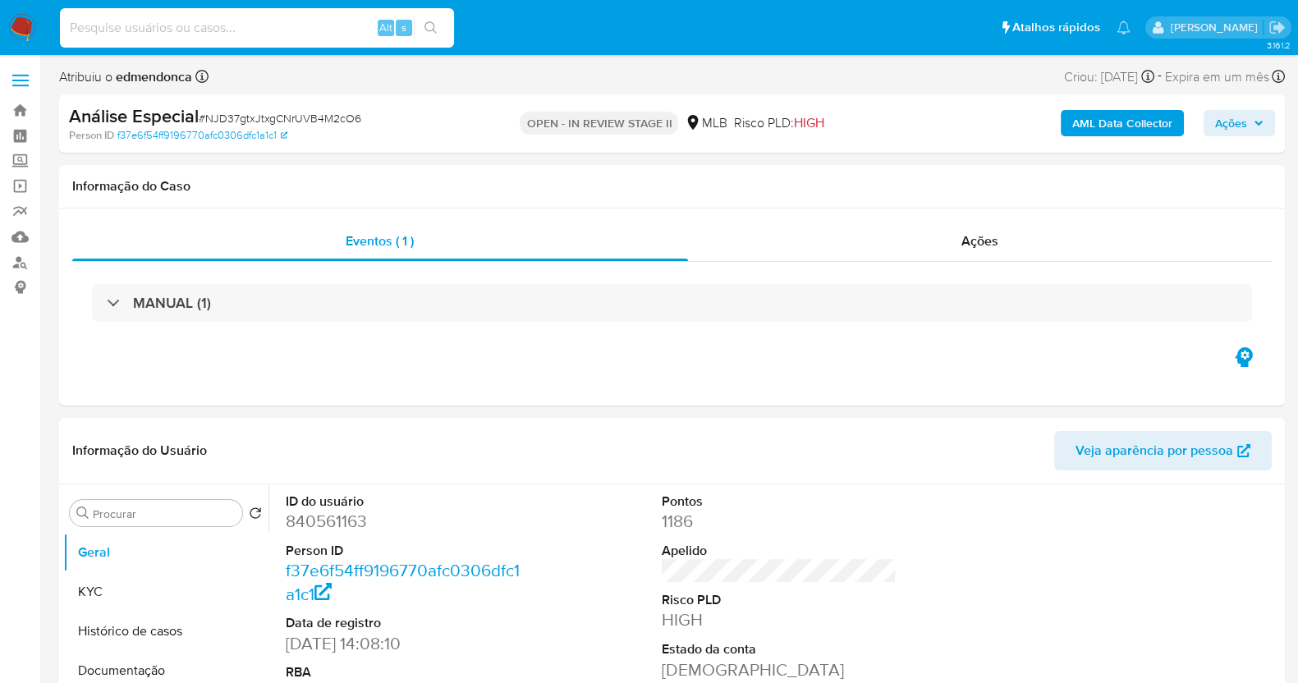
click at [236, 34] on input at bounding box center [257, 27] width 394 height 21
paste input "1mkMivjLbggKBPB1TnpqUJV4"
type input "1mkMivjLbggKBPB1TnpqUJV4"
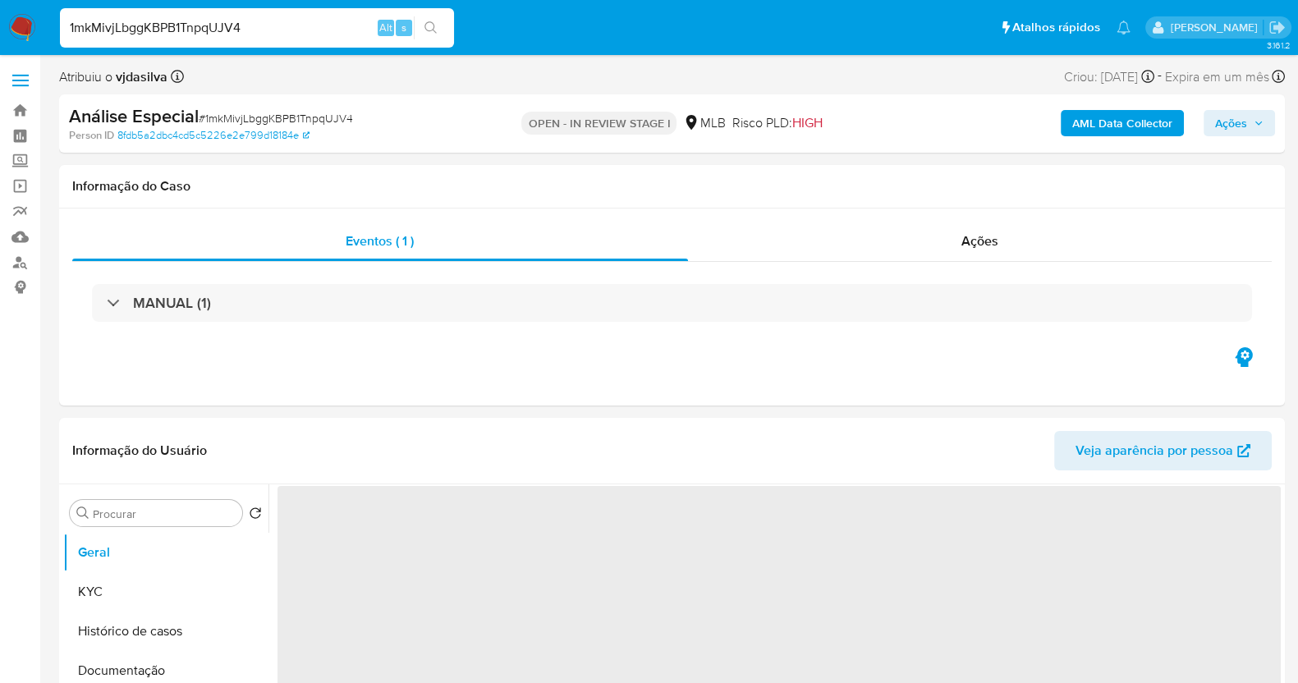
select select "10"
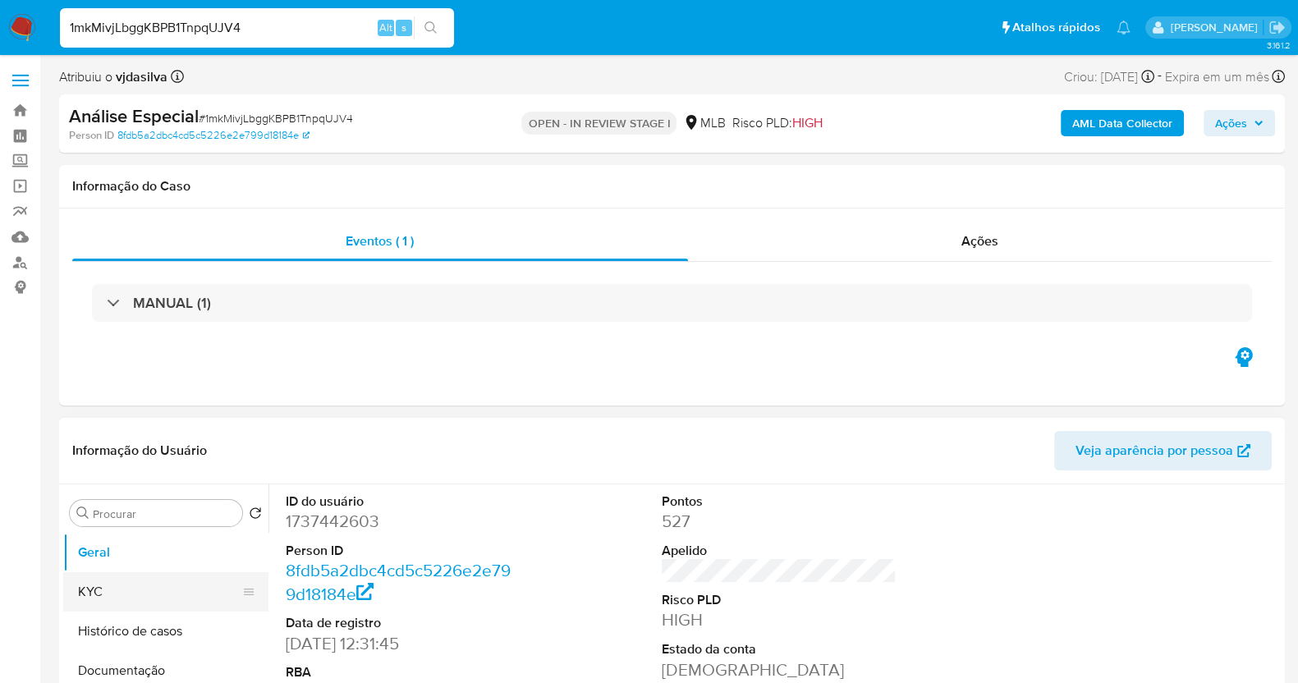
click at [145, 578] on button "KYC" at bounding box center [159, 591] width 192 height 39
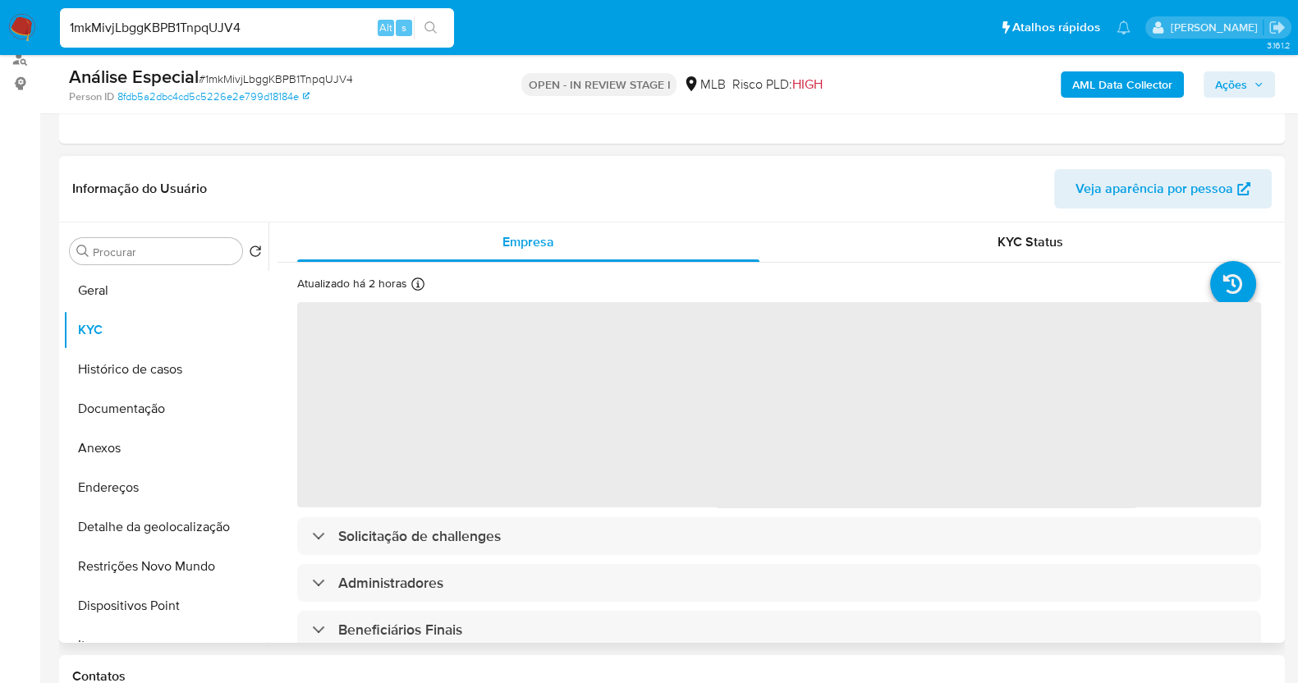
scroll to position [204, 0]
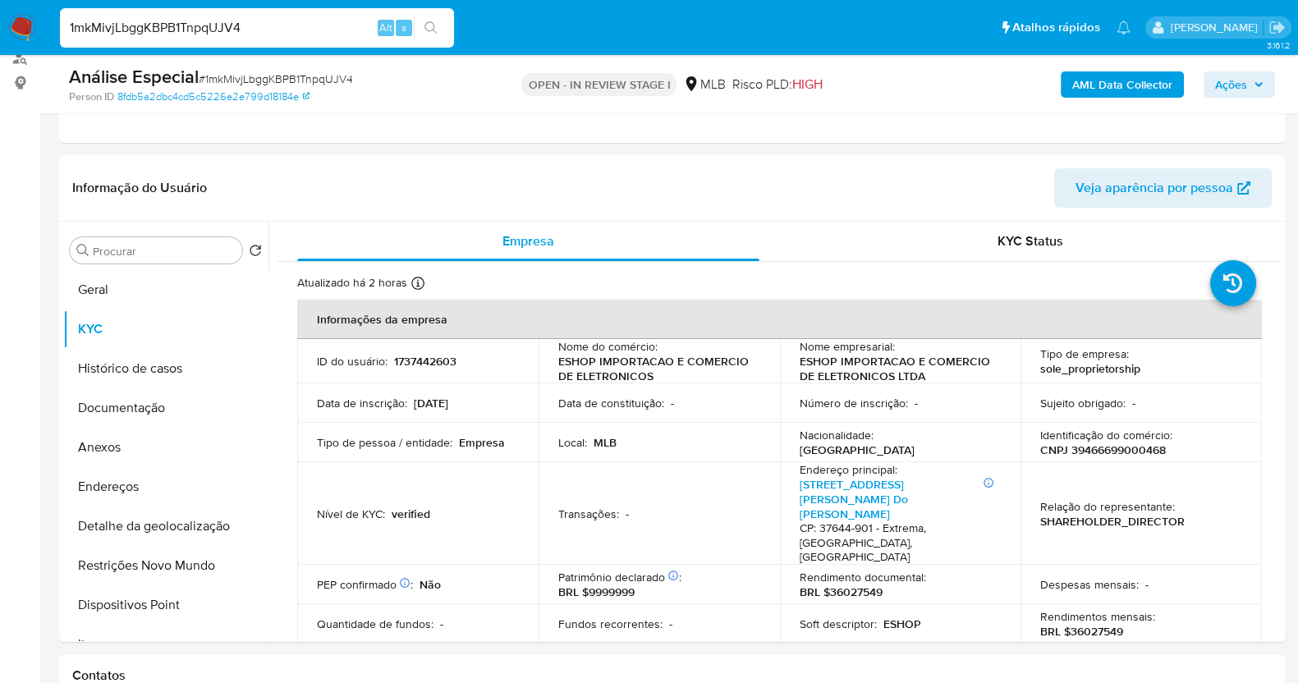
click at [310, 21] on input "1mkMivjLbggKBPB1TnpqUJV4" at bounding box center [257, 27] width 394 height 21
paste input "2n9vdSkoDnqqqqeW9KFeks0b"
type input "2n9vdSkoDnqqqqeW9KFeks0b"
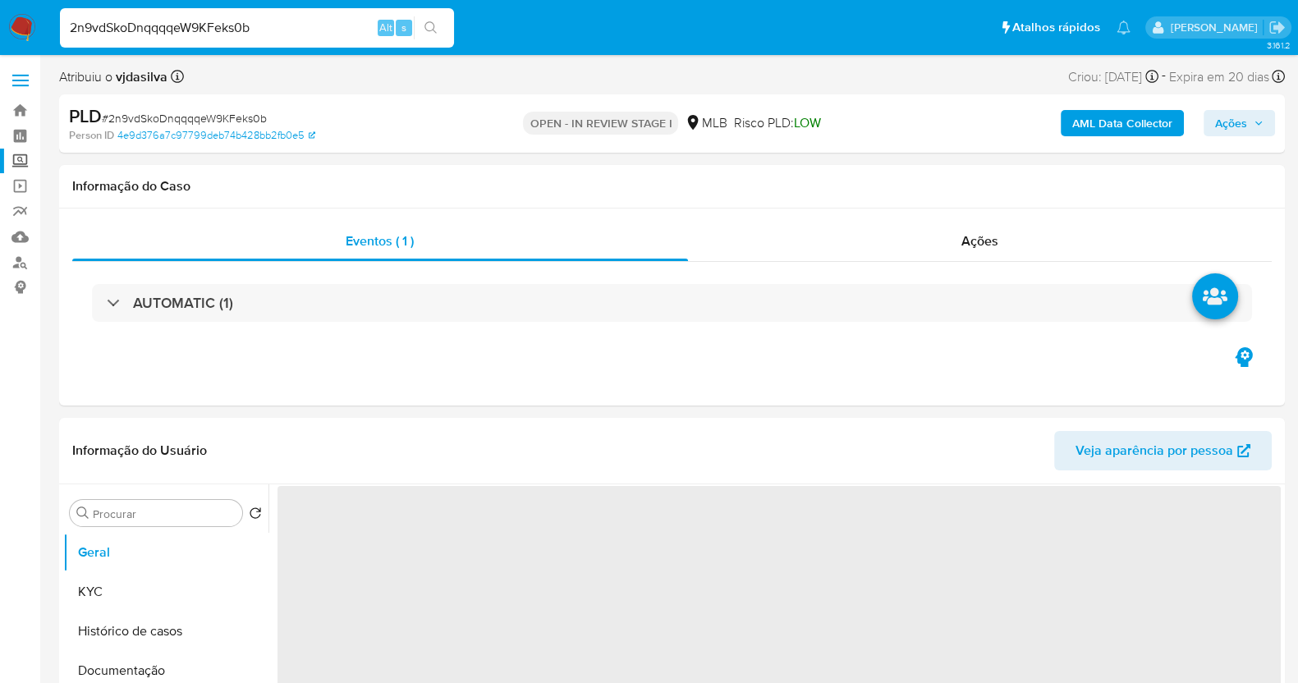
scroll to position [102, 0]
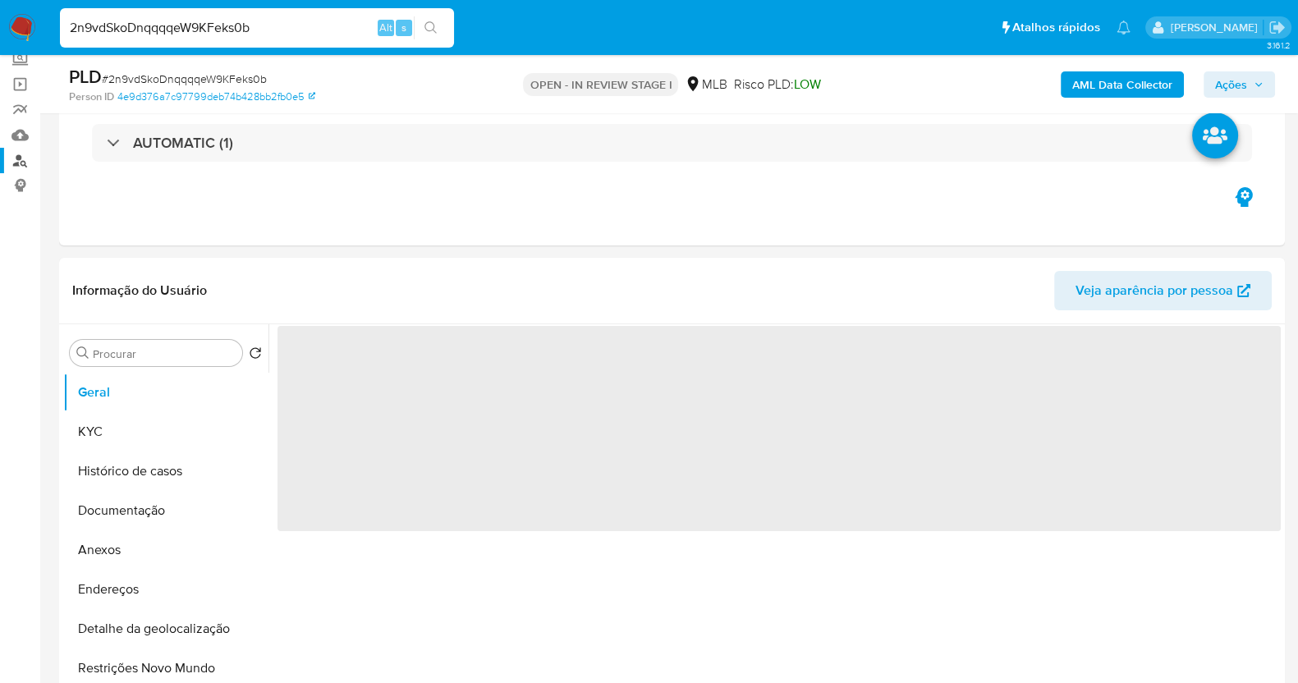
select select "10"
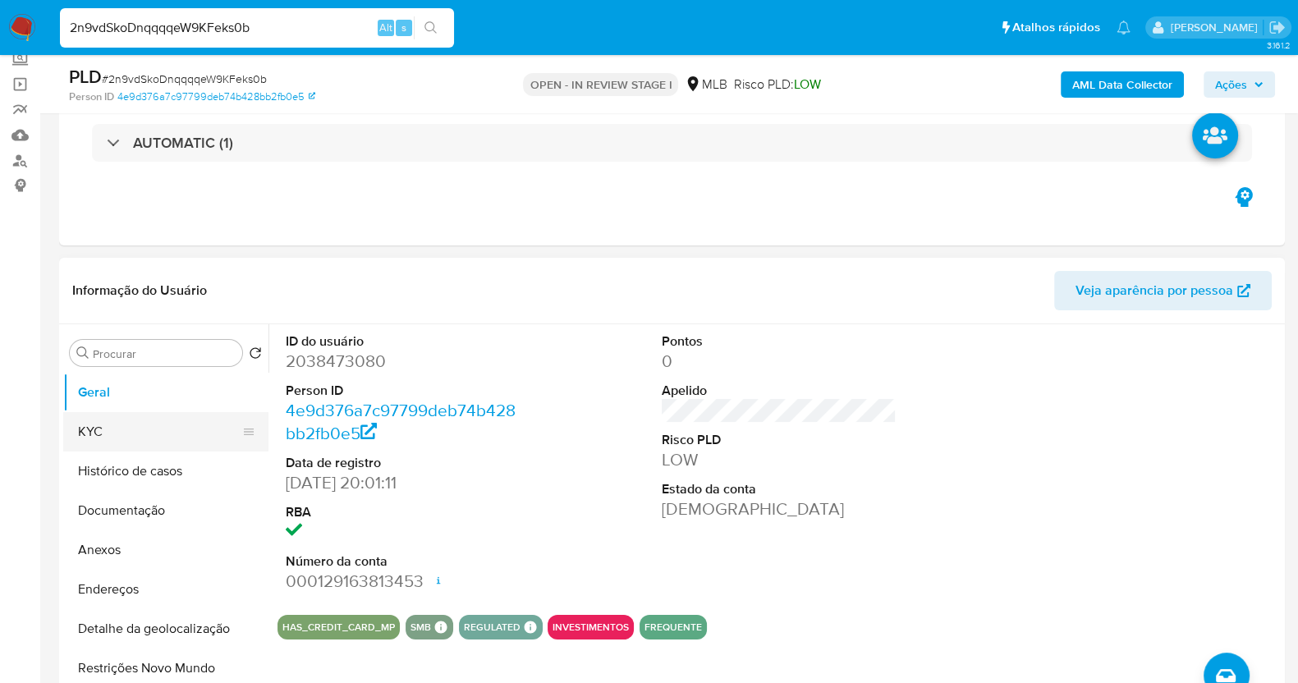
click at [104, 429] on button "KYC" at bounding box center [159, 431] width 192 height 39
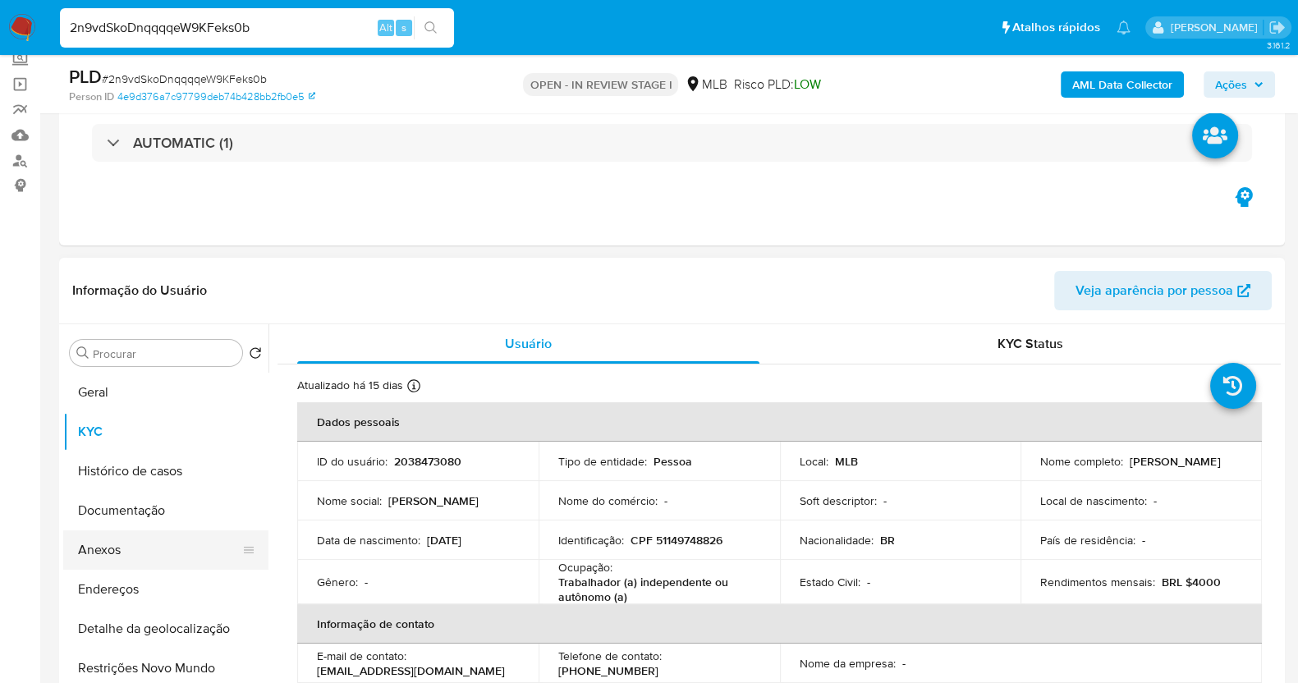
click at [142, 548] on button "Anexos" at bounding box center [159, 549] width 192 height 39
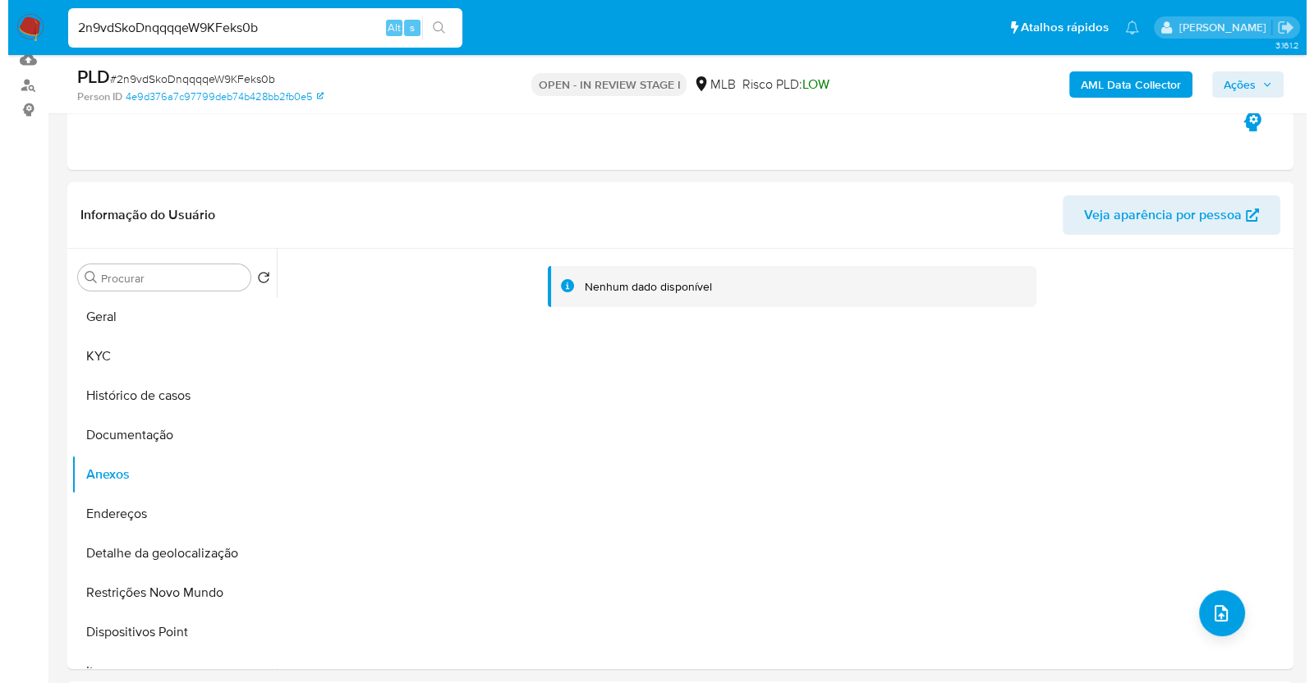
scroll to position [204, 0]
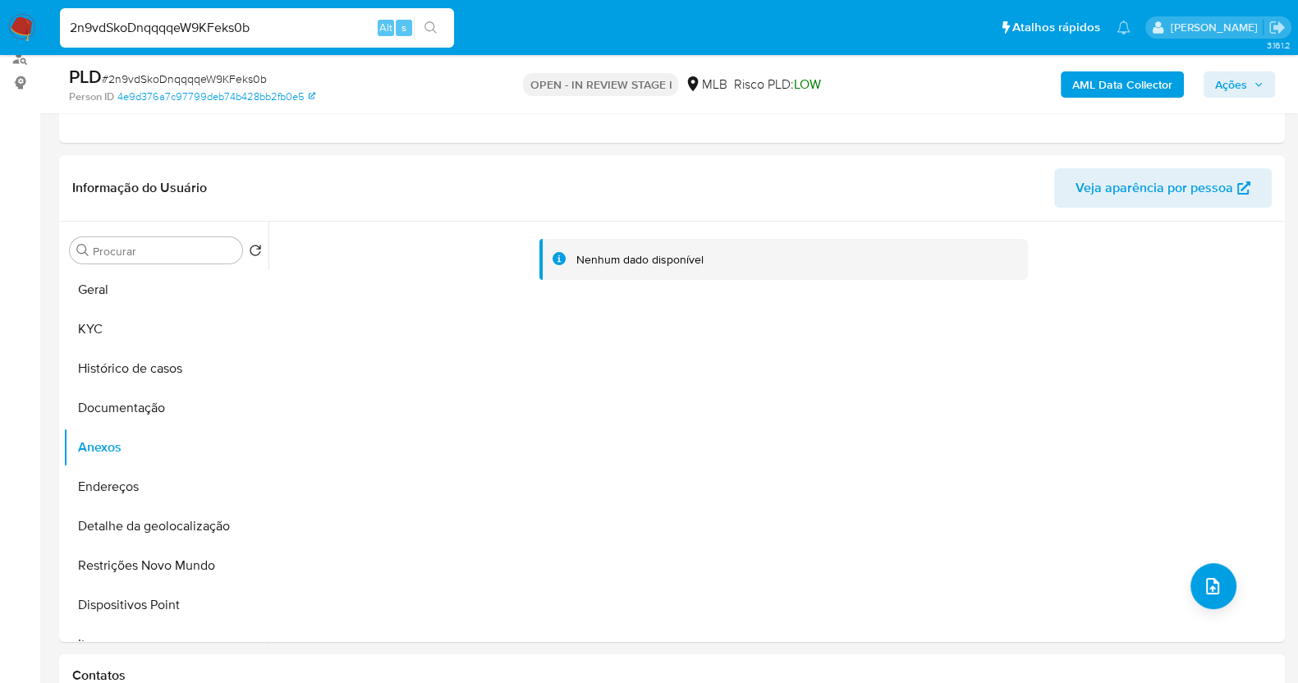
click at [1155, 85] on b "AML Data Collector" at bounding box center [1122, 84] width 100 height 26
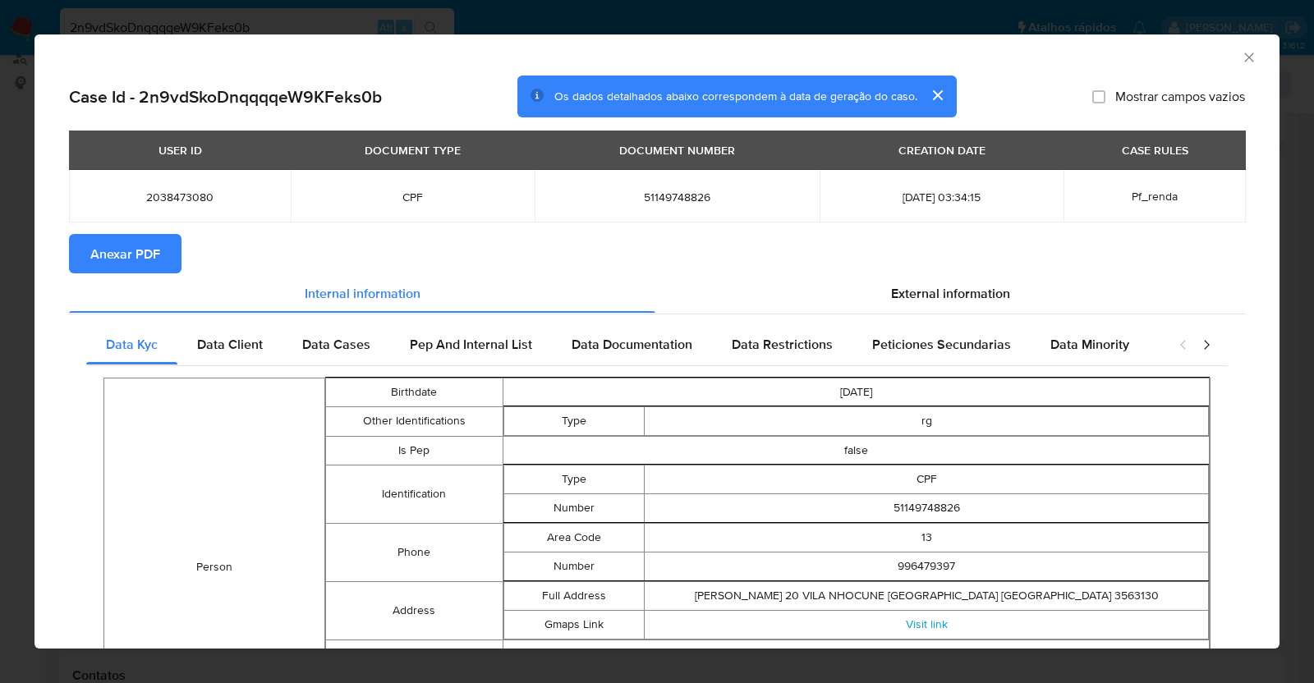
click at [137, 254] on span "Anexar PDF" at bounding box center [125, 254] width 70 height 36
click at [1233, 67] on div "AML Data Collector" at bounding box center [656, 54] width 1245 height 41
click at [1241, 51] on icon "Fechar a janela" at bounding box center [1249, 57] width 16 height 16
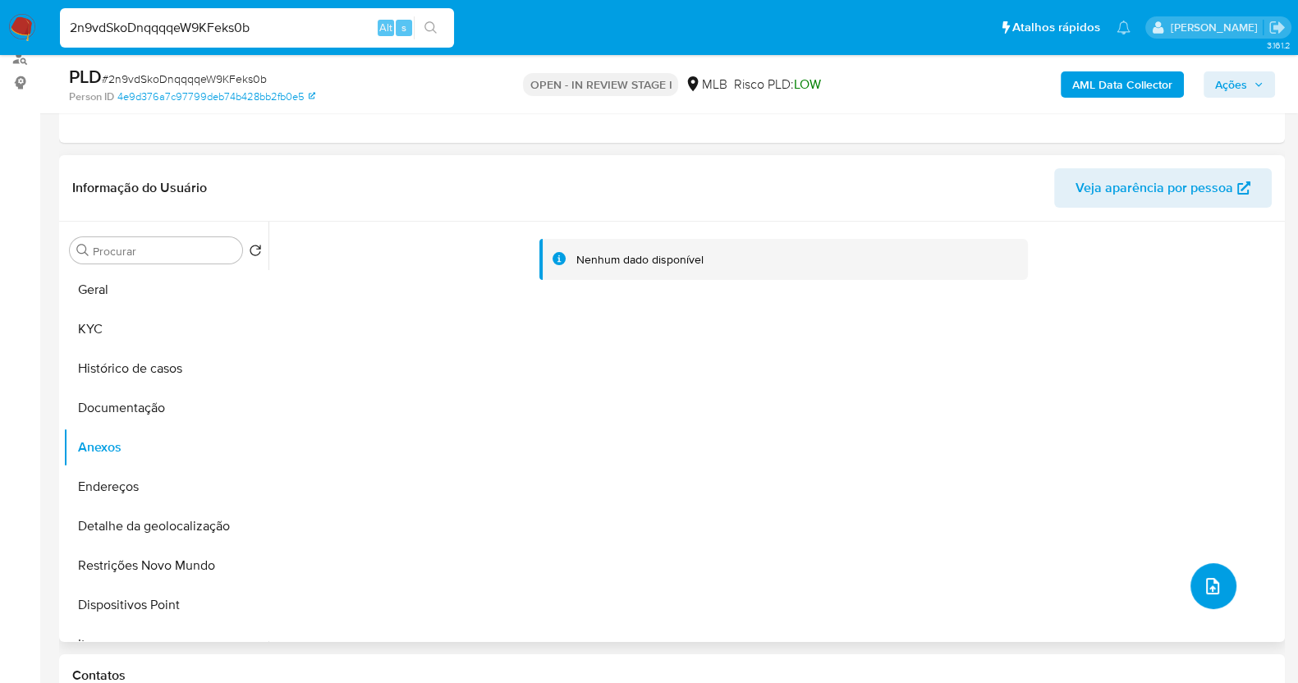
click at [1203, 576] on icon "upload-file" at bounding box center [1213, 586] width 20 height 20
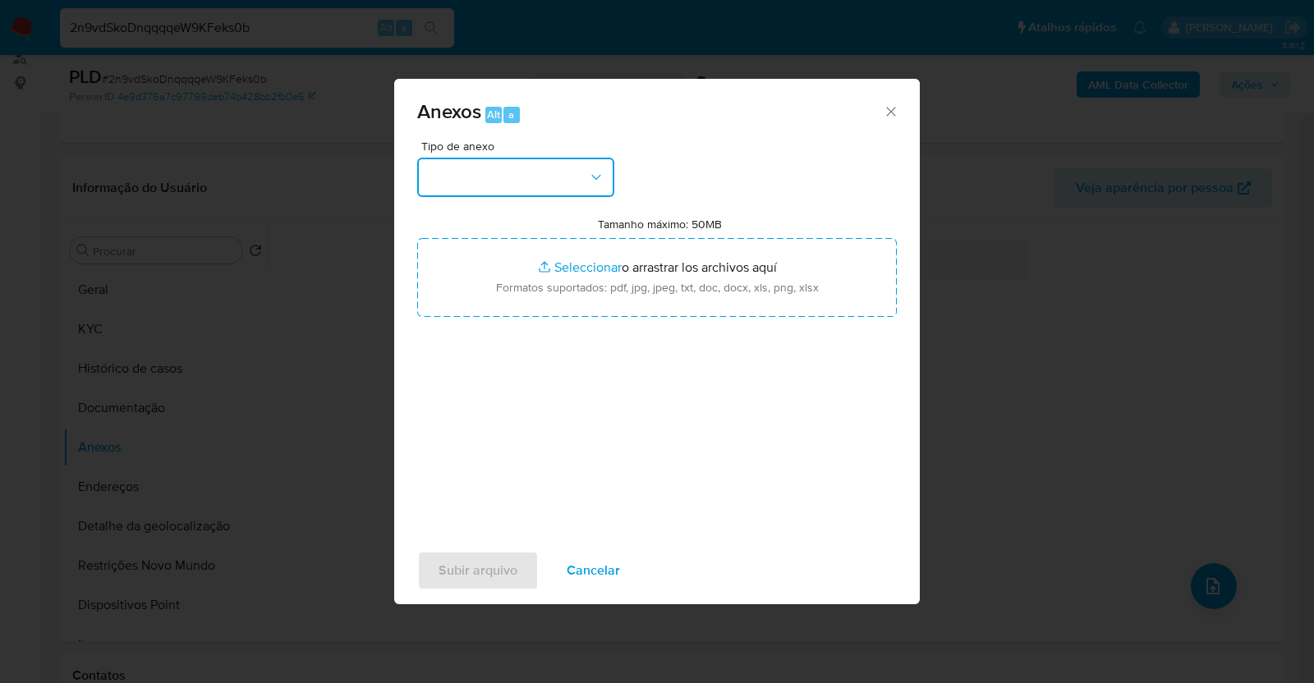
click at [603, 182] on button "button" at bounding box center [515, 177] width 197 height 39
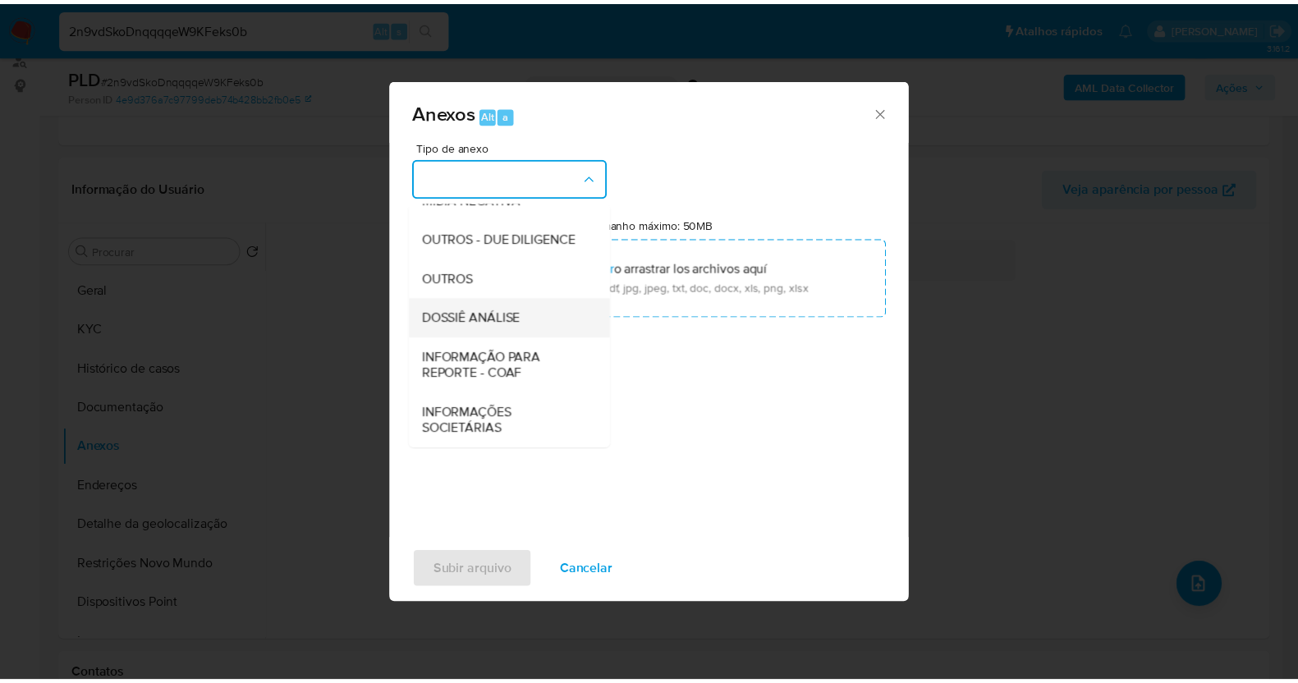
scroll to position [252, 0]
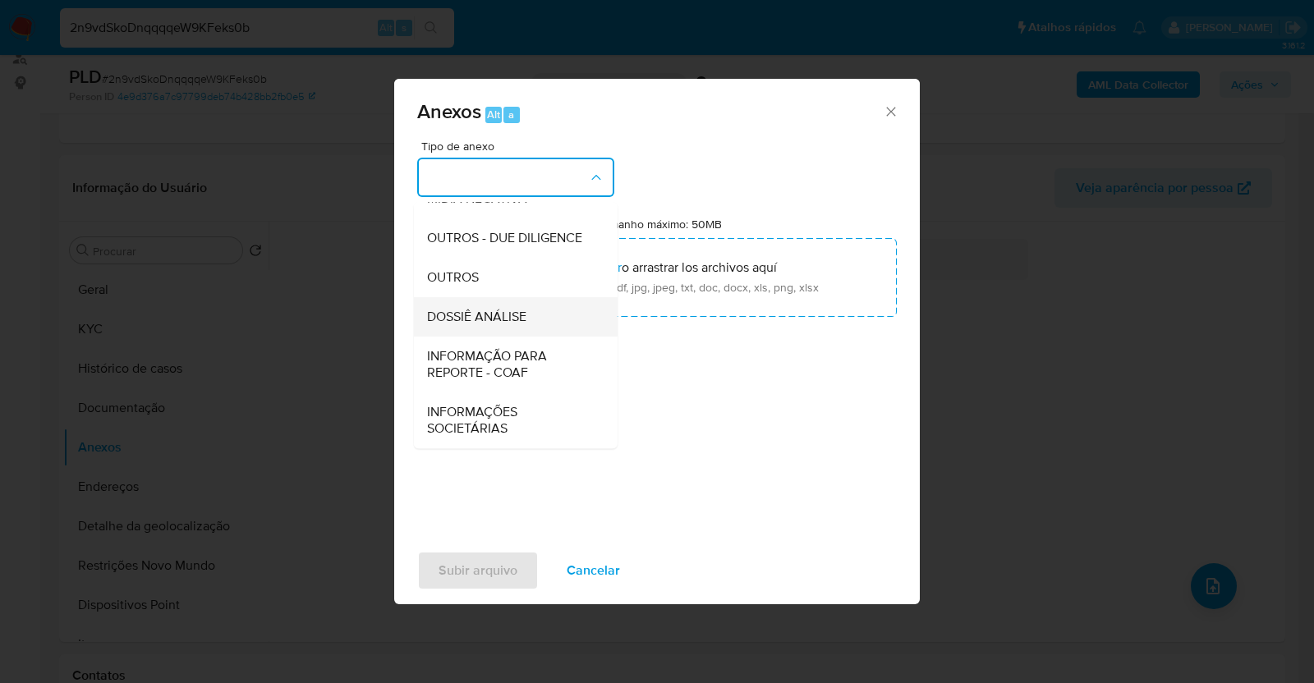
click at [521, 325] on span "DOSSIÊ ANÁLISE" at bounding box center [476, 317] width 99 height 16
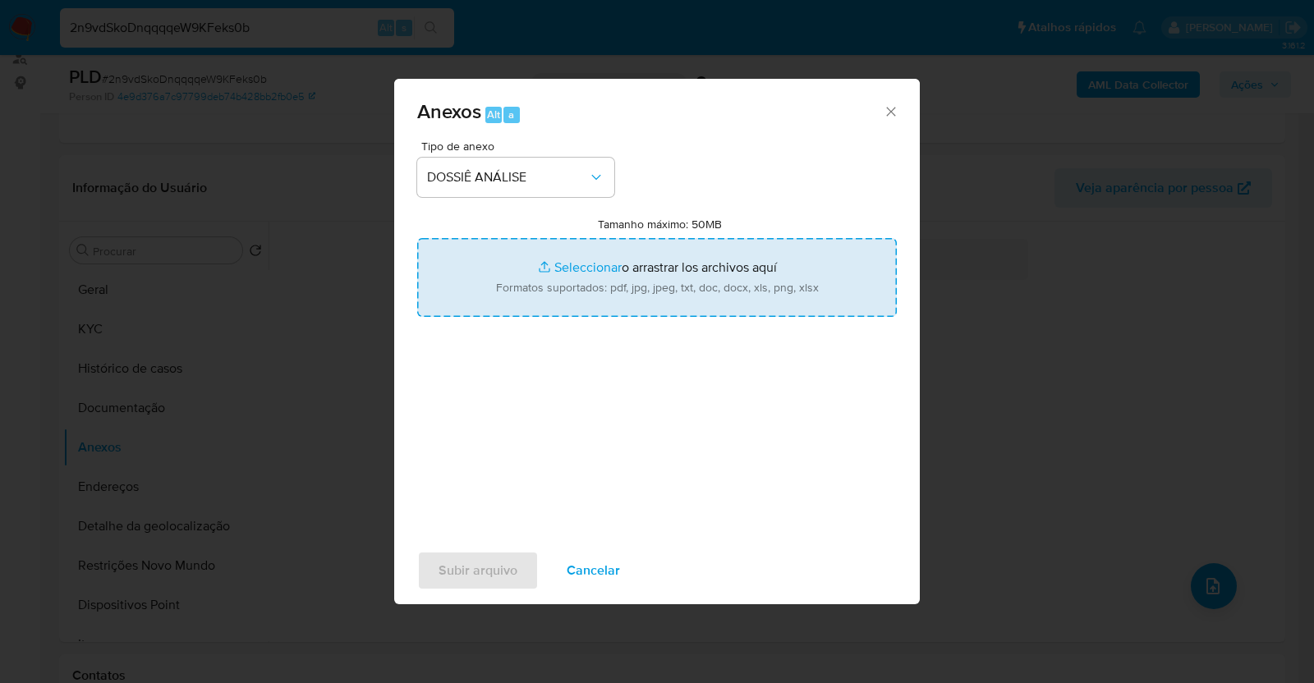
click at [558, 268] on input "Tamanho máximo: 50MB Seleccionar archivos" at bounding box center [656, 277] width 479 height 79
type input "C:\fakepath\SAR - XXXX - CPF 51149748826 - BRUNA MOREIRA DA CRUZ.pdf"
click at [499, 564] on span "Subir arquivo" at bounding box center [477, 571] width 79 height 36
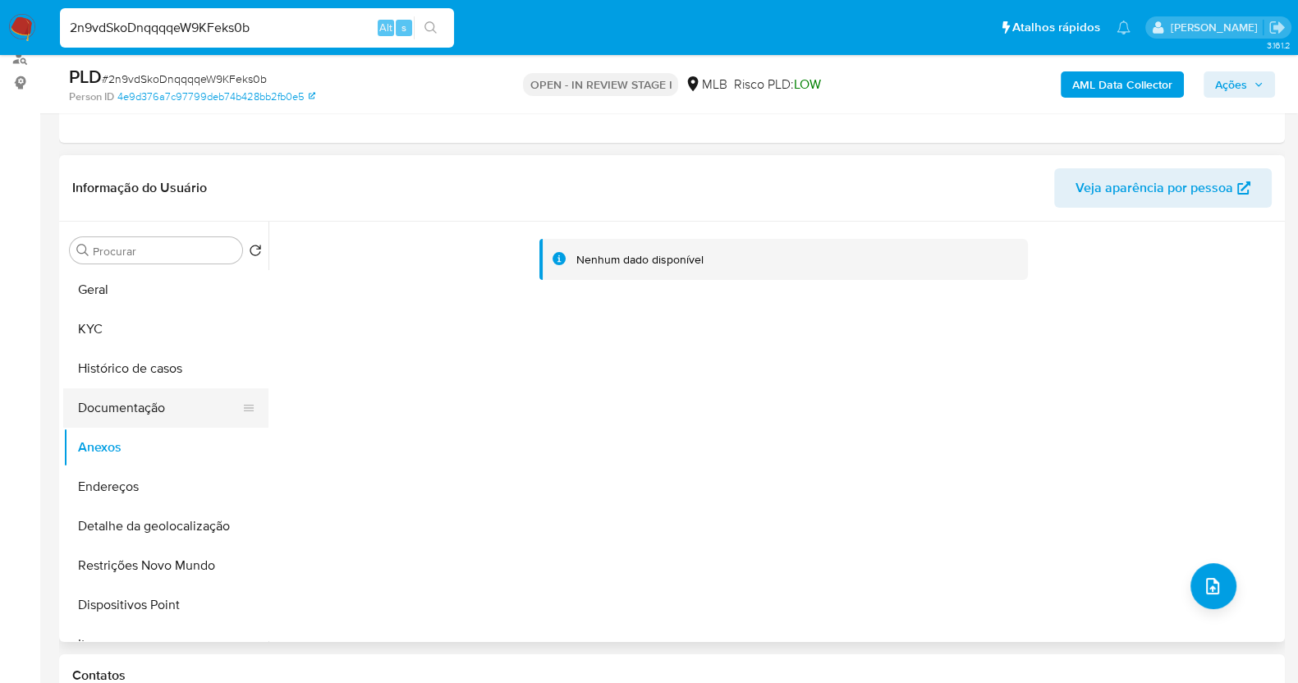
click at [145, 407] on button "Documentação" at bounding box center [159, 407] width 192 height 39
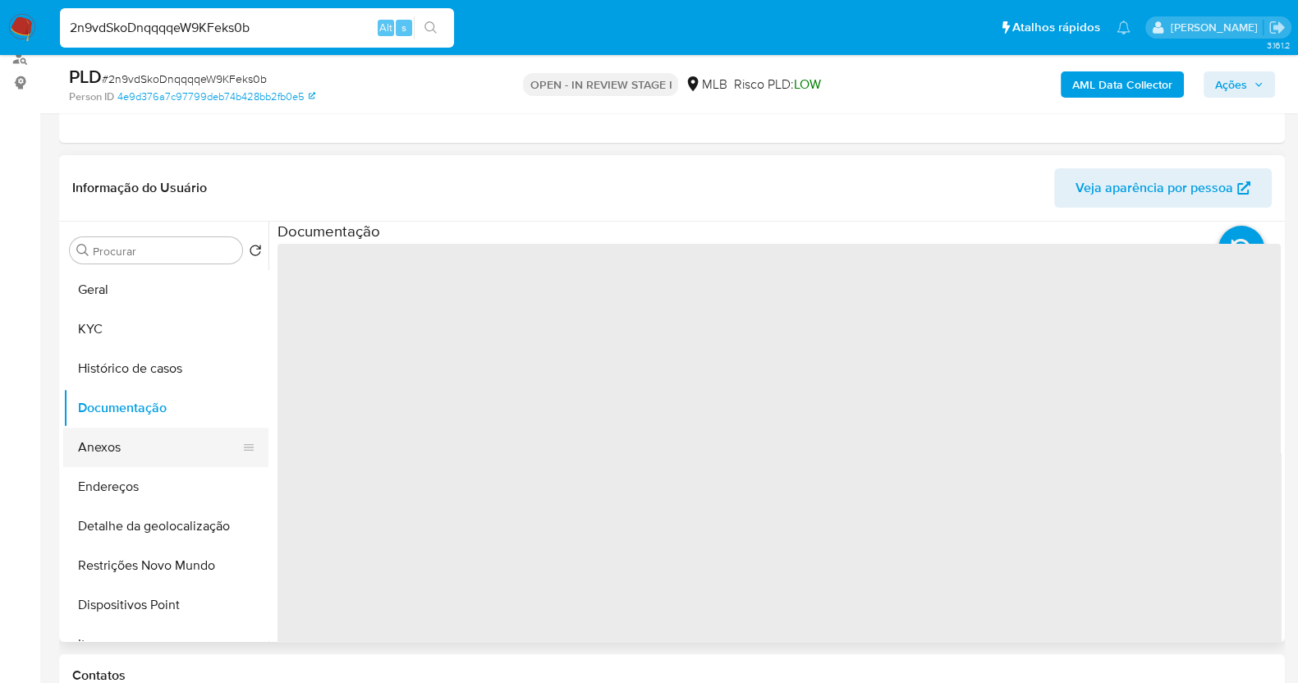
click at [140, 452] on button "Anexos" at bounding box center [159, 447] width 192 height 39
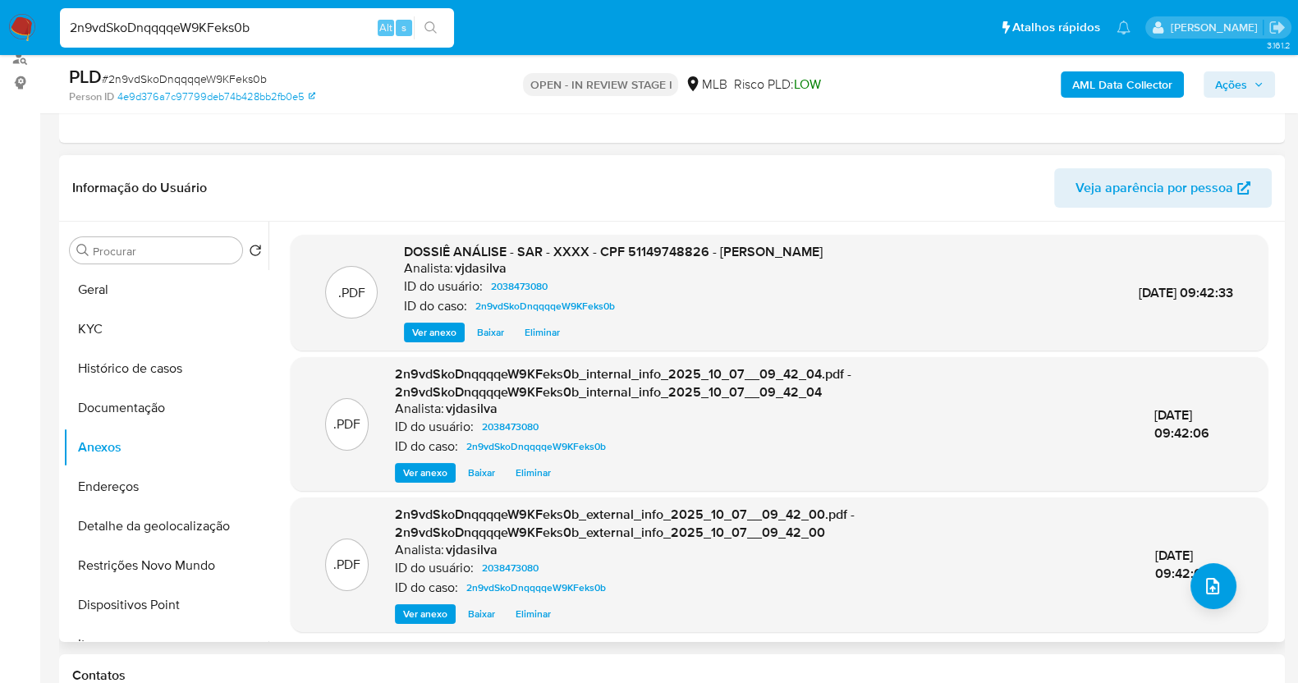
scroll to position [0, 0]
click at [1224, 76] on span "Ações" at bounding box center [1231, 84] width 32 height 26
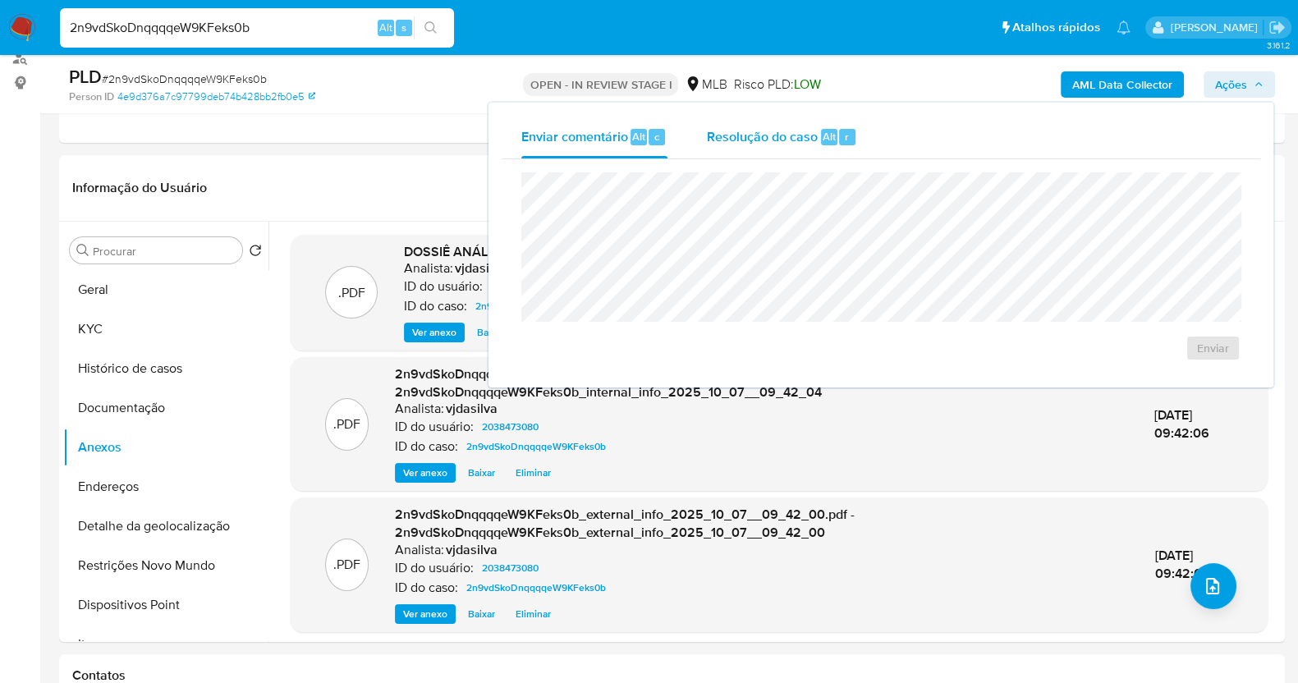
click at [723, 142] on span "Resolução do caso" at bounding box center [762, 135] width 111 height 19
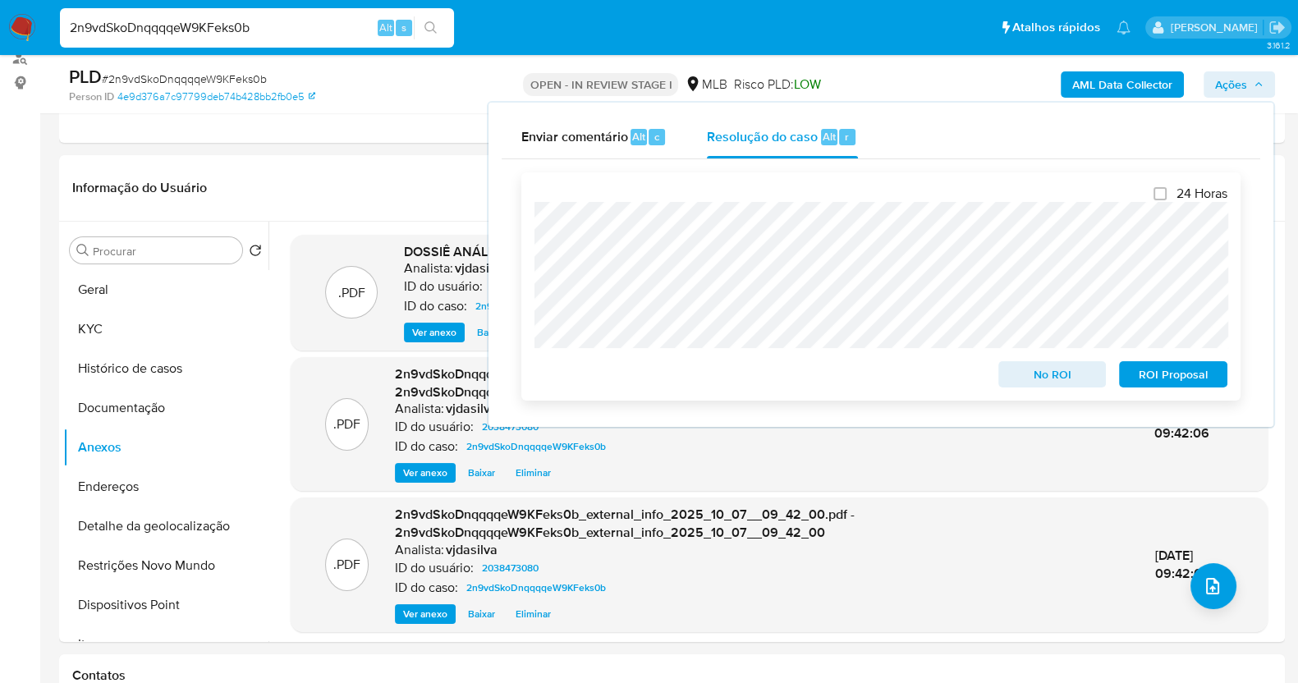
click at [1150, 371] on span "ROI Proposal" at bounding box center [1173, 374] width 85 height 23
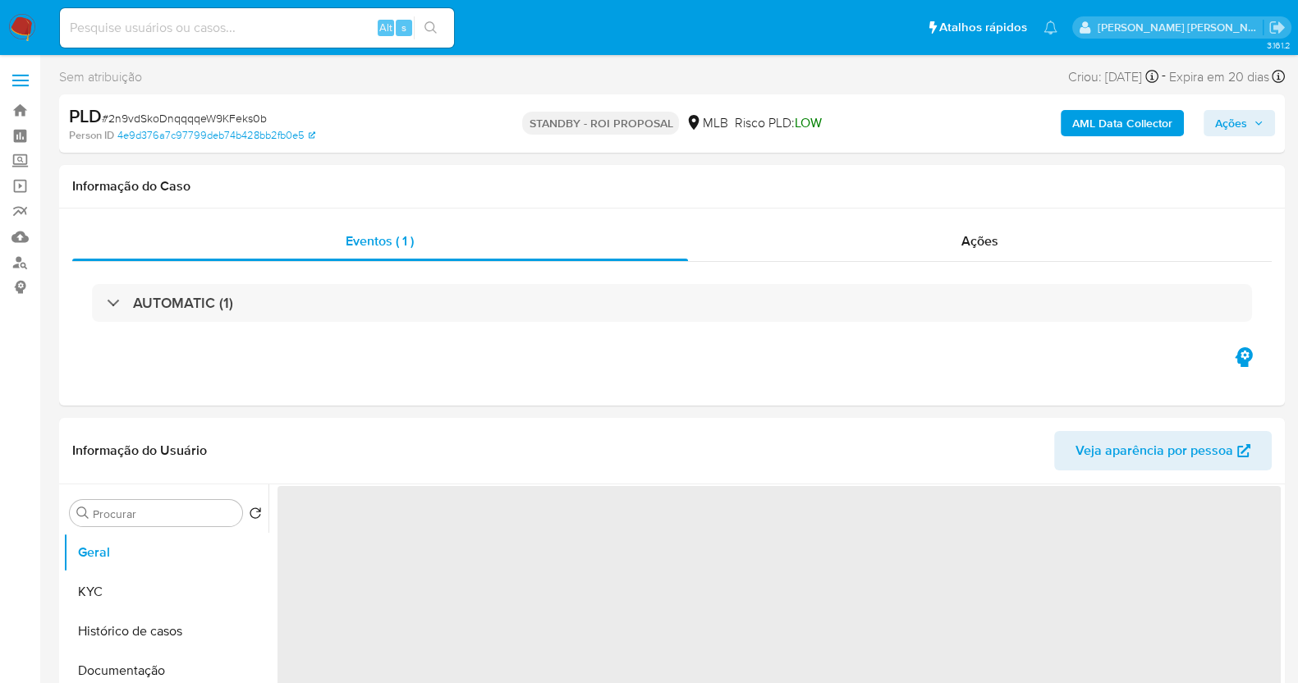
select select "10"
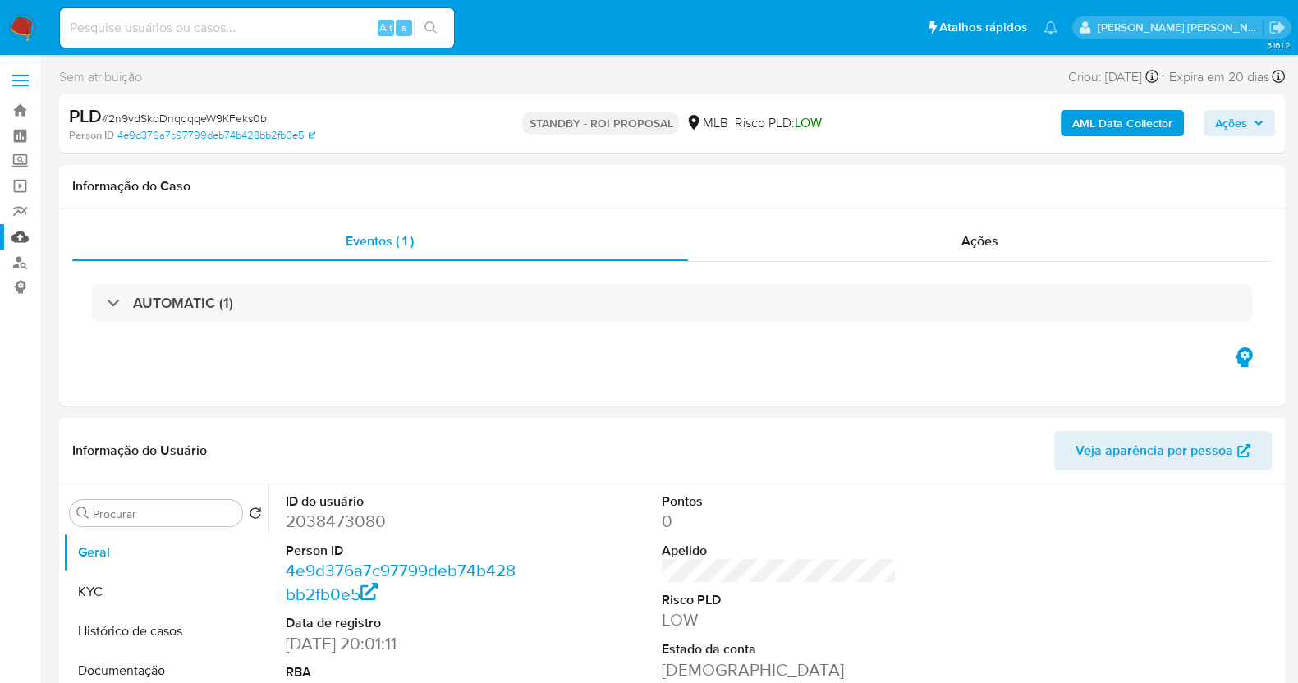
click at [18, 240] on link "Mulan" at bounding box center [97, 236] width 195 height 25
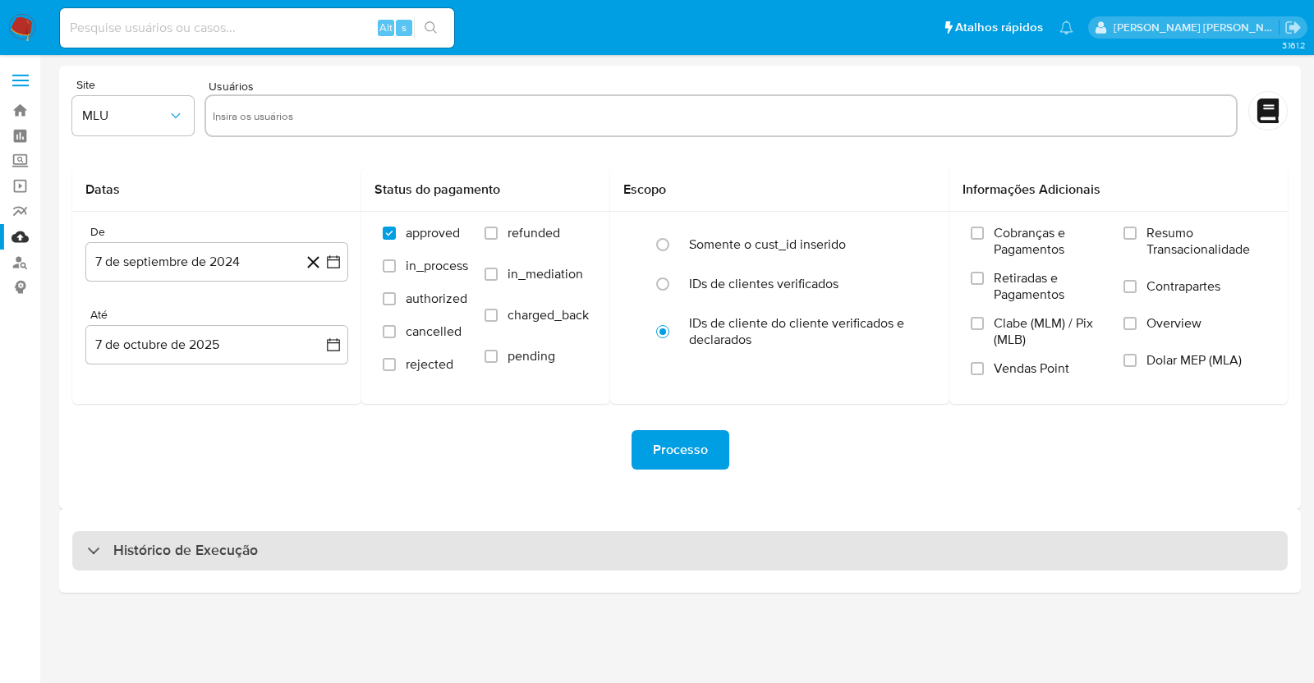
click at [144, 562] on div "Histórico de Execução" at bounding box center [679, 550] width 1215 height 39
select select "10"
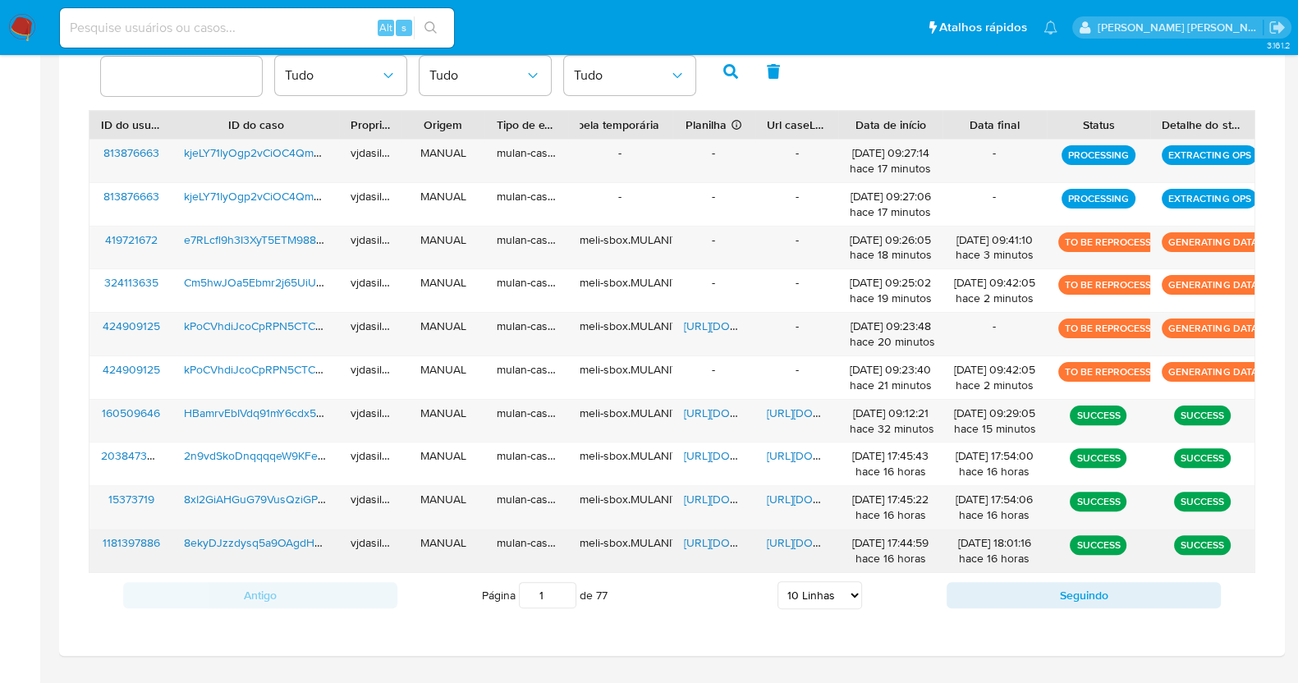
scroll to position [597, 0]
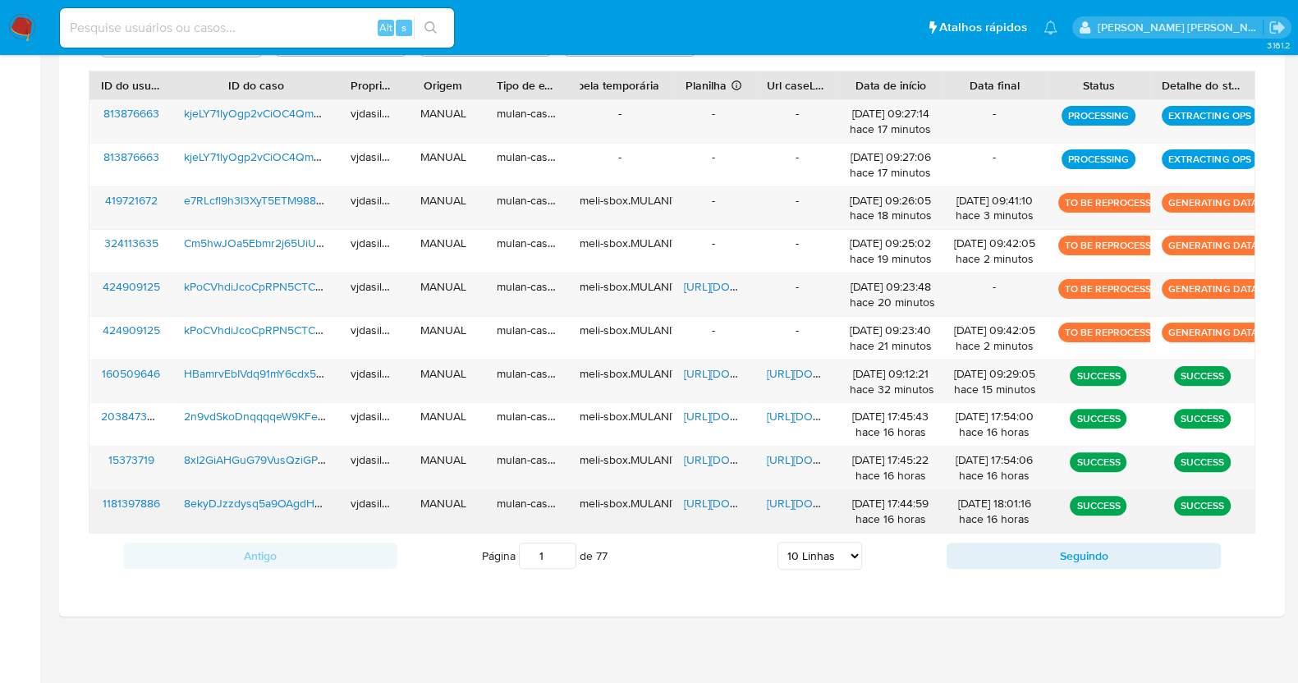
click at [779, 495] on span "[URL][DOMAIN_NAME]" at bounding box center [823, 503] width 113 height 16
click at [711, 501] on span "[URL][DOMAIN_NAME]" at bounding box center [740, 503] width 113 height 16
click at [236, 508] on span "8ekyDJzzdysq5a9OAgdHQ0EC" at bounding box center [264, 503] width 161 height 16
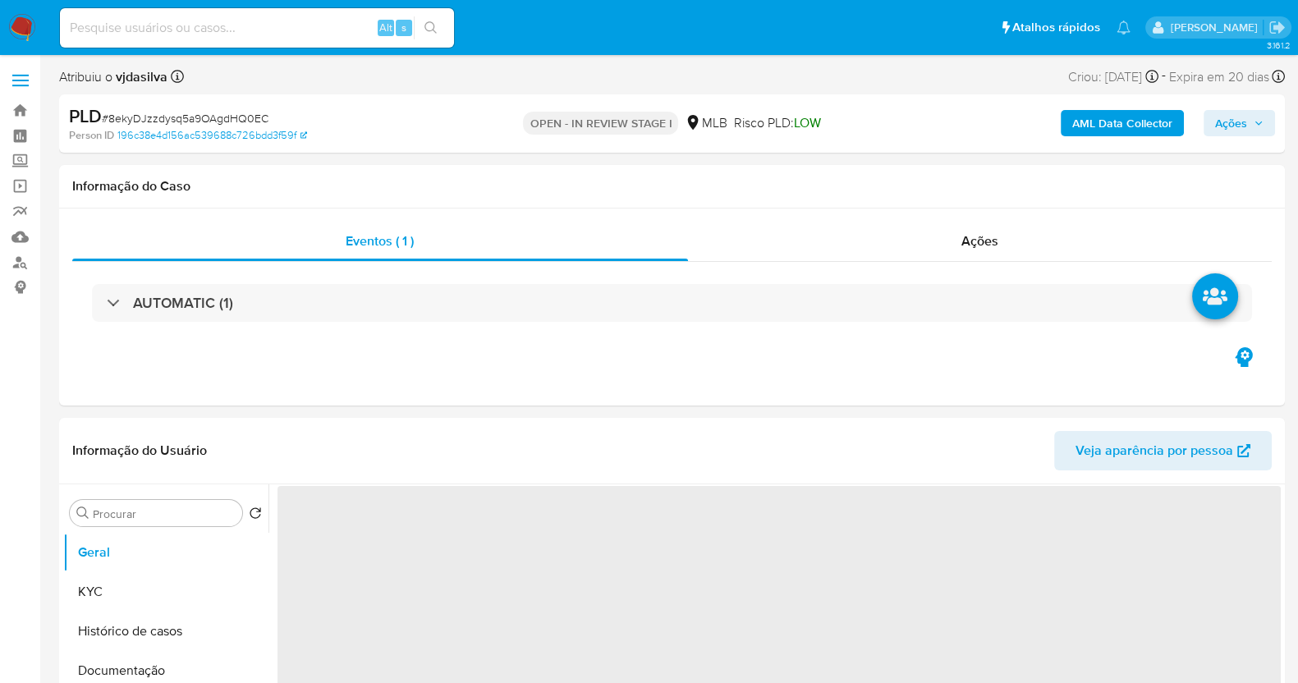
select select "10"
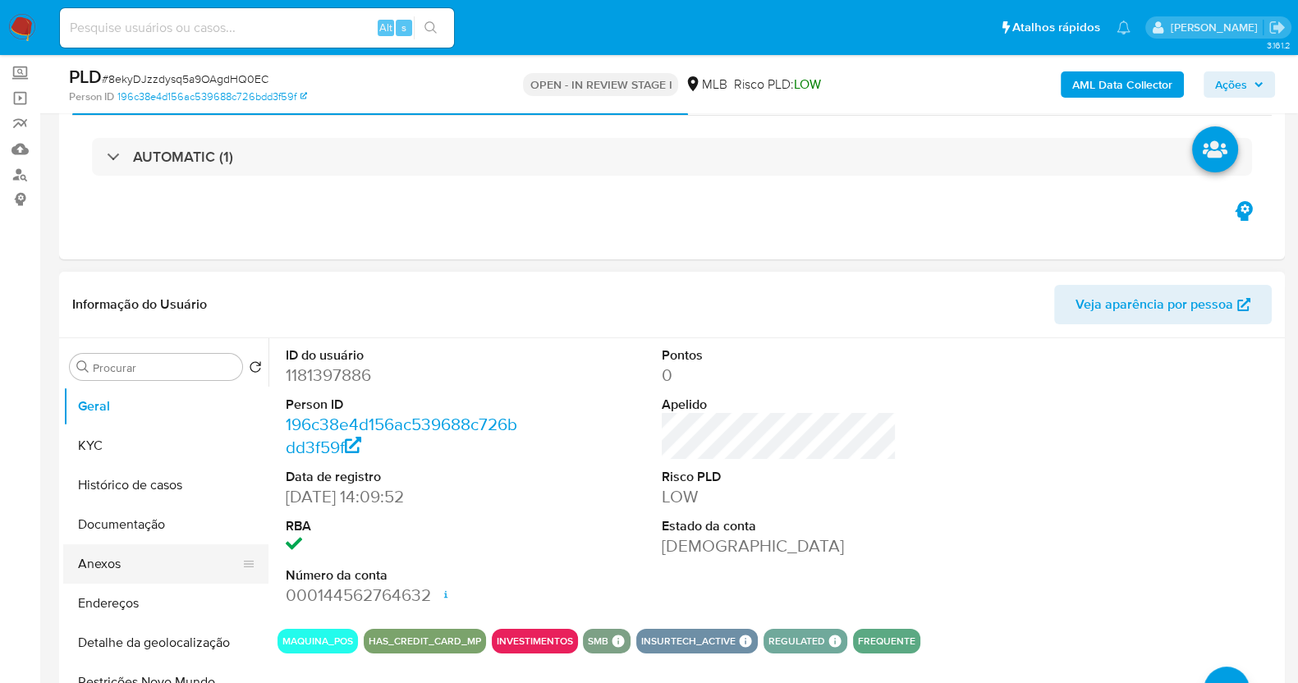
scroll to position [204, 0]
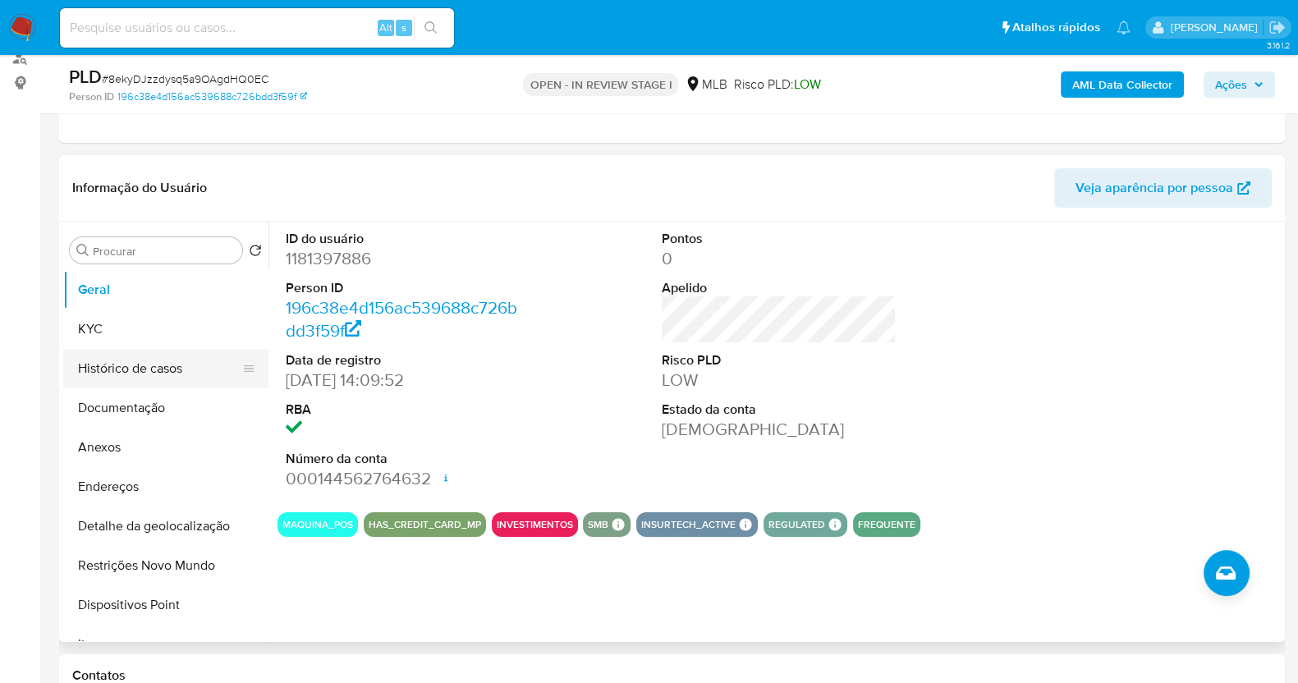
click at [177, 364] on button "Histórico de casos" at bounding box center [159, 368] width 192 height 39
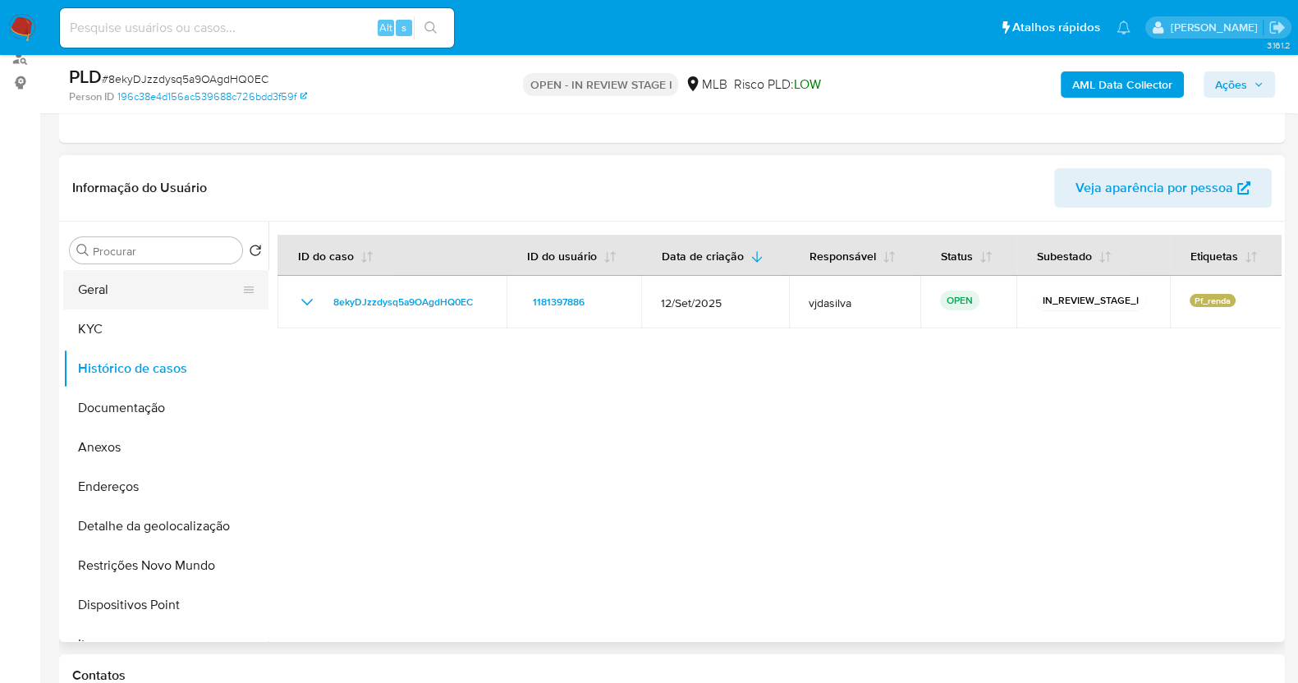
click at [143, 273] on button "Geral" at bounding box center [159, 289] width 192 height 39
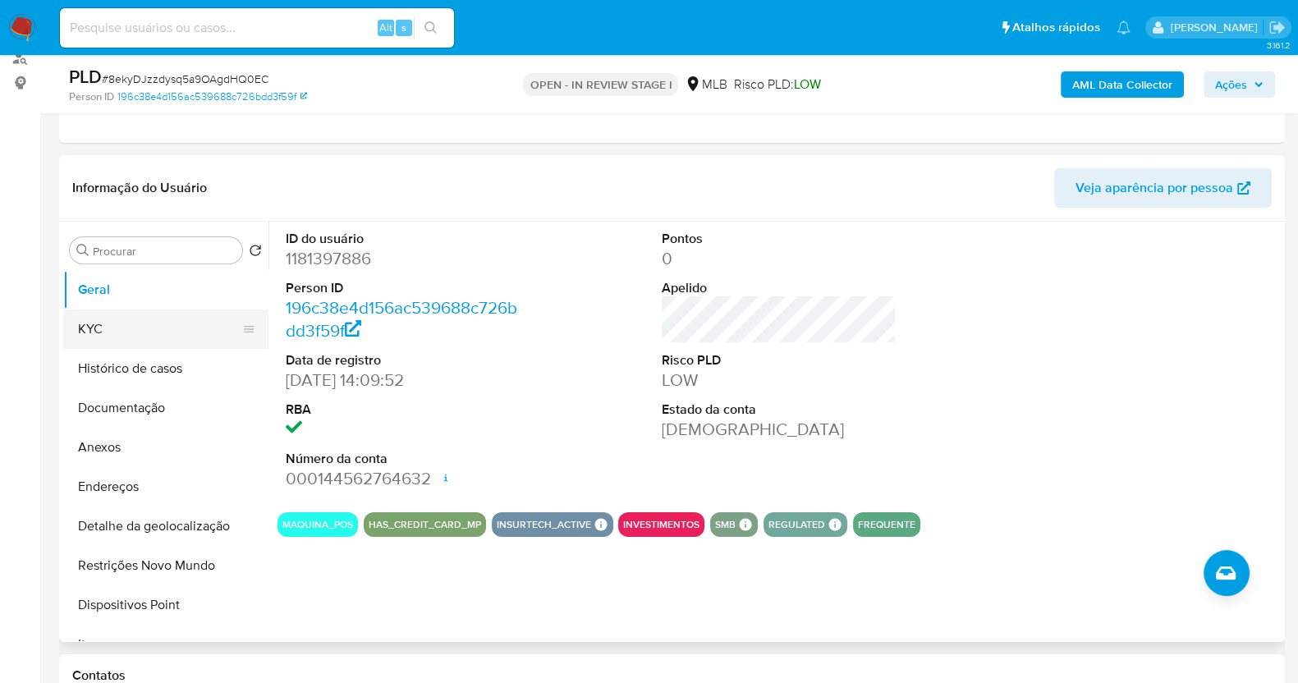
click at [103, 327] on button "KYC" at bounding box center [159, 329] width 192 height 39
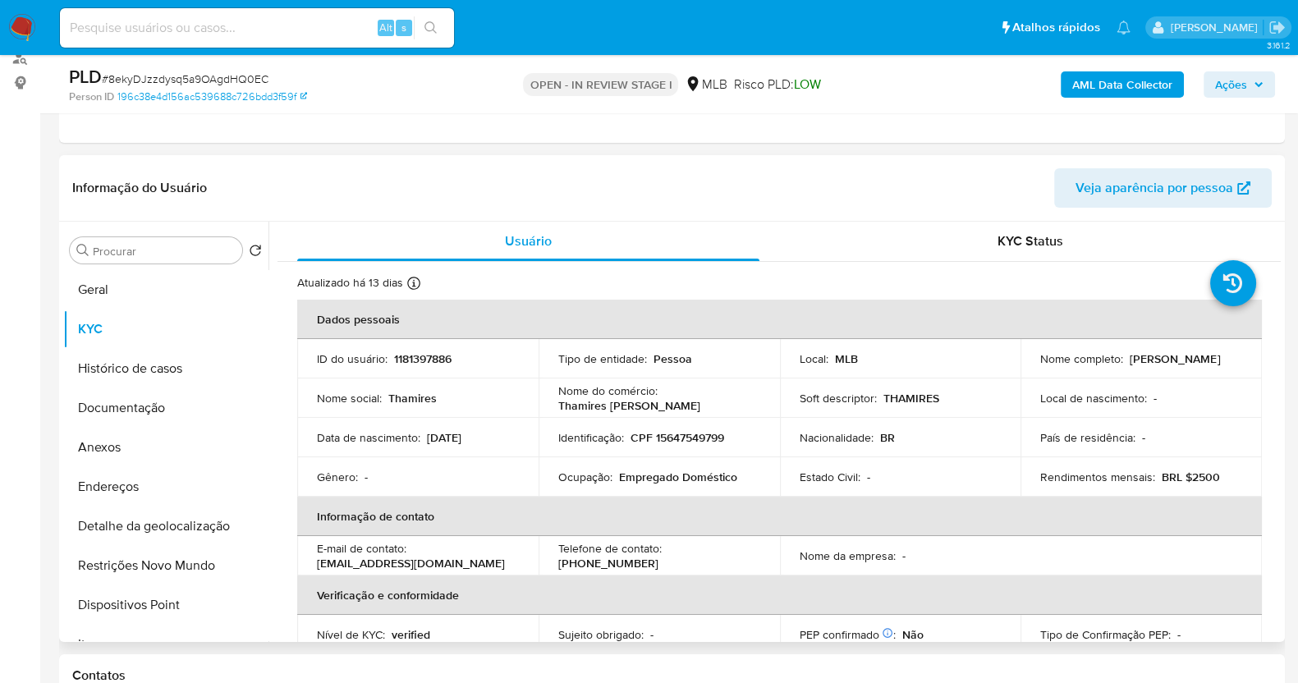
click at [698, 482] on p "Empregado Doméstico" at bounding box center [678, 477] width 118 height 15
copy div "Ocupação : Empregado Doméstico"
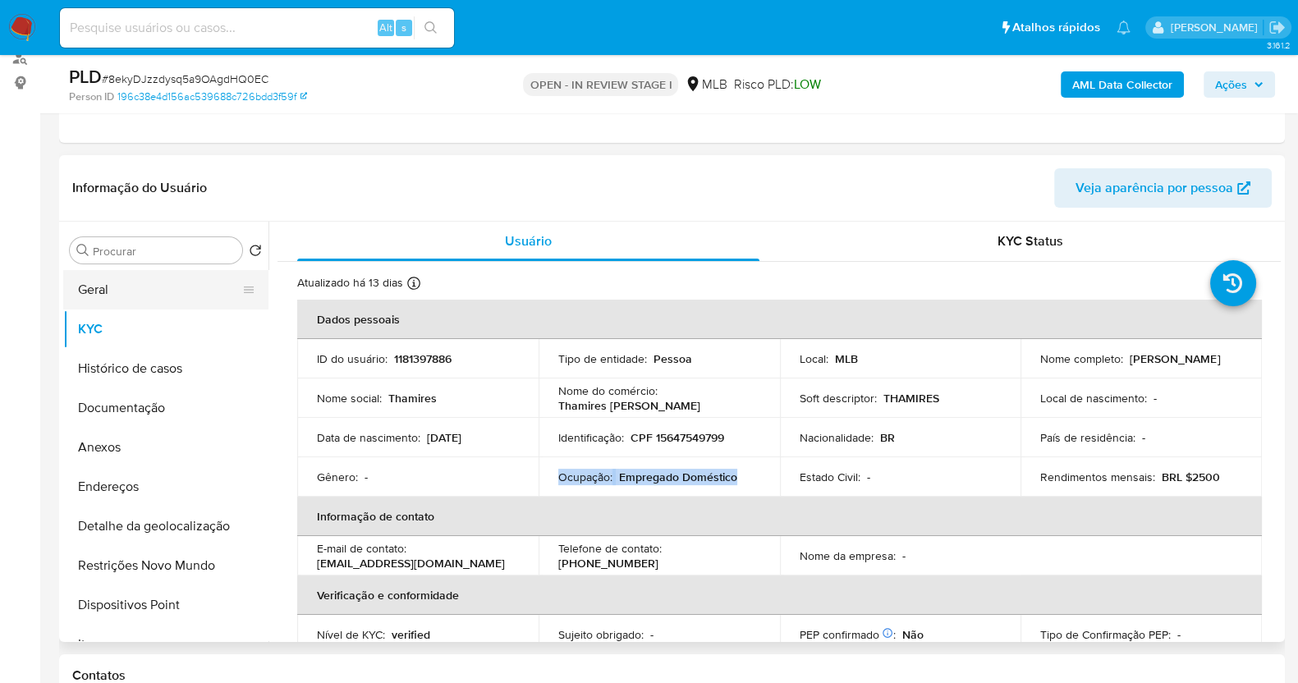
click at [148, 280] on button "Geral" at bounding box center [159, 289] width 192 height 39
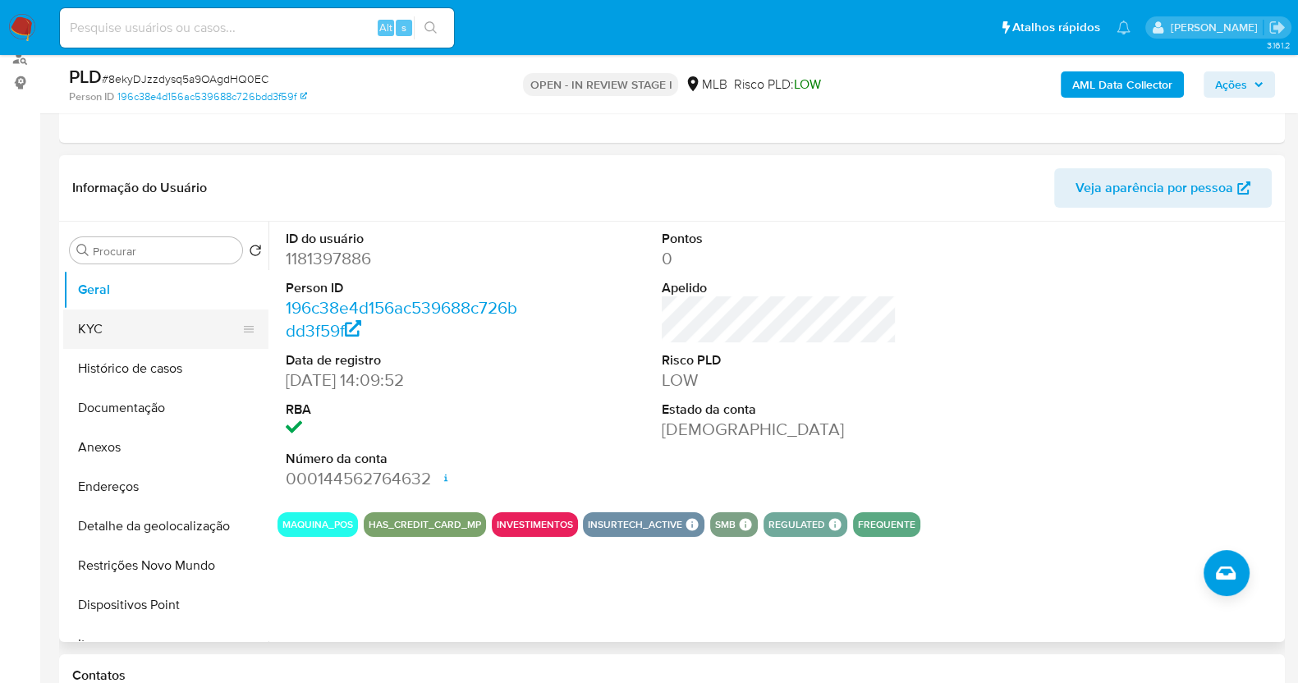
click at [102, 331] on button "KYC" at bounding box center [159, 329] width 192 height 39
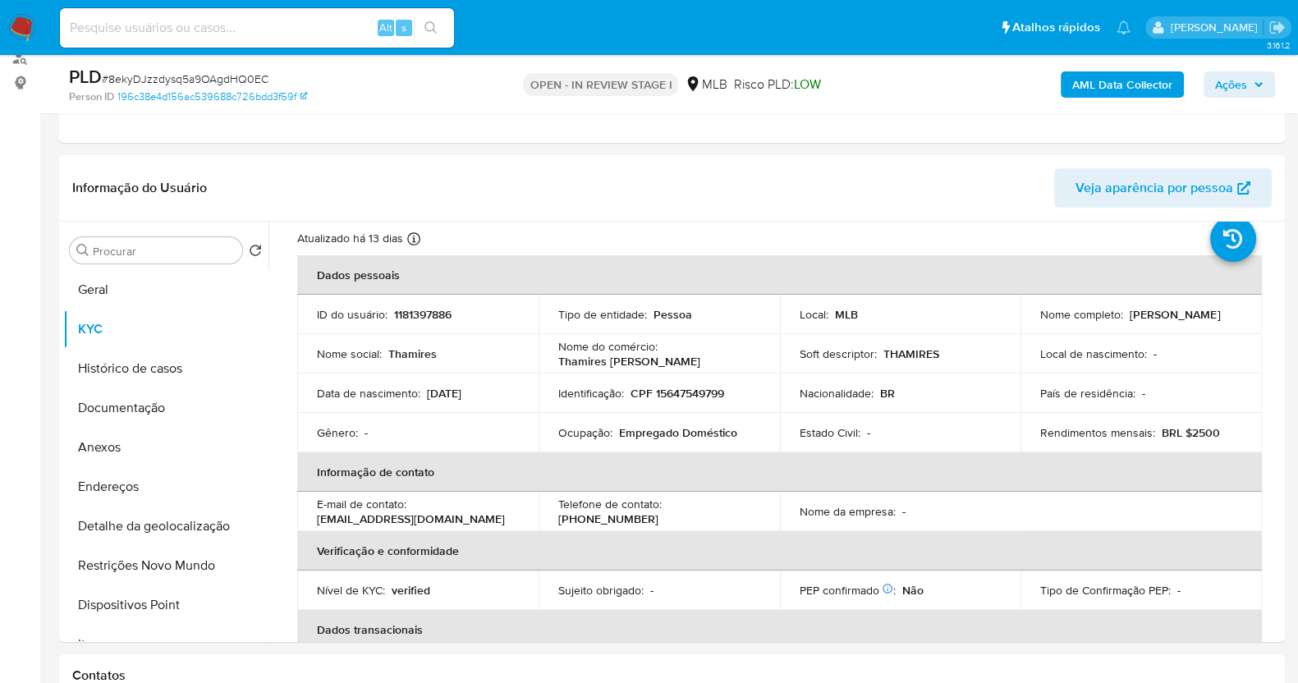
scroll to position [0, 0]
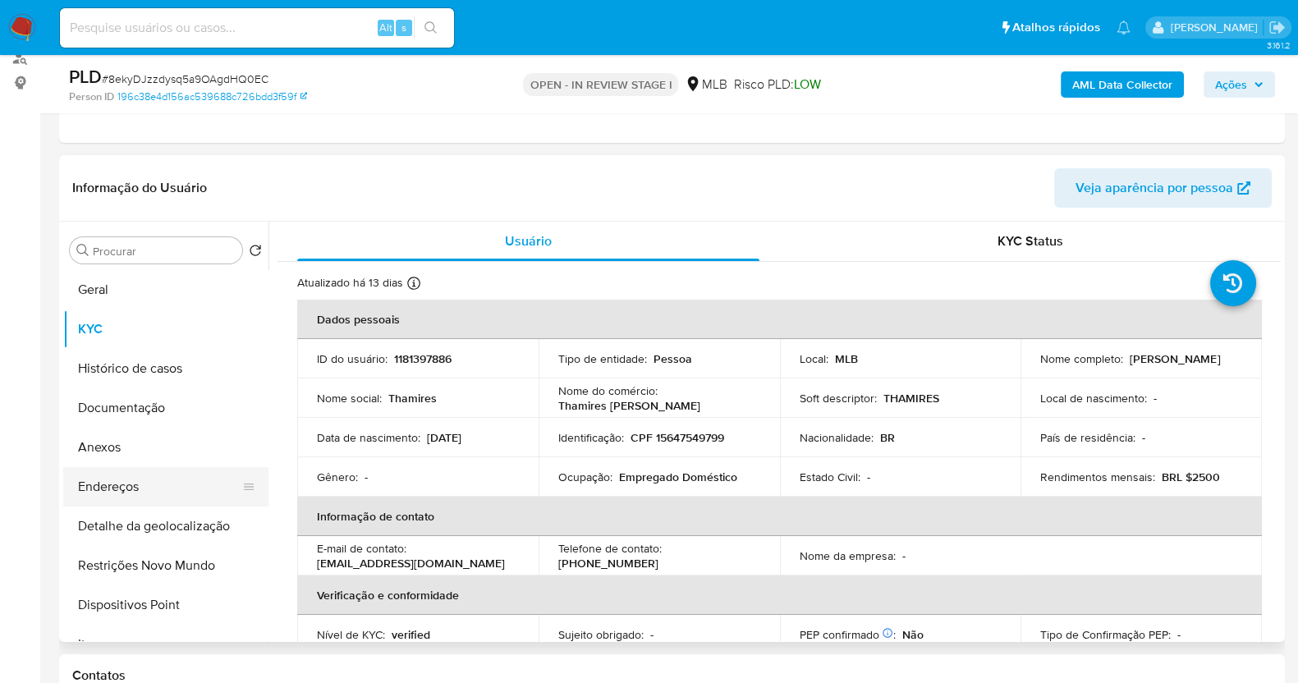
click at [160, 485] on button "Endereços" at bounding box center [159, 486] width 192 height 39
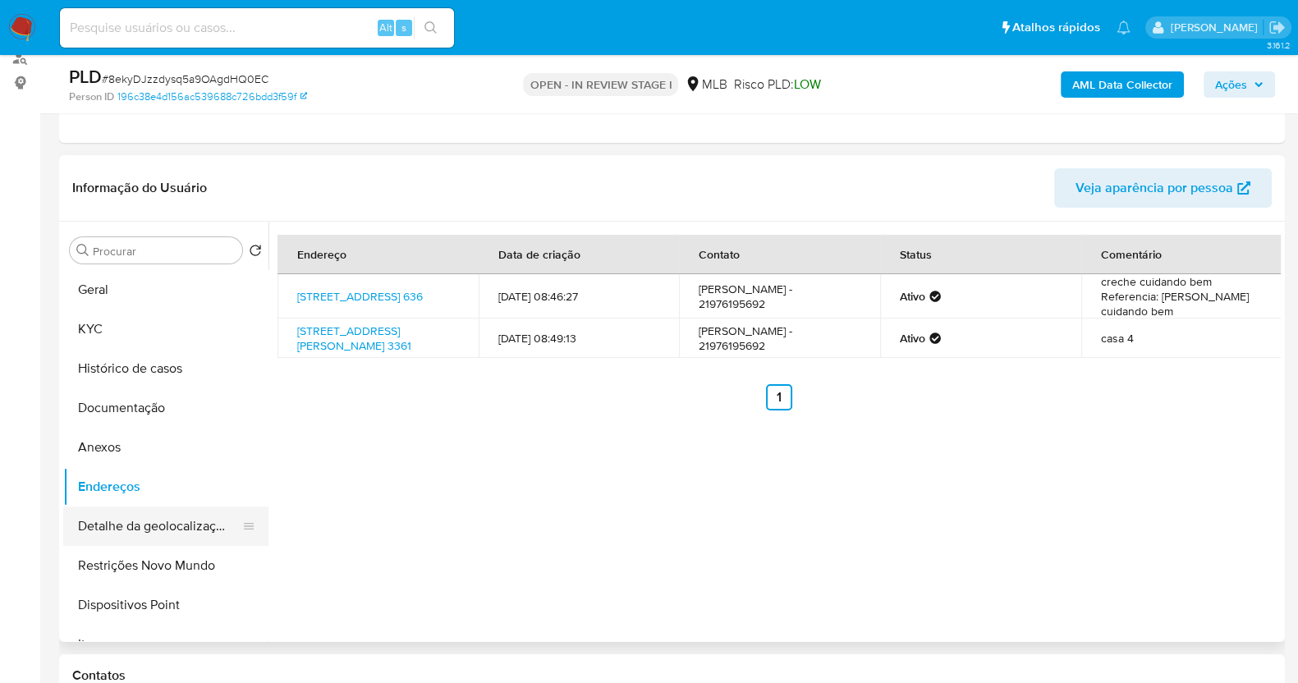
click at [122, 524] on button "Detalhe da geolocalização" at bounding box center [159, 526] width 192 height 39
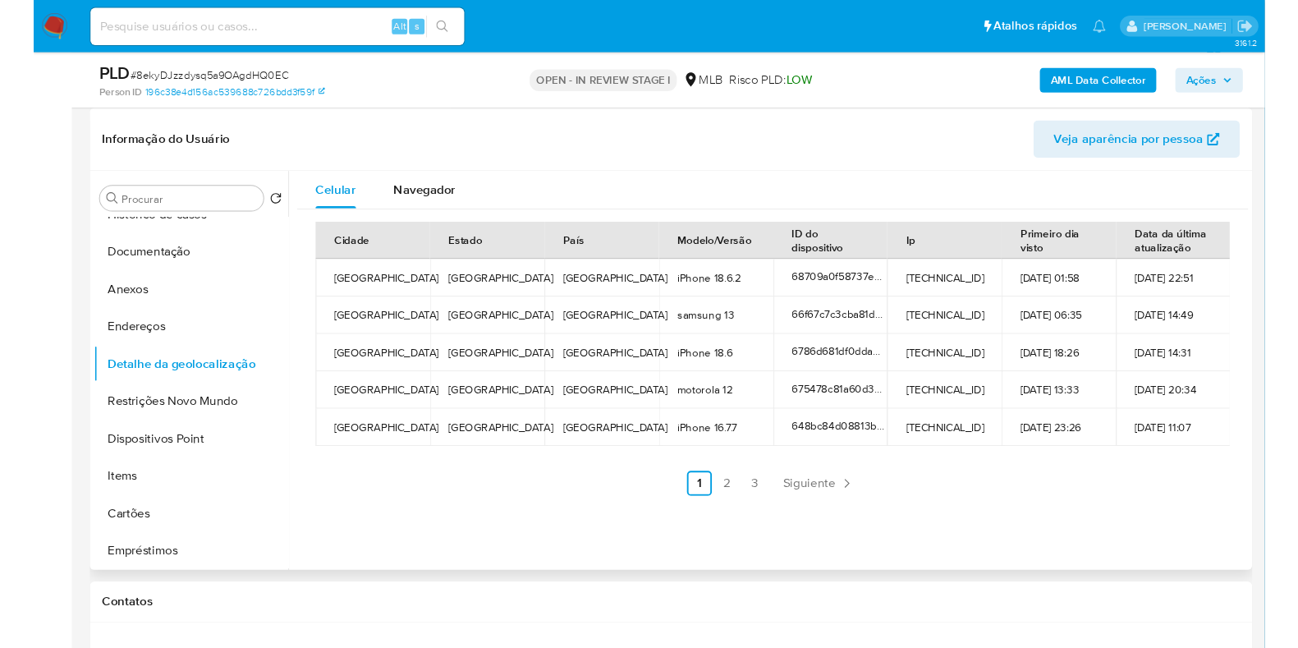
scroll to position [204, 0]
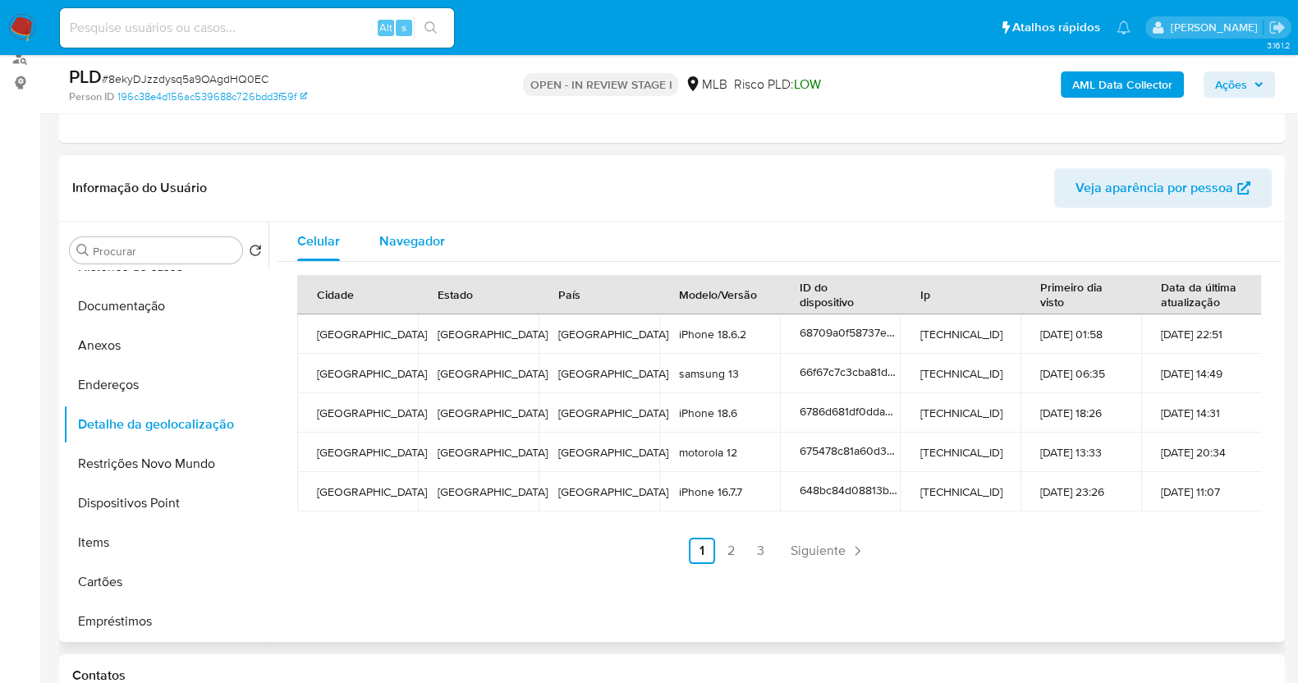
click at [418, 251] on div "Navegador" at bounding box center [412, 241] width 66 height 39
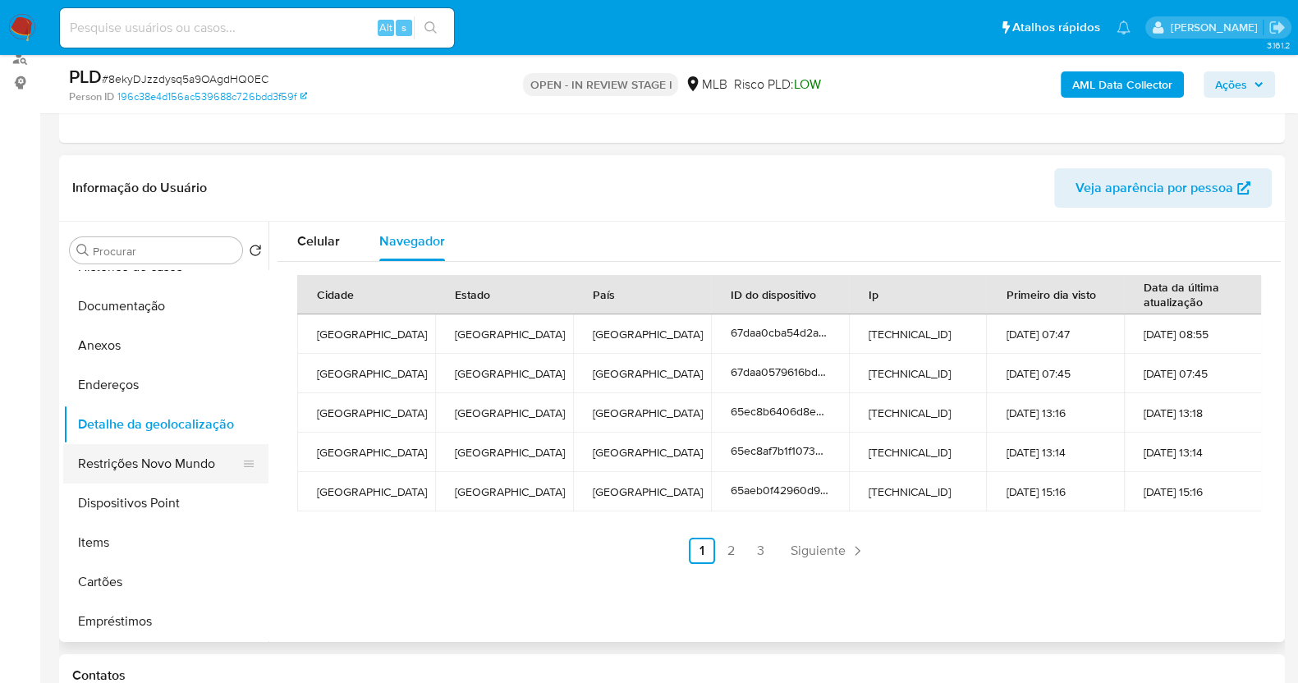
click at [128, 478] on button "Restrições Novo Mundo" at bounding box center [159, 463] width 192 height 39
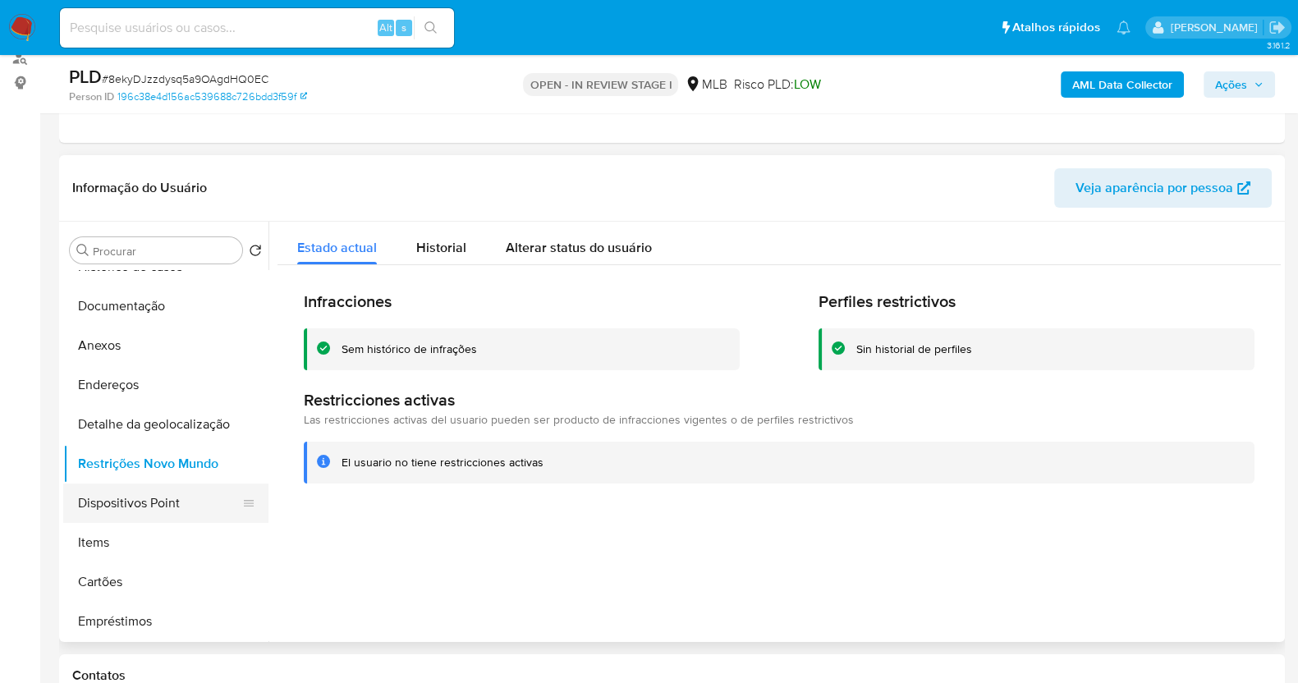
click at [140, 510] on button "Dispositivos Point" at bounding box center [159, 503] width 192 height 39
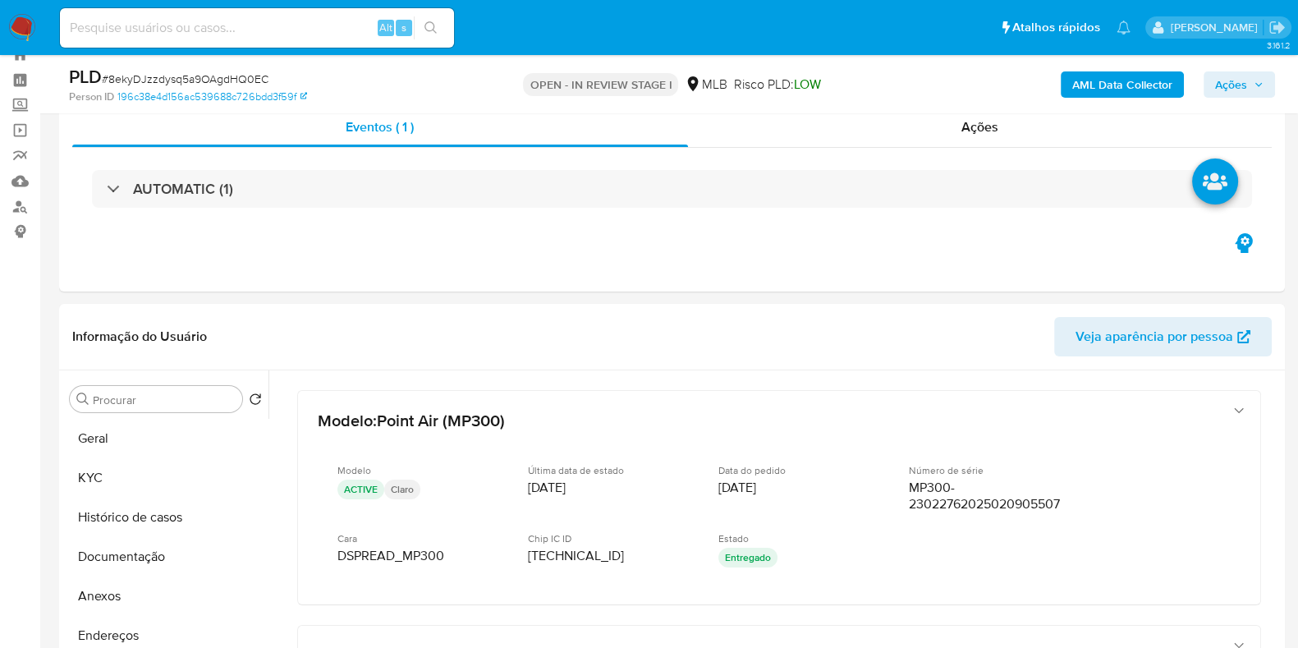
scroll to position [102, 0]
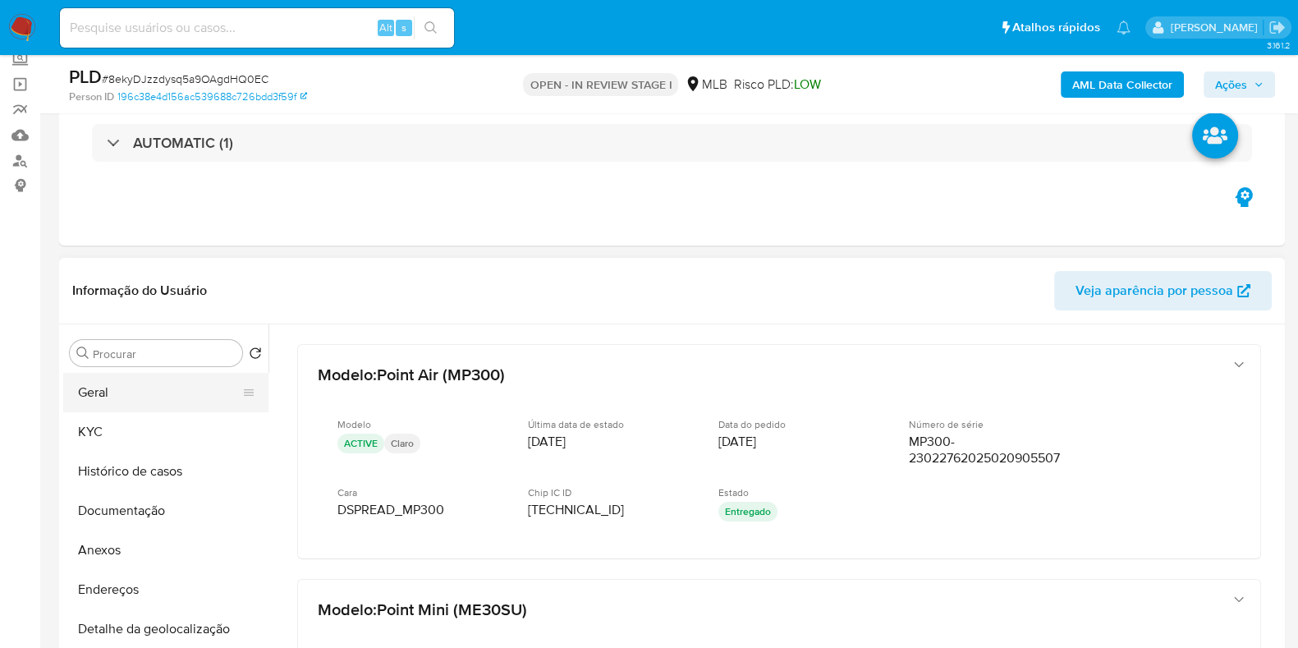
click at [145, 392] on button "Geral" at bounding box center [159, 392] width 192 height 39
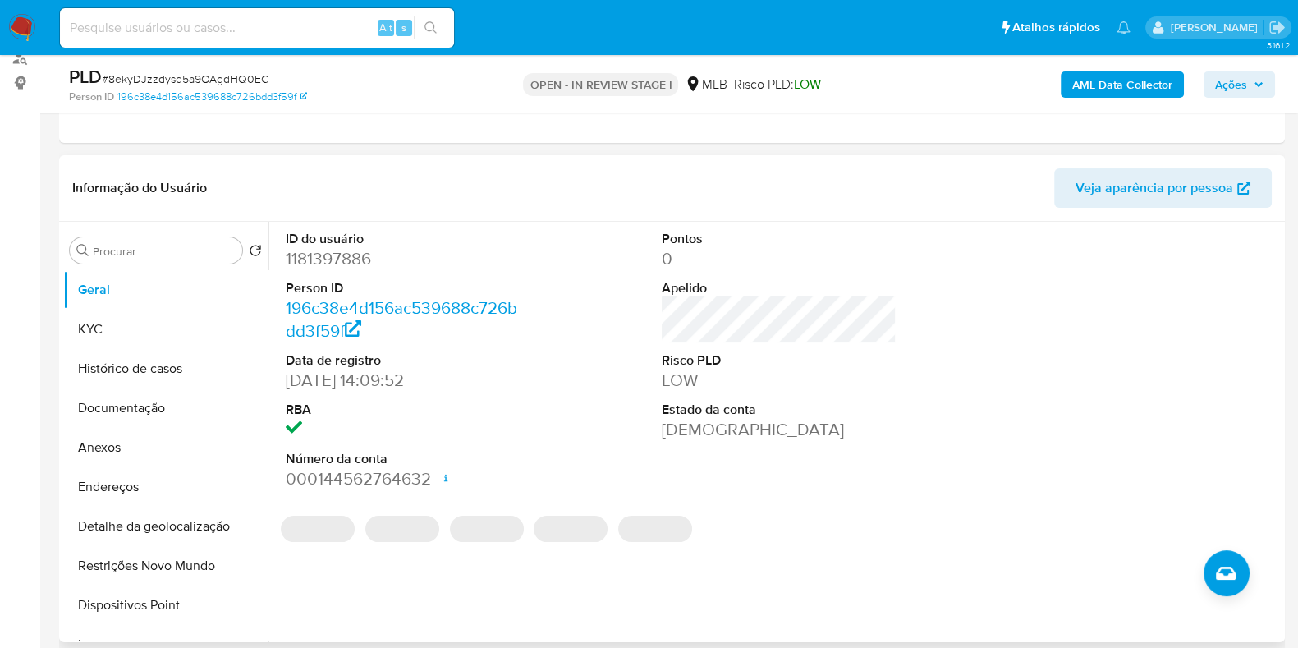
scroll to position [204, 0]
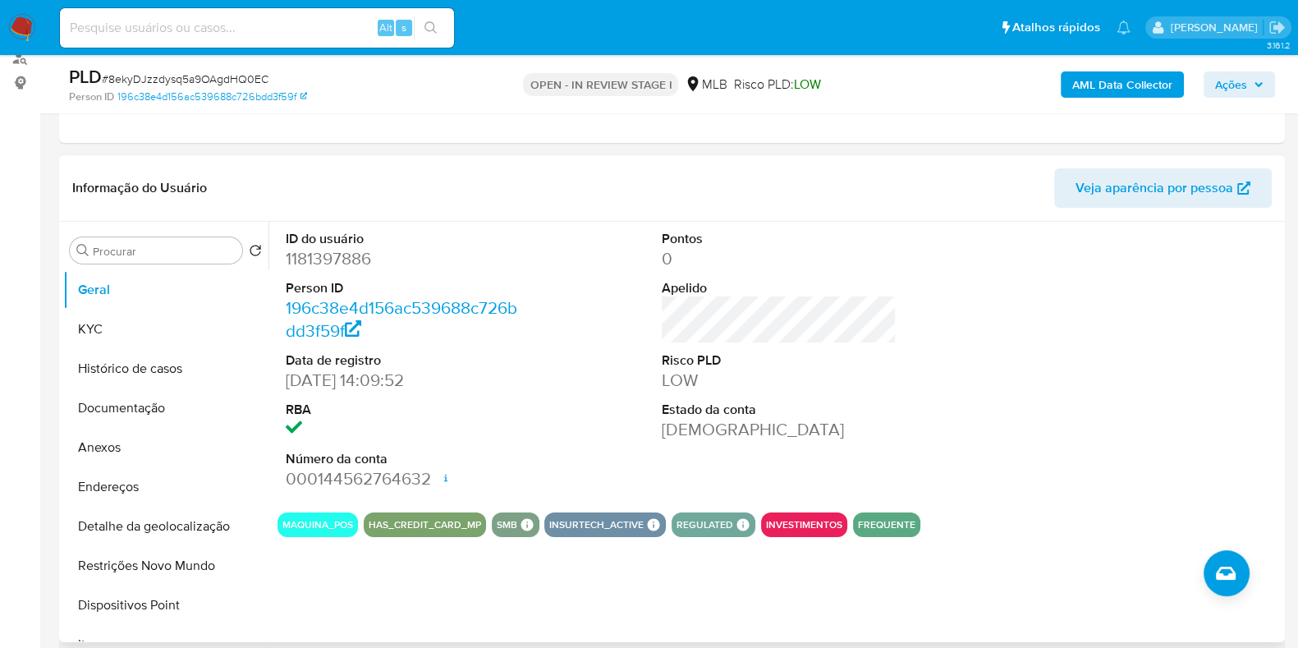
click at [342, 259] on dd "1181397886" at bounding box center [403, 258] width 235 height 23
copy dd "1181397886"
click at [168, 305] on button "Geral" at bounding box center [159, 289] width 192 height 39
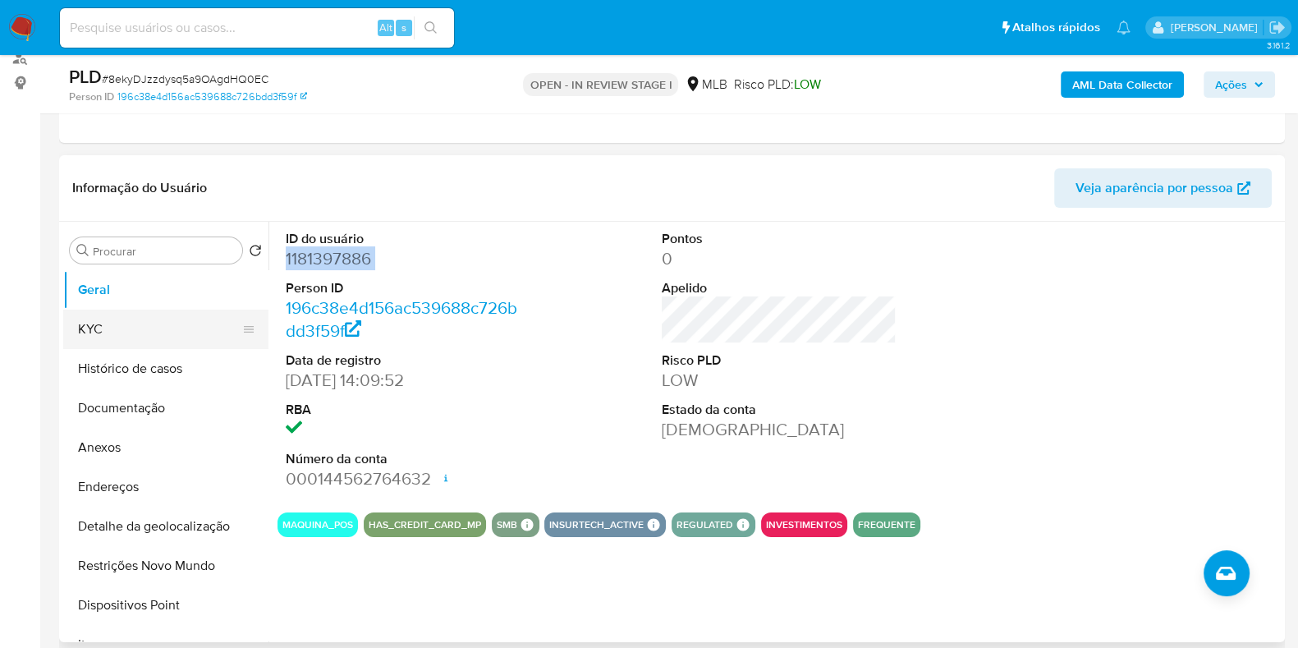
click at [152, 323] on button "KYC" at bounding box center [159, 329] width 192 height 39
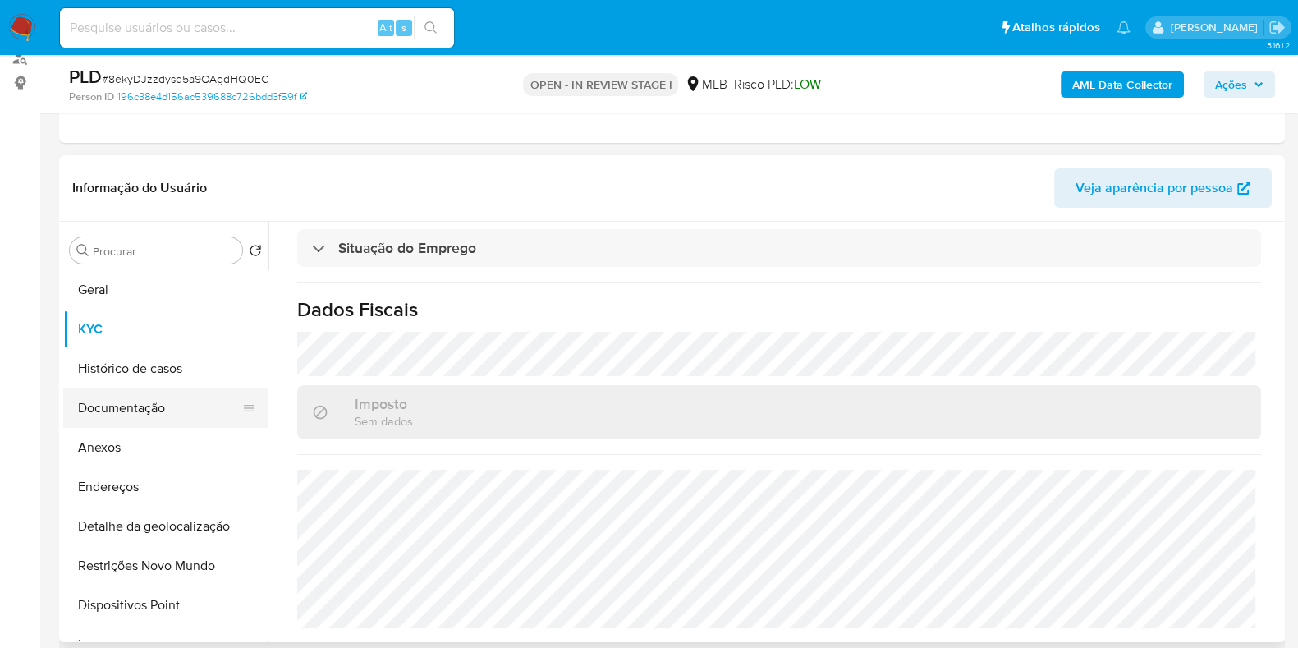
click at [128, 412] on button "Documentação" at bounding box center [159, 407] width 192 height 39
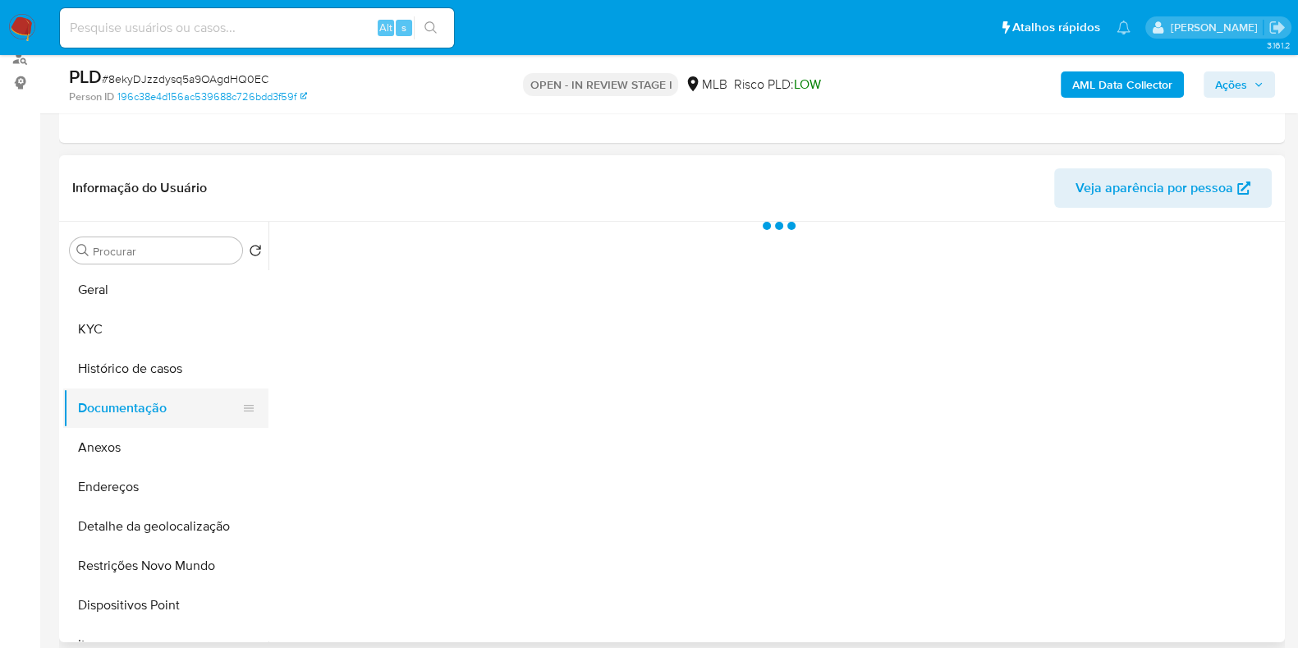
scroll to position [0, 0]
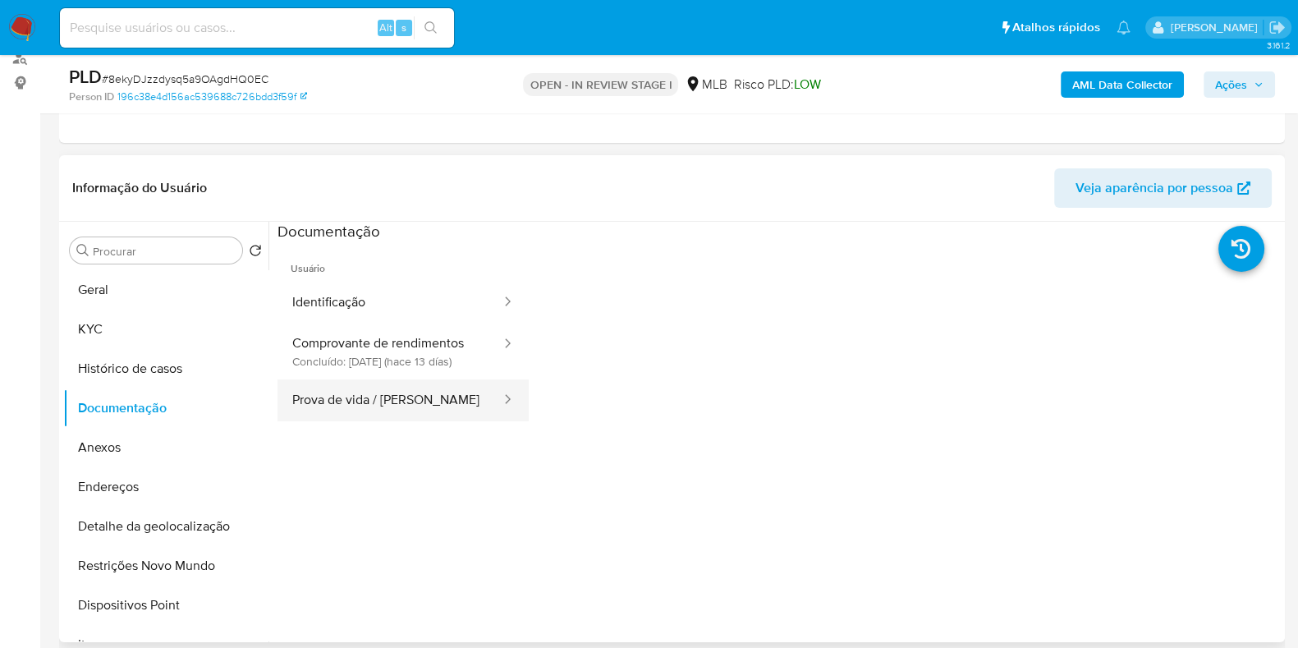
click at [311, 410] on button "Prova de vida / [PERSON_NAME]" at bounding box center [390, 400] width 225 height 42
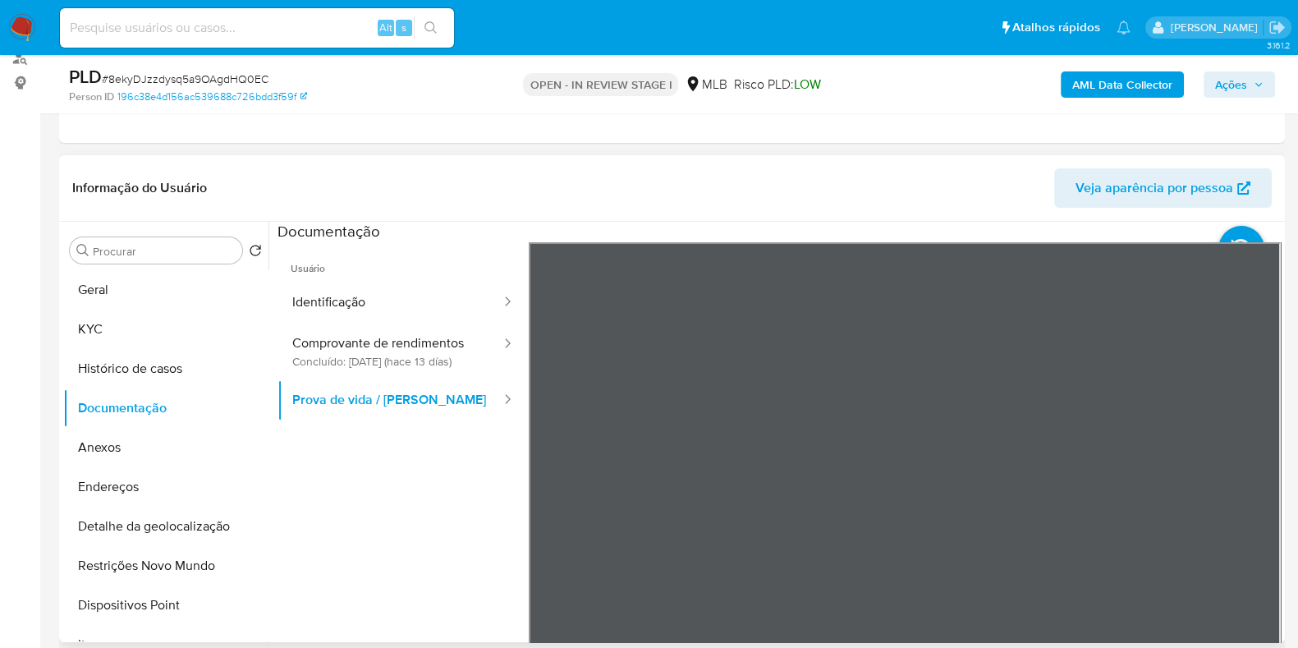
click at [379, 278] on span "Usuário" at bounding box center [403, 261] width 251 height 39
click at [372, 296] on button "Identificação" at bounding box center [390, 303] width 225 height 42
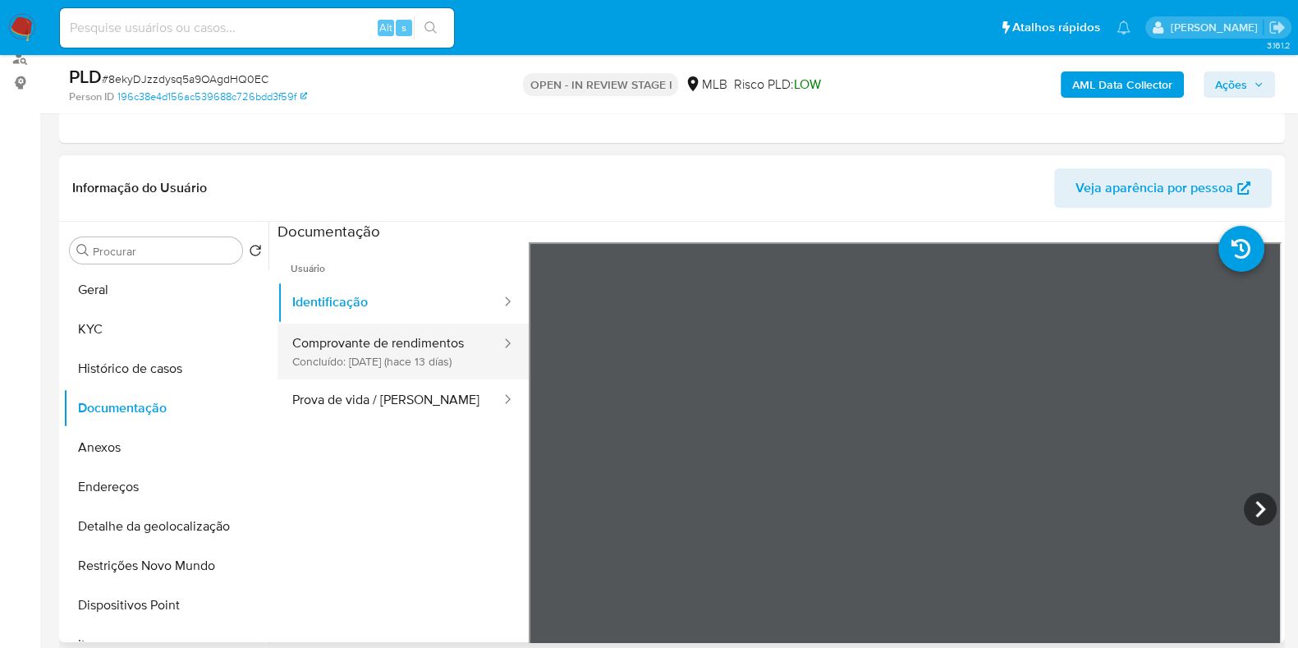
click at [365, 357] on button "Comprovante de rendimentos Concluído: [DATE] (hace 13 días)" at bounding box center [390, 351] width 225 height 56
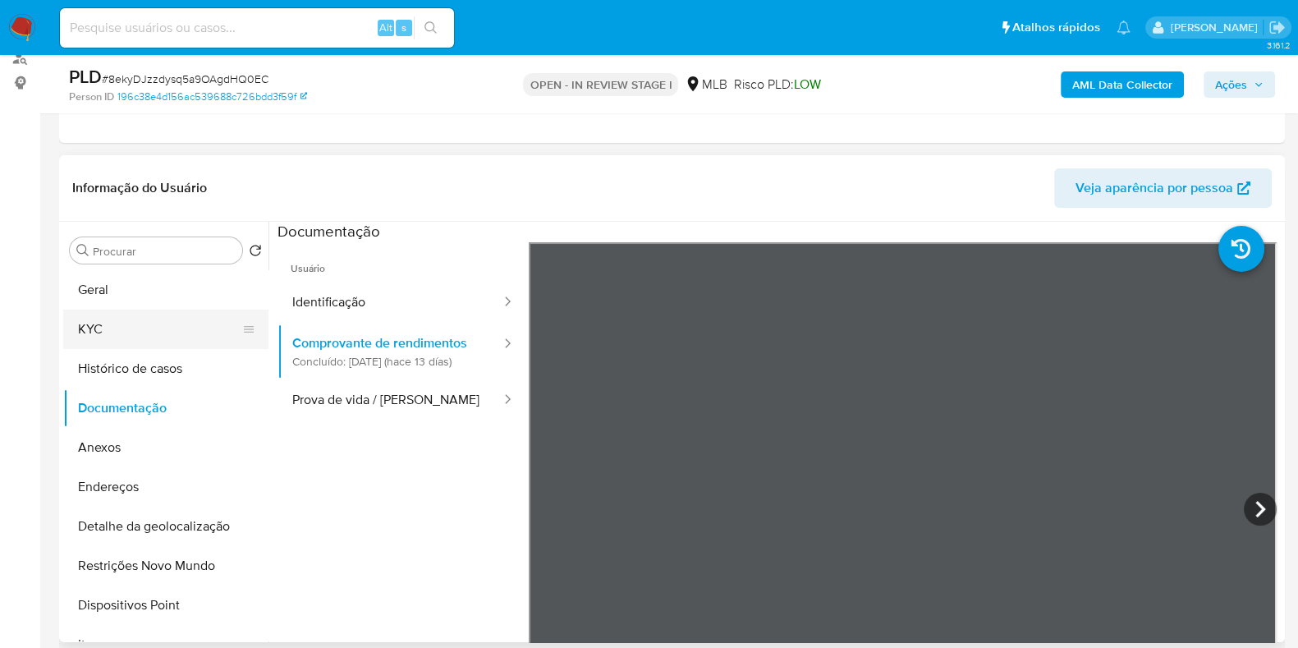
click at [94, 319] on button "KYC" at bounding box center [159, 329] width 192 height 39
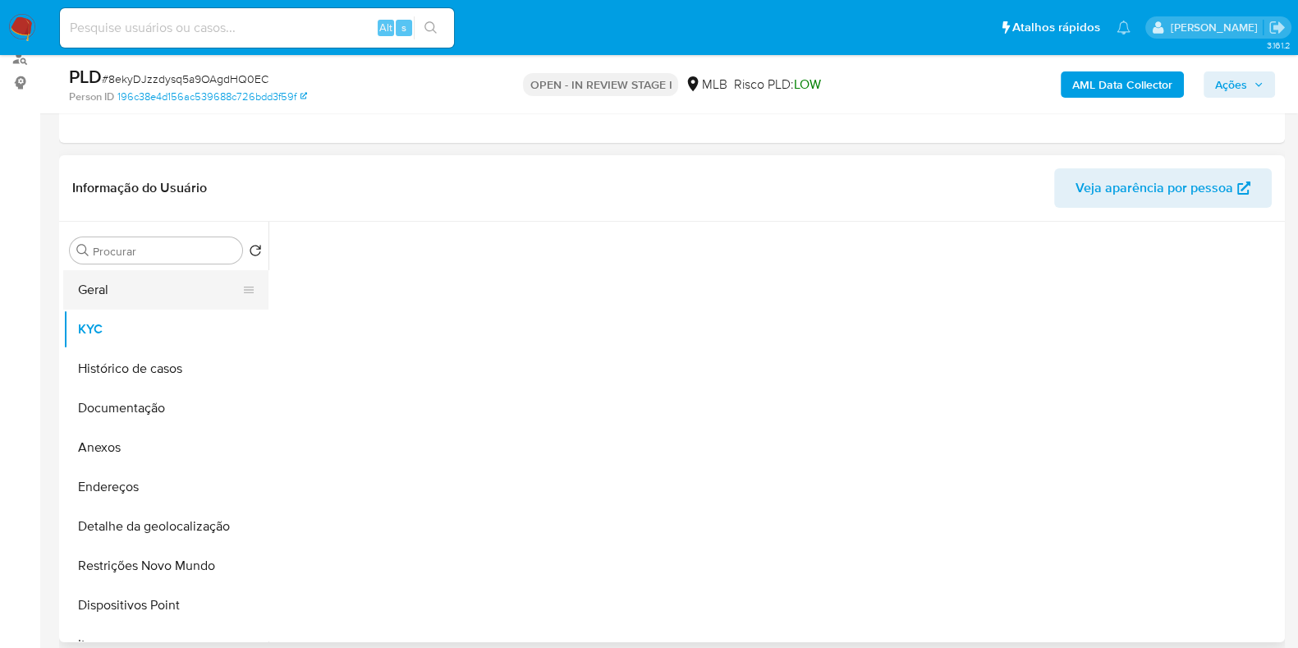
click at [113, 281] on button "Geral" at bounding box center [159, 289] width 192 height 39
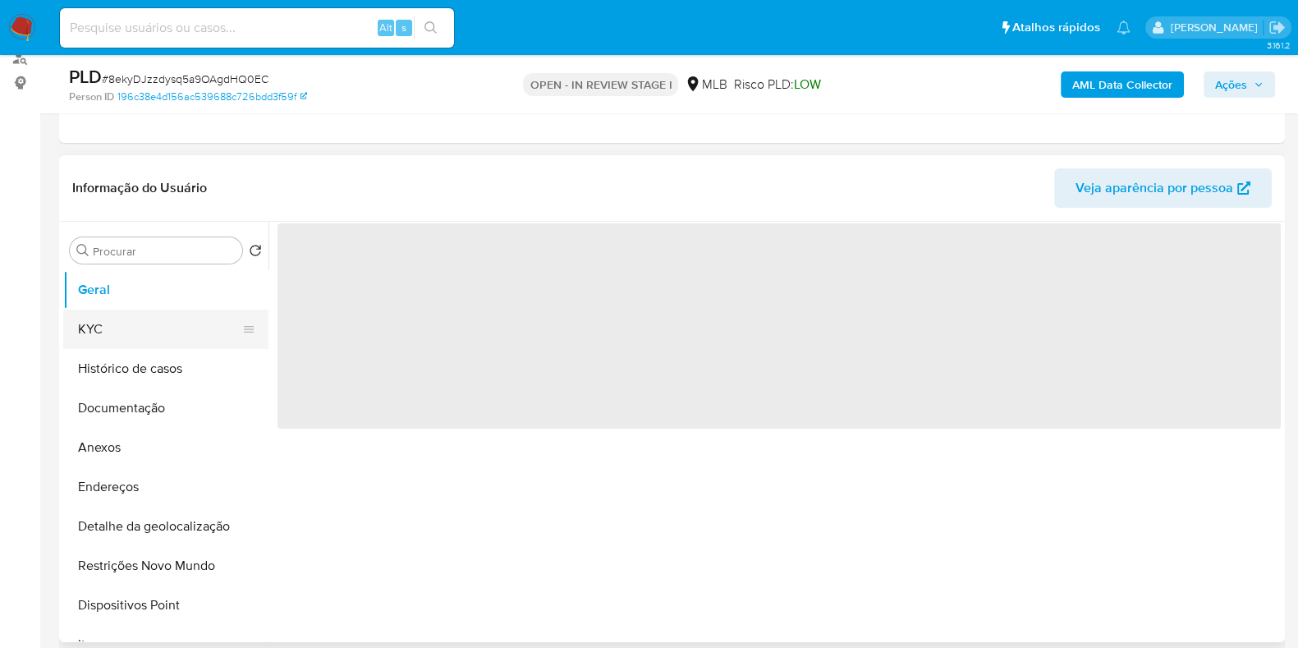
click at [114, 319] on button "KYC" at bounding box center [159, 329] width 192 height 39
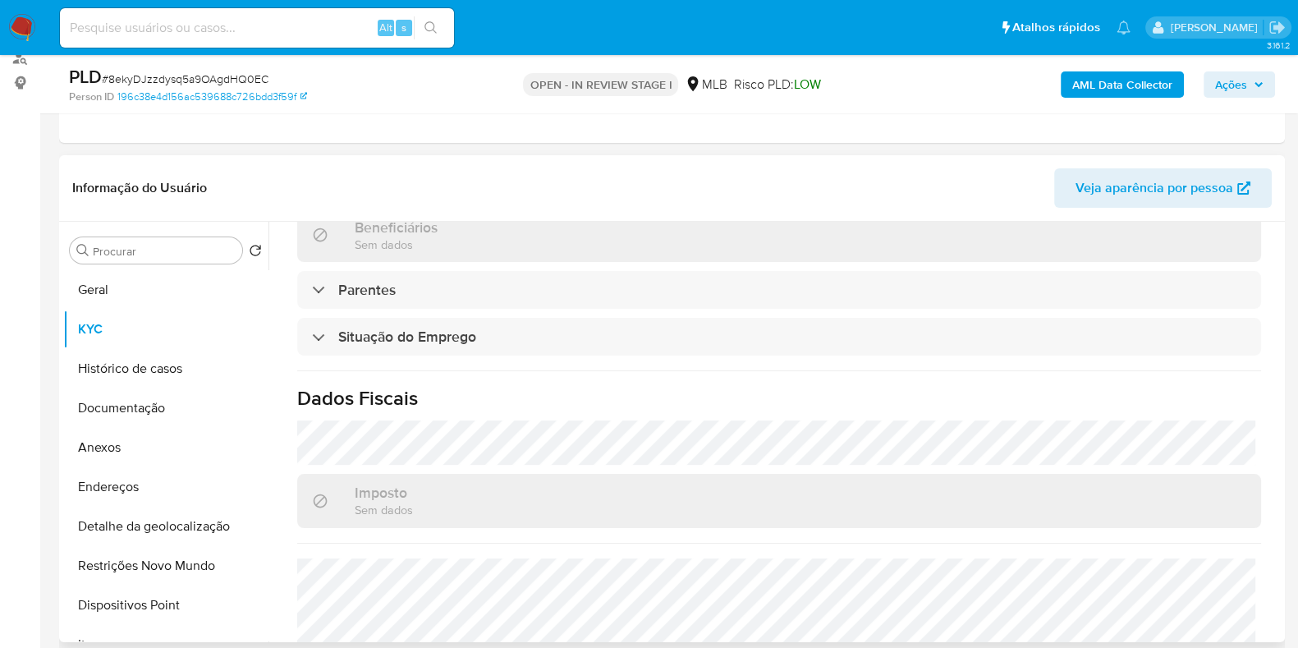
scroll to position [713, 0]
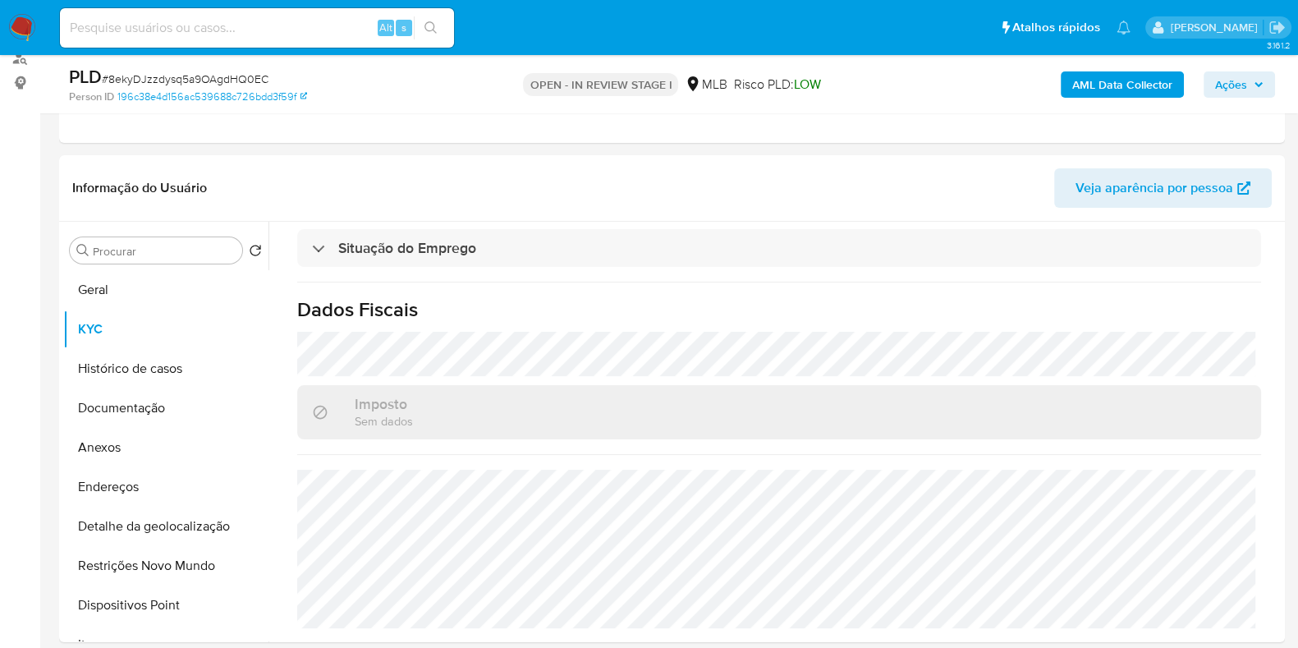
click at [1117, 93] on b "AML Data Collector" at bounding box center [1122, 84] width 100 height 26
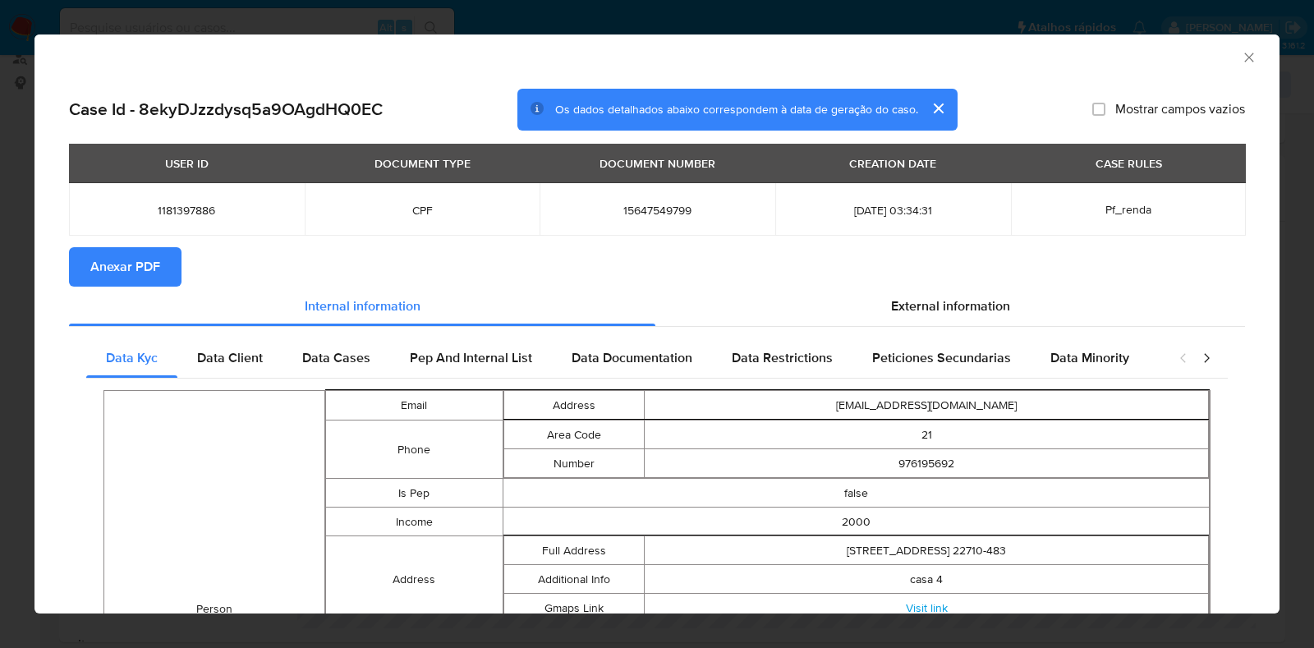
click at [163, 257] on button "Anexar PDF" at bounding box center [125, 266] width 112 height 39
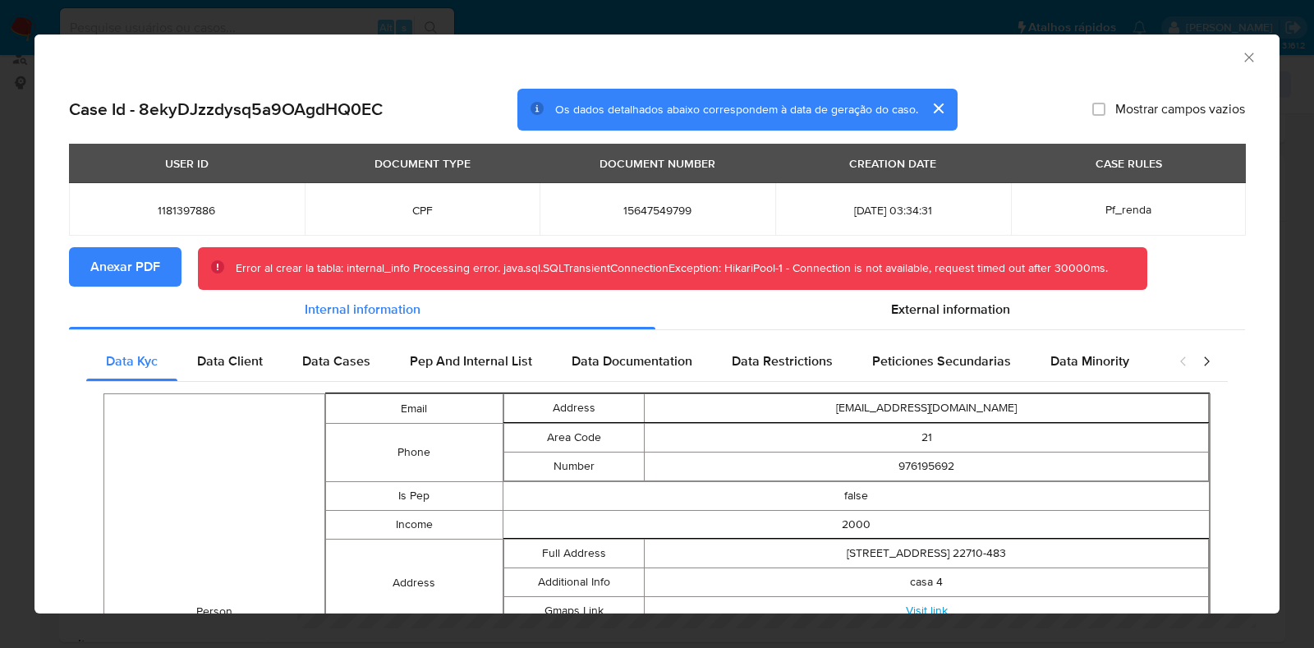
click at [1241, 60] on icon "Fechar a janela" at bounding box center [1249, 57] width 16 height 16
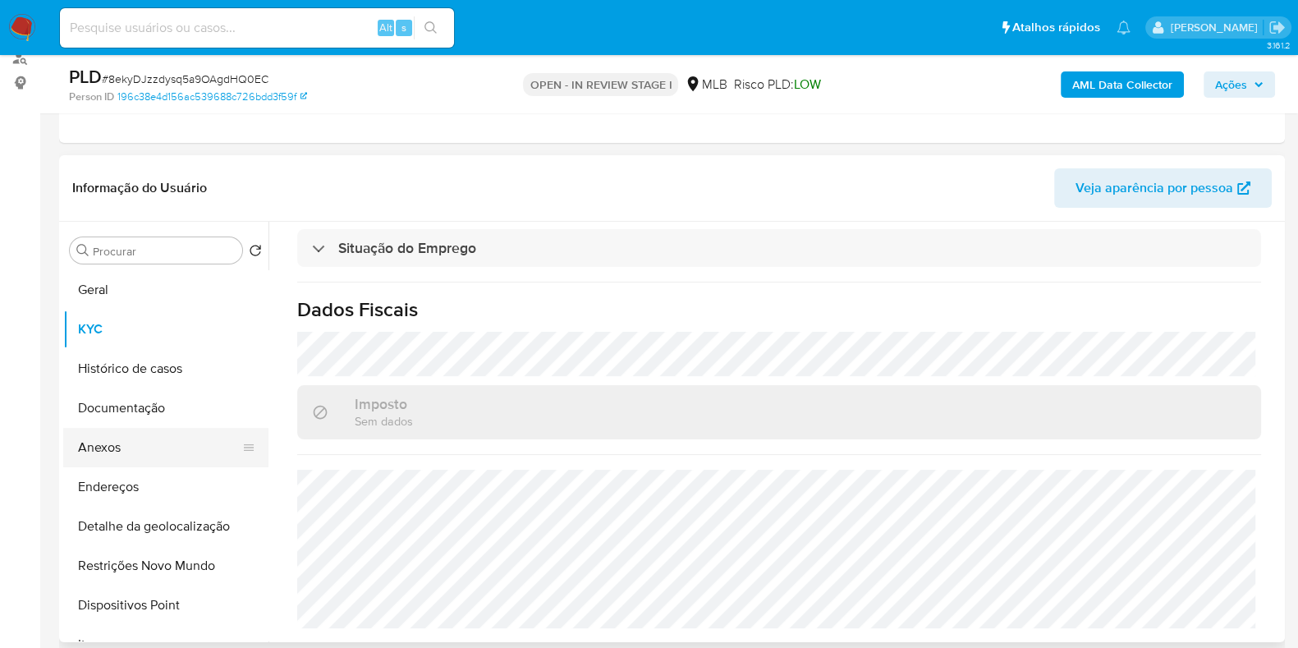
click at [127, 461] on button "Anexos" at bounding box center [159, 447] width 192 height 39
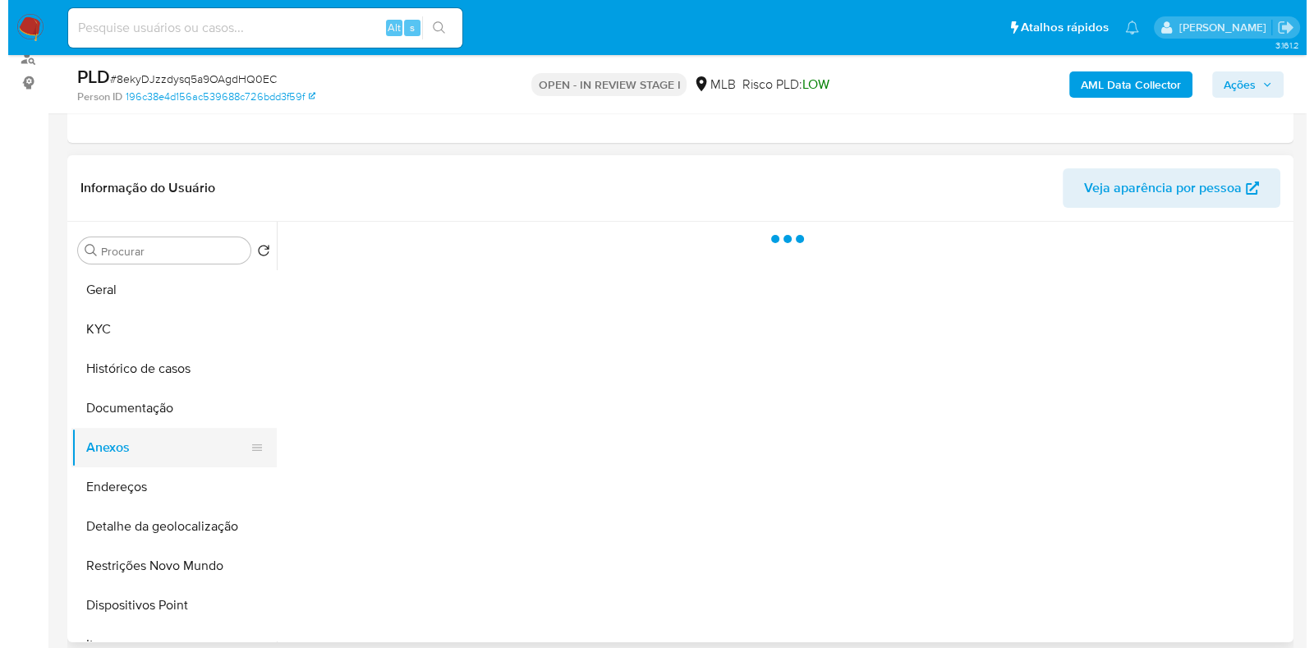
scroll to position [0, 0]
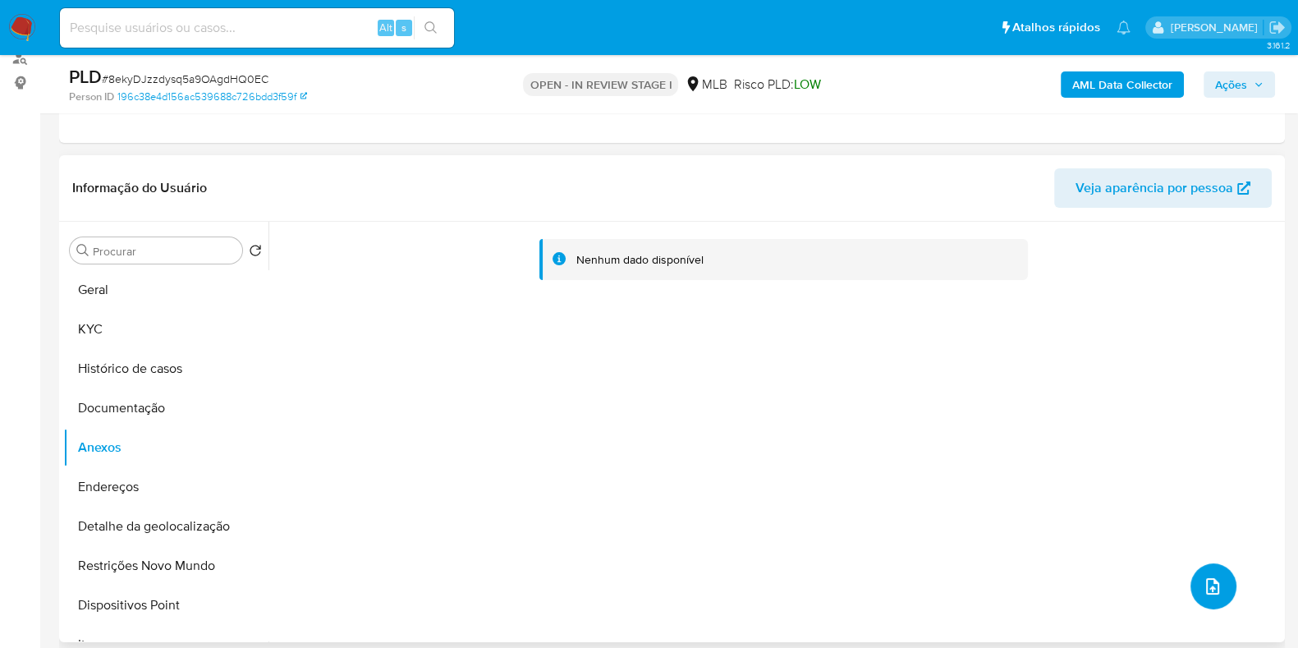
click at [1203, 579] on icon "upload-file" at bounding box center [1213, 586] width 20 height 20
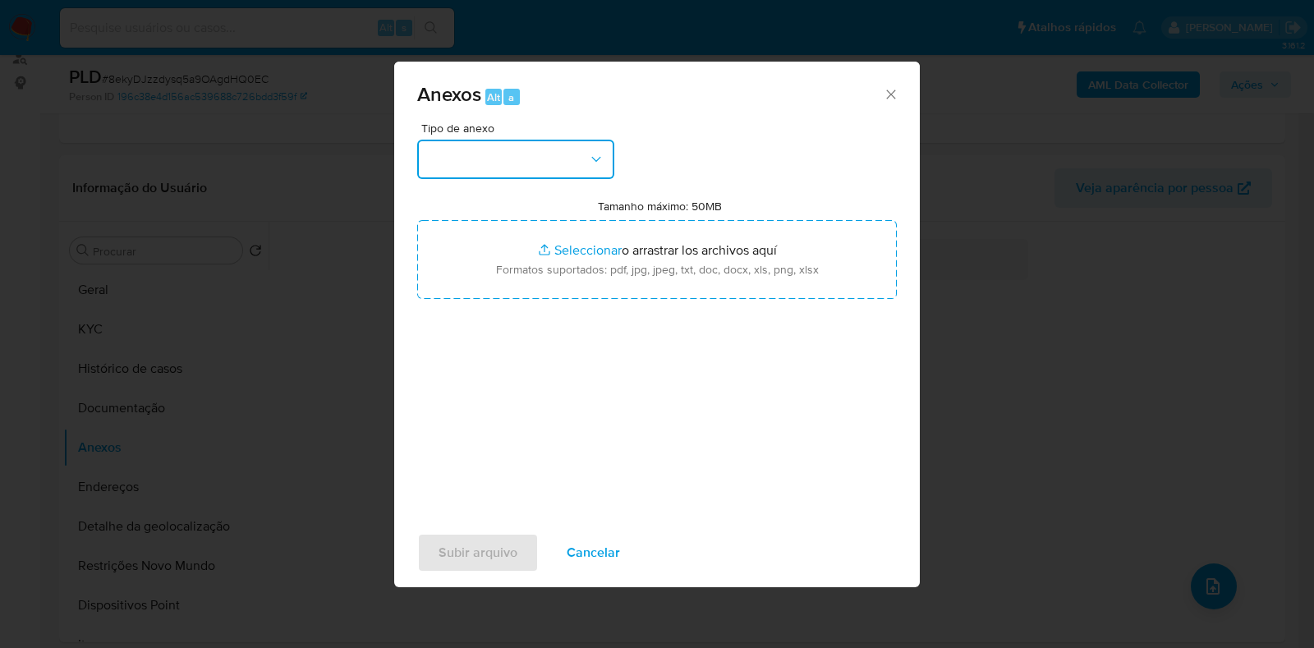
click at [603, 162] on button "button" at bounding box center [515, 159] width 197 height 39
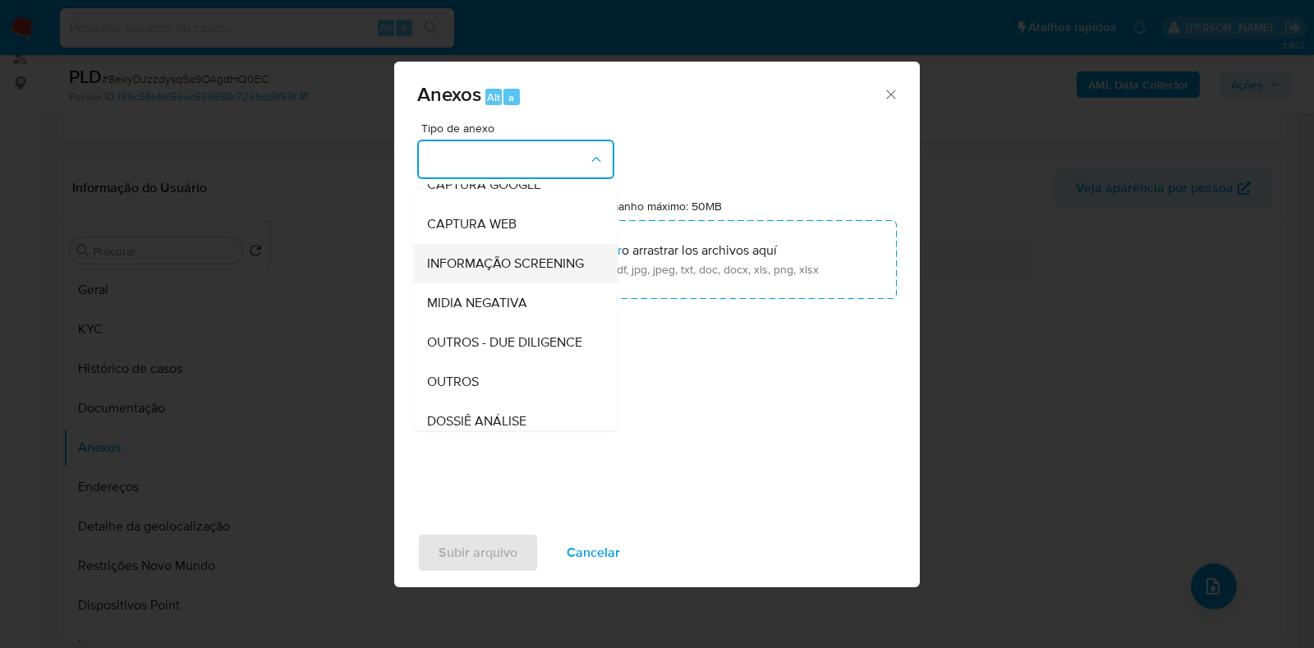
scroll to position [253, 0]
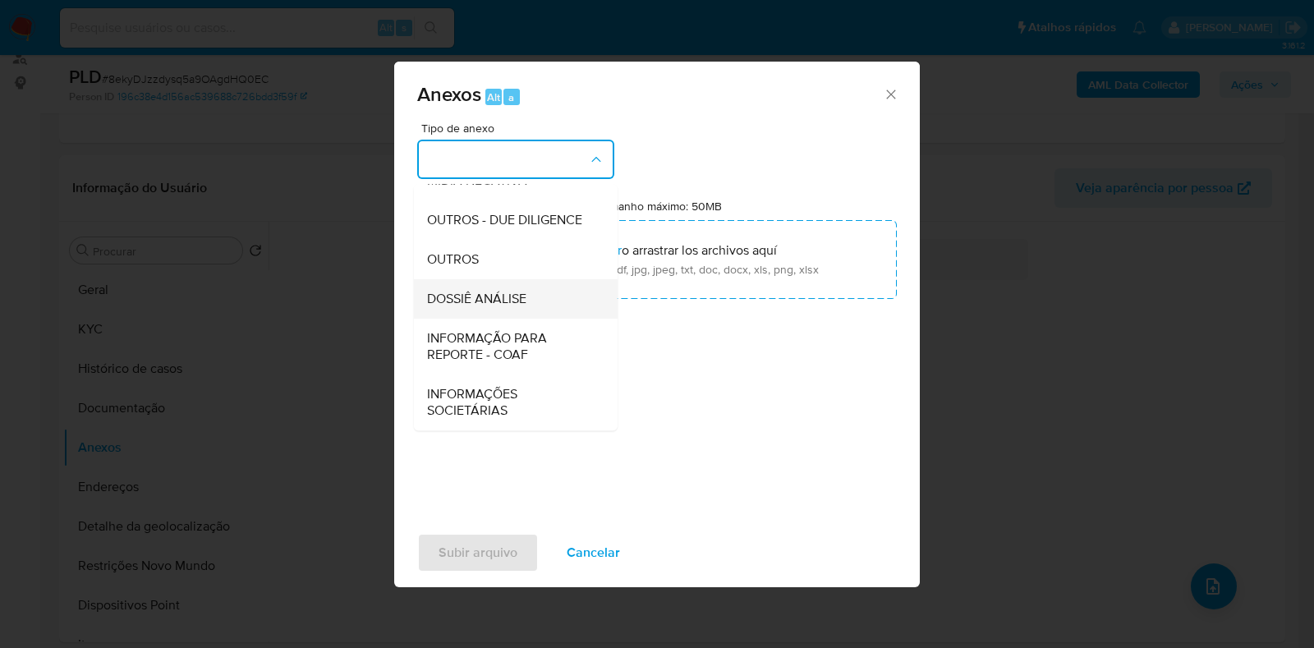
click at [526, 295] on span "DOSSIÊ ANÁLISE" at bounding box center [476, 299] width 99 height 16
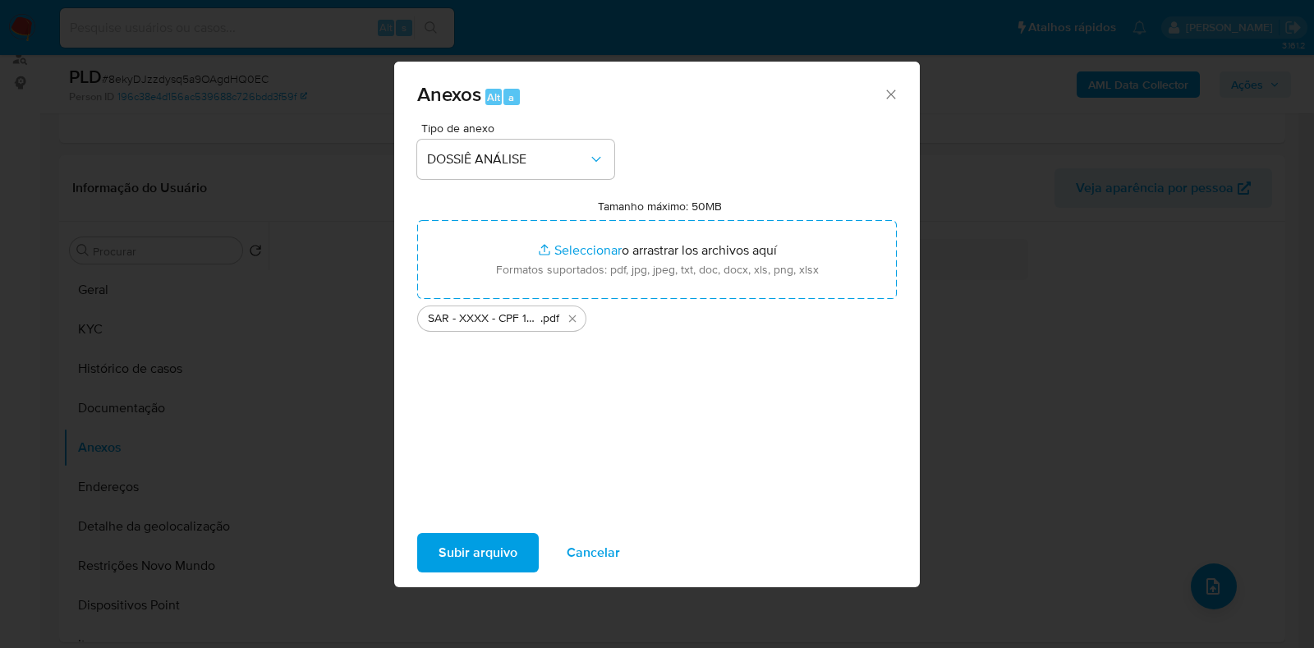
click at [472, 556] on span "Subir arquivo" at bounding box center [477, 552] width 79 height 36
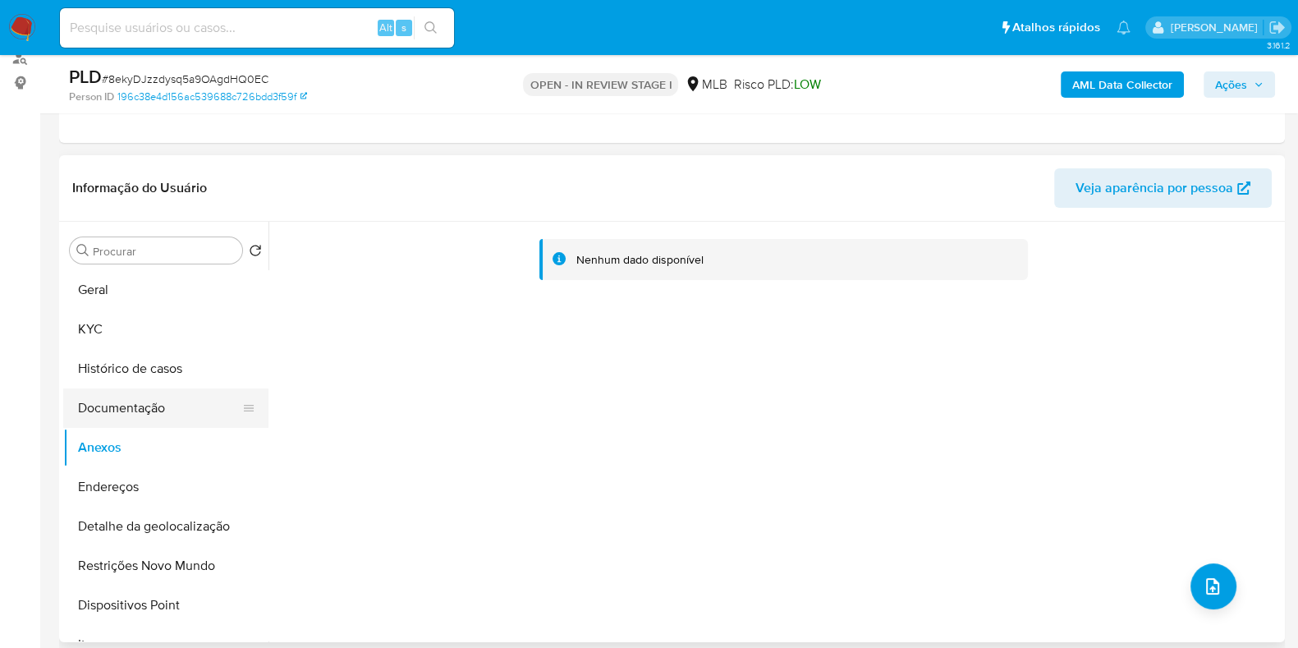
click at [169, 405] on button "Documentação" at bounding box center [159, 407] width 192 height 39
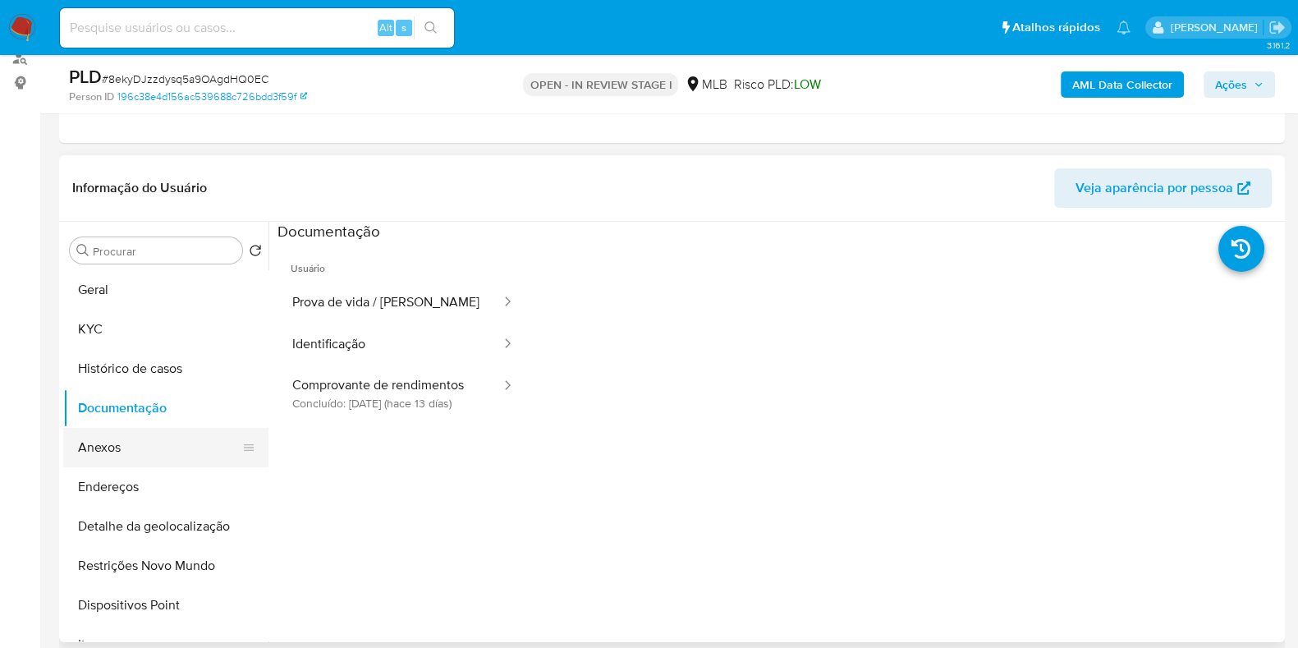
click at [140, 445] on button "Anexos" at bounding box center [159, 447] width 192 height 39
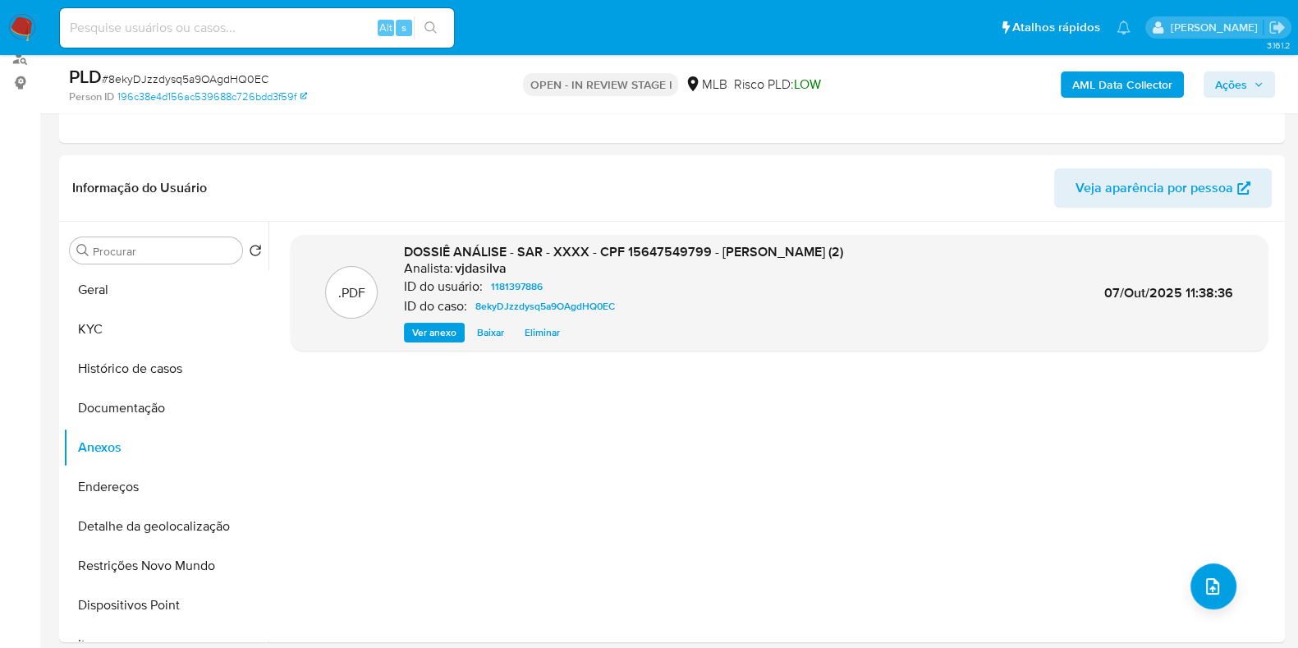
click at [1121, 86] on b "AML Data Collector" at bounding box center [1122, 84] width 100 height 26
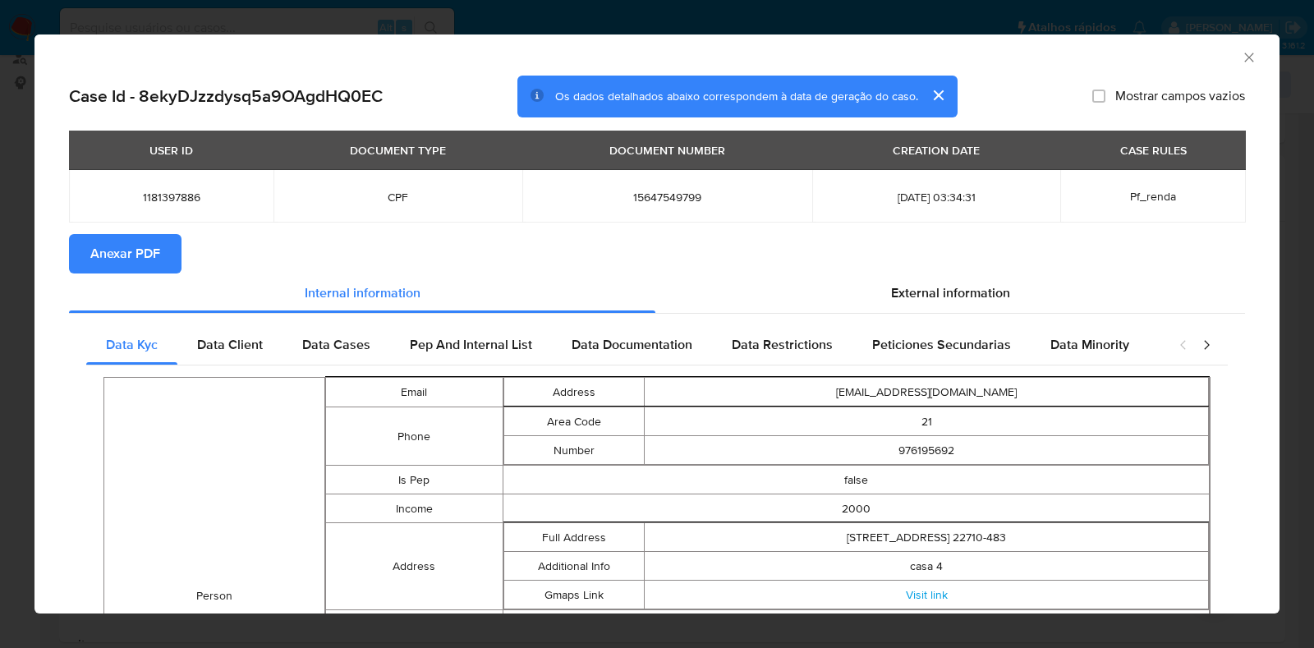
click at [137, 253] on span "Anexar PDF" at bounding box center [125, 254] width 70 height 36
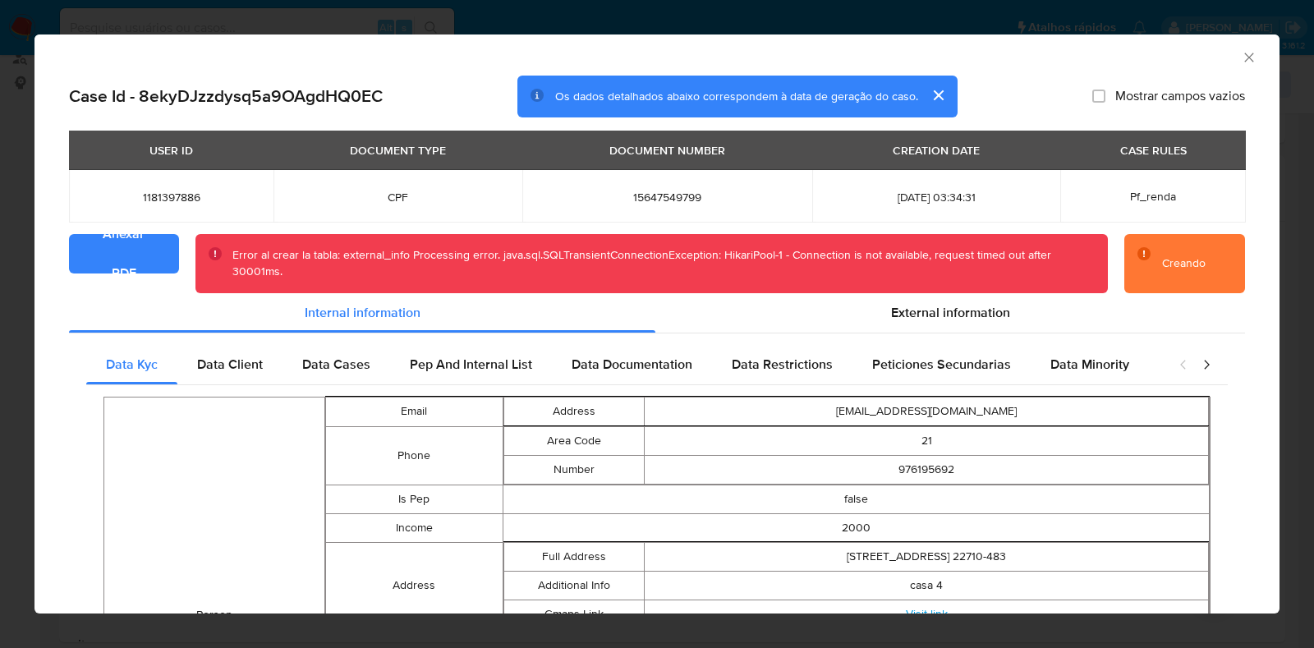
click at [122, 248] on span "Anexar PDF" at bounding box center [123, 254] width 67 height 36
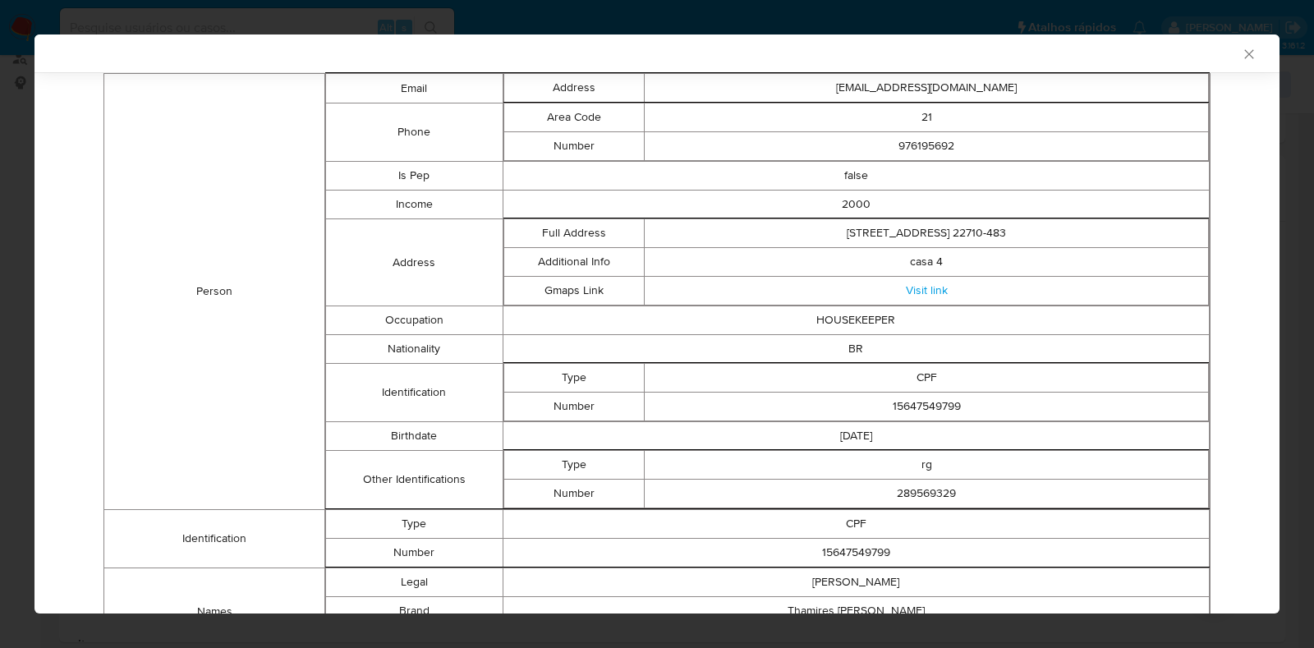
scroll to position [639, 0]
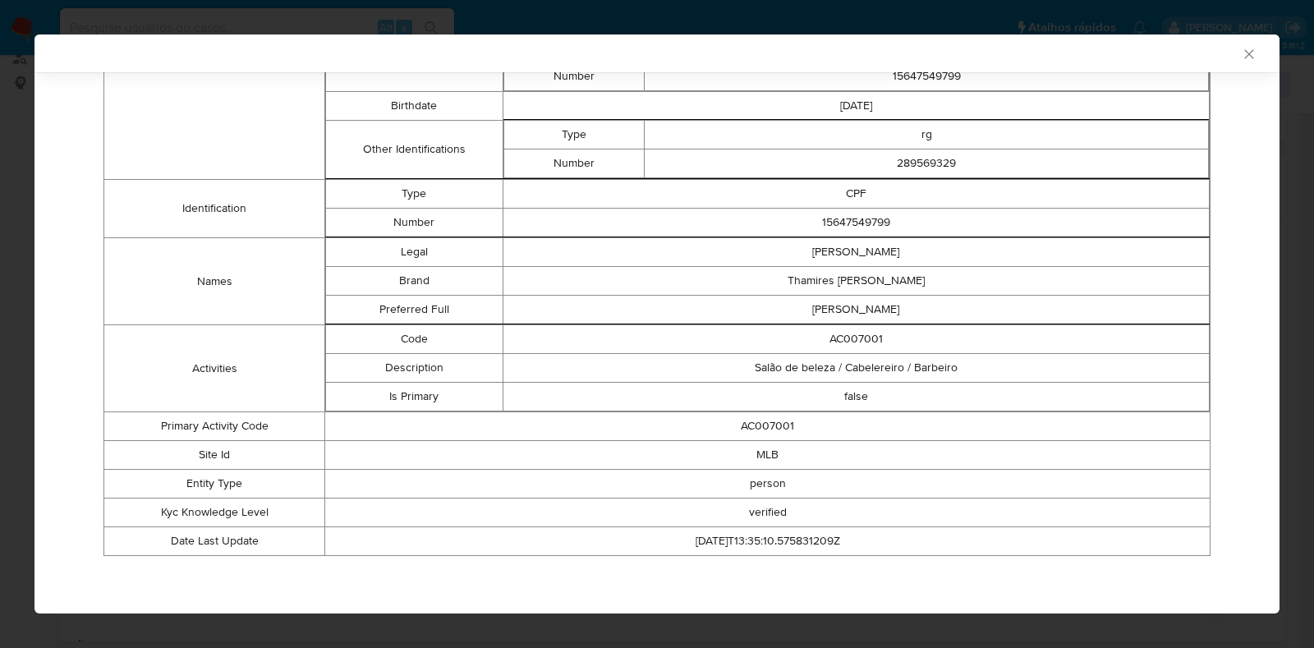
click at [1241, 51] on icon "Fechar a janela" at bounding box center [1249, 54] width 16 height 16
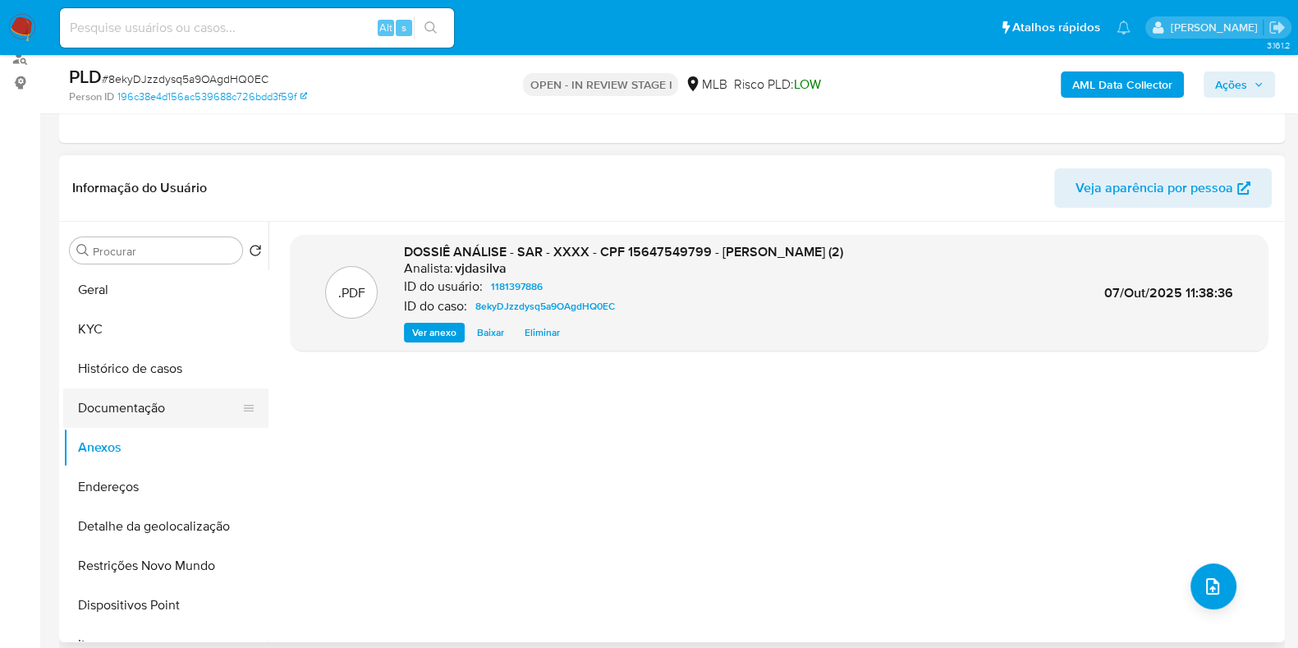
click at [124, 397] on button "Documentação" at bounding box center [159, 407] width 192 height 39
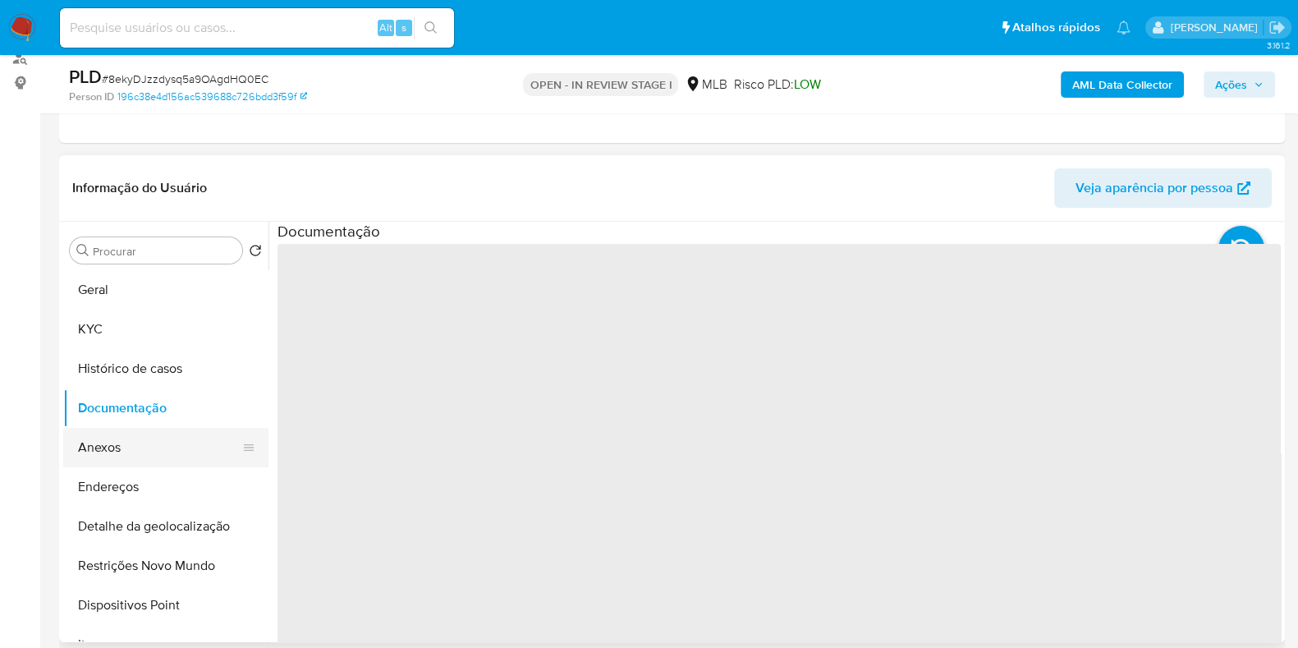
click at [122, 443] on button "Anexos" at bounding box center [159, 447] width 192 height 39
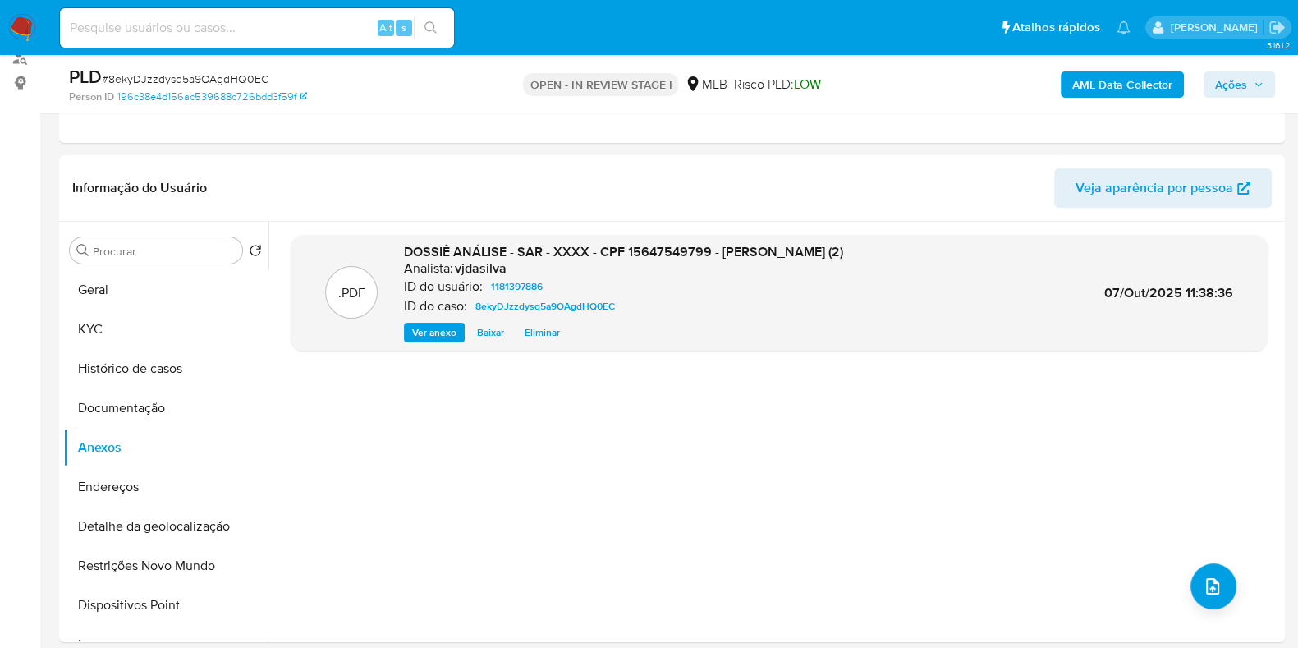
click at [1126, 82] on b "AML Data Collector" at bounding box center [1122, 84] width 100 height 26
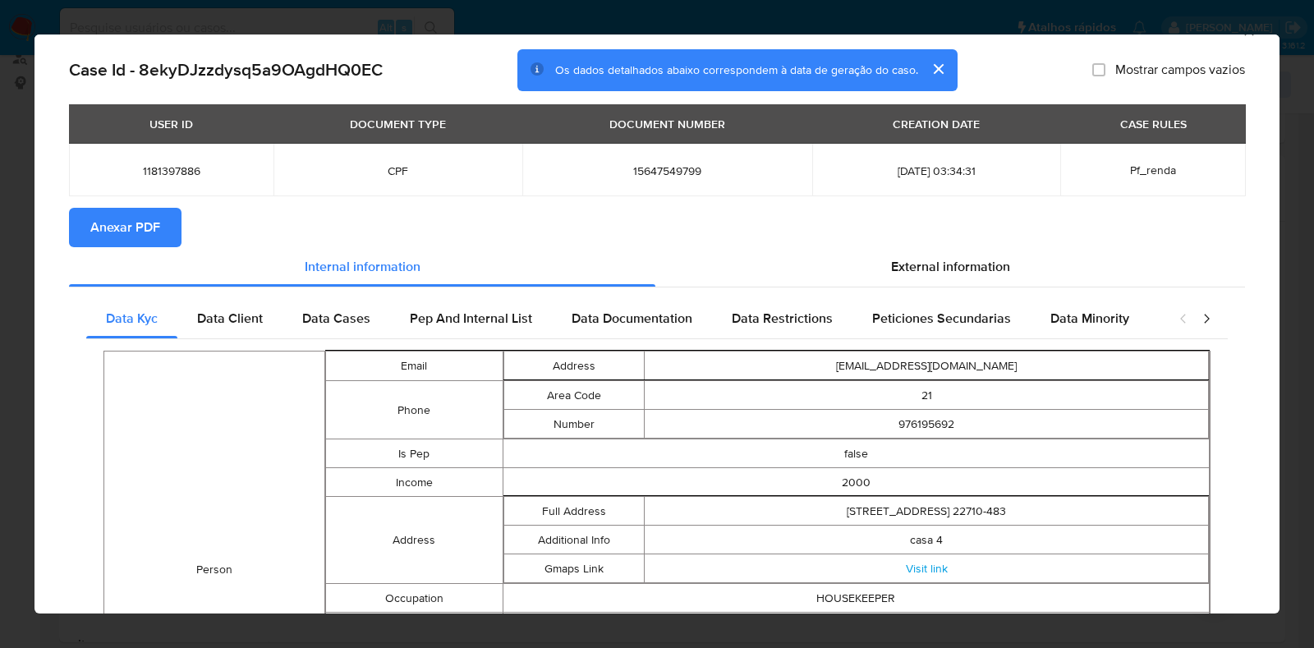
scroll to position [0, 0]
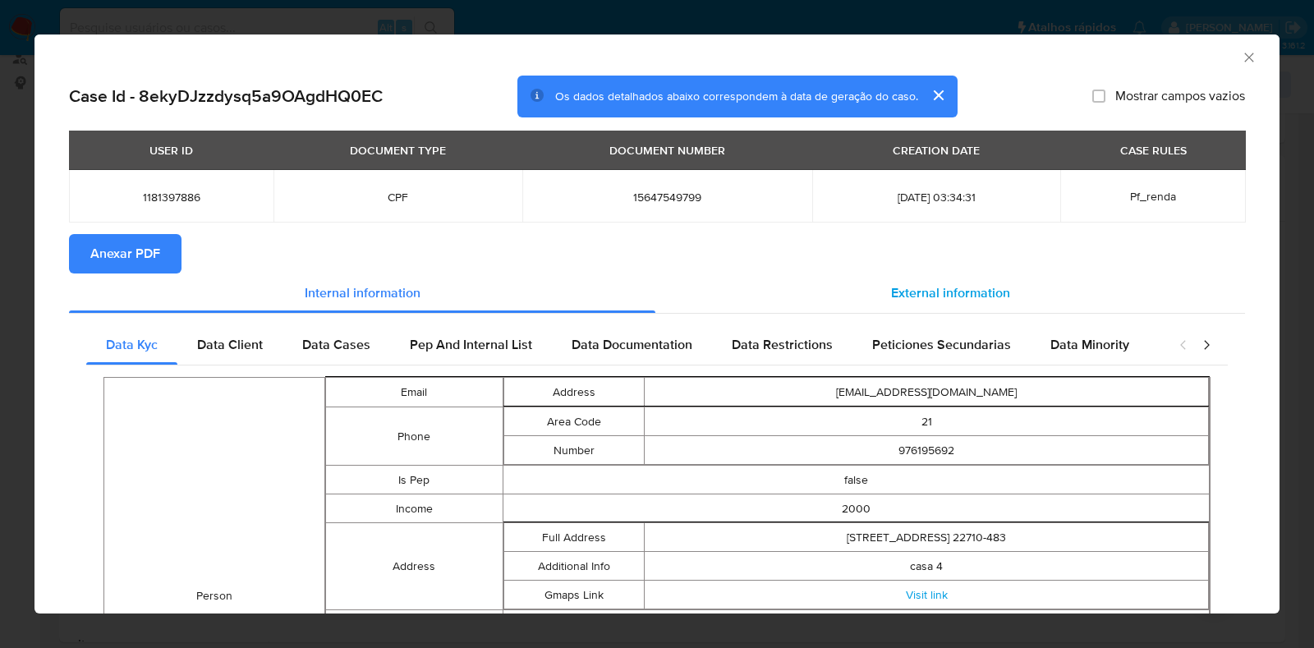
click at [913, 279] on div "External information" at bounding box center [950, 292] width 590 height 39
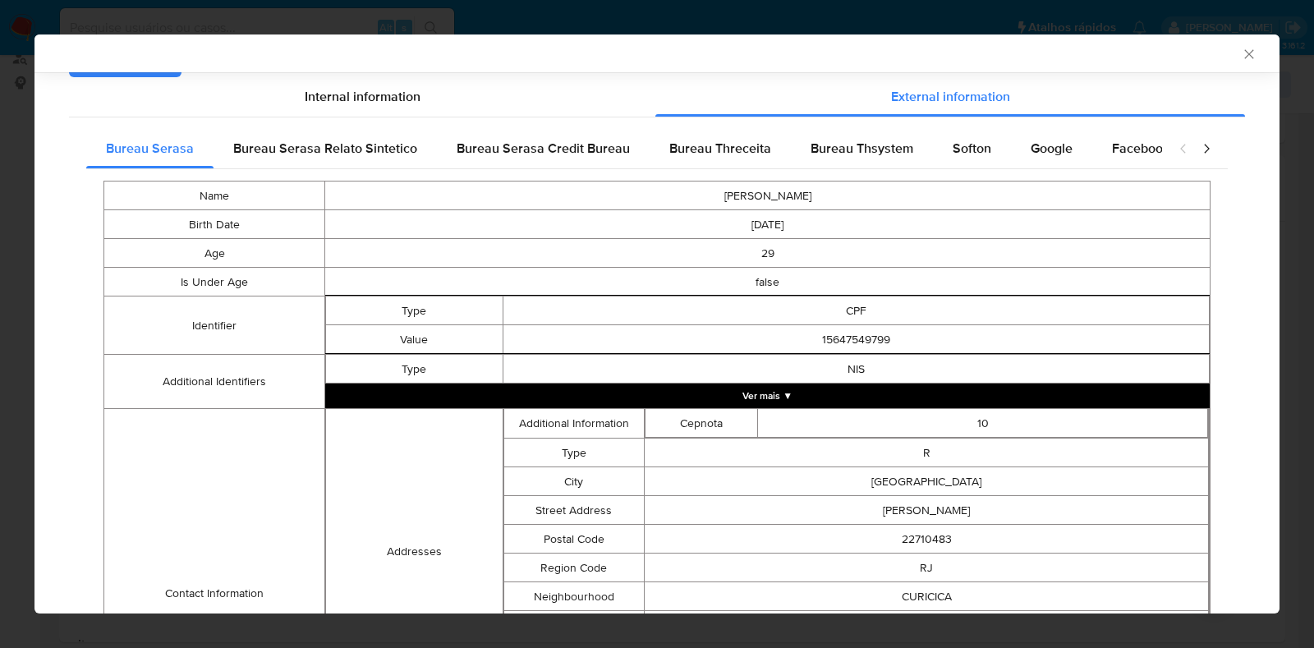
scroll to position [201, 0]
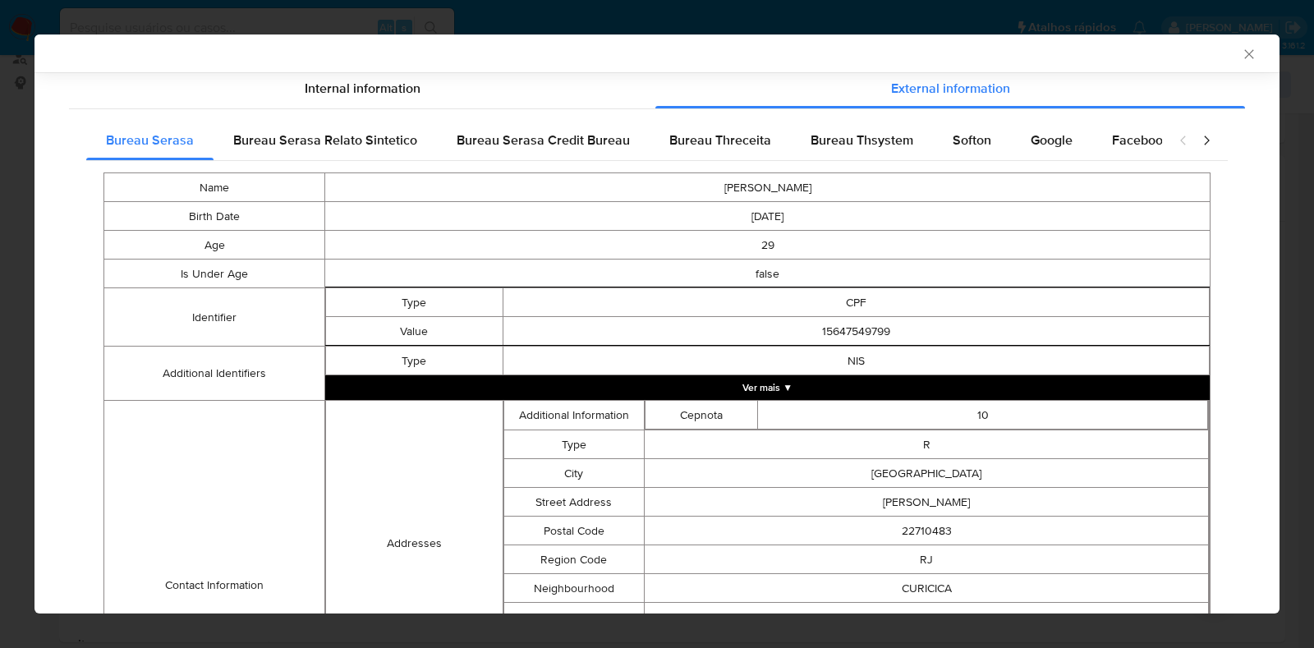
click at [719, 383] on button "Ver mais ▼" at bounding box center [767, 387] width 884 height 25
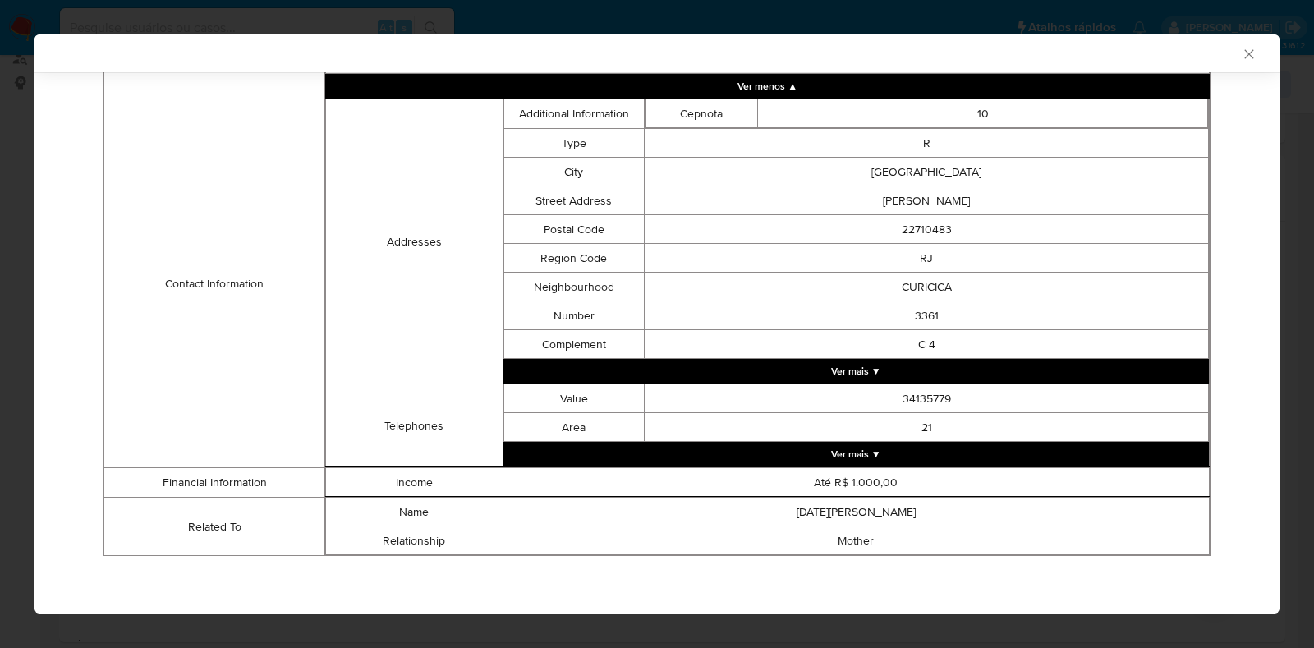
scroll to position [537, 0]
click at [909, 374] on button "Ver mais ▼" at bounding box center [856, 371] width 706 height 25
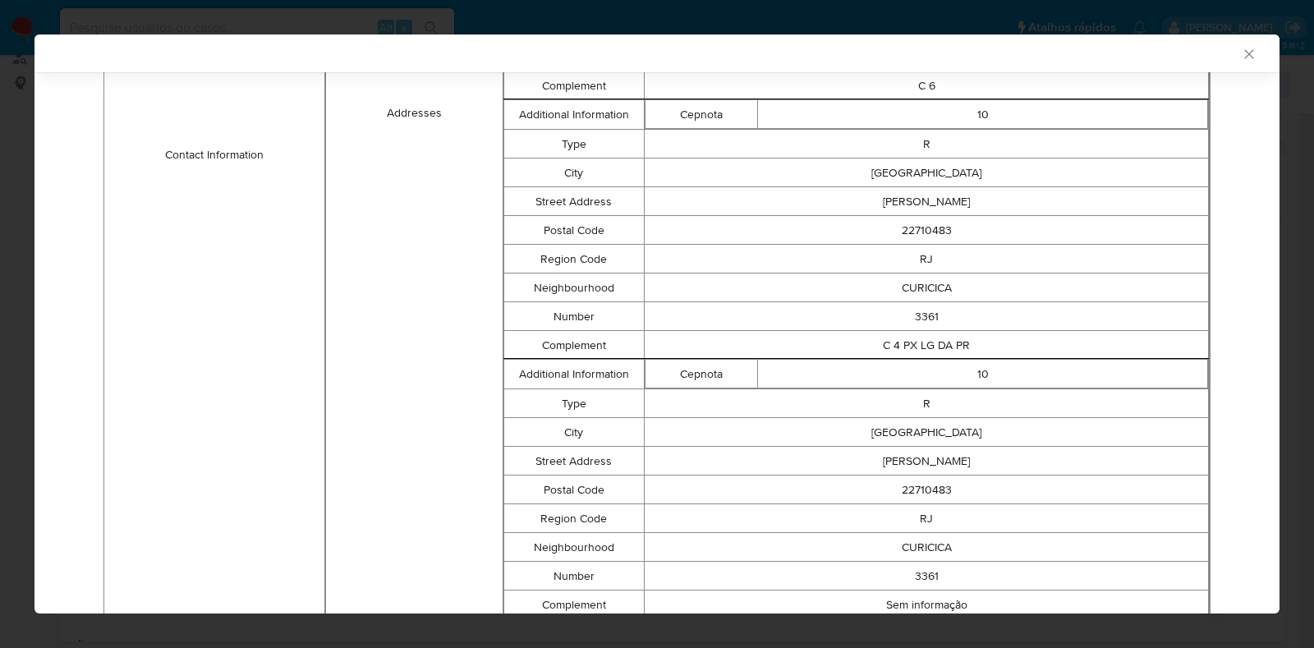
scroll to position [1255, 0]
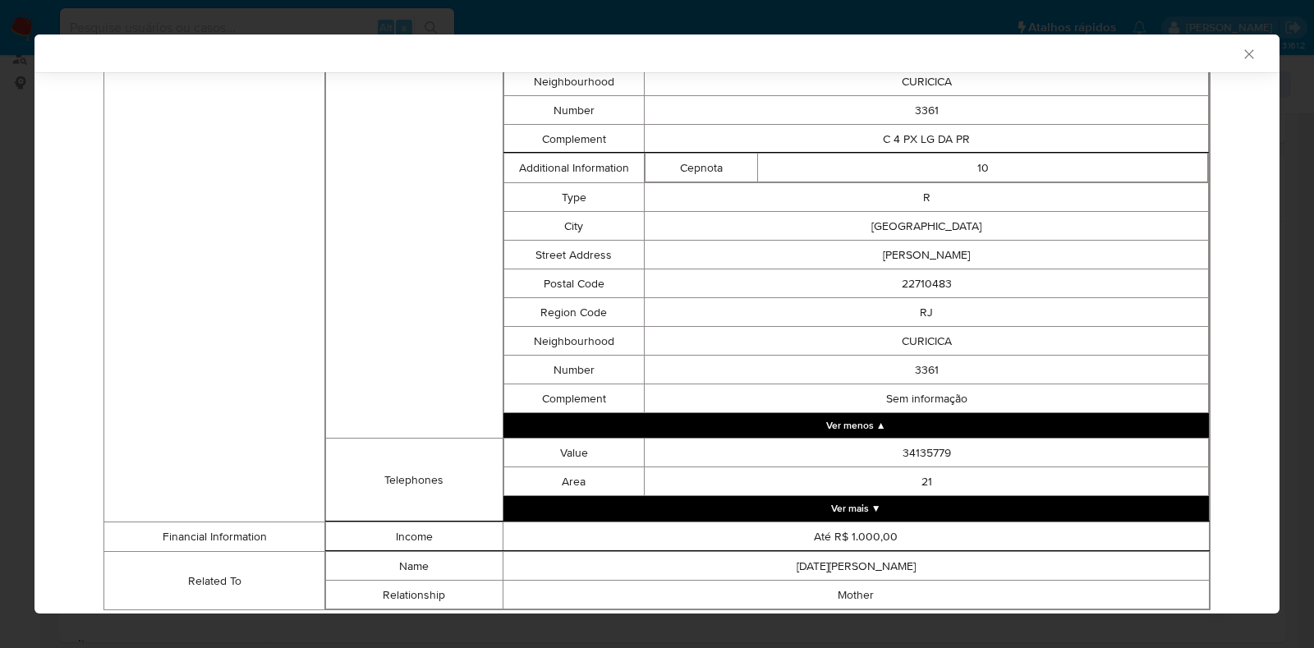
click at [885, 516] on button "Ver mais ▼" at bounding box center [856, 508] width 706 height 25
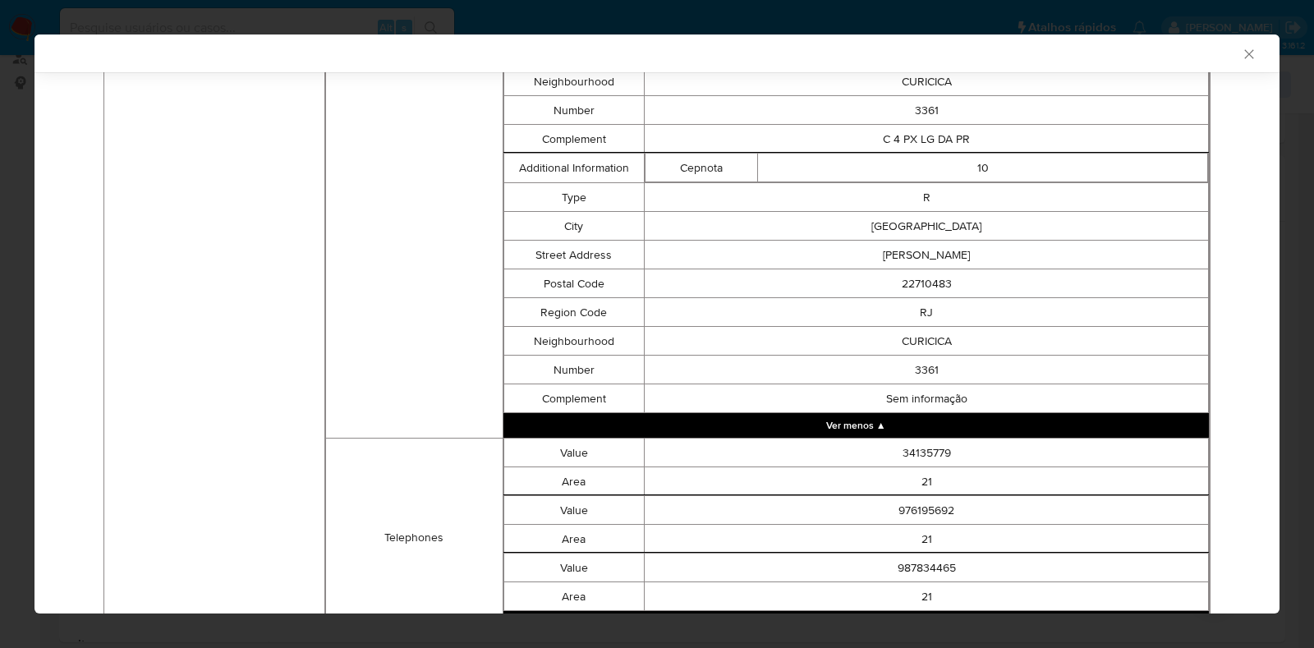
scroll to position [1435, 0]
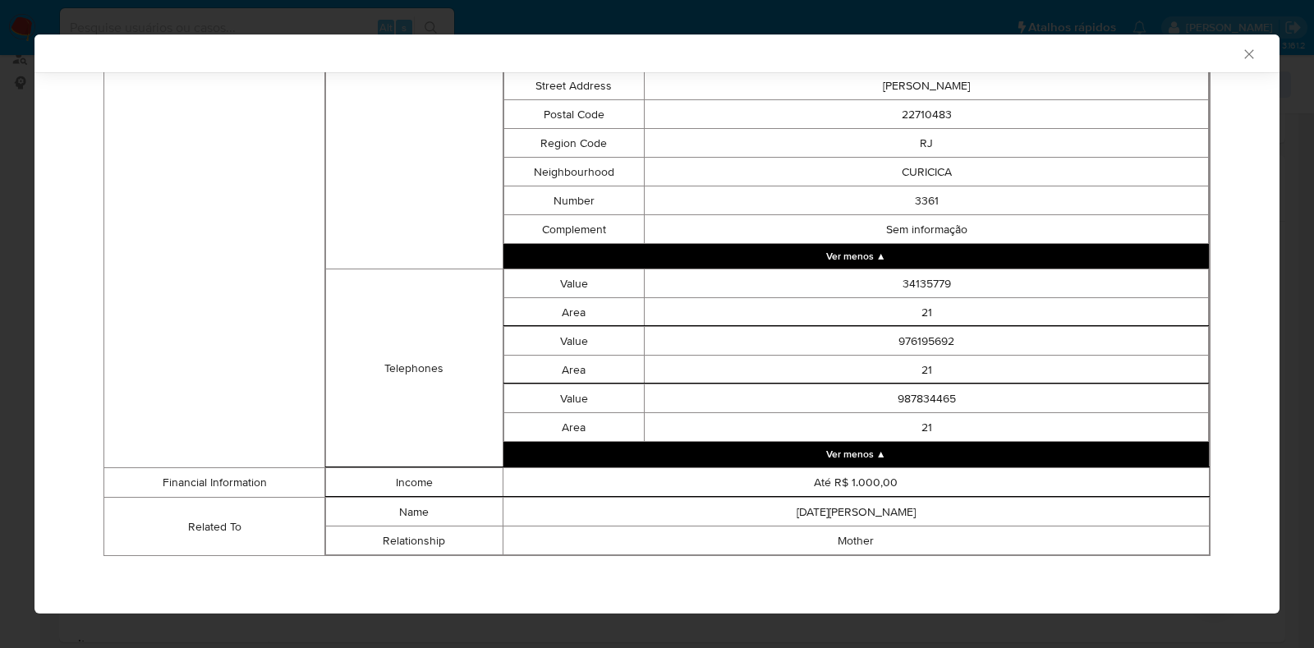
click at [1244, 55] on icon "Fechar a janela" at bounding box center [1248, 53] width 9 height 9
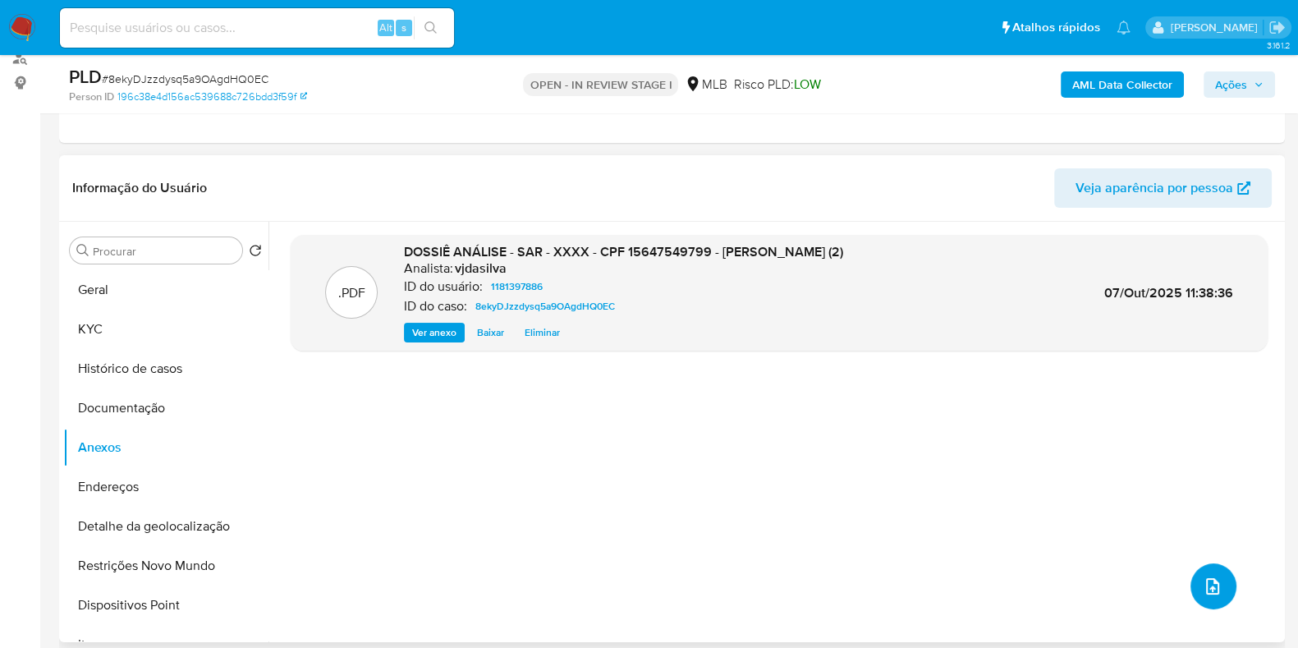
click at [1218, 580] on button "upload-file" at bounding box center [1214, 586] width 46 height 46
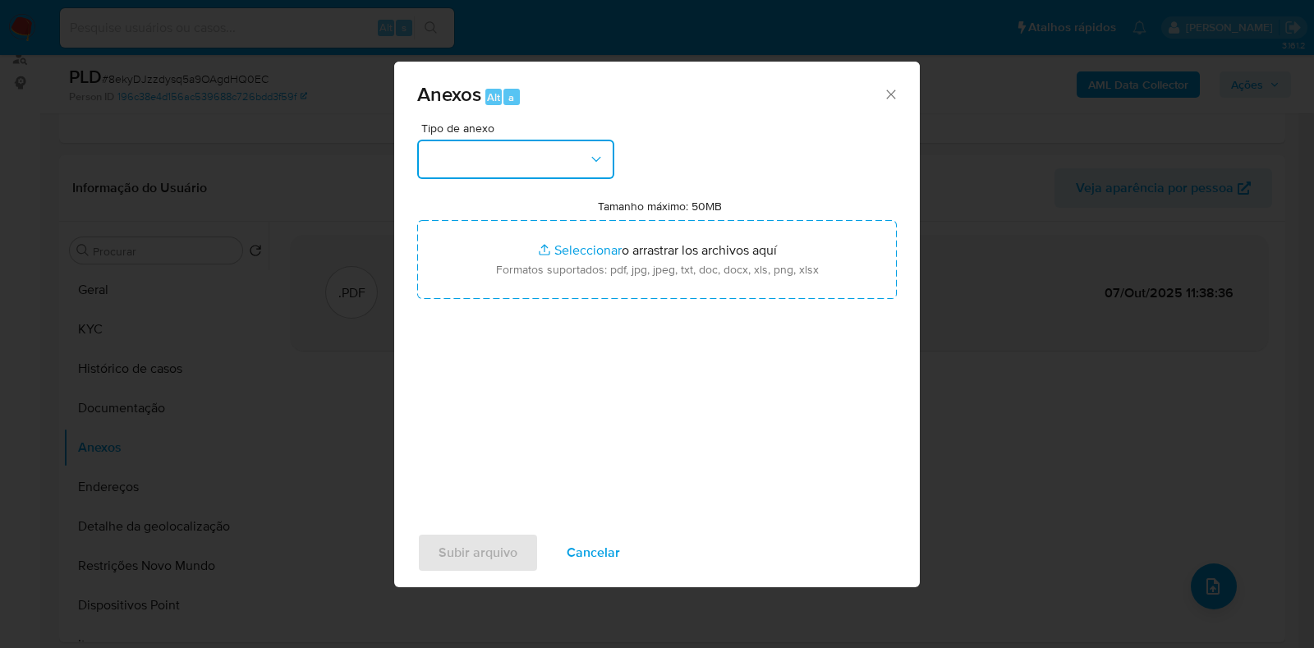
click at [605, 162] on button "button" at bounding box center [515, 159] width 197 height 39
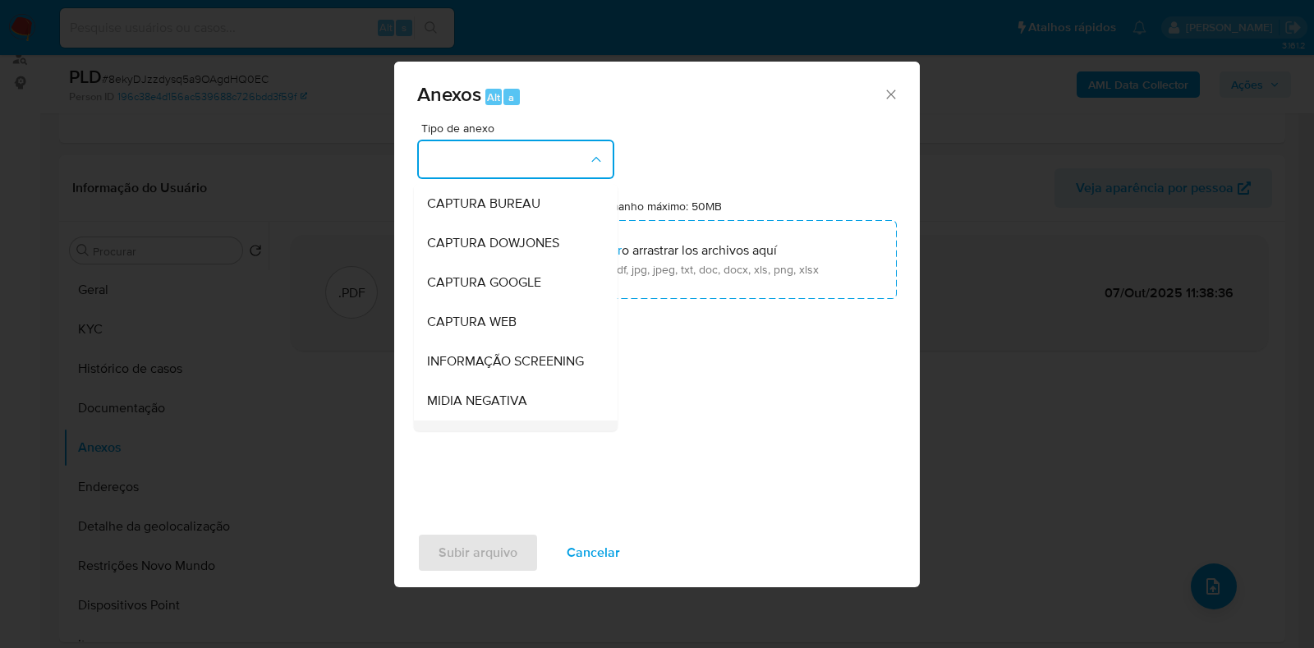
scroll to position [204, 0]
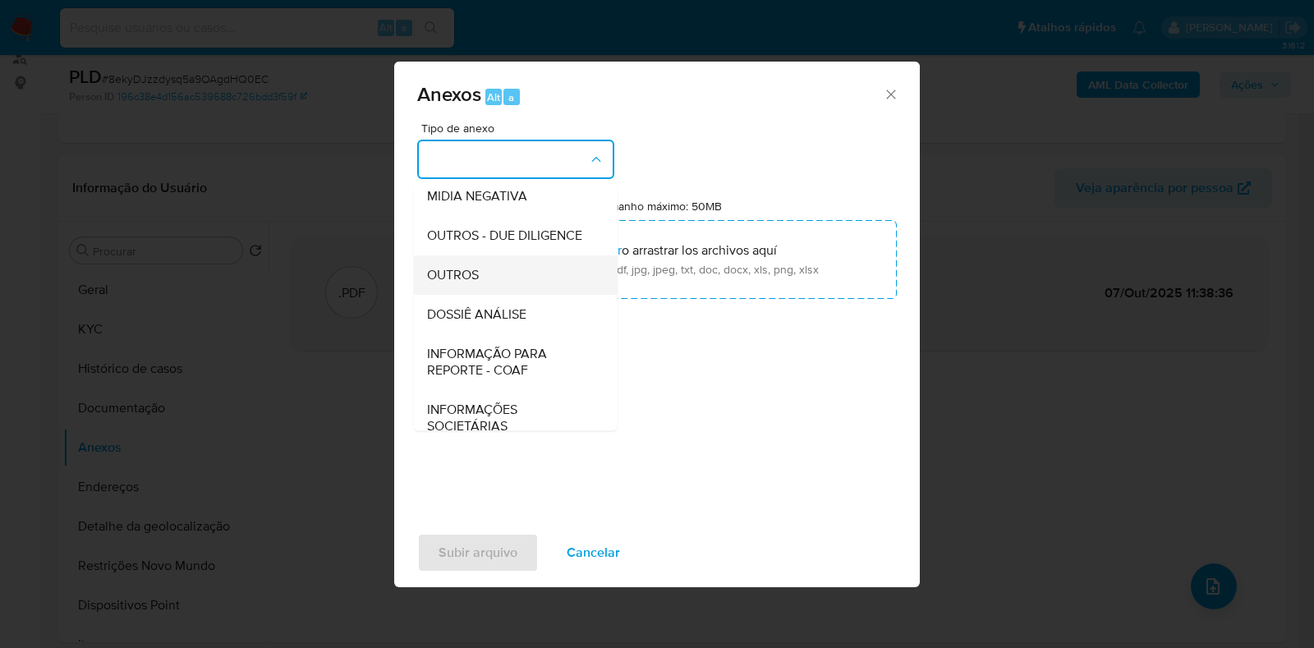
click at [514, 295] on div "OUTROS" at bounding box center [510, 274] width 167 height 39
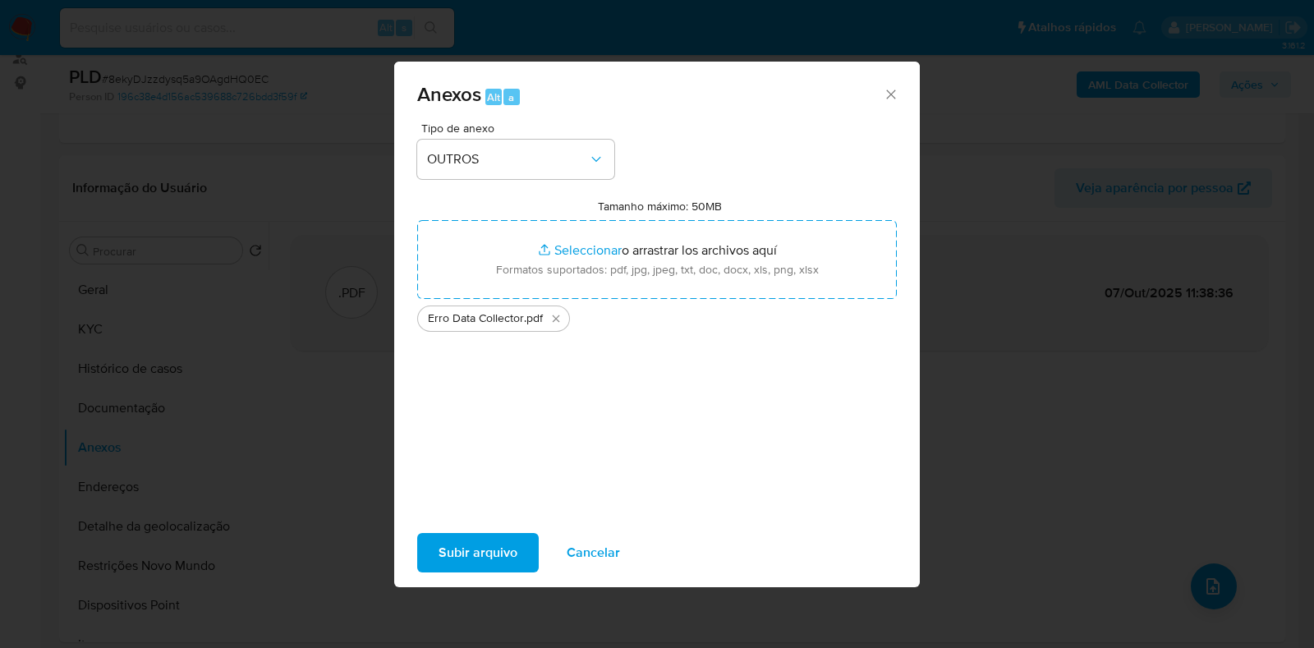
click at [479, 546] on span "Subir arquivo" at bounding box center [477, 552] width 79 height 36
click at [505, 534] on span "Subir arquivo" at bounding box center [477, 552] width 79 height 36
